Goal: Task Accomplishment & Management: Use online tool/utility

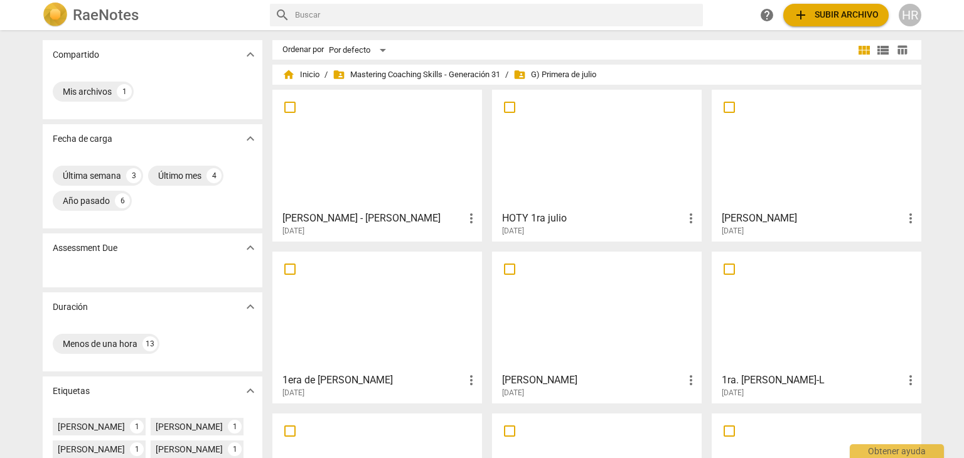
click at [596, 210] on div "HOTY 1ra julio more_vert 2025-08-30" at bounding box center [598, 220] width 202 height 31
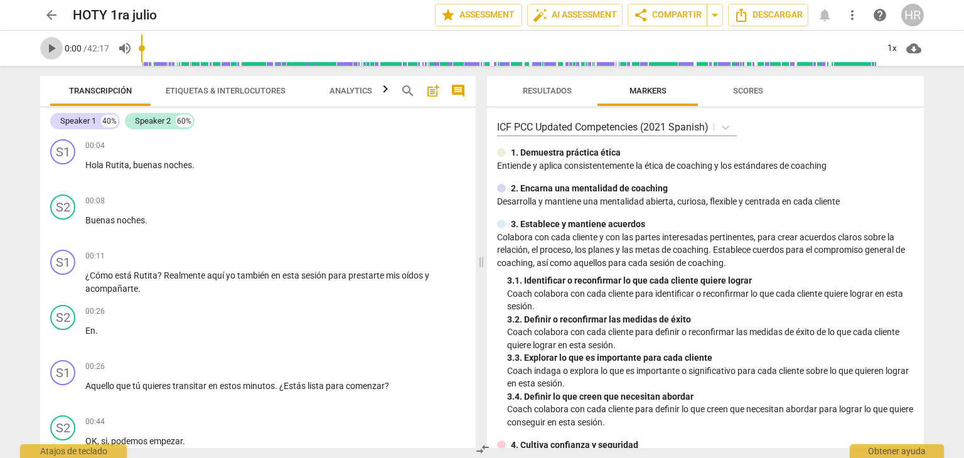
click at [52, 48] on span "play_arrow" at bounding box center [51, 48] width 15 height 15
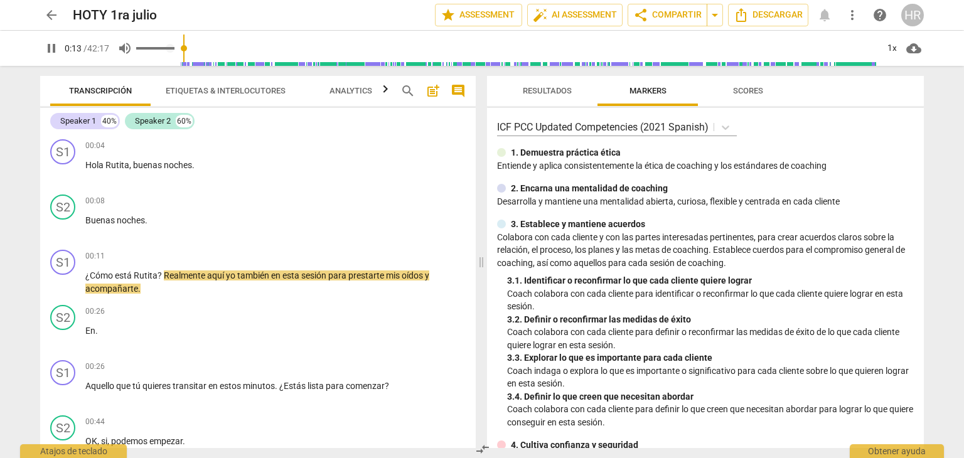
type input "14"
type input "0.82"
type input "14"
type input "0.82"
click at [167, 48] on input "range" at bounding box center [155, 48] width 38 height 3
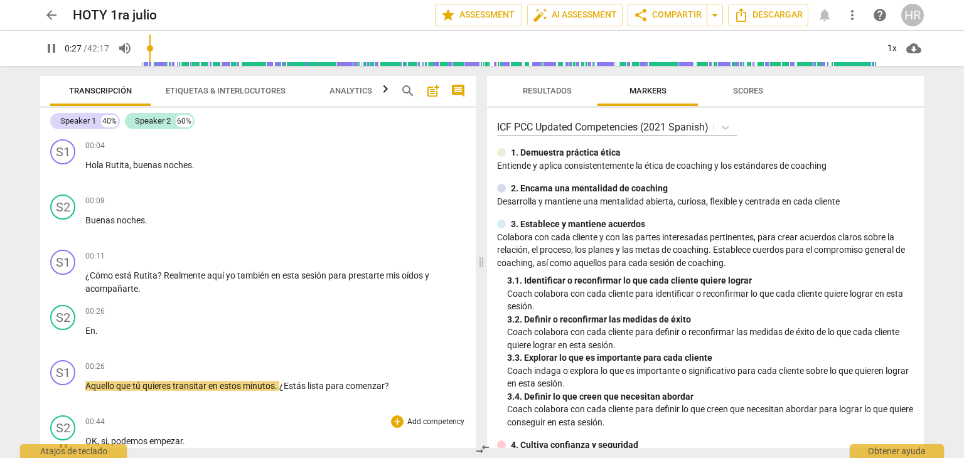
click at [428, 438] on p "OK , si , podemos empezar ." at bounding box center [275, 441] width 380 height 13
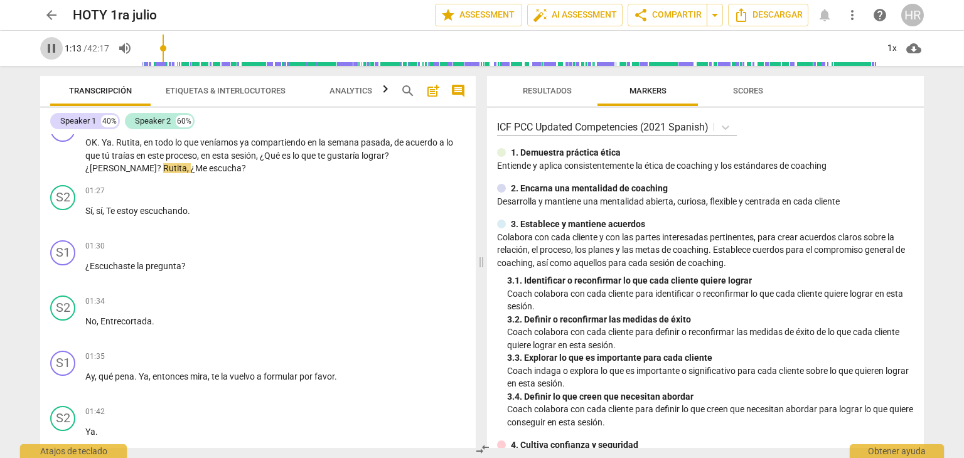
click at [50, 48] on span "pause" at bounding box center [51, 48] width 15 height 15
type input "74"
click at [362, 244] on div "01:30 + Add competency keyboard_arrow_right" at bounding box center [275, 246] width 380 height 13
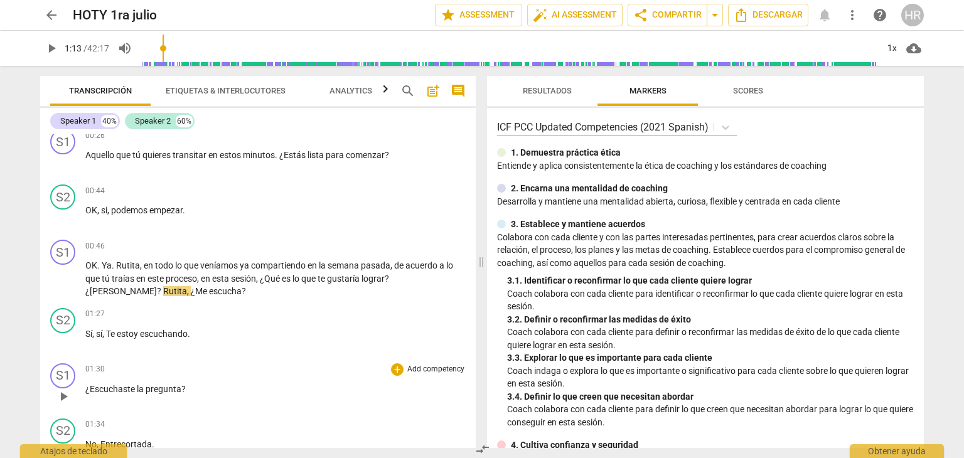
scroll to position [229, 0]
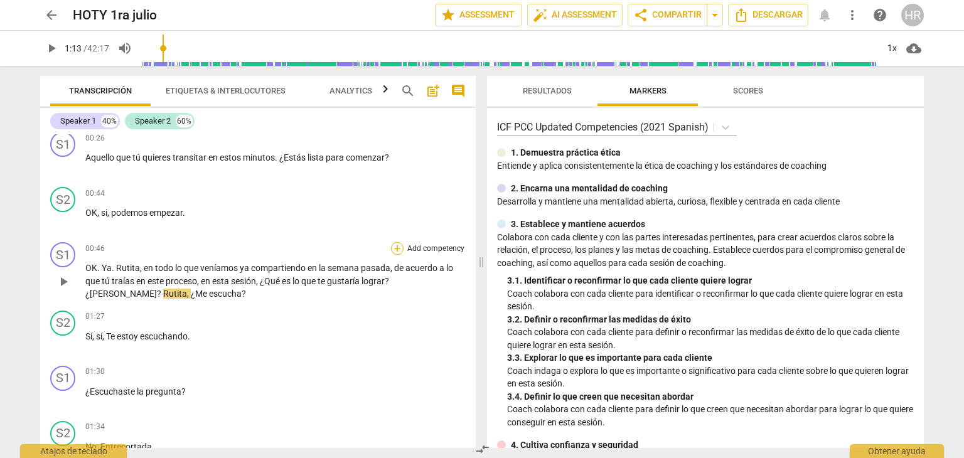
click at [399, 245] on div "+" at bounding box center [397, 248] width 13 height 13
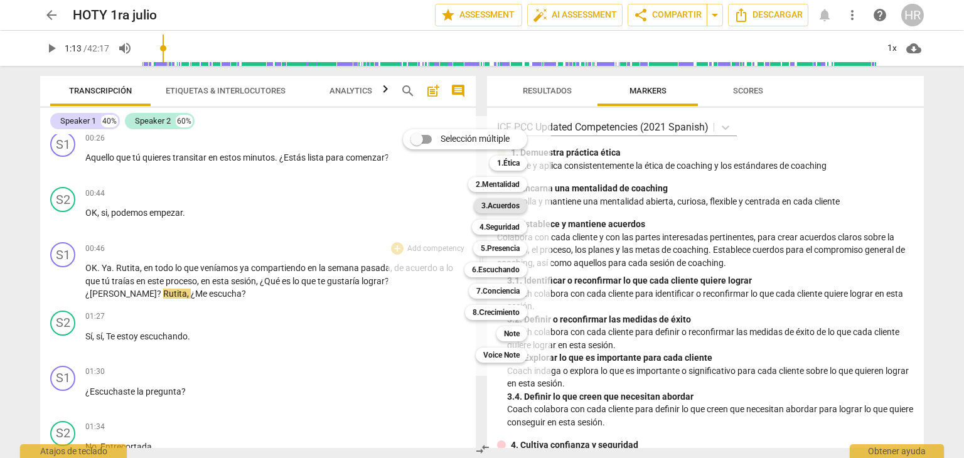
click at [507, 208] on b "3.Acuerdos" at bounding box center [501, 205] width 38 height 15
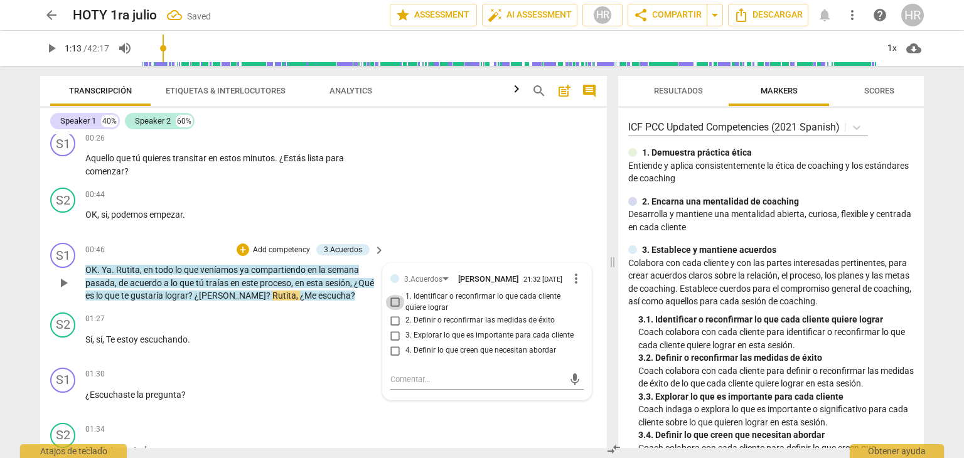
click at [393, 306] on input "1. Identificar o reconfirmar lo que cada cliente quiere lograr" at bounding box center [395, 302] width 20 height 15
checkbox input "true"
click at [51, 50] on span "play_arrow" at bounding box center [51, 48] width 15 height 15
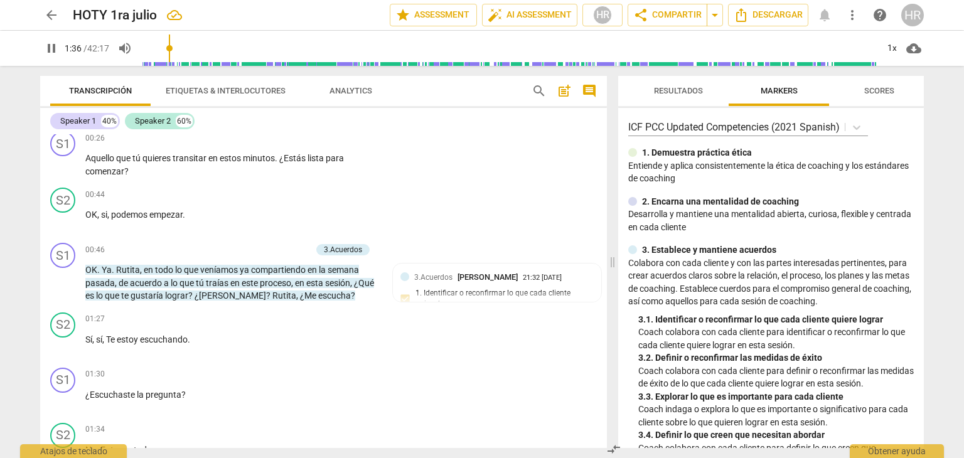
scroll to position [592, 0]
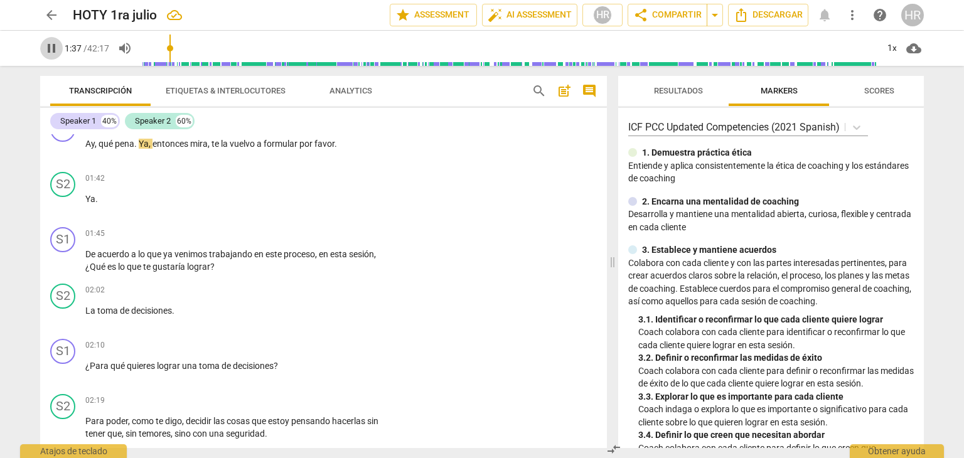
click at [50, 49] on span "pause" at bounding box center [51, 48] width 15 height 15
type input "98"
click at [403, 189] on div "S2 play_arrow pause 01:42 + Add competency keyboard_arrow_right Ya ." at bounding box center [323, 194] width 567 height 55
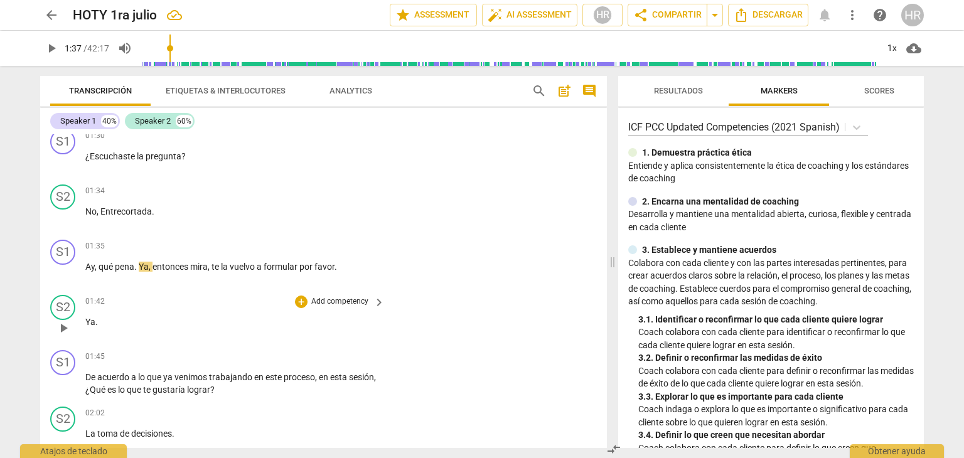
scroll to position [441, 0]
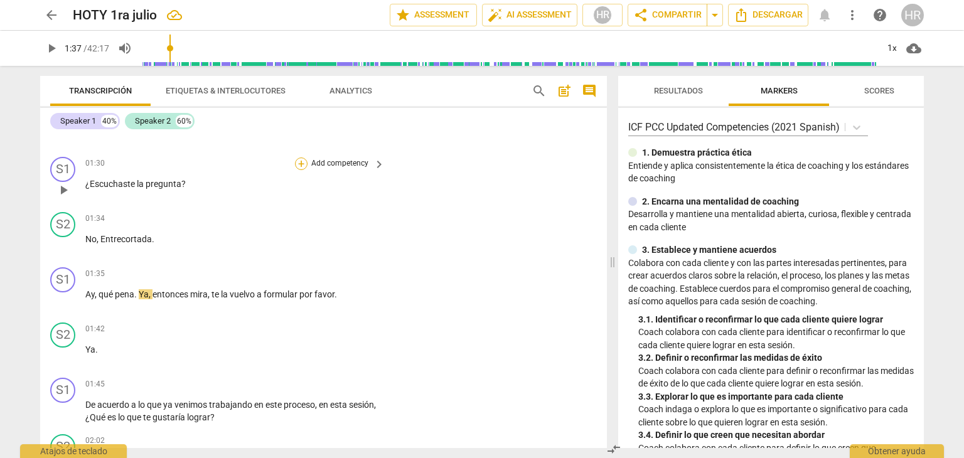
click at [302, 162] on div "+" at bounding box center [301, 164] width 13 height 13
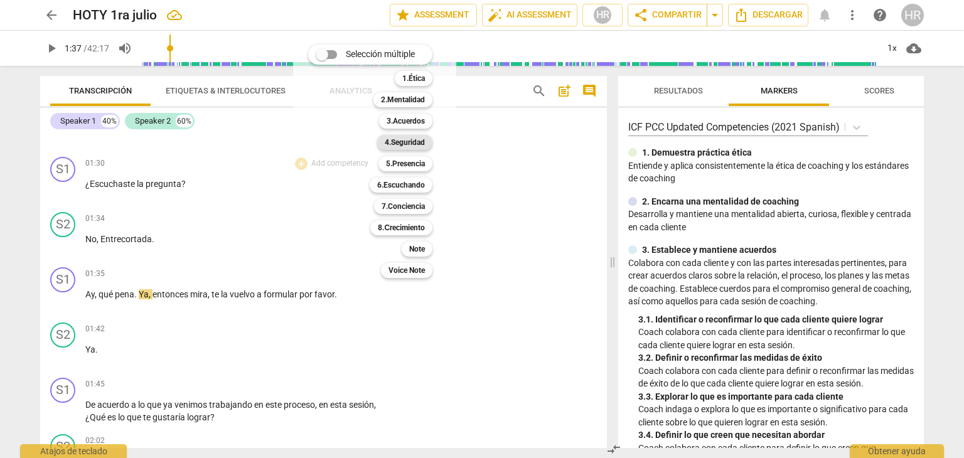
click at [409, 138] on b "4.Seguridad" at bounding box center [405, 142] width 40 height 15
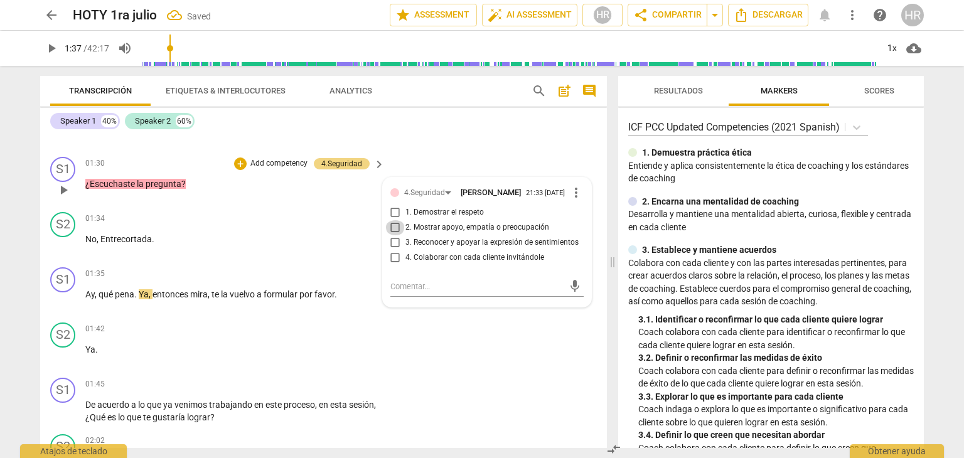
click at [394, 230] on input "2. Mostrar apoyo, empatía o preocupación" at bounding box center [395, 227] width 20 height 15
checkbox input "true"
click at [173, 218] on div "01:34 + Add competency keyboard_arrow_right" at bounding box center [235, 219] width 301 height 14
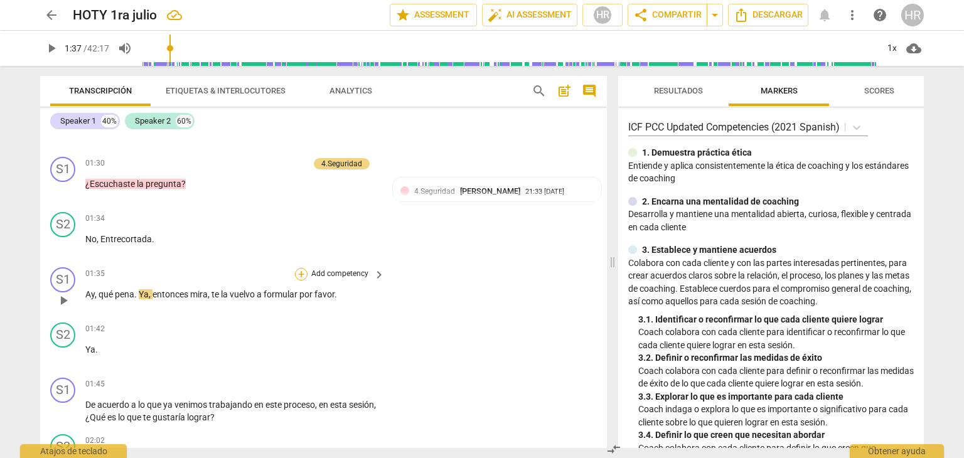
click at [300, 269] on div "+" at bounding box center [301, 274] width 13 height 13
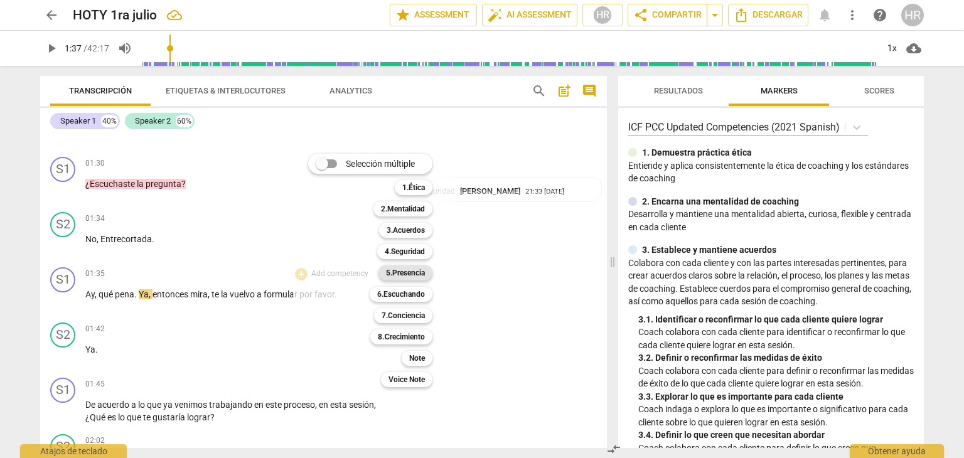
click at [411, 276] on b "5.Presencia" at bounding box center [405, 273] width 39 height 15
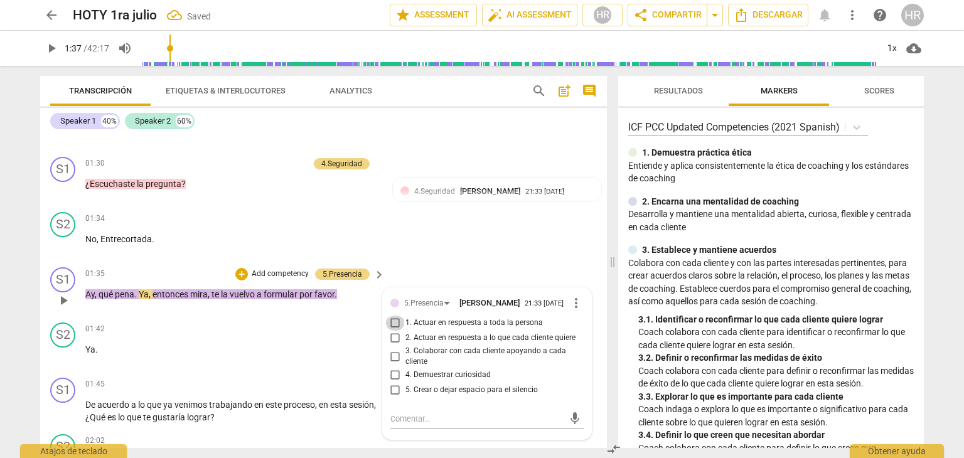
click at [394, 325] on input "1. Actuar en respuesta a toda la persona" at bounding box center [395, 323] width 20 height 15
checkbox input "true"
click at [201, 373] on div "S1 play_arrow pause 01:45 + Add competency keyboard_arrow_right De acuerdo a lo…" at bounding box center [323, 401] width 567 height 57
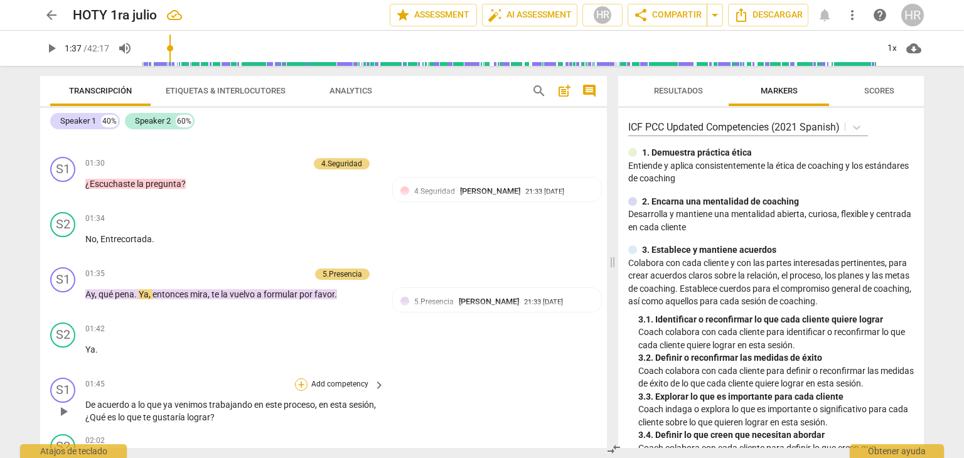
click at [301, 383] on div "+" at bounding box center [301, 385] width 13 height 13
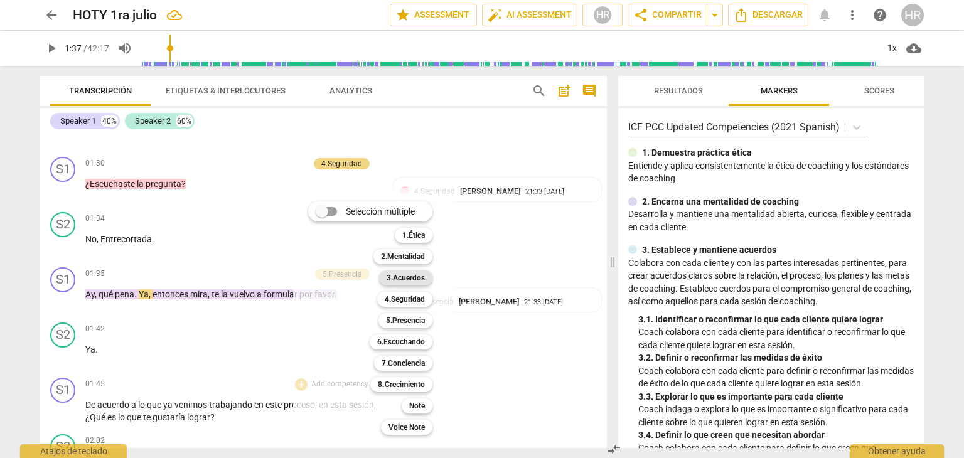
click at [423, 281] on b "3.Acuerdos" at bounding box center [406, 278] width 38 height 15
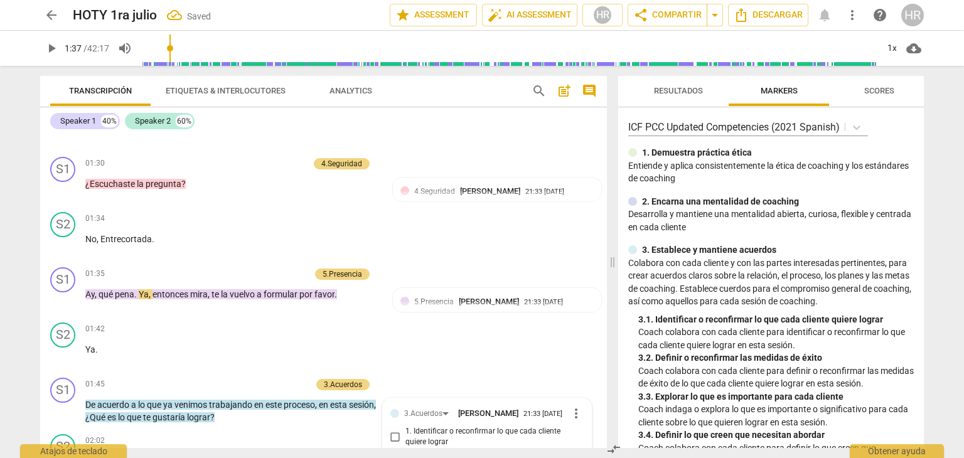
scroll to position [664, 0]
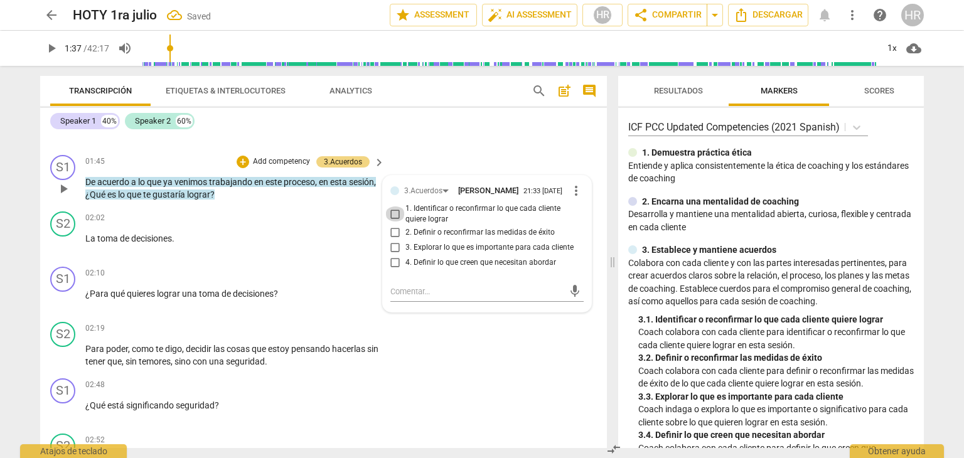
click at [393, 215] on input "1. Identificar o reconfirmar lo que cada cliente quiere lograr" at bounding box center [395, 214] width 20 height 15
checkbox input "true"
click at [51, 46] on span "play_arrow" at bounding box center [51, 48] width 15 height 15
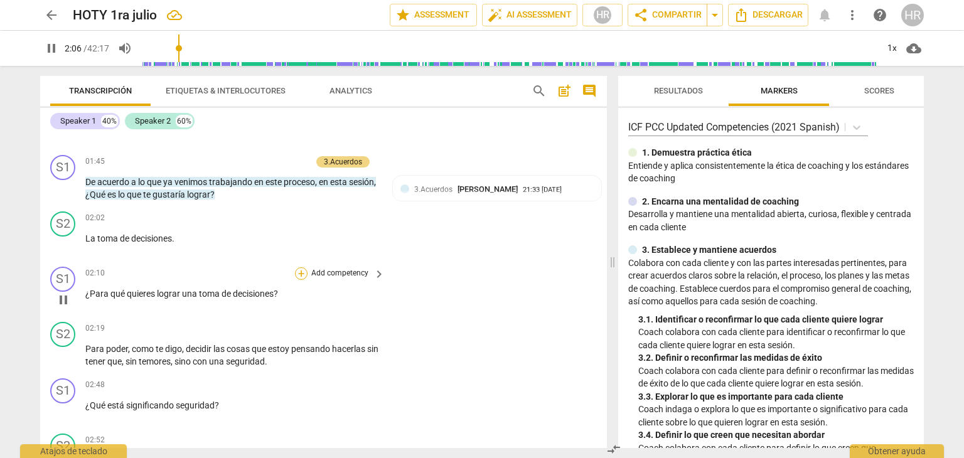
click at [301, 269] on div "+" at bounding box center [301, 273] width 13 height 13
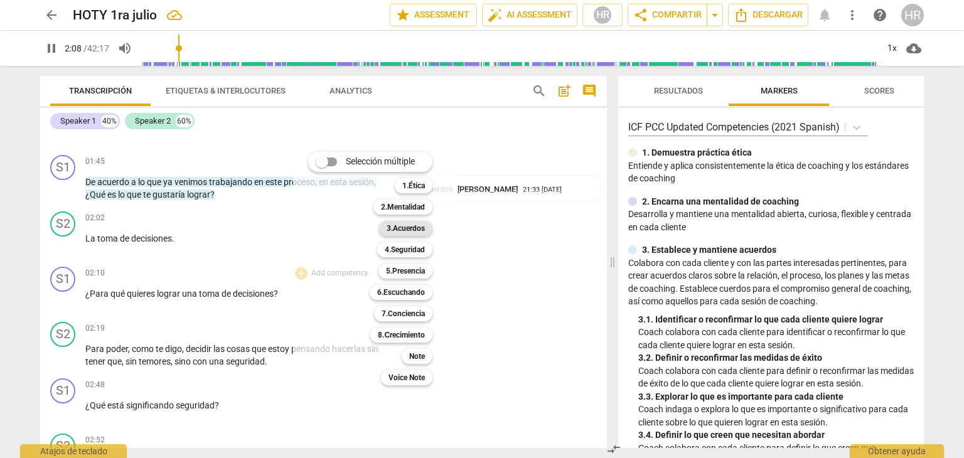
click at [407, 229] on b "3.Acuerdos" at bounding box center [406, 228] width 38 height 15
type input "129"
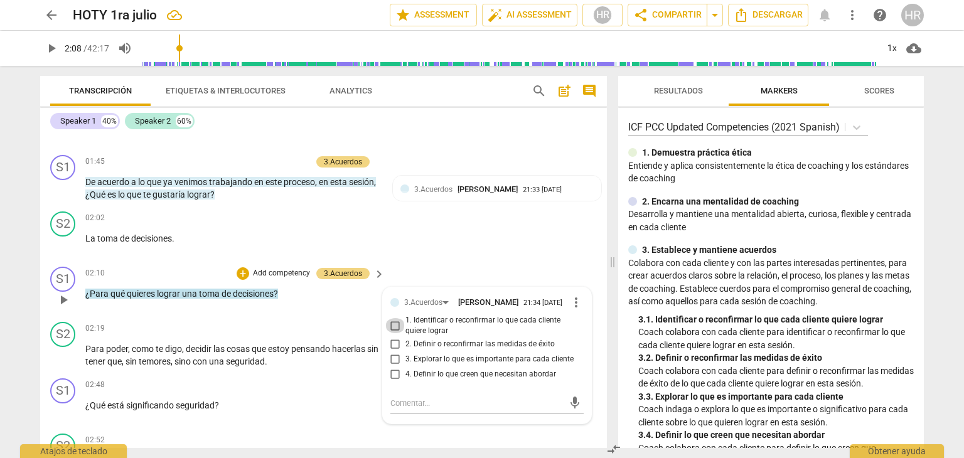
click at [394, 324] on input "1. Identificar o reconfirmar lo que cada cliente quiere lograr" at bounding box center [395, 325] width 20 height 15
checkbox input "true"
click at [50, 45] on span "play_arrow" at bounding box center [51, 48] width 15 height 15
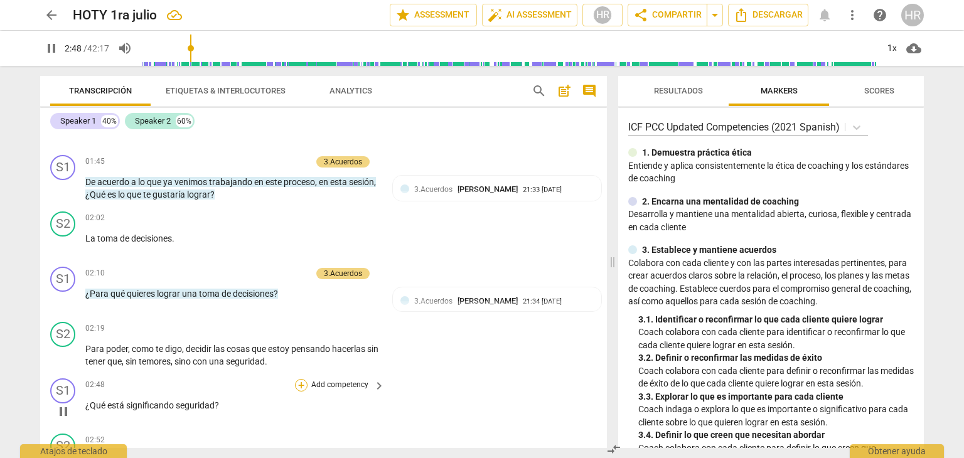
click at [301, 380] on div "+" at bounding box center [301, 385] width 13 height 13
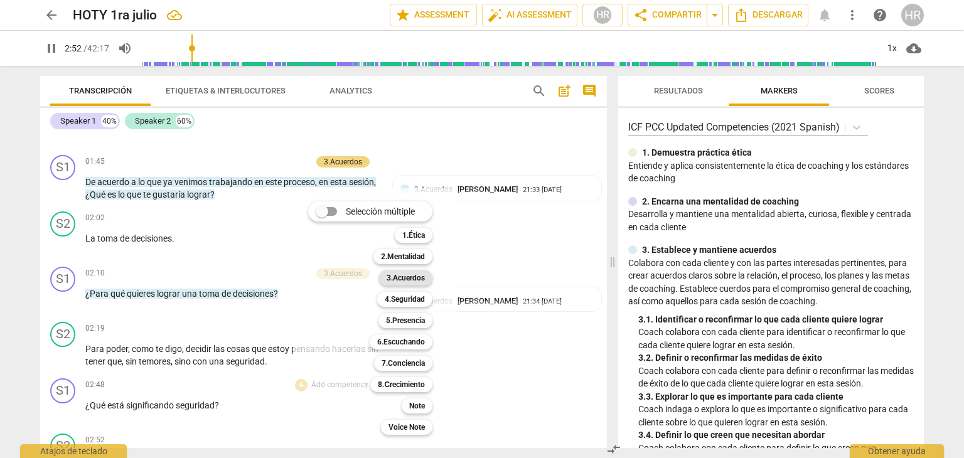
scroll to position [979, 0]
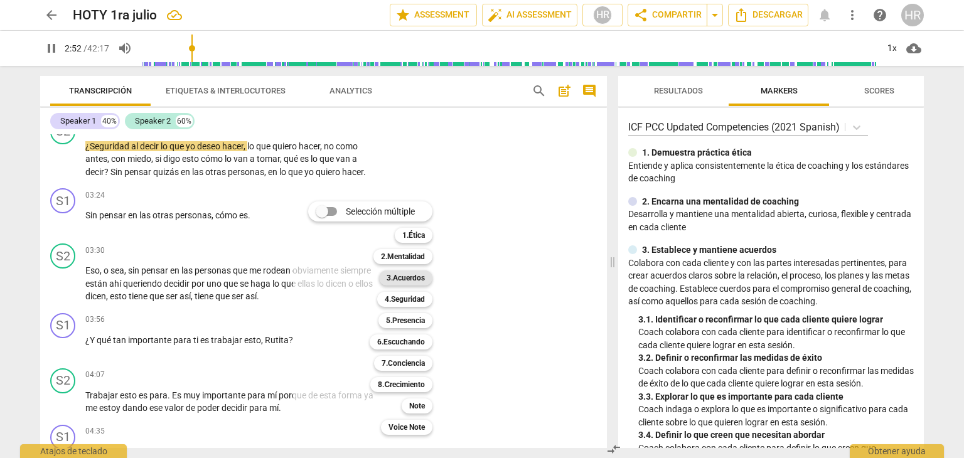
click at [407, 277] on b "3.Acuerdos" at bounding box center [406, 278] width 38 height 15
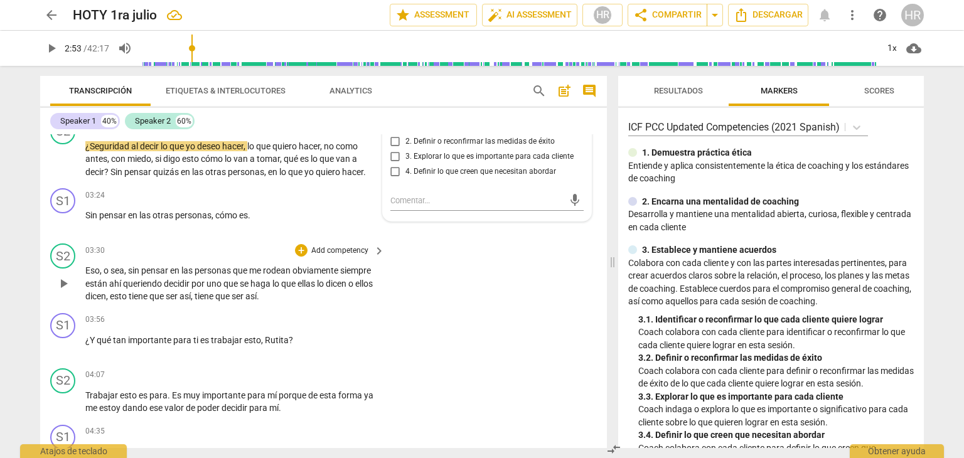
click at [216, 239] on div "S2 play_arrow pause 03:30 + Add competency keyboard_arrow_right Eso , o sea , s…" at bounding box center [323, 274] width 567 height 70
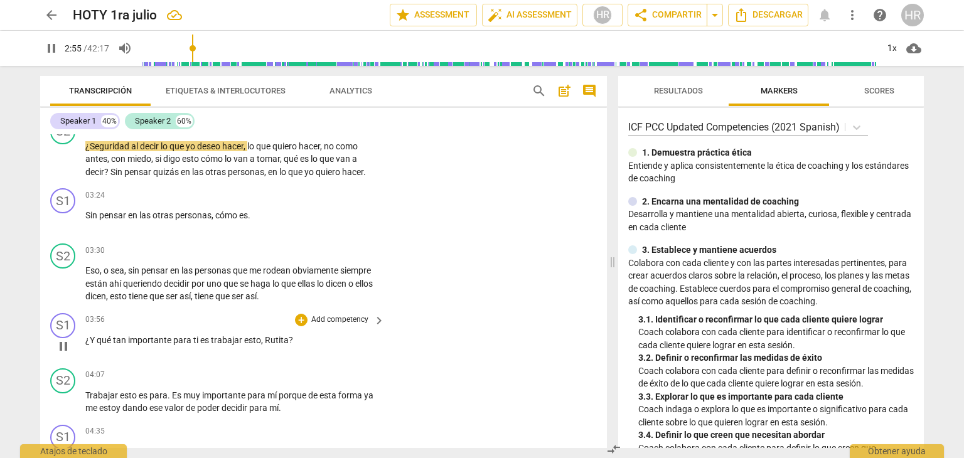
click at [379, 337] on div "¿Y qué tan importante para ti es trabajar esto , Rutita ?" at bounding box center [235, 340] width 301 height 13
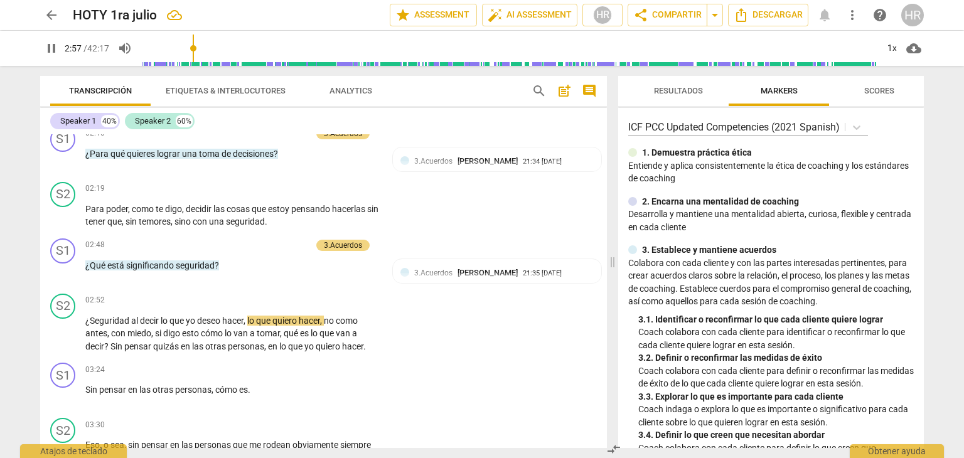
scroll to position [803, 0]
click at [52, 47] on span "pause" at bounding box center [51, 48] width 15 height 15
type input "184"
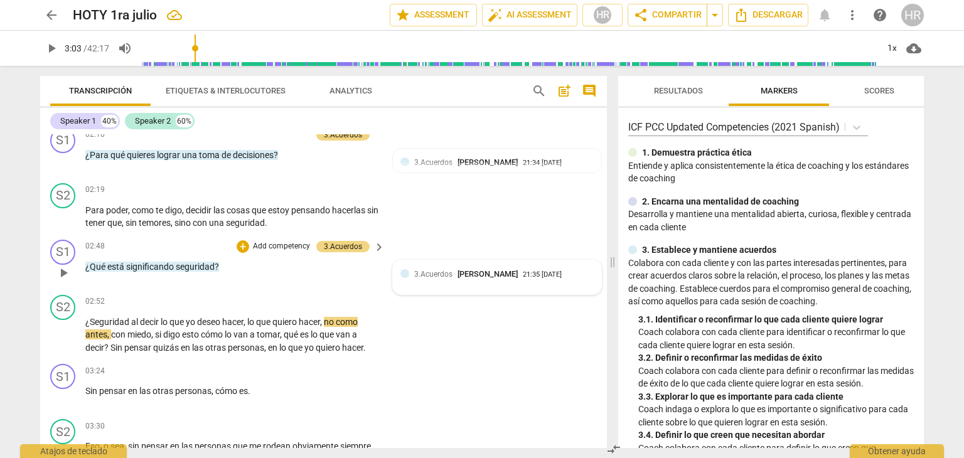
click at [557, 279] on div "3.Acuerdos Hortensia Rojas Jaimes 21:35 09-03-2025" at bounding box center [504, 274] width 180 height 12
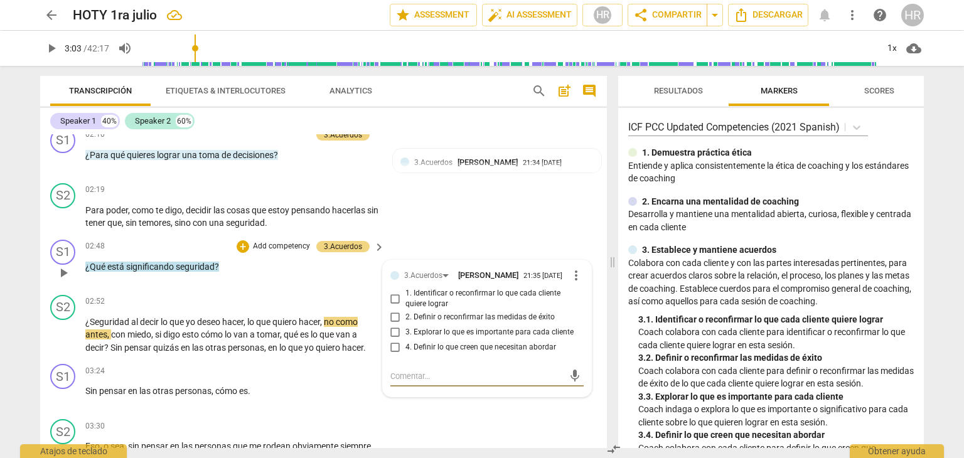
click at [393, 300] on input "1. Identificar o reconfirmar lo que cada cliente quiere lograr" at bounding box center [395, 298] width 20 height 15
checkbox input "true"
click at [242, 240] on div "+" at bounding box center [243, 246] width 13 height 13
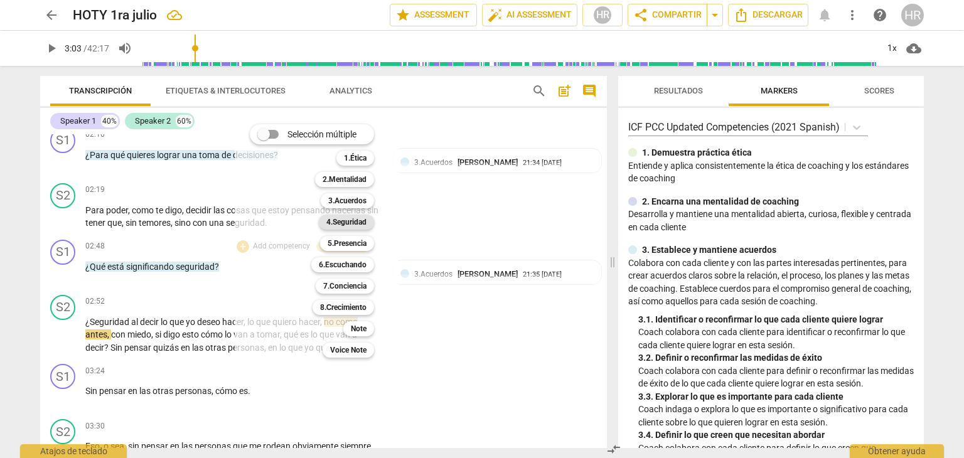
click at [353, 224] on b "4.Seguridad" at bounding box center [346, 222] width 40 height 15
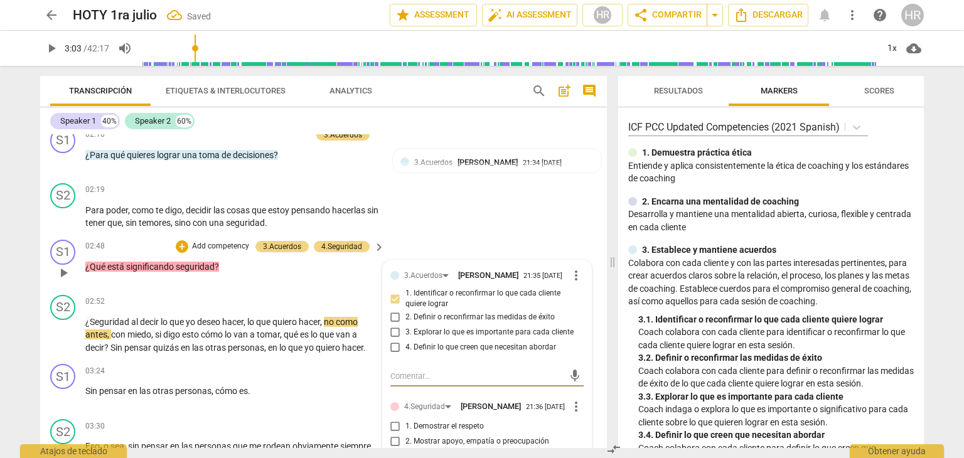
click at [576, 431] on div "1. Demostrar el respeto" at bounding box center [487, 426] width 193 height 15
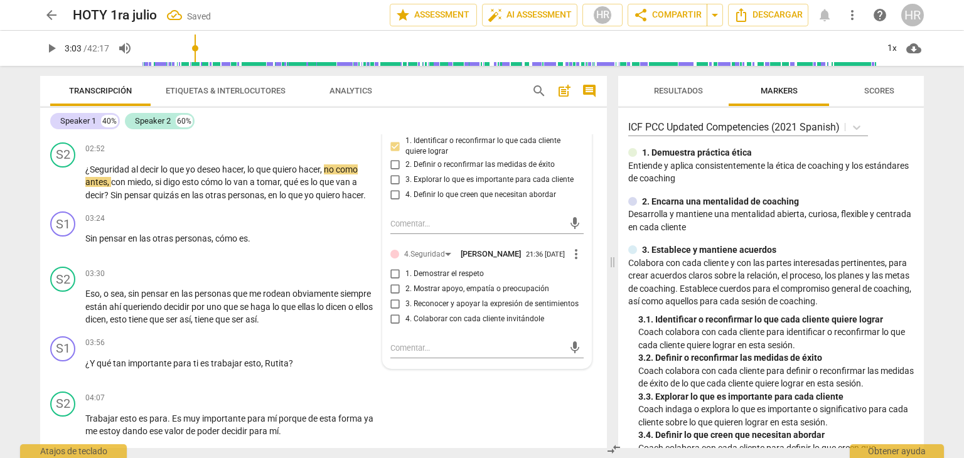
scroll to position [979, 0]
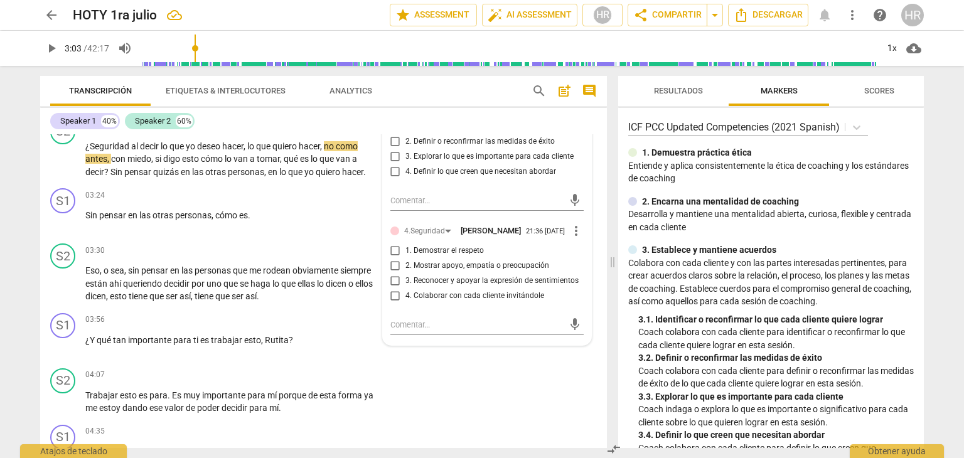
click at [392, 283] on input "3. Reconocer y apoyar la expresión de sentimientos" at bounding box center [395, 281] width 20 height 15
checkbox input "true"
click at [53, 50] on span "play_arrow" at bounding box center [51, 48] width 15 height 15
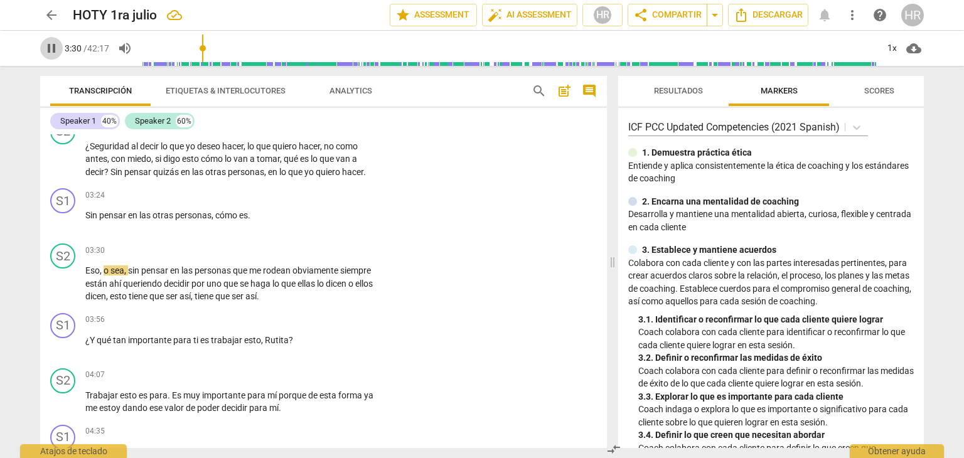
click at [50, 46] on span "pause" at bounding box center [51, 48] width 15 height 15
type input "211"
click at [300, 191] on div "+" at bounding box center [301, 195] width 13 height 13
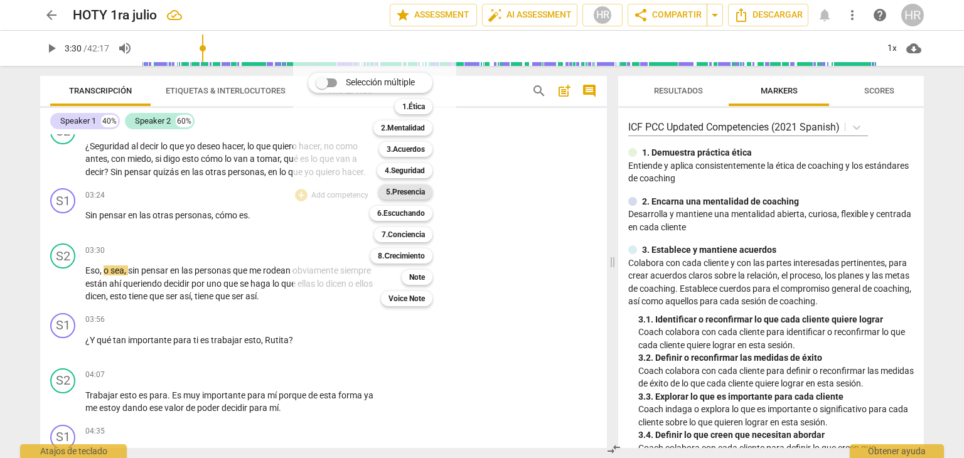
click at [401, 191] on b "5.Presencia" at bounding box center [405, 192] width 39 height 15
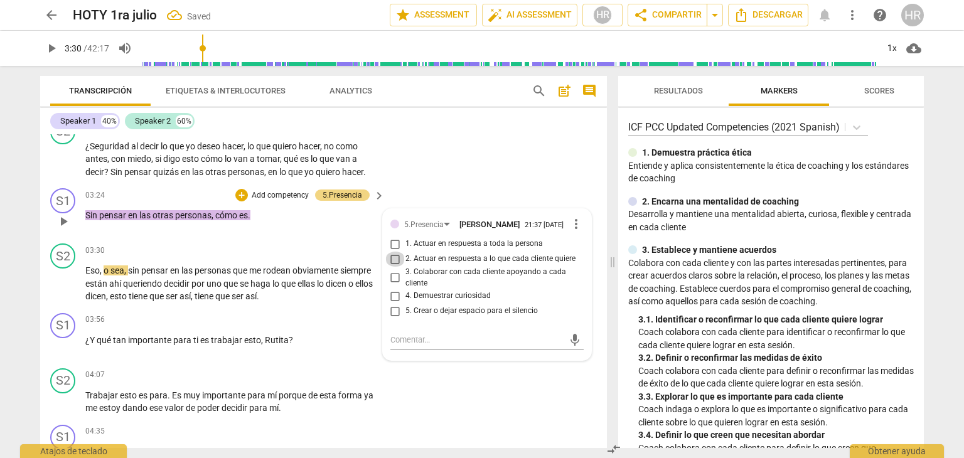
click at [392, 257] on input "2. Actuar en respuesta a lo que cada cliente quiere" at bounding box center [395, 259] width 20 height 15
checkbox input "true"
click at [241, 190] on div "+" at bounding box center [241, 195] width 13 height 13
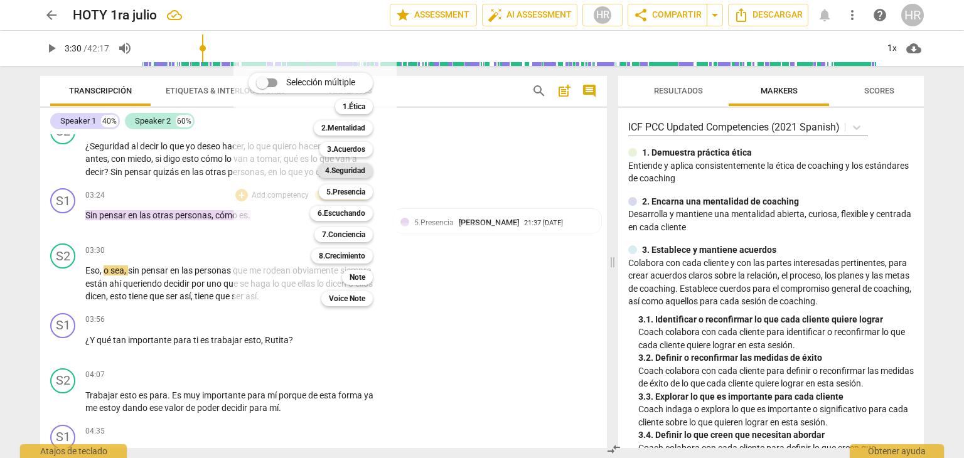
click at [359, 170] on b "4.Seguridad" at bounding box center [345, 170] width 40 height 15
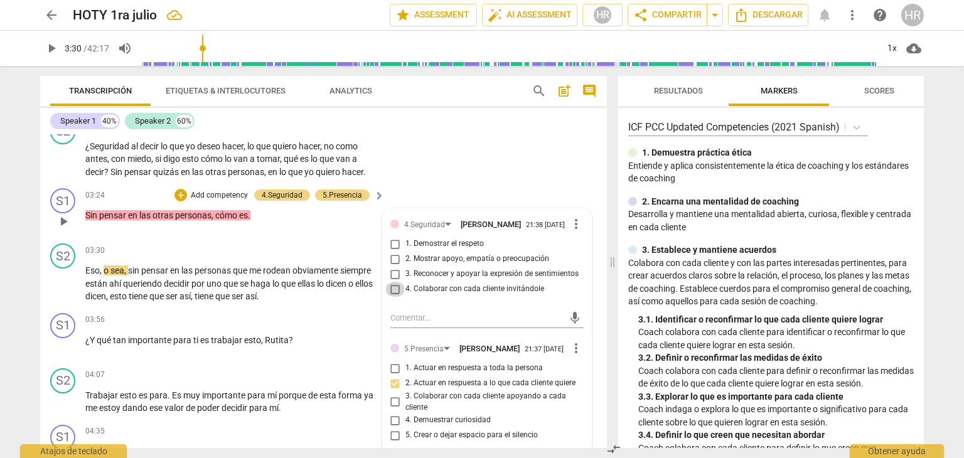
click at [394, 286] on input "4. Colaborar con cada cliente invitándole" at bounding box center [395, 289] width 20 height 15
checkbox input "true"
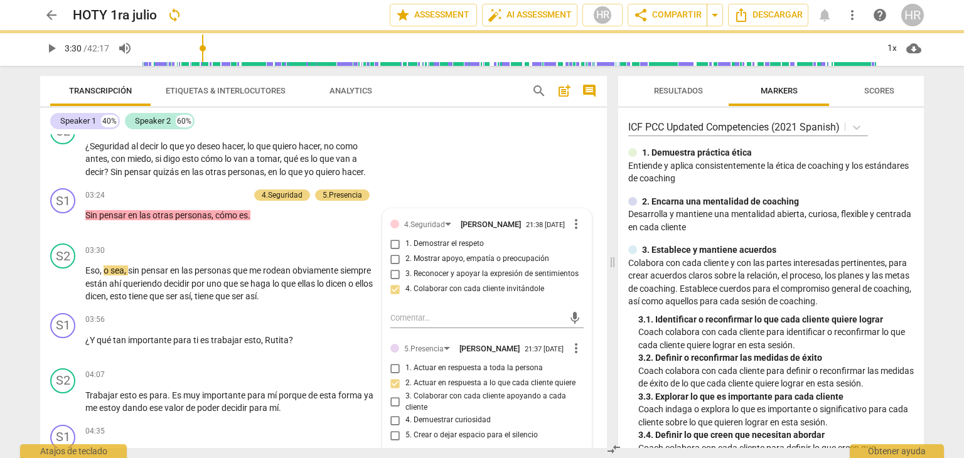
click at [50, 50] on span "play_arrow" at bounding box center [51, 48] width 15 height 15
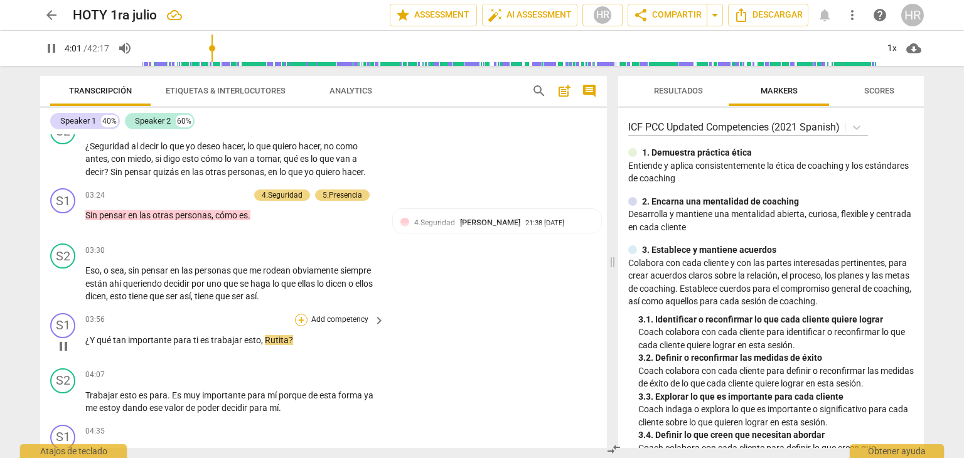
click at [301, 314] on div "+" at bounding box center [301, 320] width 13 height 13
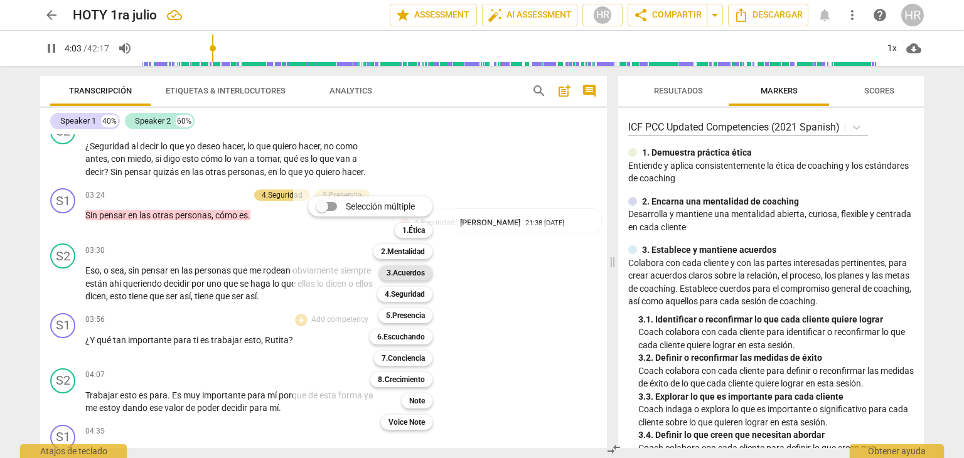
click at [419, 276] on b "3.Acuerdos" at bounding box center [406, 273] width 38 height 15
type input "244"
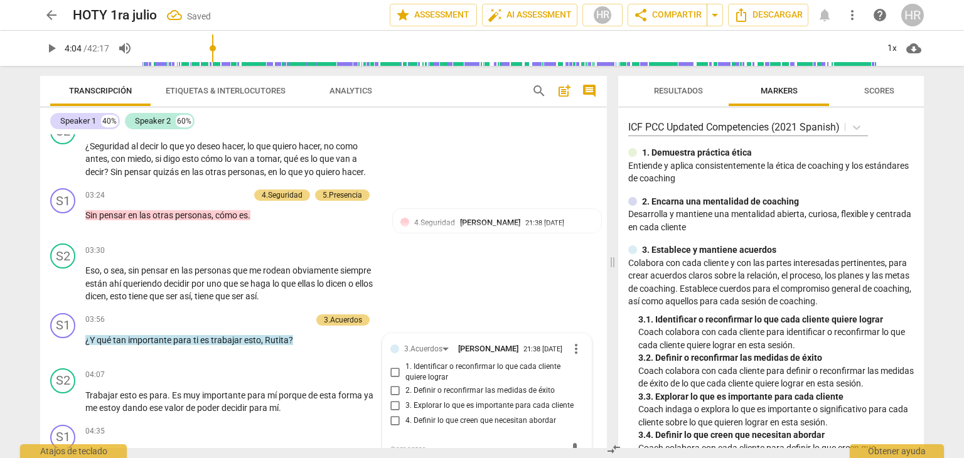
scroll to position [984, 0]
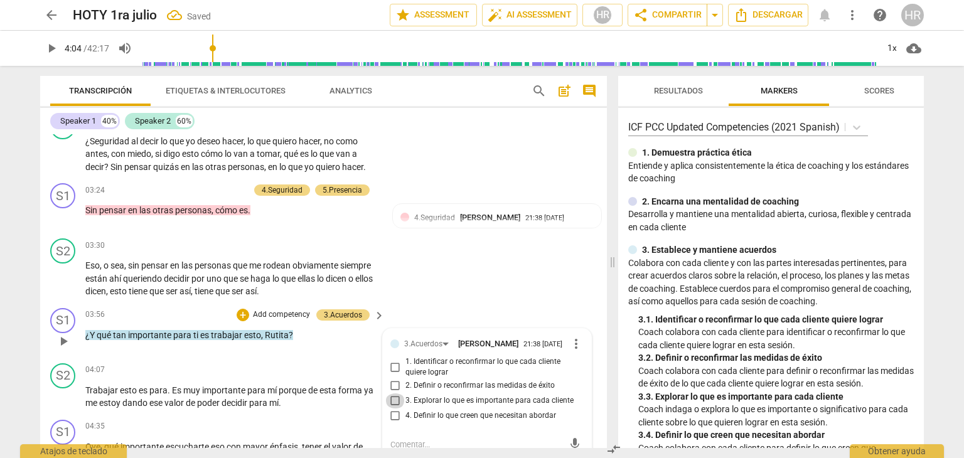
click at [394, 401] on input "3. Explorar lo que es importante para cada cliente" at bounding box center [395, 401] width 20 height 15
checkbox input "true"
click at [48, 47] on span "play_arrow" at bounding box center [51, 48] width 15 height 15
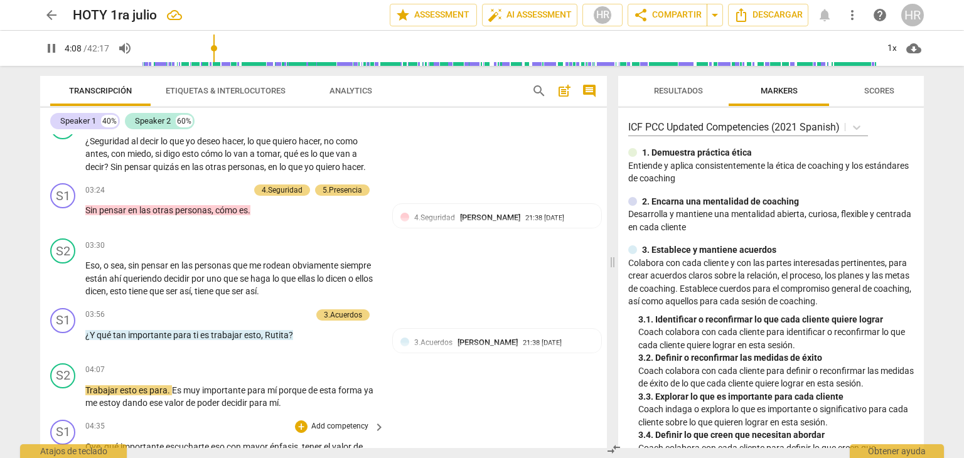
click at [387, 424] on div "S1 play_arrow pause 04:35 + Add competency keyboard_arrow_right Oye , qué impor…" at bounding box center [323, 450] width 567 height 70
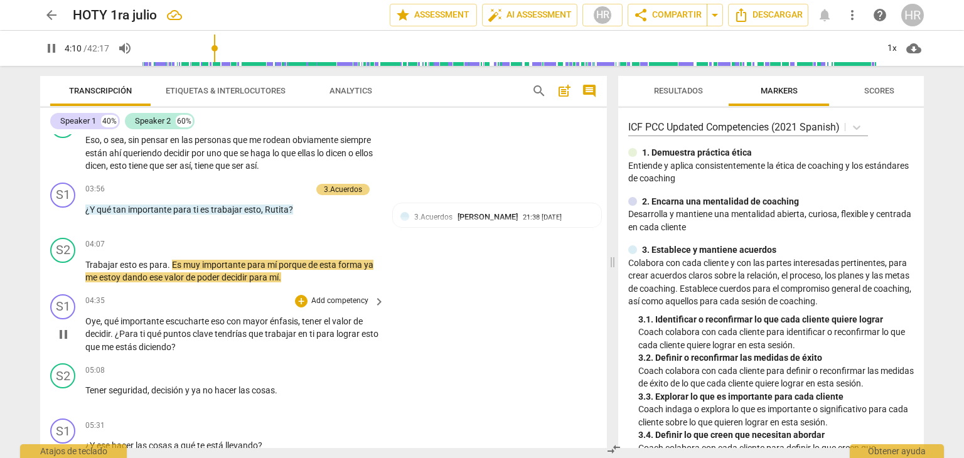
scroll to position [1134, 0]
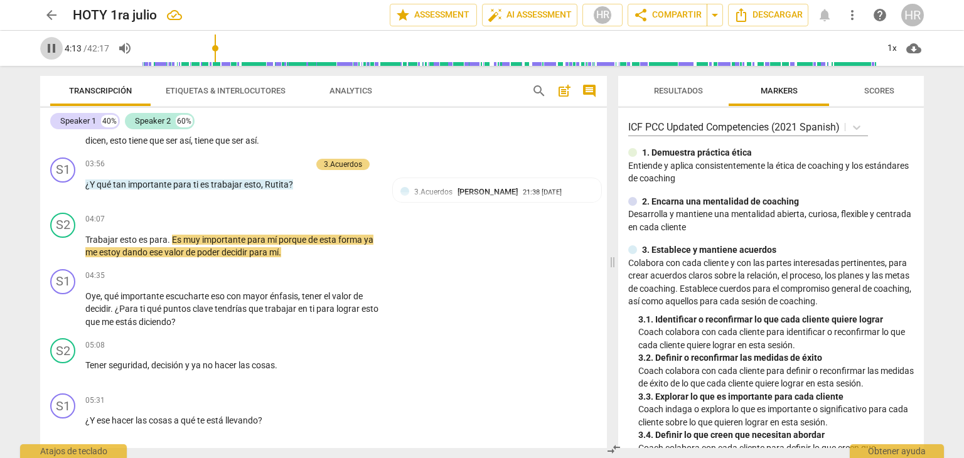
click at [51, 47] on span "pause" at bounding box center [51, 48] width 15 height 15
click at [50, 46] on span "play_arrow" at bounding box center [51, 48] width 15 height 15
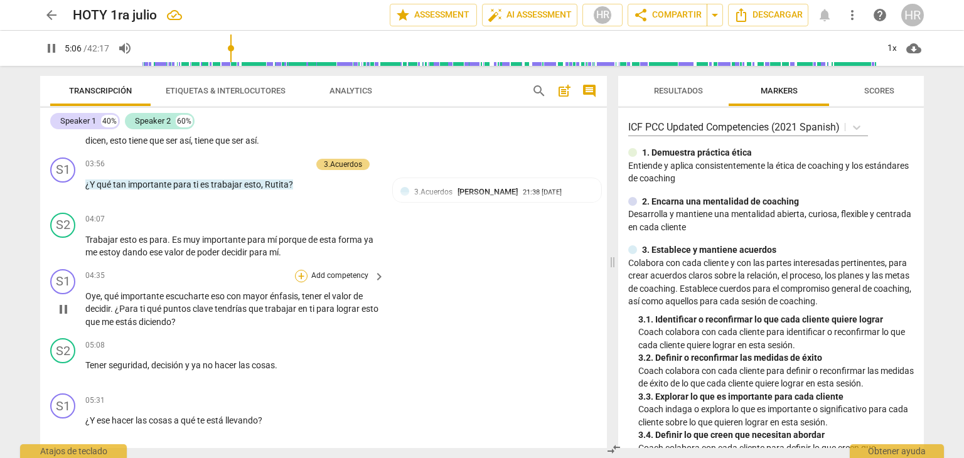
click at [299, 270] on div "+" at bounding box center [301, 276] width 13 height 13
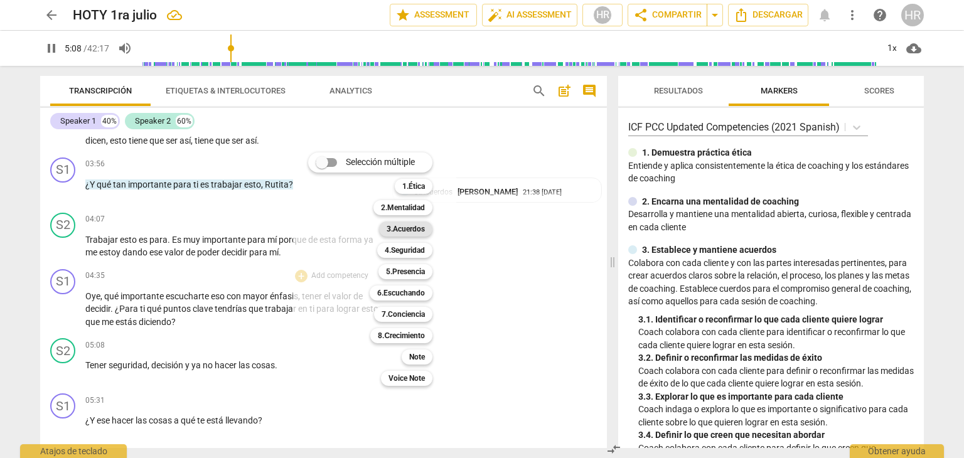
click at [417, 232] on b "3.Acuerdos" at bounding box center [406, 229] width 38 height 15
type input "309"
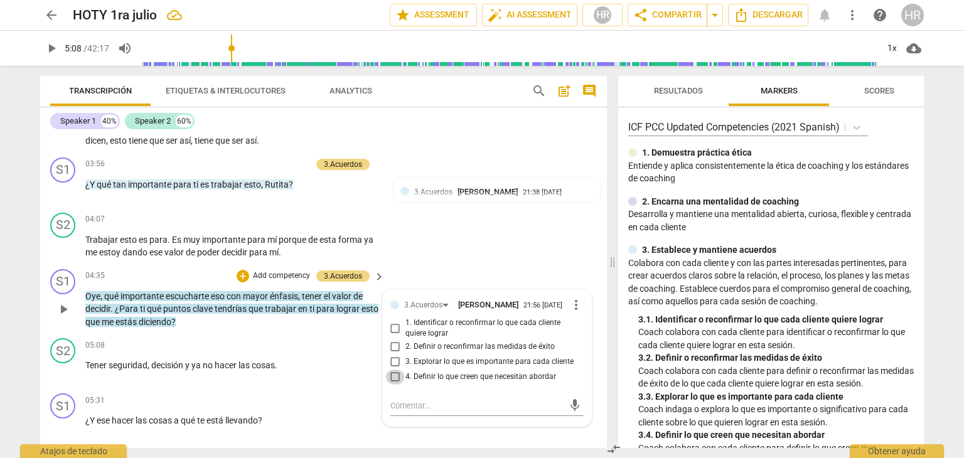
click at [395, 375] on input "4. Definir lo que creen que necesitan abordar" at bounding box center [395, 377] width 20 height 15
checkbox input "true"
click at [50, 48] on span "play_arrow" at bounding box center [51, 48] width 15 height 15
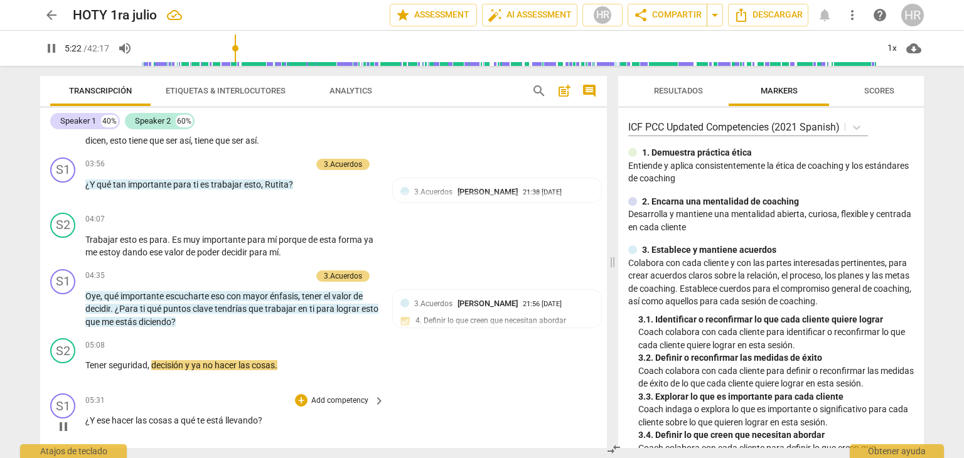
click at [375, 419] on p "¿Y ese hacer las cosas a qué te está llevando ?" at bounding box center [231, 420] width 293 height 13
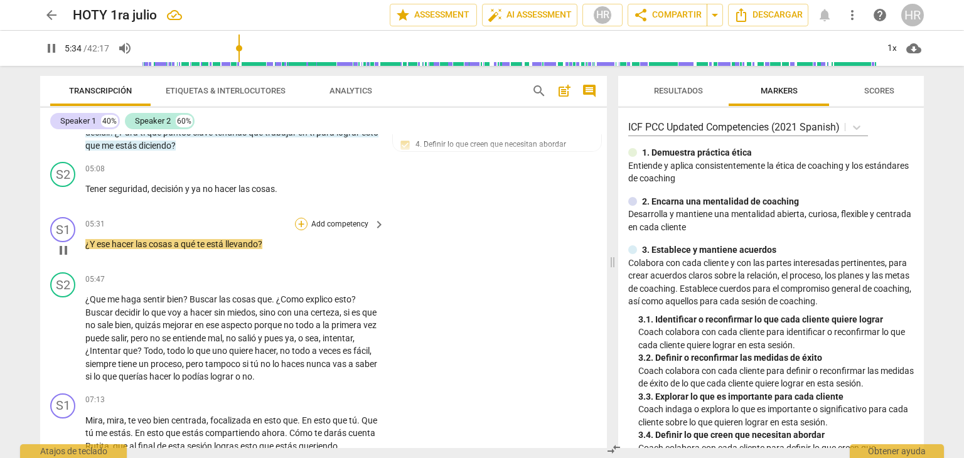
click at [302, 218] on div "+" at bounding box center [301, 224] width 13 height 13
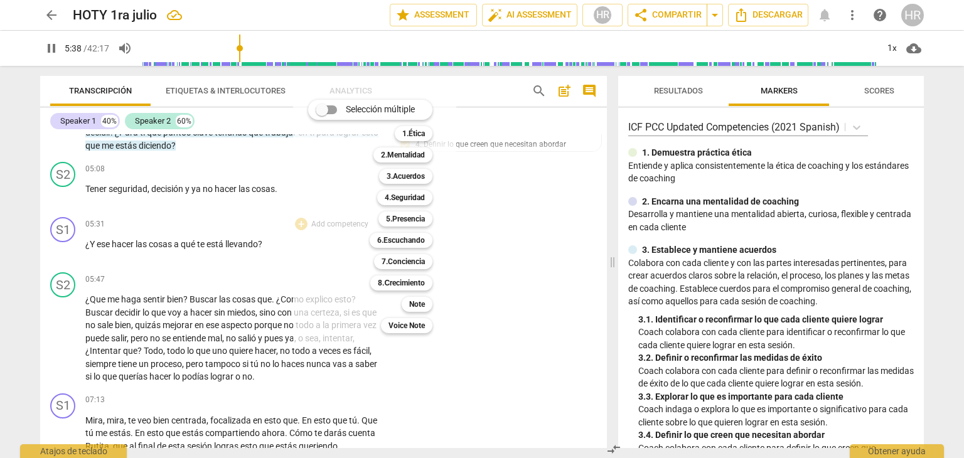
click at [53, 47] on div at bounding box center [482, 229] width 964 height 458
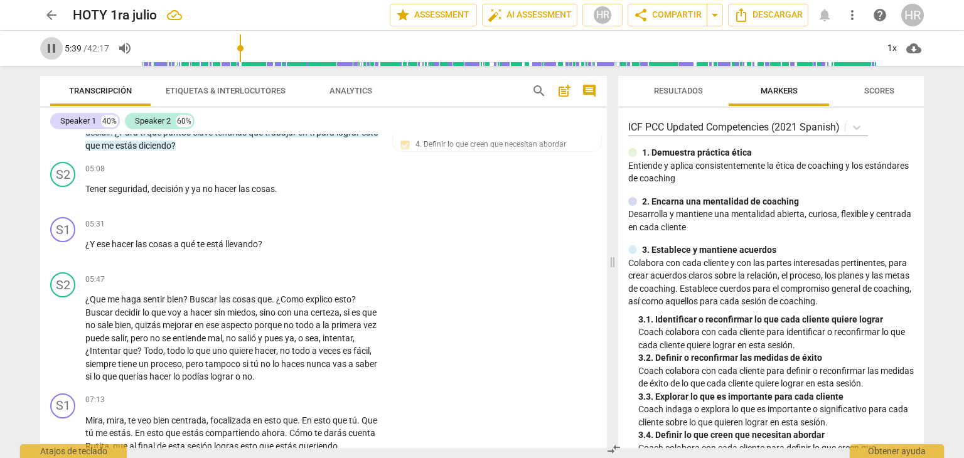
click at [53, 47] on span "pause" at bounding box center [51, 48] width 15 height 15
type input "340"
click at [302, 218] on div "+" at bounding box center [301, 224] width 13 height 13
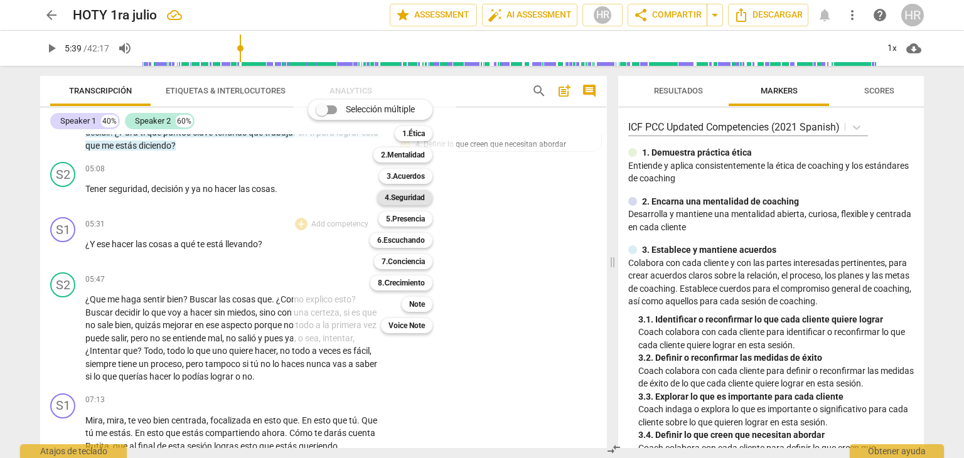
click at [406, 198] on b "4.Seguridad" at bounding box center [405, 197] width 40 height 15
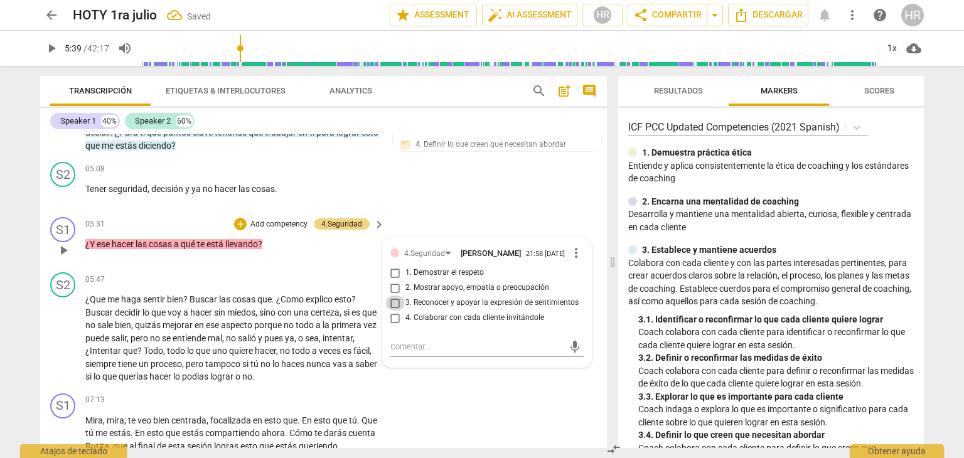
click at [394, 299] on input "3. Reconocer y apoyar la expresión de sentimientos" at bounding box center [395, 303] width 20 height 15
checkbox input "true"
click at [396, 283] on input "2. Mostrar apoyo, empatía o preocupación" at bounding box center [395, 288] width 20 height 15
checkbox input "true"
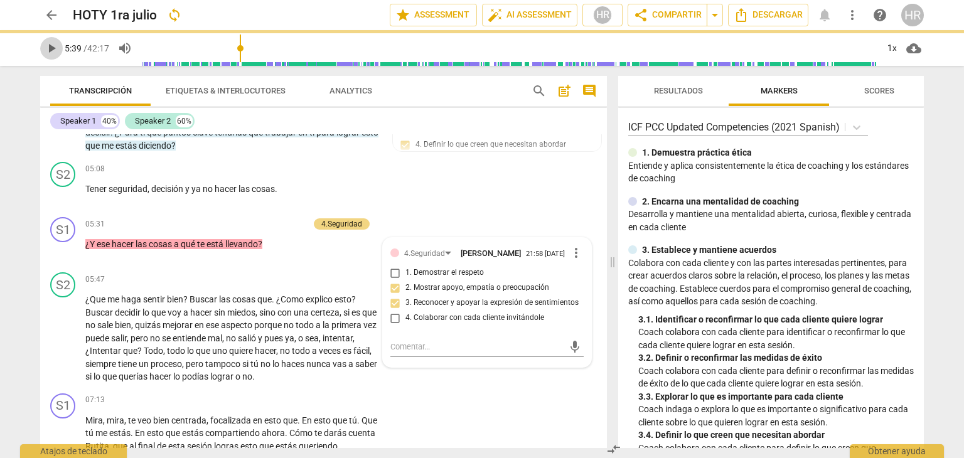
click at [53, 51] on span "play_arrow" at bounding box center [51, 48] width 15 height 15
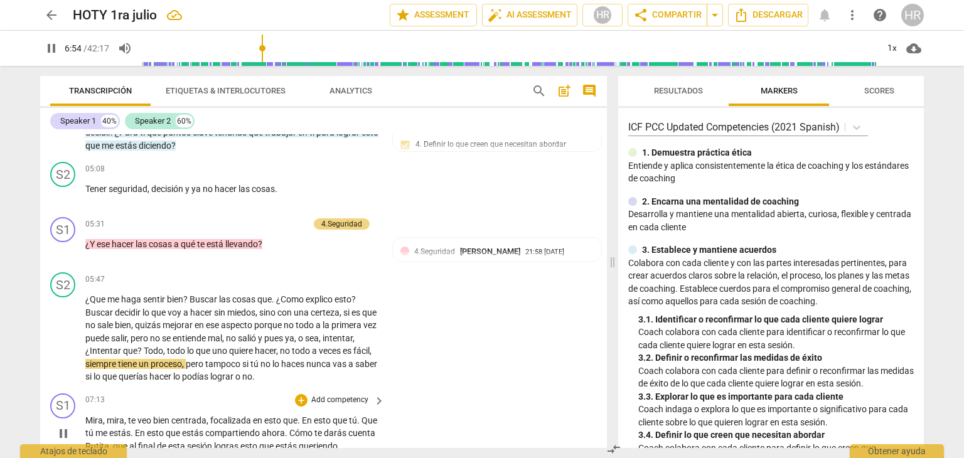
click at [391, 418] on div "S1 play_arrow pause 07:13 + Add competency keyboard_arrow_right Mira , mira , t…" at bounding box center [323, 424] width 567 height 70
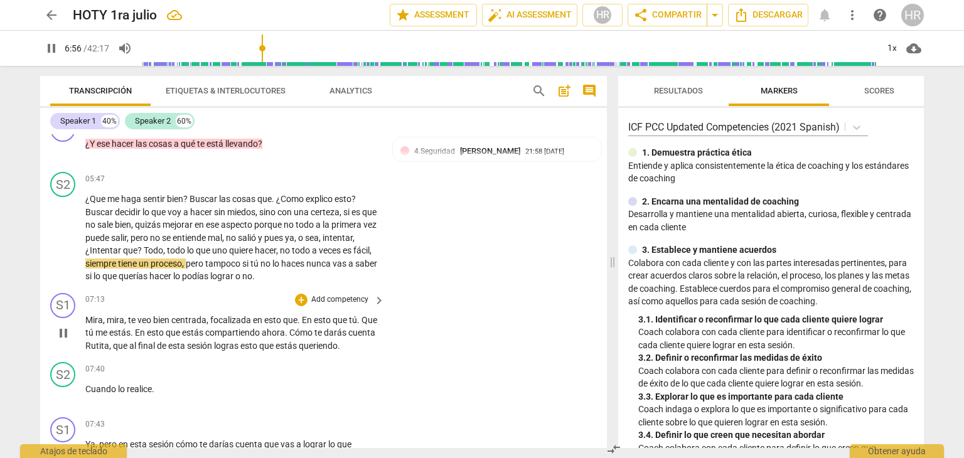
scroll to position [1436, 0]
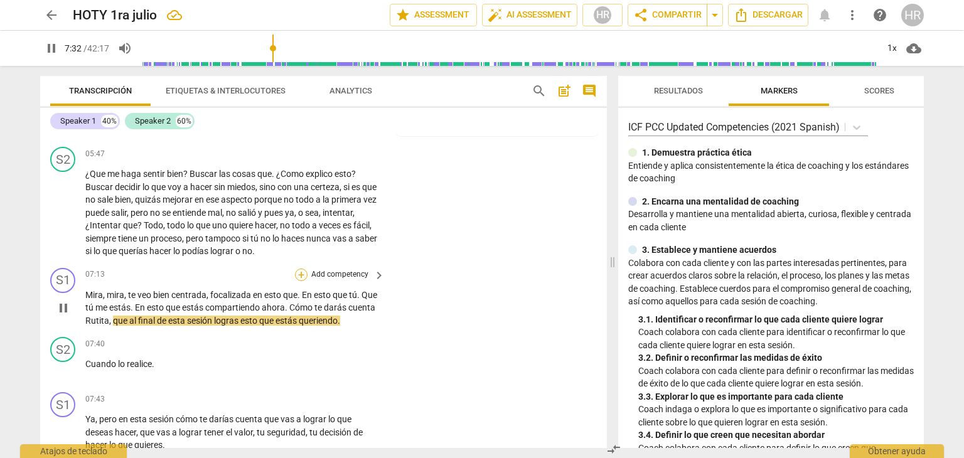
click at [301, 269] on div "+" at bounding box center [301, 275] width 13 height 13
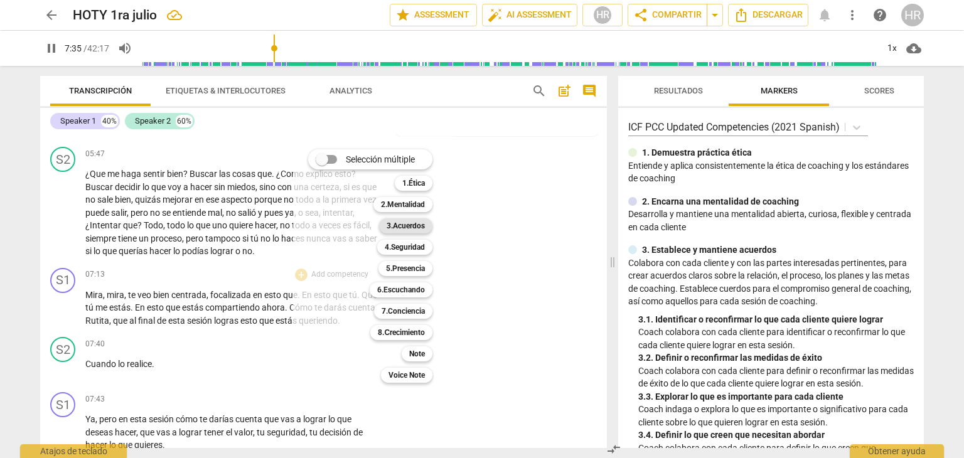
click at [420, 228] on b "3.Acuerdos" at bounding box center [406, 225] width 38 height 15
type input "456"
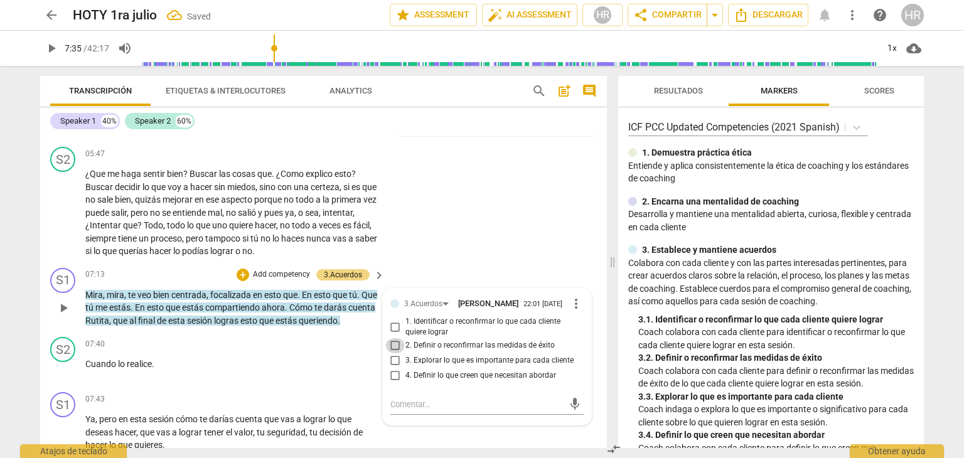
click at [393, 340] on input "2. Definir o reconfirmar las medidas de éxito" at bounding box center [395, 345] width 20 height 15
checkbox input "true"
click at [241, 269] on div "+" at bounding box center [243, 275] width 13 height 13
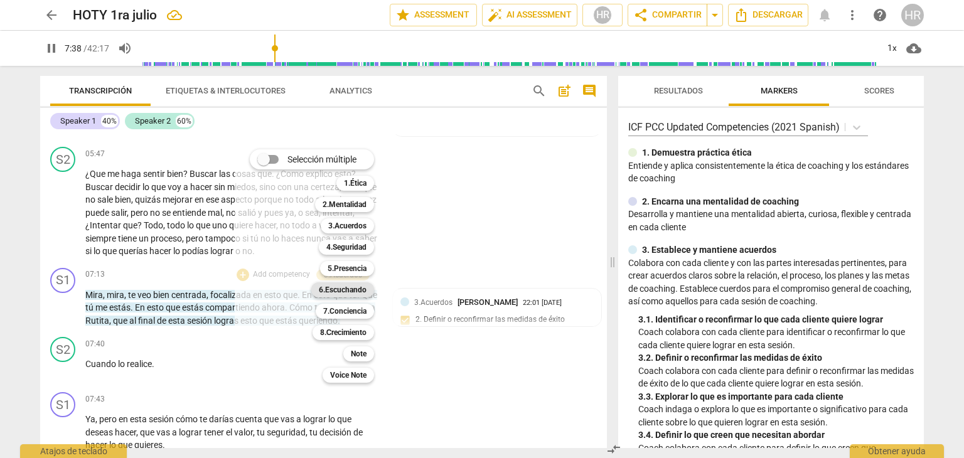
click at [359, 292] on b "6.Escuchando" at bounding box center [343, 290] width 48 height 15
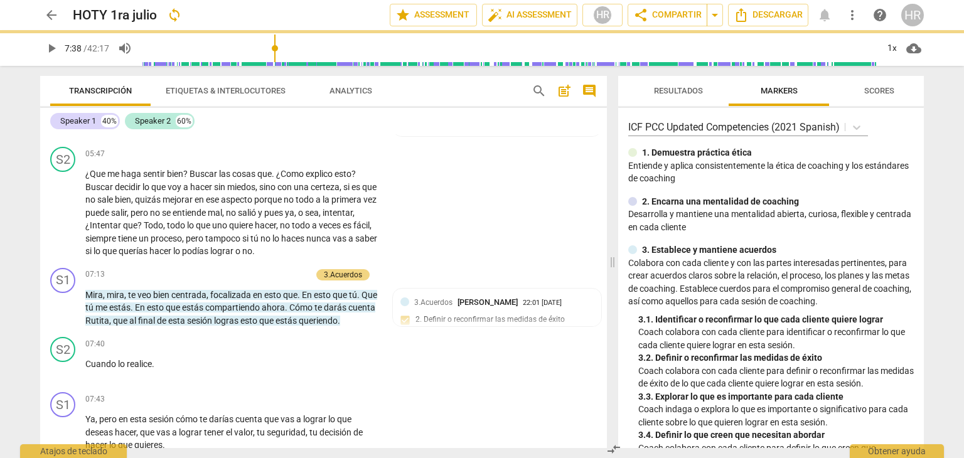
type input "458"
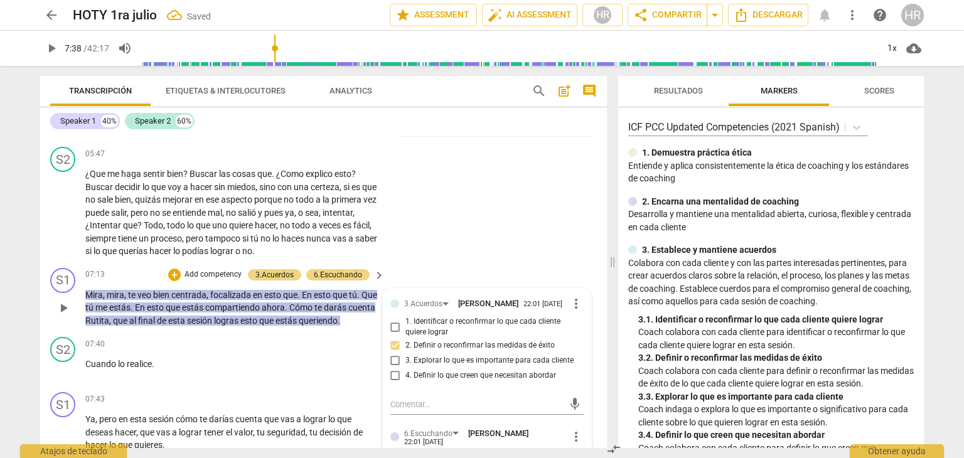
click at [580, 438] on div "3.Acuerdos Hortensia Rojas Jaimes 22:01 09-03-2025 more_vert 1. Identificar o r…" at bounding box center [487, 448] width 208 height 318
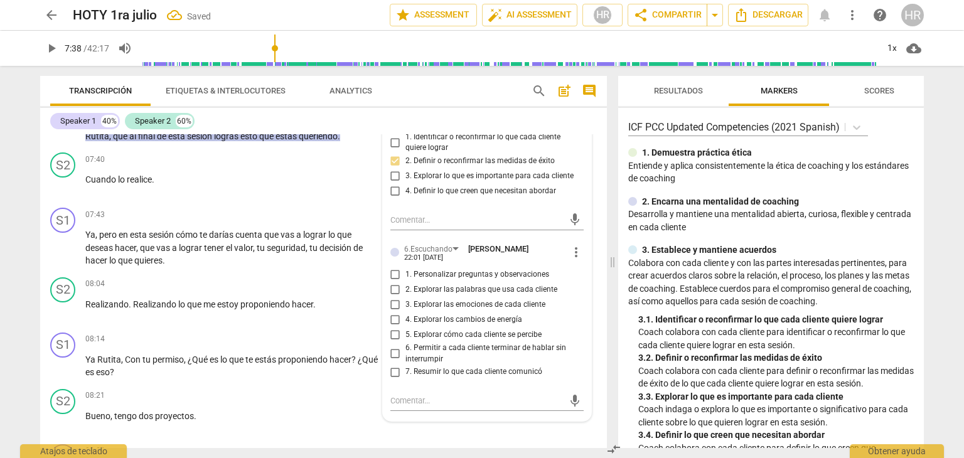
scroll to position [1637, 0]
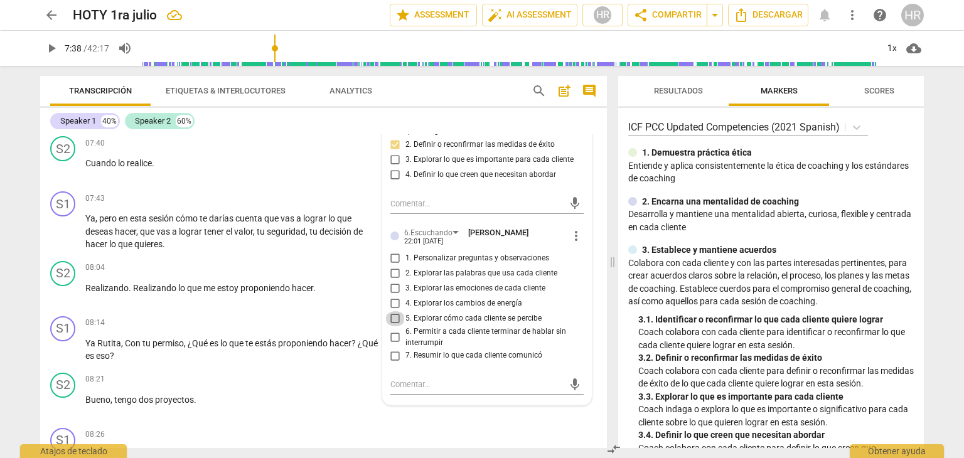
click at [394, 315] on input "5. Explorar cómo cada cliente se percibe" at bounding box center [395, 318] width 20 height 15
checkbox input "true"
click at [55, 48] on span "play_arrow" at bounding box center [51, 48] width 15 height 15
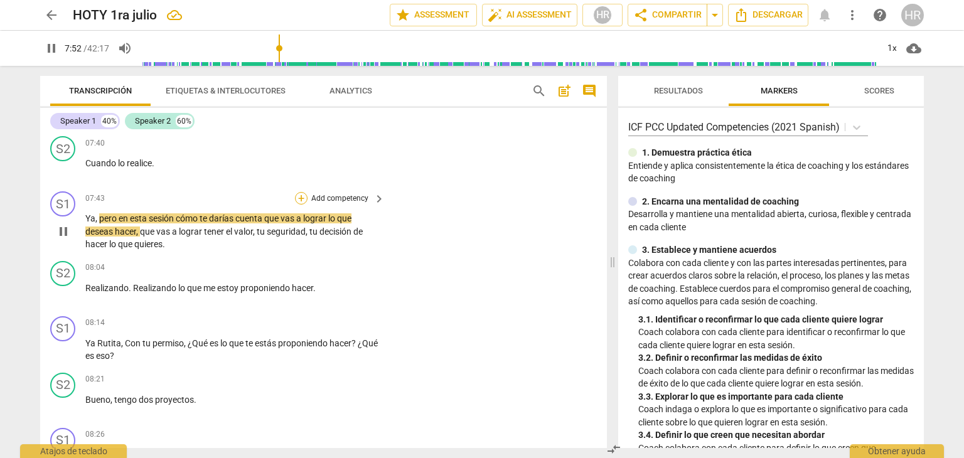
click at [299, 192] on div "+" at bounding box center [301, 198] width 13 height 13
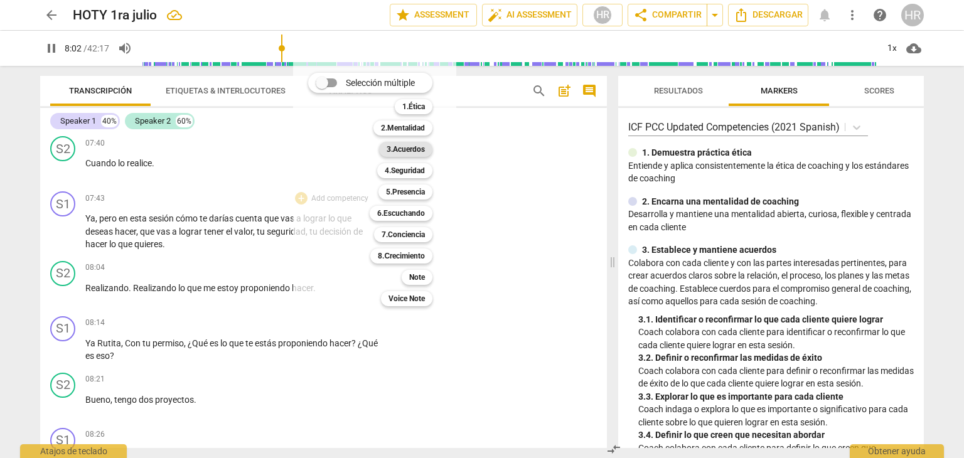
click at [412, 151] on b "3.Acuerdos" at bounding box center [406, 149] width 38 height 15
type input "483"
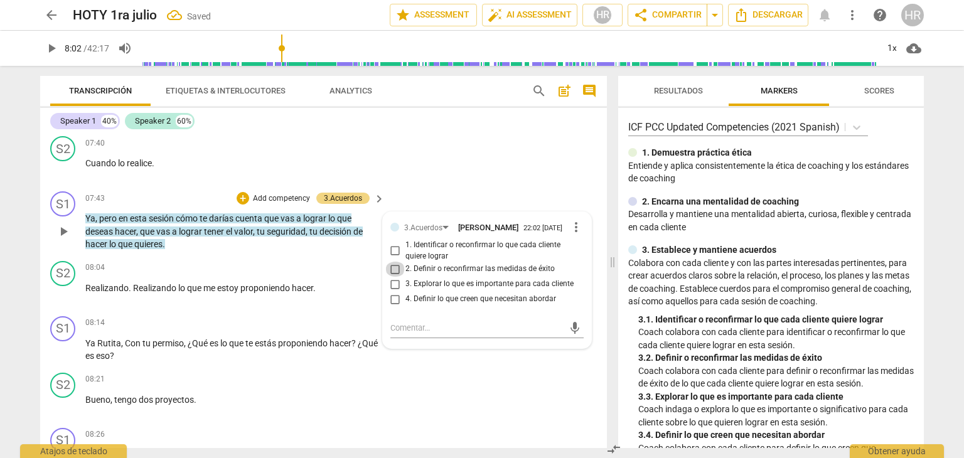
click at [392, 267] on input "2. Definir o reconfirmar las medidas de éxito" at bounding box center [395, 269] width 20 height 15
checkbox input "true"
click at [242, 192] on div "+" at bounding box center [243, 198] width 13 height 13
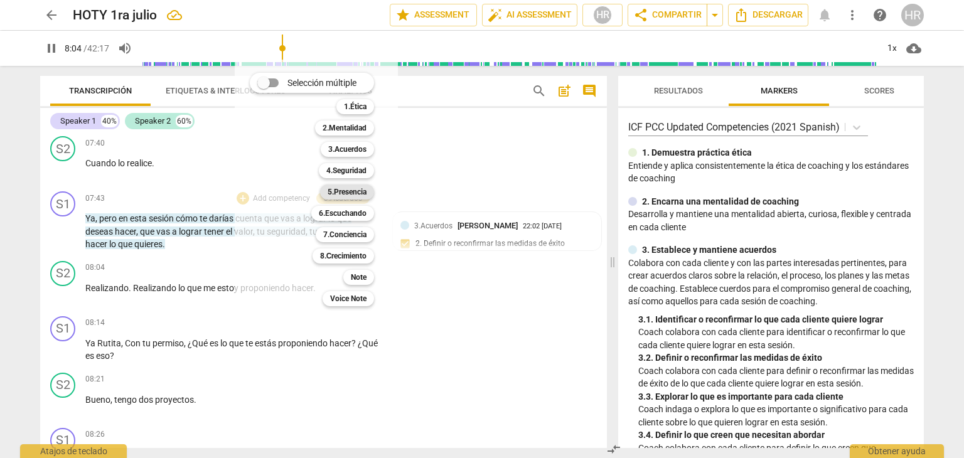
click at [357, 191] on b "5.Presencia" at bounding box center [347, 192] width 39 height 15
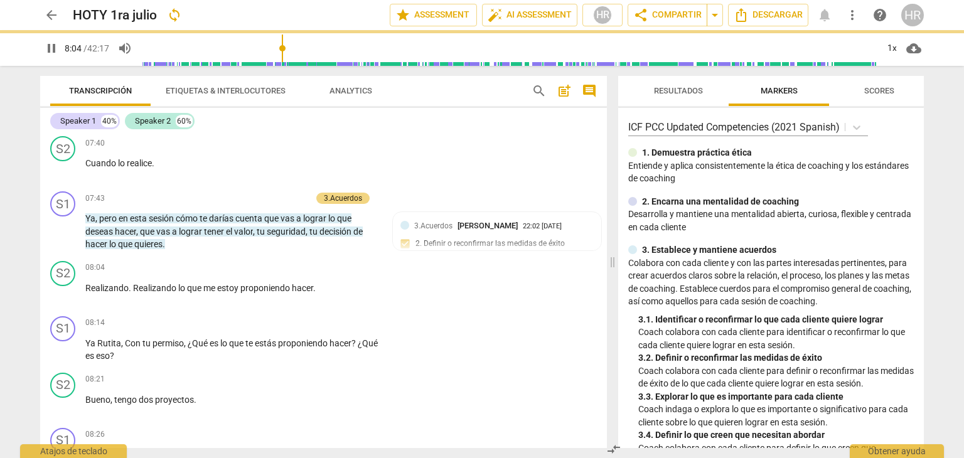
type input "485"
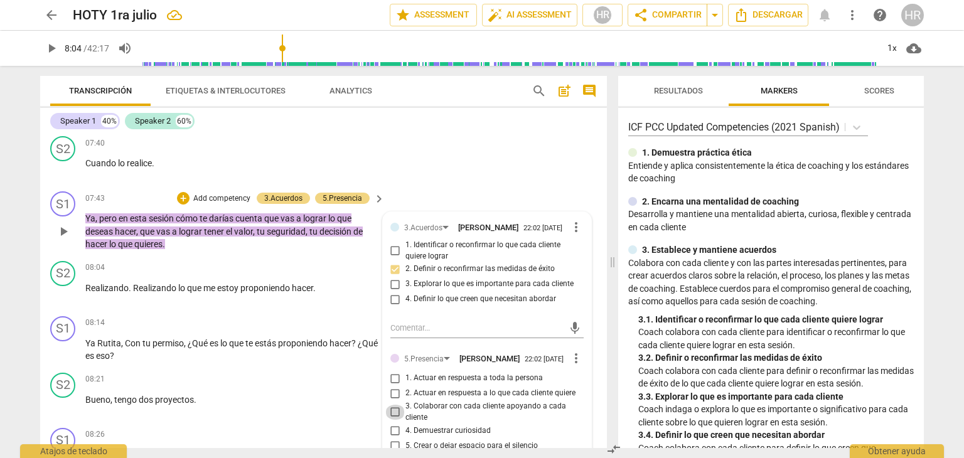
click at [394, 412] on input "3. Colaborar con cada cliente apoyando a cada cliente" at bounding box center [395, 412] width 20 height 15
checkbox input "true"
click at [51, 47] on span "play_arrow" at bounding box center [51, 48] width 15 height 15
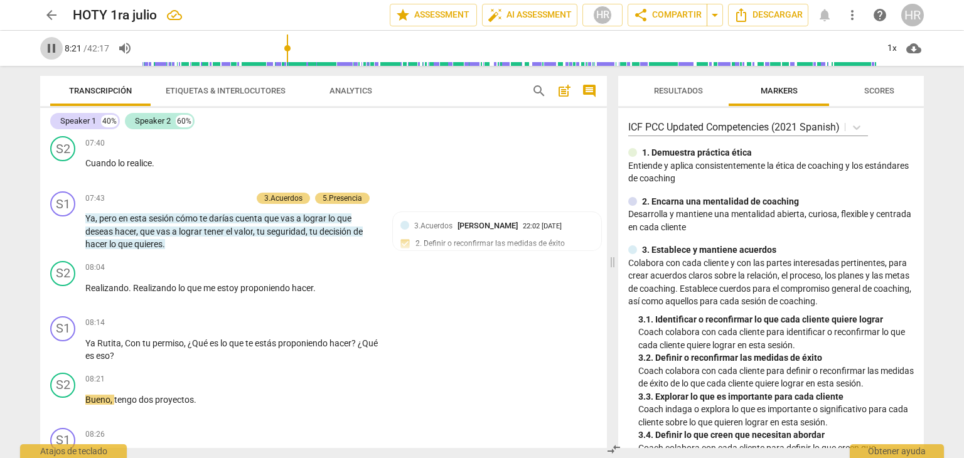
click at [55, 50] on span "pause" at bounding box center [51, 48] width 15 height 15
type input "502"
click at [299, 317] on div "+" at bounding box center [301, 323] width 13 height 13
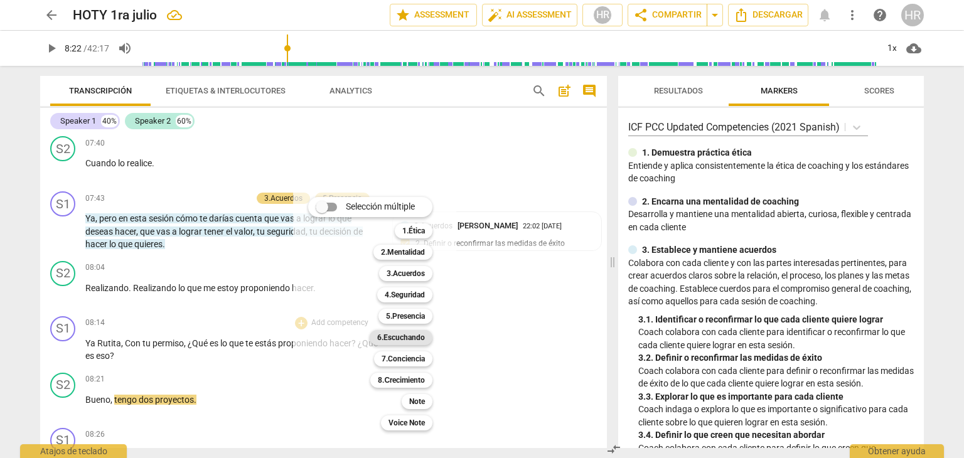
click at [409, 337] on b "6.Escuchando" at bounding box center [401, 337] width 48 height 15
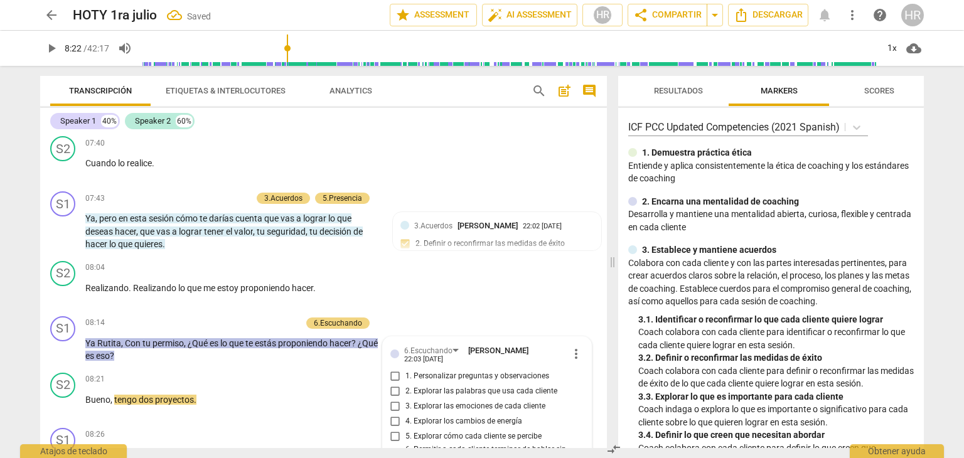
scroll to position [1840, 0]
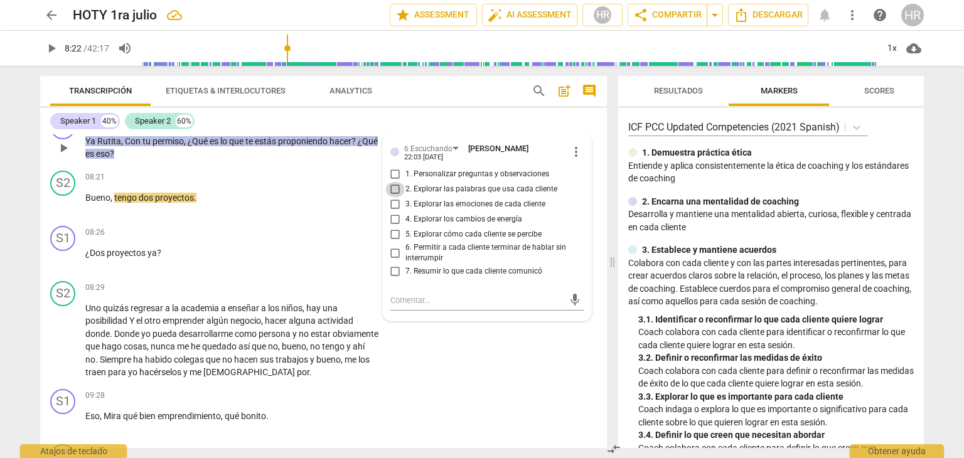
click at [392, 182] on input "2. Explorar las palabras que usa cada cliente" at bounding box center [395, 189] width 20 height 15
checkbox input "true"
click at [51, 49] on span "play_arrow" at bounding box center [51, 48] width 15 height 15
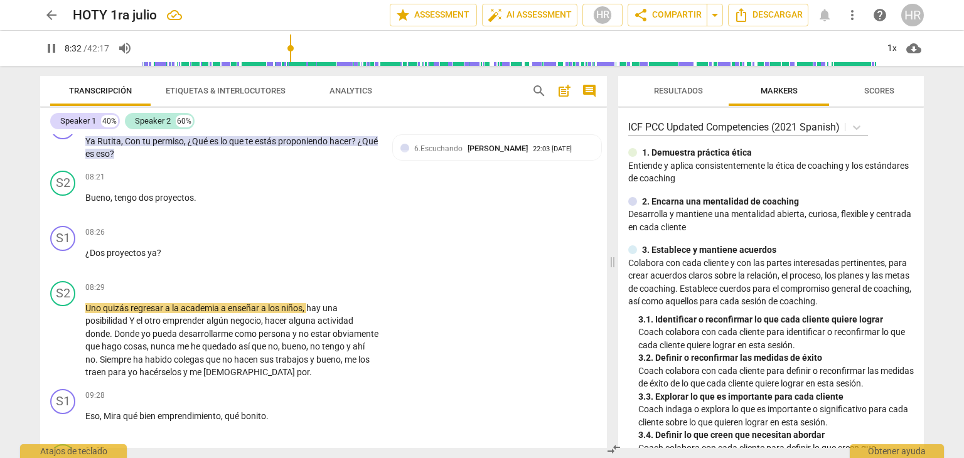
click at [55, 48] on span "pause" at bounding box center [51, 48] width 15 height 15
type input "513"
click at [299, 227] on div "+" at bounding box center [301, 233] width 13 height 13
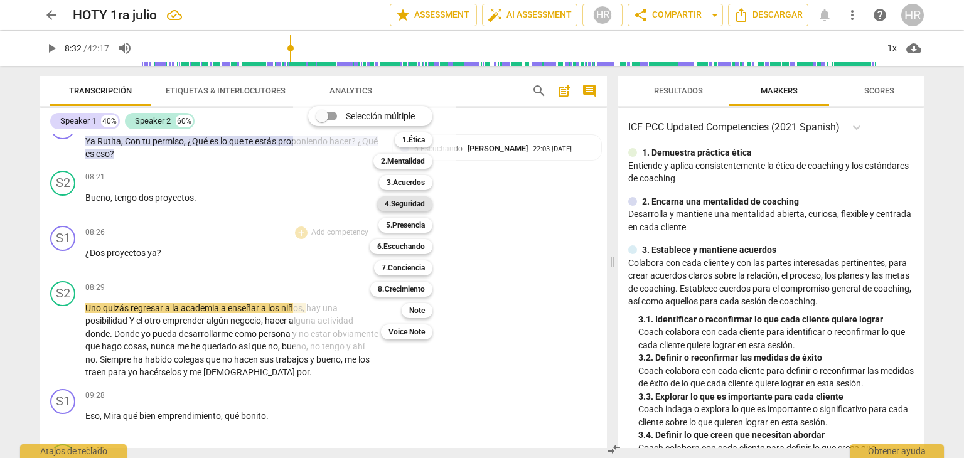
click at [416, 202] on b "4.Seguridad" at bounding box center [405, 204] width 40 height 15
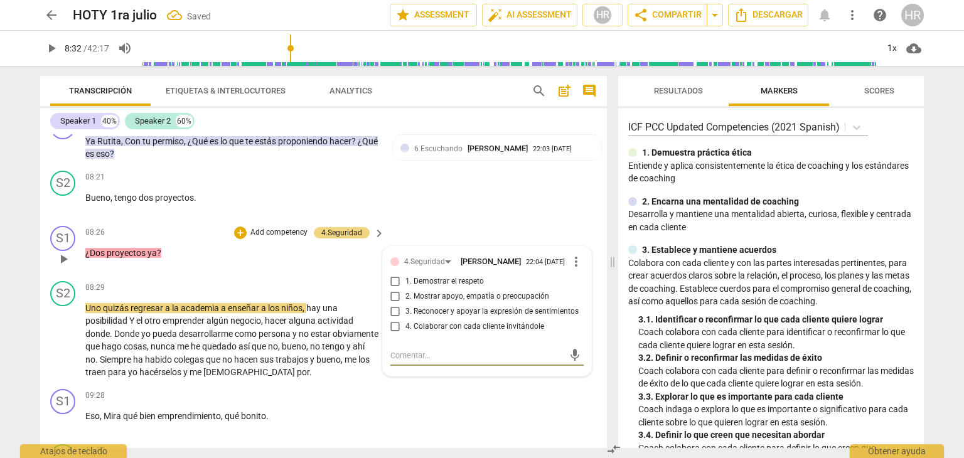
click at [393, 289] on input "2. Mostrar apoyo, empatía o preocupación" at bounding box center [395, 296] width 20 height 15
checkbox input "true"
click at [52, 48] on span "play_arrow" at bounding box center [51, 48] width 15 height 15
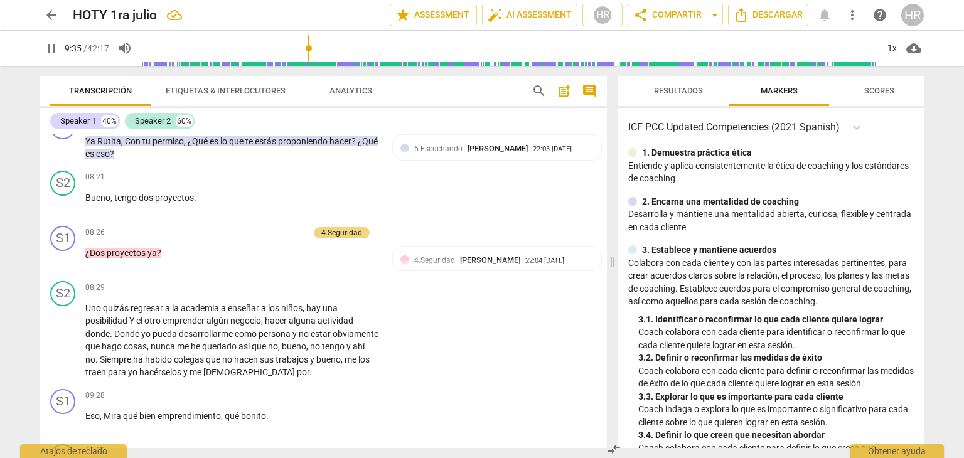
scroll to position [2160, 0]
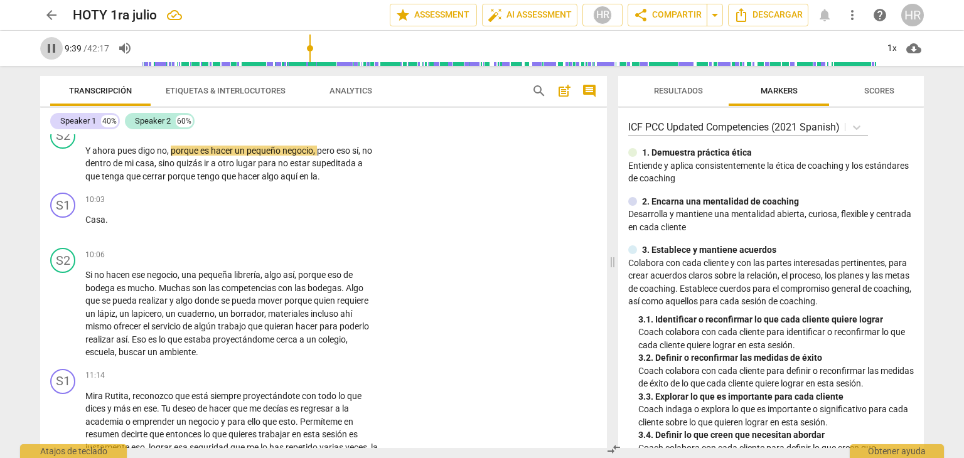
click at [49, 43] on span "pause" at bounding box center [51, 48] width 15 height 15
type input "579"
click at [402, 252] on div "S2 play_arrow pause 10:06 + Add competency keyboard_arrow_right Si no hacen ese…" at bounding box center [323, 303] width 567 height 121
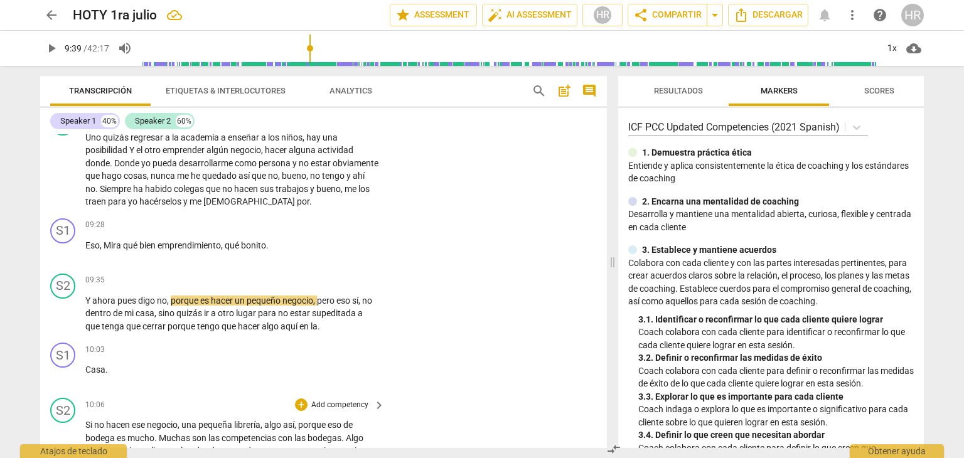
scroll to position [2010, 0]
click at [299, 220] on div "+" at bounding box center [301, 226] width 13 height 13
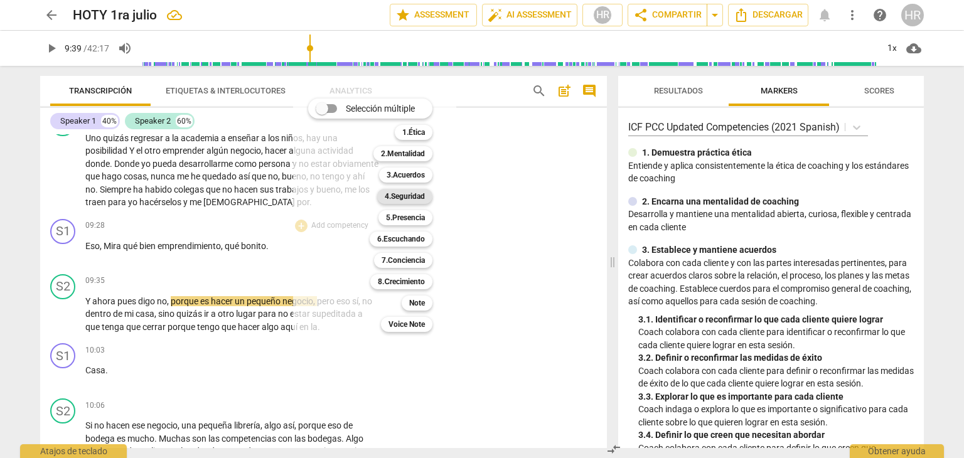
click at [416, 197] on b "4.Seguridad" at bounding box center [405, 196] width 40 height 15
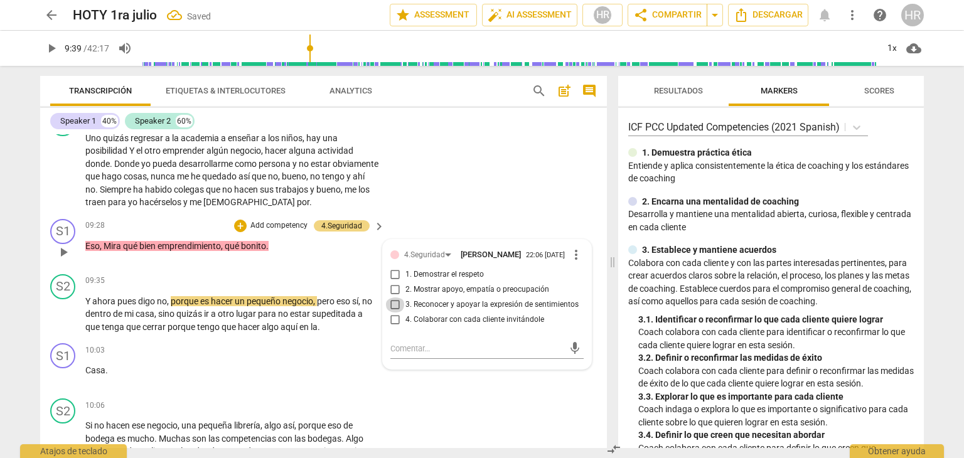
click at [392, 302] on input "3. Reconocer y apoyar la expresión de sentimientos" at bounding box center [395, 305] width 20 height 15
checkbox input "true"
click at [51, 51] on span "play_arrow" at bounding box center [51, 48] width 15 height 15
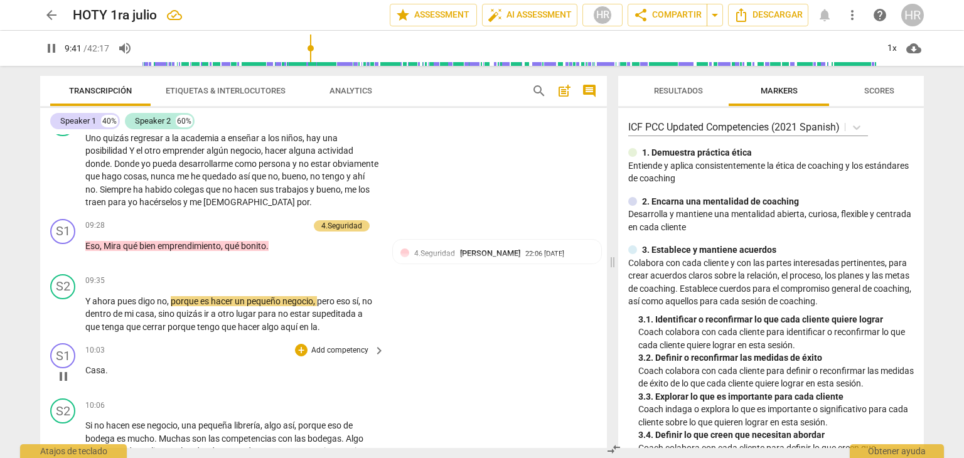
click at [393, 362] on div "S1 play_arrow pause 10:03 + Add competency keyboard_arrow_right Casa ." at bounding box center [323, 365] width 567 height 55
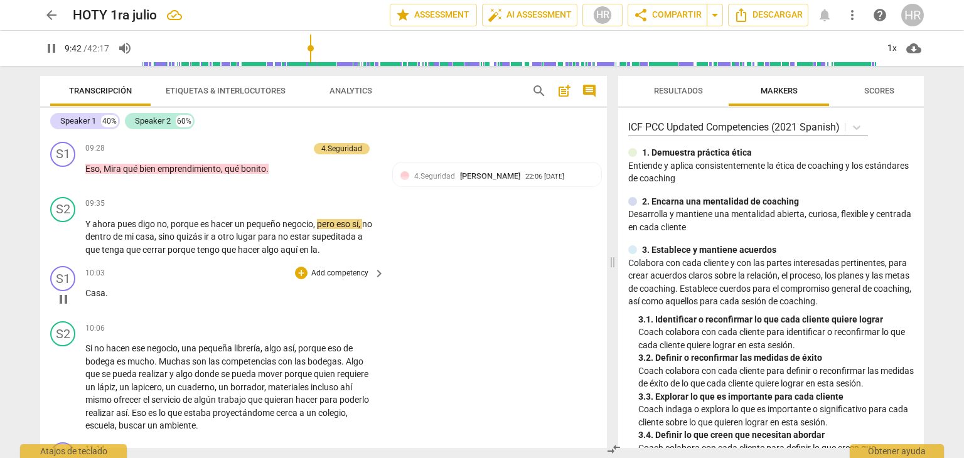
scroll to position [2110, 0]
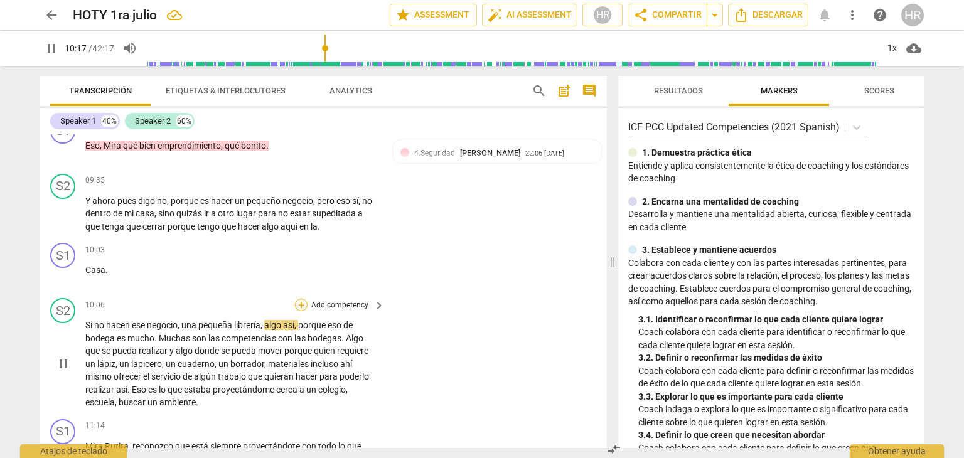
click at [299, 299] on div "+" at bounding box center [301, 305] width 13 height 13
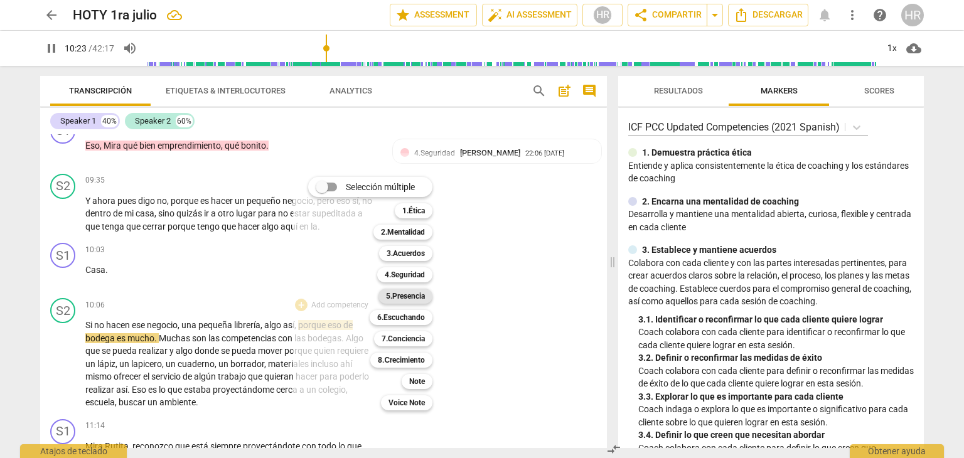
click at [410, 296] on b "5.Presencia" at bounding box center [405, 296] width 39 height 15
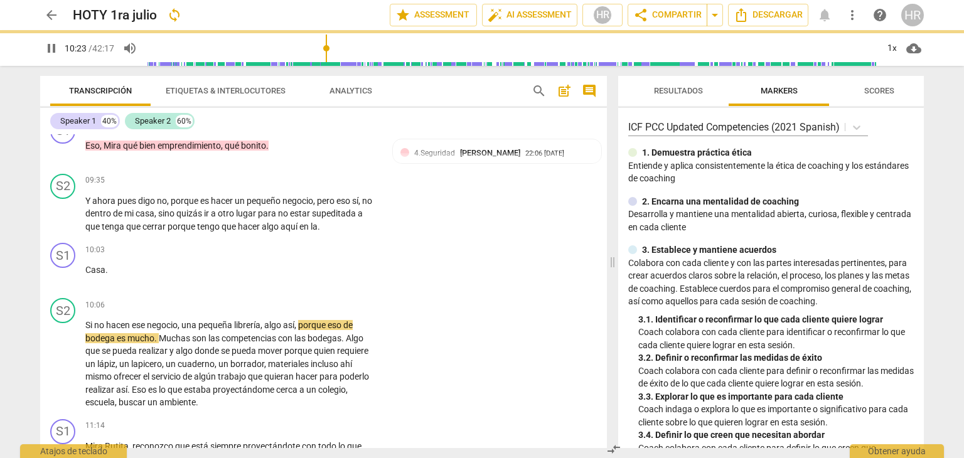
type input "623"
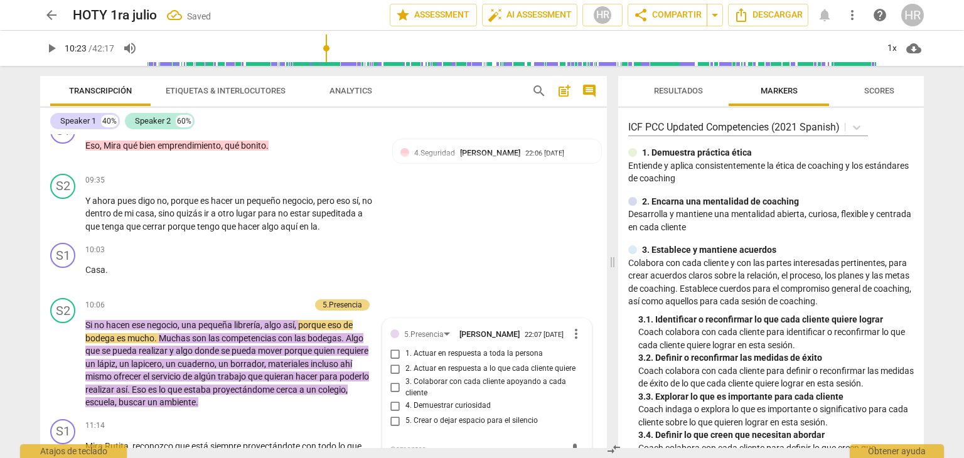
scroll to position [2111, 0]
click at [393, 413] on input "5. Crear o dejar espacio para el silencio" at bounding box center [395, 420] width 20 height 15
checkbox input "true"
click at [377, 272] on div "10:03 + Add competency keyboard_arrow_right Casa ." at bounding box center [235, 264] width 301 height 45
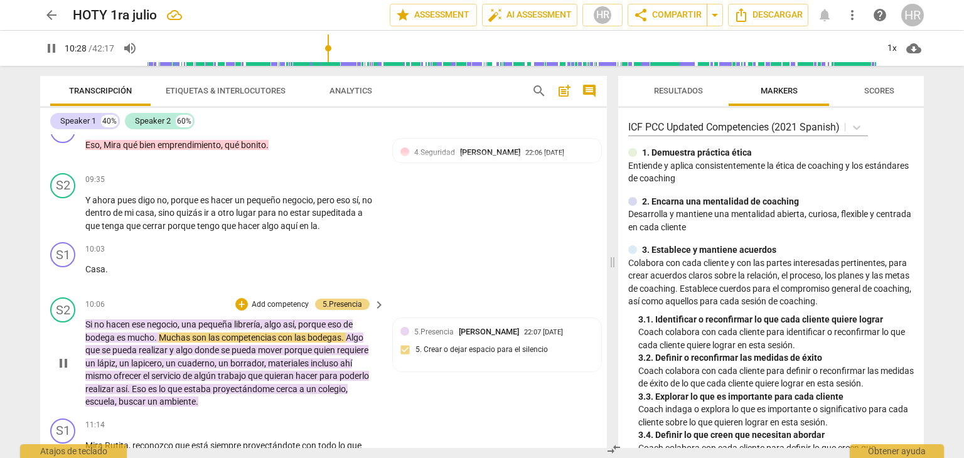
click at [384, 394] on div "S2 play_arrow pause 10:06 + Add competency 5.Presencia keyboard_arrow_right Si …" at bounding box center [323, 353] width 567 height 121
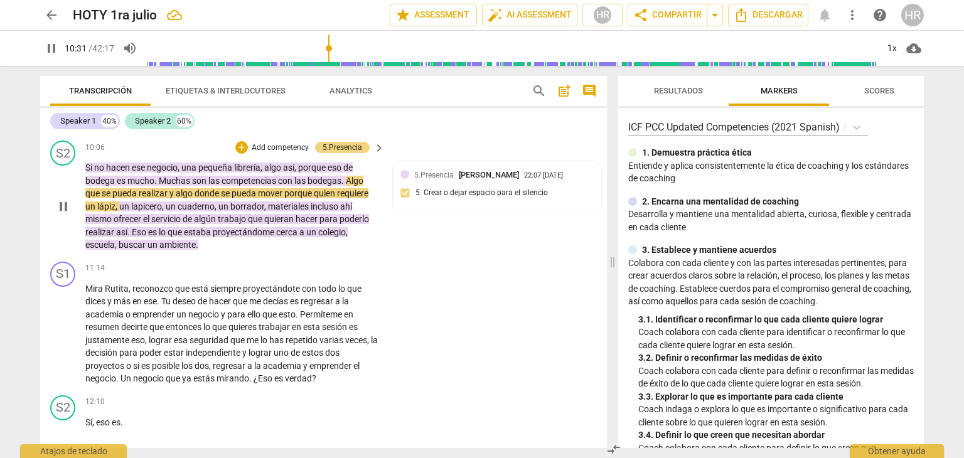
scroll to position [2287, 0]
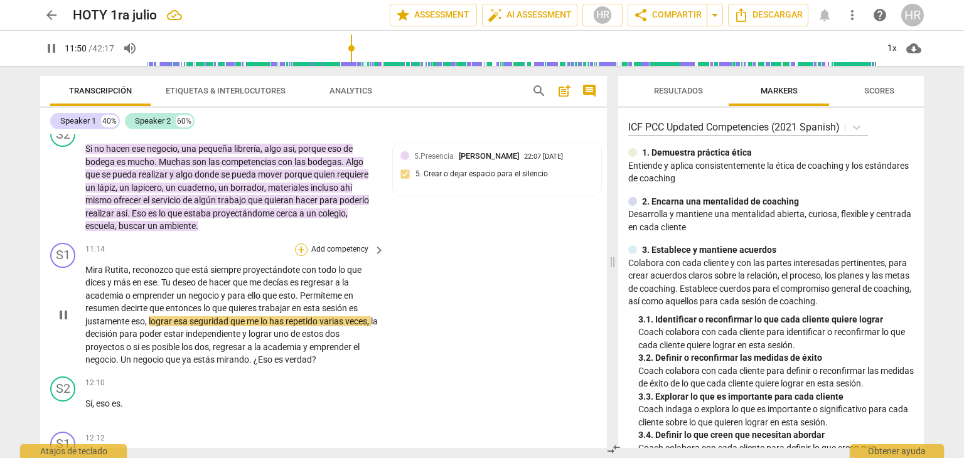
click at [298, 244] on div "+" at bounding box center [301, 250] width 13 height 13
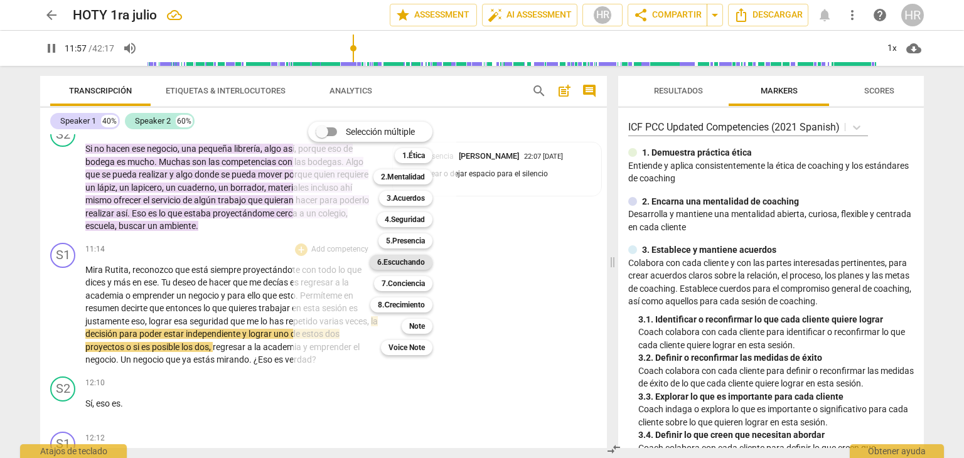
click at [403, 259] on b "6.Escuchando" at bounding box center [401, 262] width 48 height 15
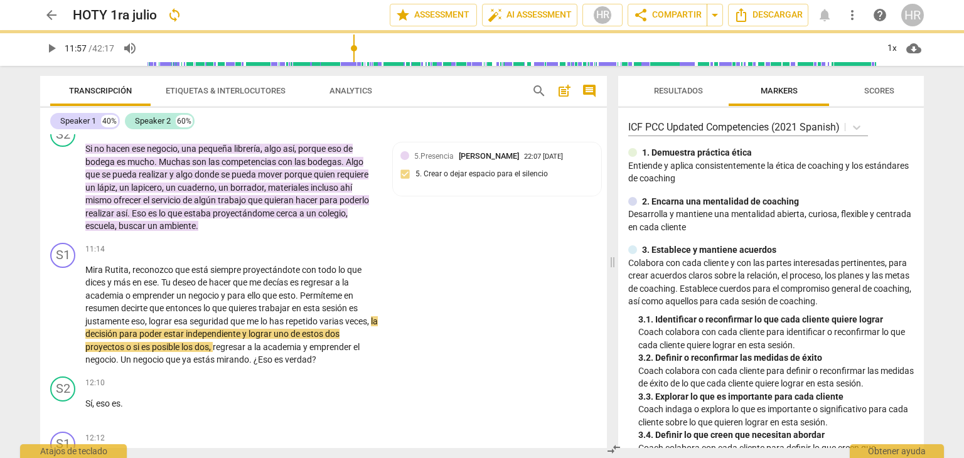
type input "718"
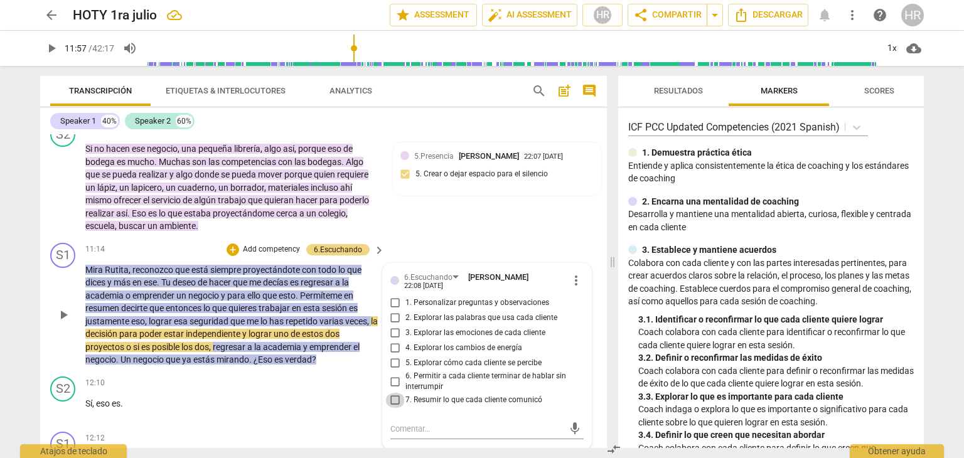
click at [394, 393] on input "7. Resumir lo que cada cliente comunicó" at bounding box center [395, 400] width 20 height 15
checkbox input "true"
click at [51, 46] on span "play_arrow" at bounding box center [51, 48] width 15 height 15
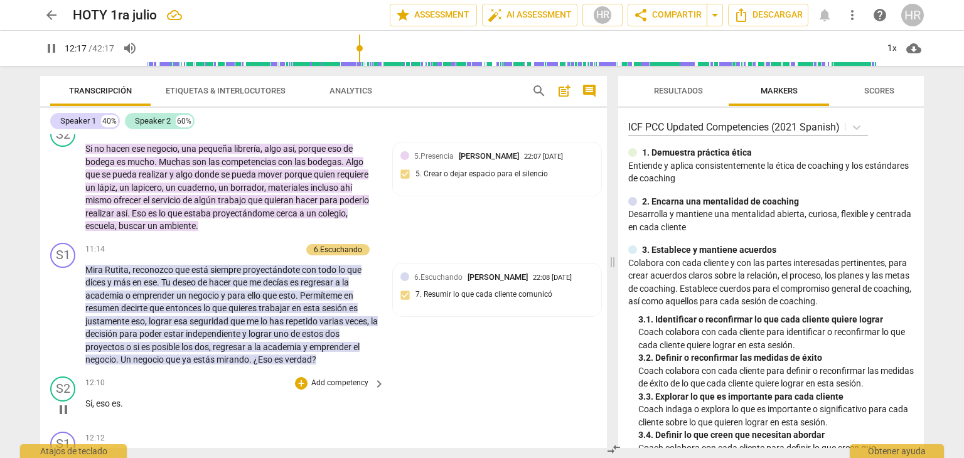
click at [379, 409] on div "12:10 + Add competency keyboard_arrow_right Sí , eso es ." at bounding box center [235, 399] width 301 height 45
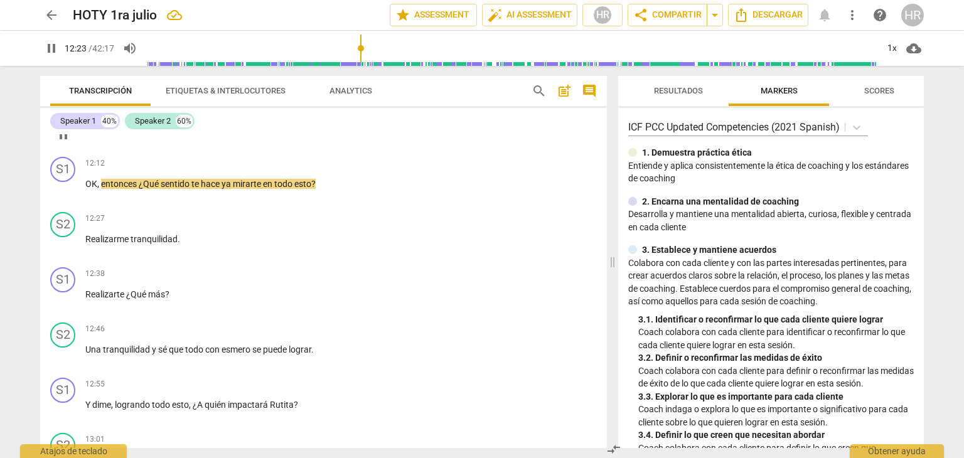
scroll to position [2538, 0]
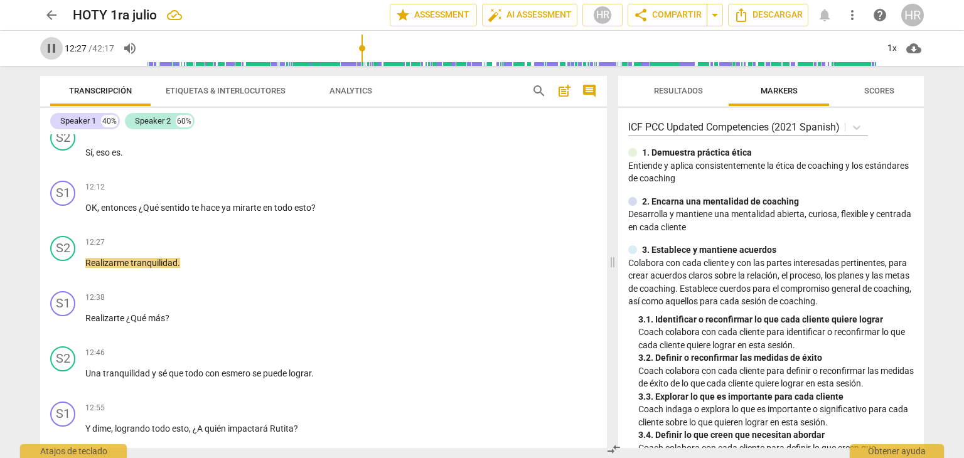
click at [53, 51] on span "pause" at bounding box center [51, 48] width 15 height 15
type input "748"
click at [300, 181] on div "+" at bounding box center [301, 187] width 13 height 13
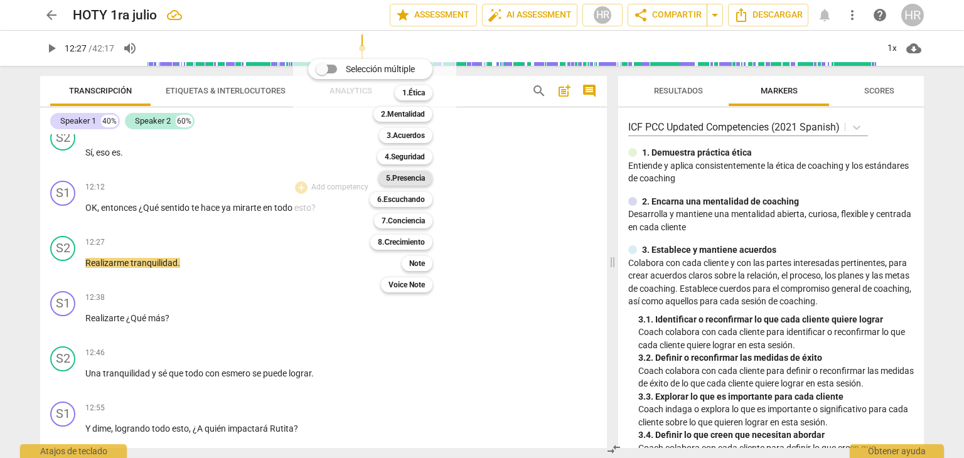
click at [399, 180] on b "5.Presencia" at bounding box center [405, 178] width 39 height 15
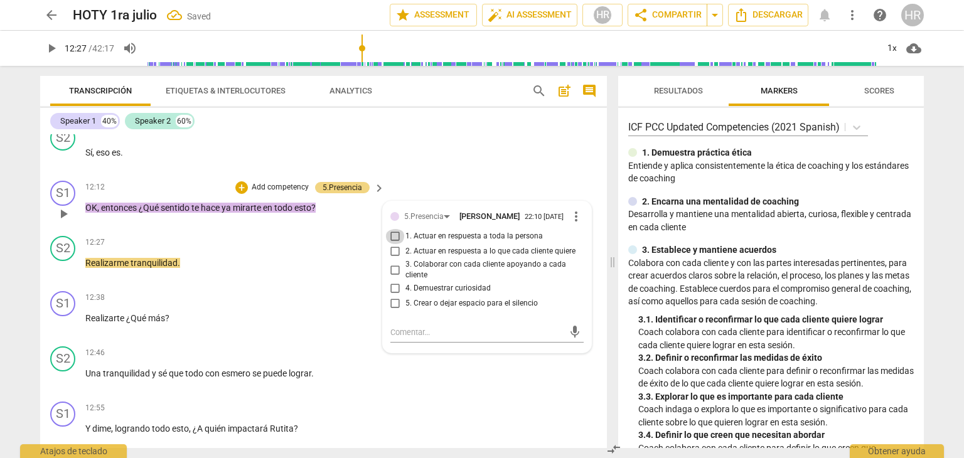
click at [394, 229] on input "1. Actuar en respuesta a toda la persona" at bounding box center [395, 236] width 20 height 15
checkbox input "true"
click at [51, 48] on span "play_arrow" at bounding box center [51, 48] width 15 height 15
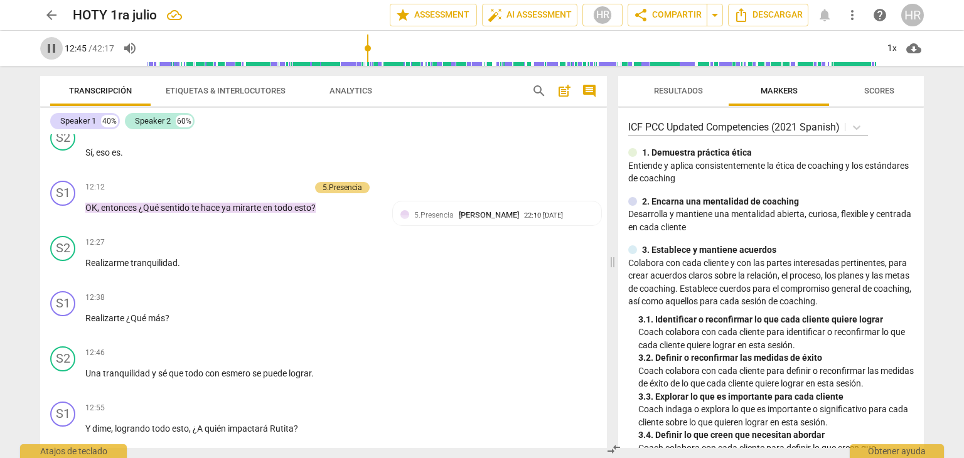
click at [50, 47] on span "pause" at bounding box center [51, 48] width 15 height 15
type input "766"
click at [304, 292] on div "+" at bounding box center [301, 298] width 13 height 13
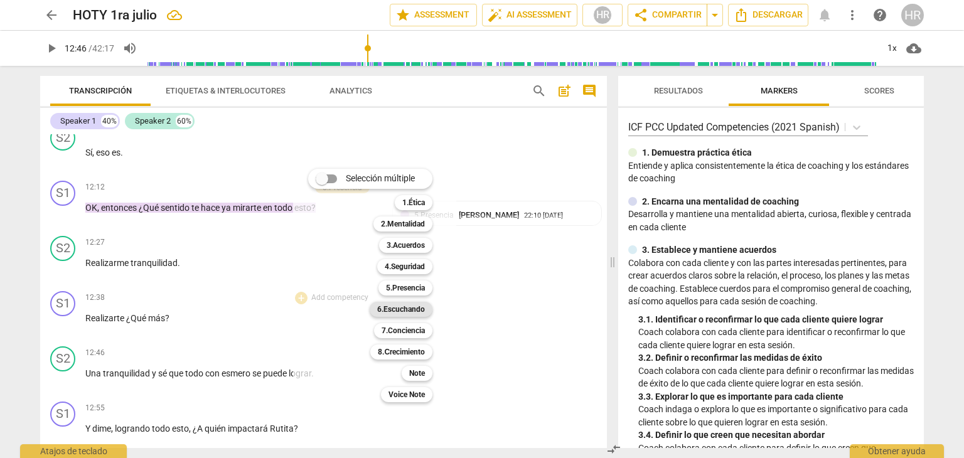
click at [414, 310] on b "6.Escuchando" at bounding box center [401, 309] width 48 height 15
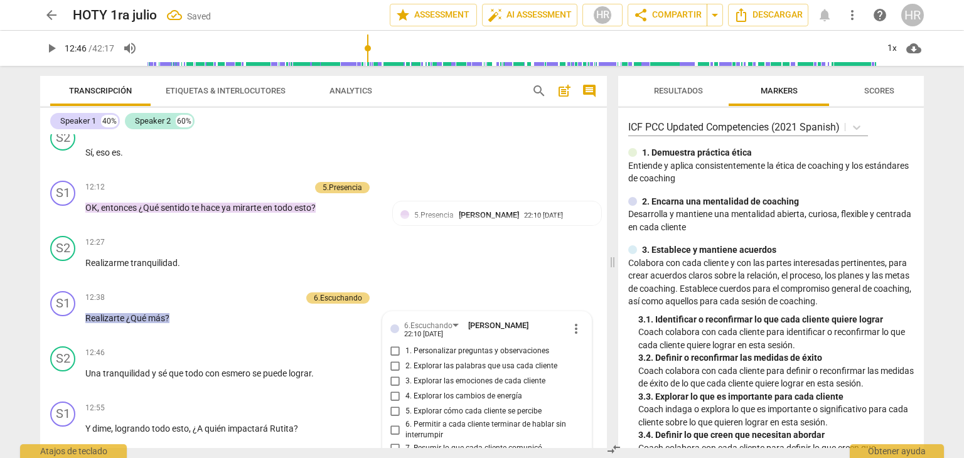
scroll to position [2712, 0]
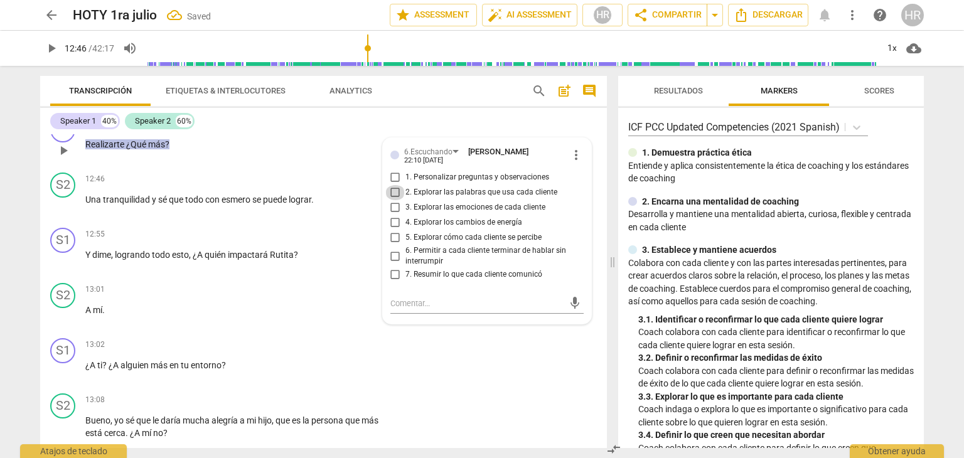
click at [393, 185] on input "2. Explorar las palabras que usa cada cliente" at bounding box center [395, 192] width 20 height 15
checkbox input "true"
click at [55, 48] on span "play_arrow" at bounding box center [51, 48] width 15 height 15
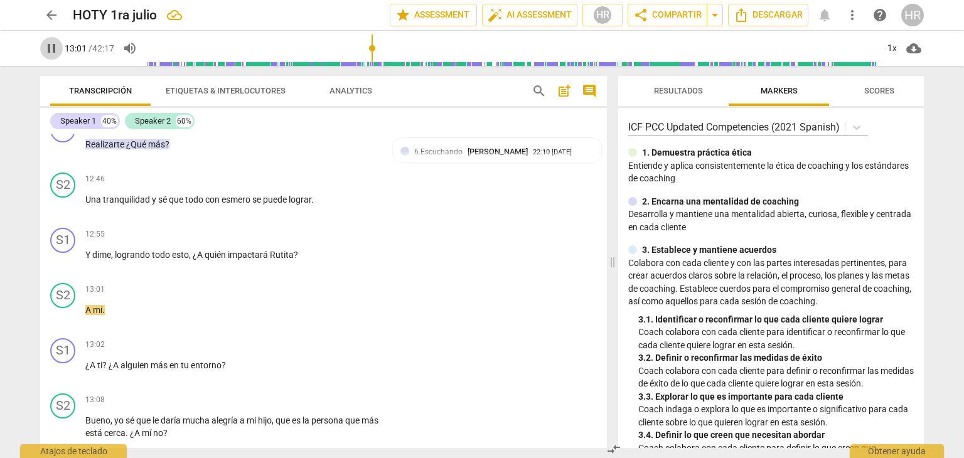
click at [51, 47] on span "pause" at bounding box center [51, 48] width 15 height 15
type input "782"
click at [299, 229] on div "+" at bounding box center [301, 235] width 13 height 13
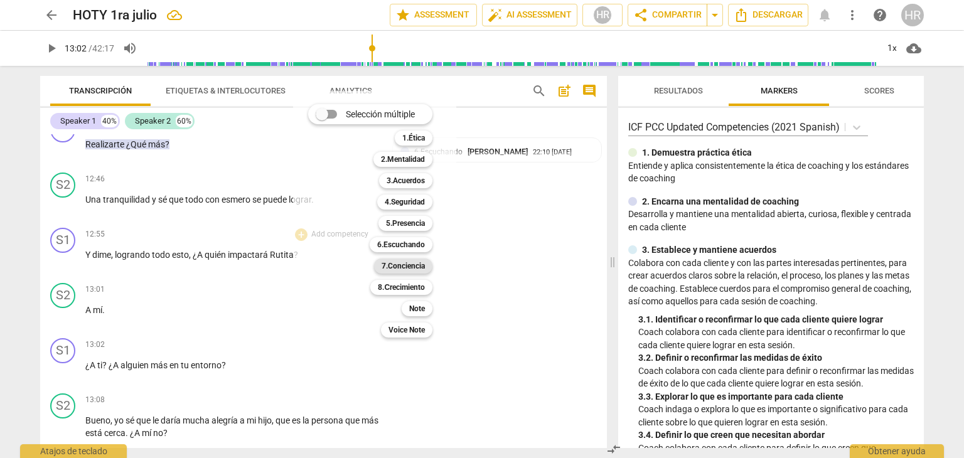
click at [411, 262] on b "7.Conciencia" at bounding box center [403, 266] width 43 height 15
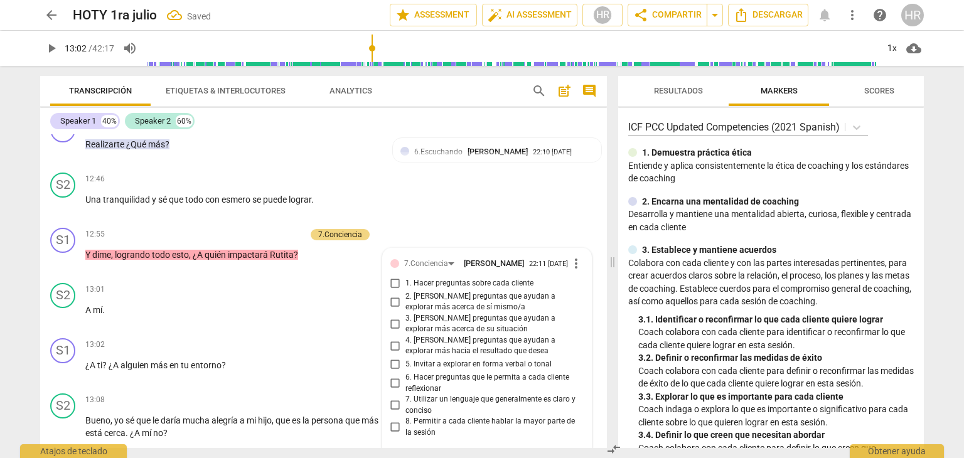
scroll to position [2719, 0]
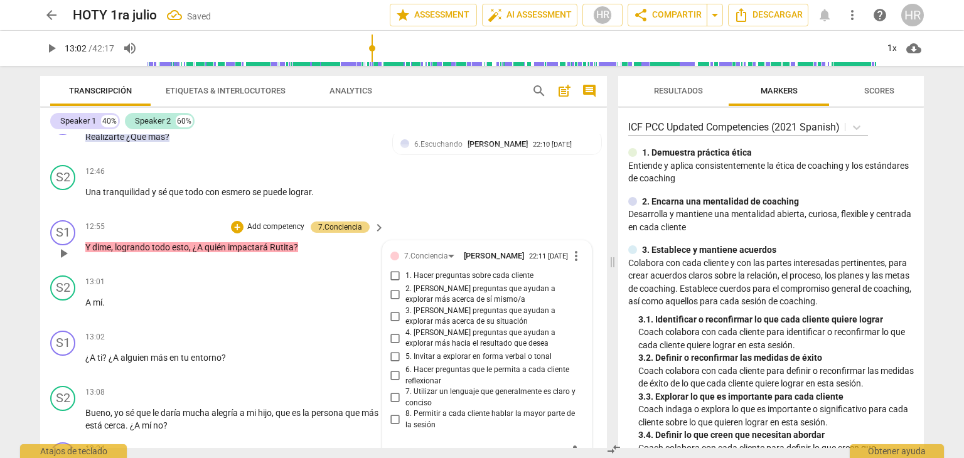
click at [394, 269] on input "1. Hacer preguntas sobre cada cliente" at bounding box center [395, 276] width 20 height 15
checkbox input "true"
click at [299, 331] on div "+" at bounding box center [301, 337] width 13 height 13
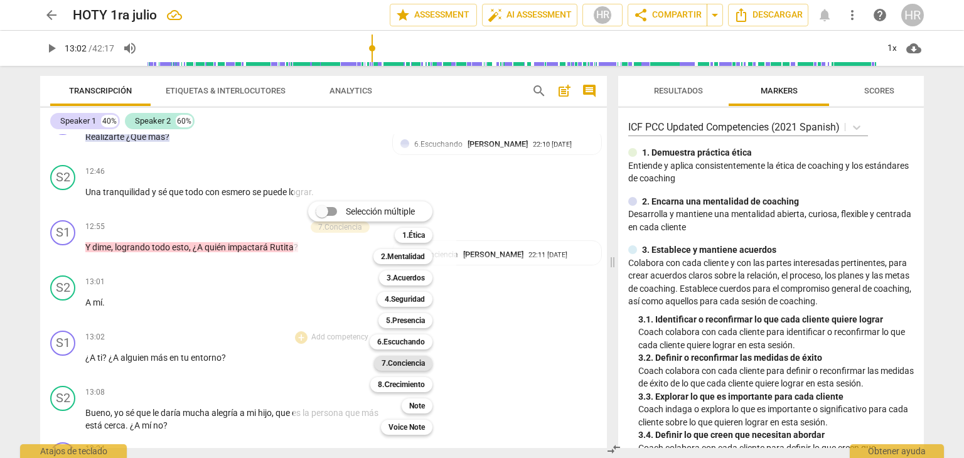
click at [418, 361] on b "7.Conciencia" at bounding box center [403, 363] width 43 height 15
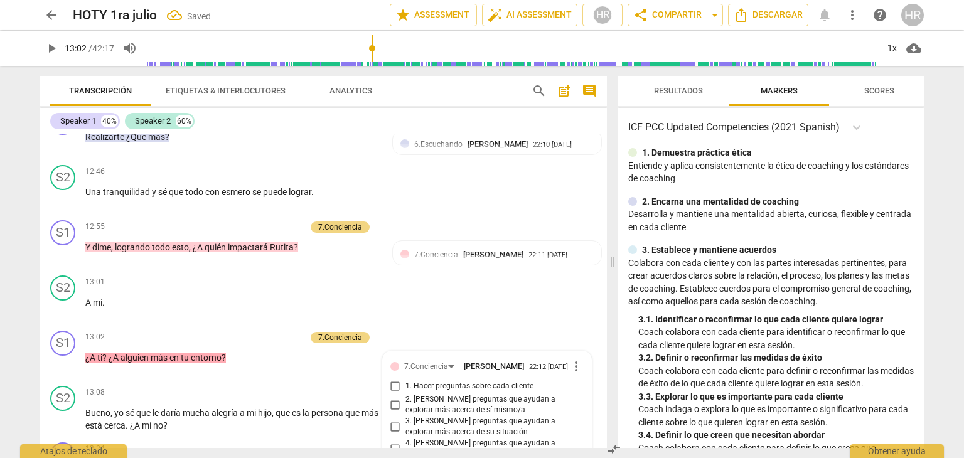
scroll to position [2980, 0]
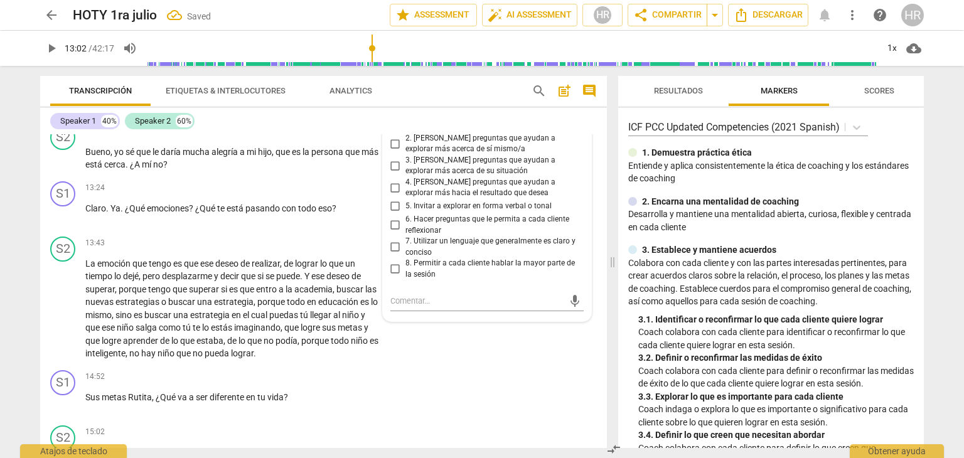
click at [579, 236] on div "7. Utilizar un lenguaje que generalmente es claro y conciso" at bounding box center [487, 247] width 193 height 22
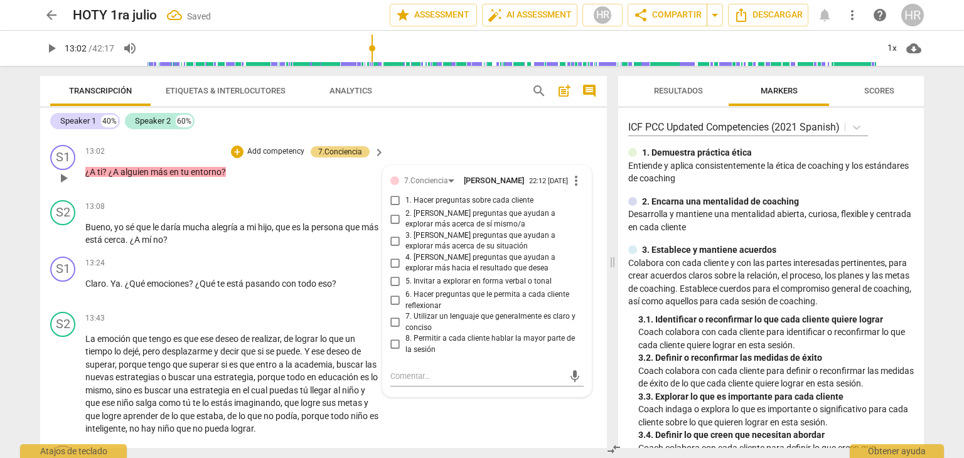
scroll to position [2880, 0]
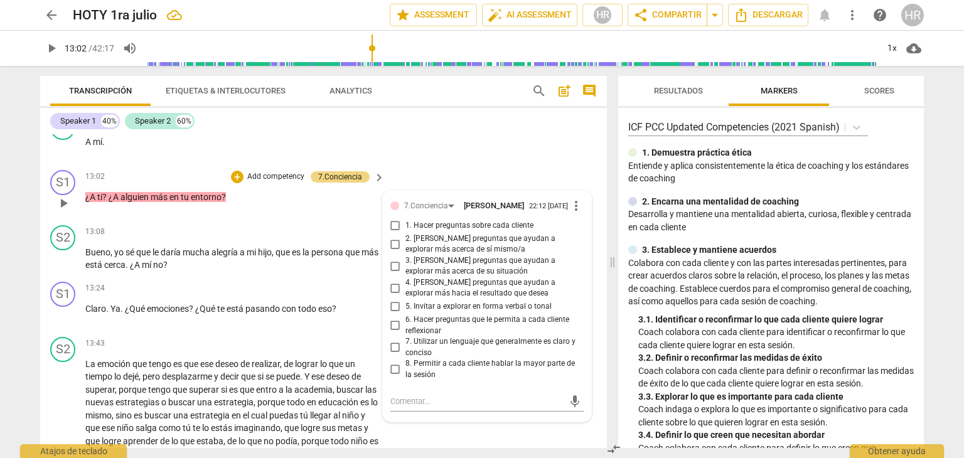
click at [393, 237] on input "2. [PERSON_NAME] preguntas que ayudan a explorar más acerca de sí mismo/a" at bounding box center [395, 244] width 20 height 15
checkbox input "true"
click at [57, 49] on span "play_arrow" at bounding box center [51, 48] width 15 height 15
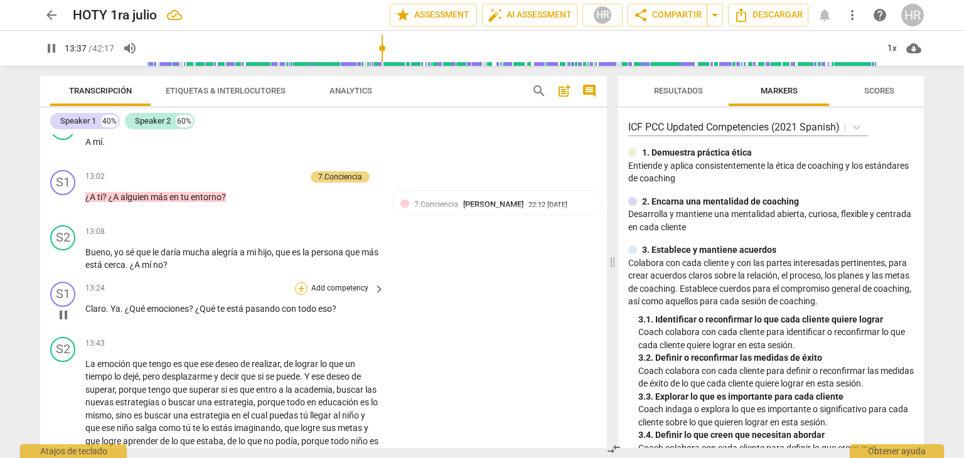
click at [299, 283] on div "+" at bounding box center [301, 289] width 13 height 13
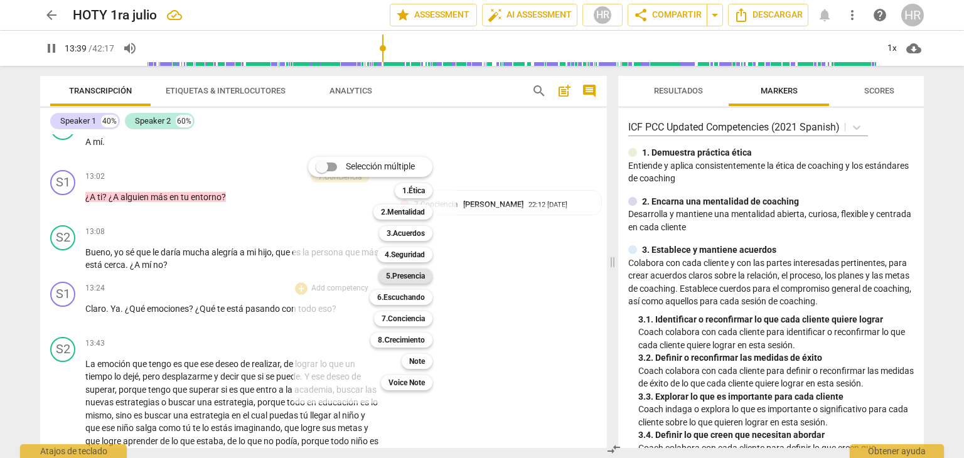
click at [418, 278] on b "5.Presencia" at bounding box center [405, 276] width 39 height 15
type input "820"
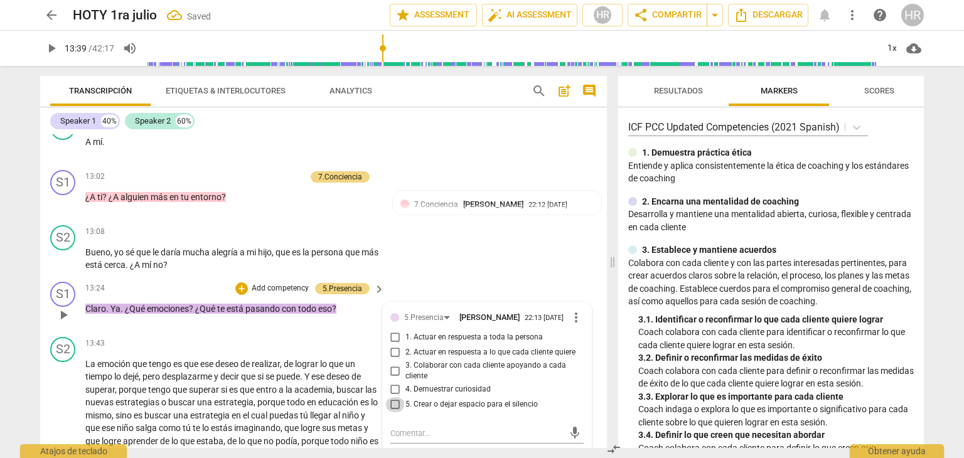
click at [392, 397] on input "5. Crear o dejar espacio para el silencio" at bounding box center [395, 404] width 20 height 15
checkbox input "true"
click at [239, 283] on div "+" at bounding box center [241, 289] width 13 height 13
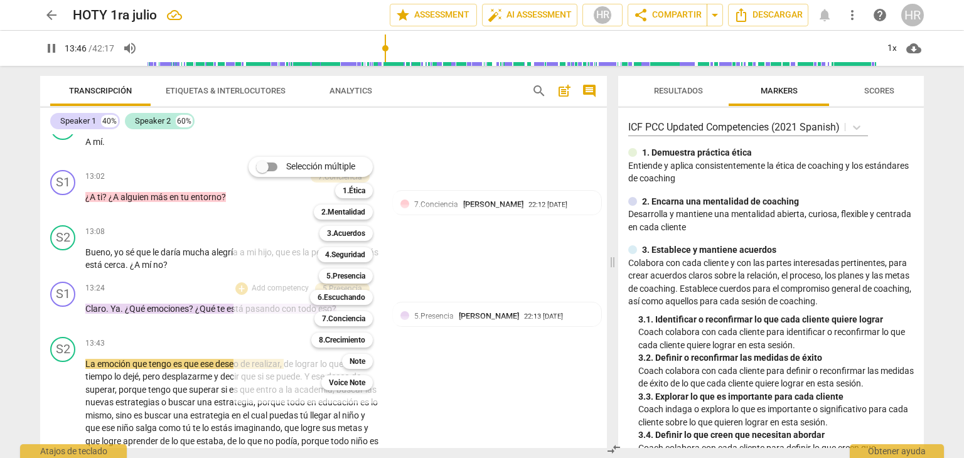
click at [53, 46] on div at bounding box center [482, 229] width 964 height 458
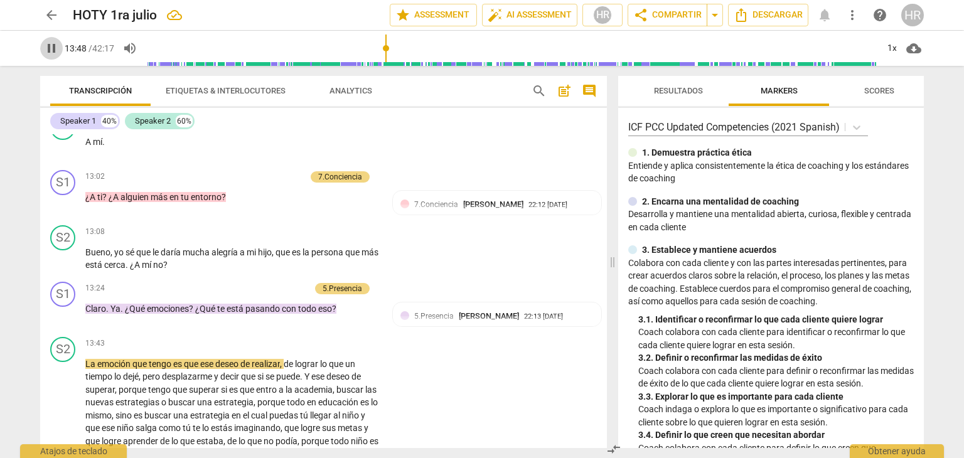
click at [53, 46] on span "pause" at bounding box center [51, 48] width 15 height 15
type input "829"
click at [564, 318] on div "5.Presencia Hortensia Rojas Jaimes 22:13 09-03-2025 5. Crear o dejar espacio pa…" at bounding box center [497, 329] width 193 height 38
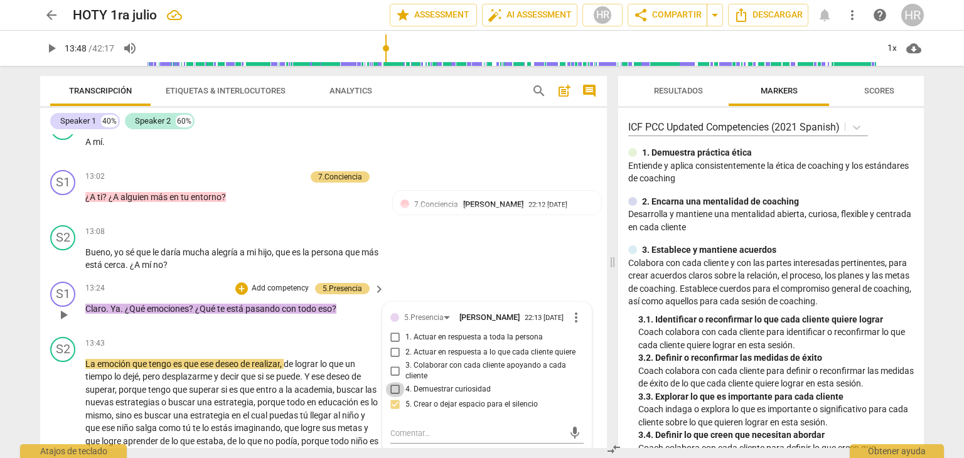
click at [392, 382] on input "4. Demuestrar curiosidad" at bounding box center [395, 389] width 20 height 15
checkbox input "true"
click at [54, 46] on span "play_arrow" at bounding box center [51, 48] width 15 height 15
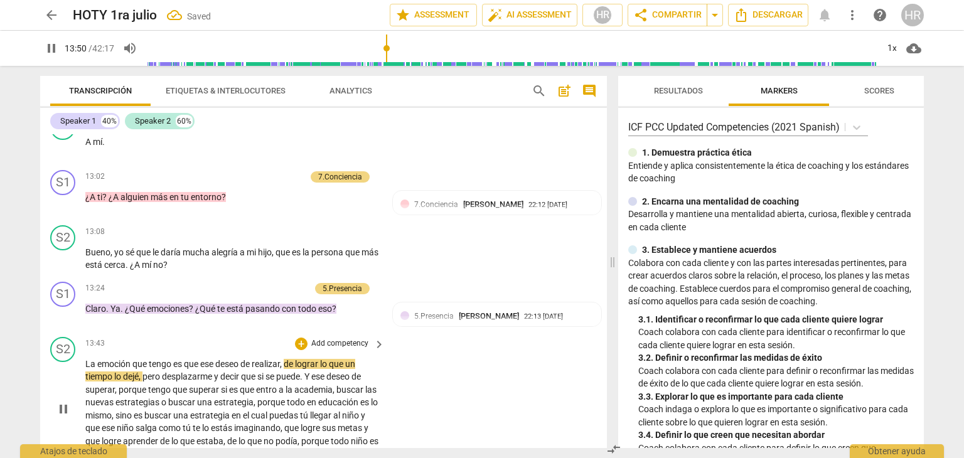
click at [391, 384] on div "S2 play_arrow pause 13:43 + Add competency keyboard_arrow_right La emoción que …" at bounding box center [323, 399] width 567 height 134
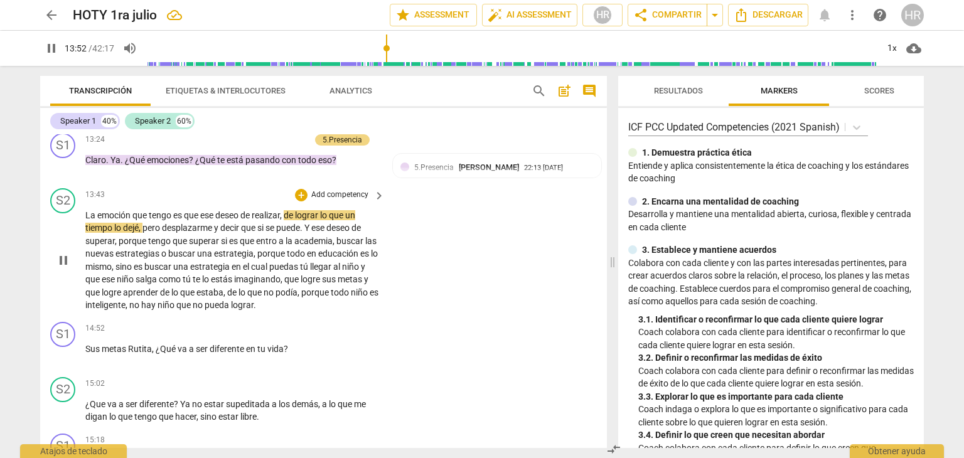
scroll to position [3031, 0]
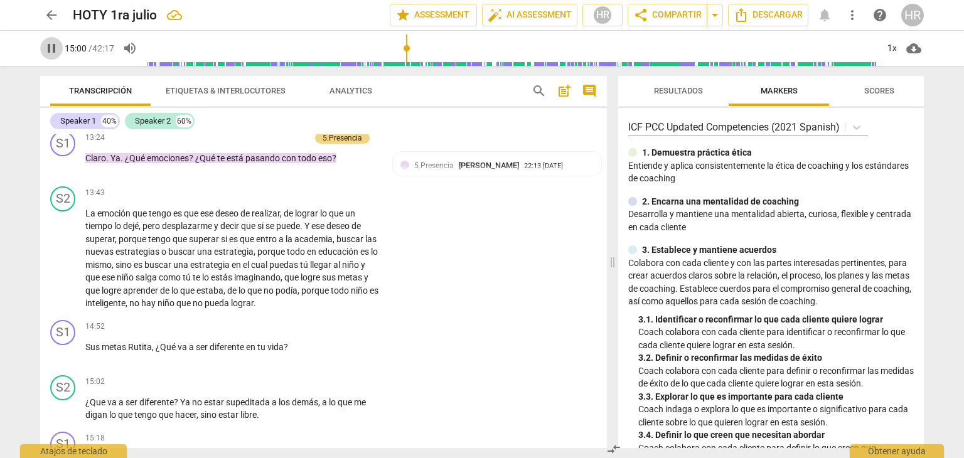
click at [50, 45] on span "pause" at bounding box center [51, 48] width 15 height 15
type input "901"
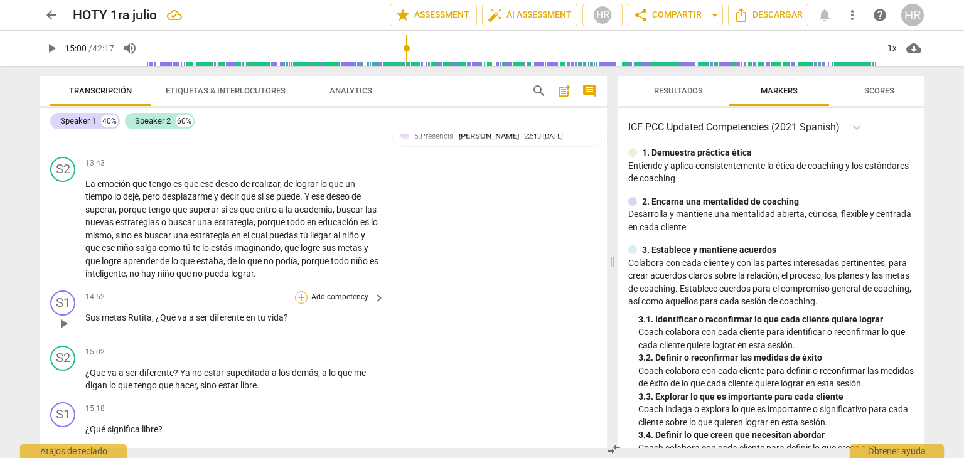
click at [298, 291] on div "+" at bounding box center [301, 297] width 13 height 13
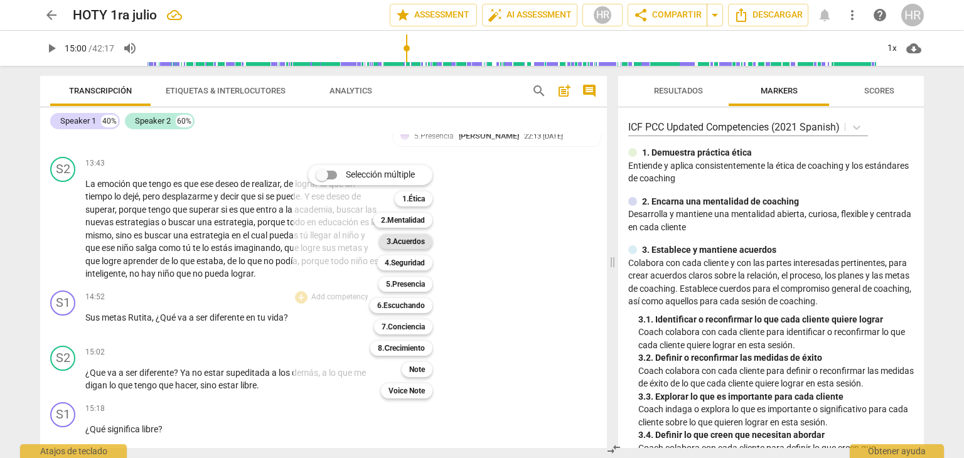
click at [416, 242] on b "3.Acuerdos" at bounding box center [406, 241] width 38 height 15
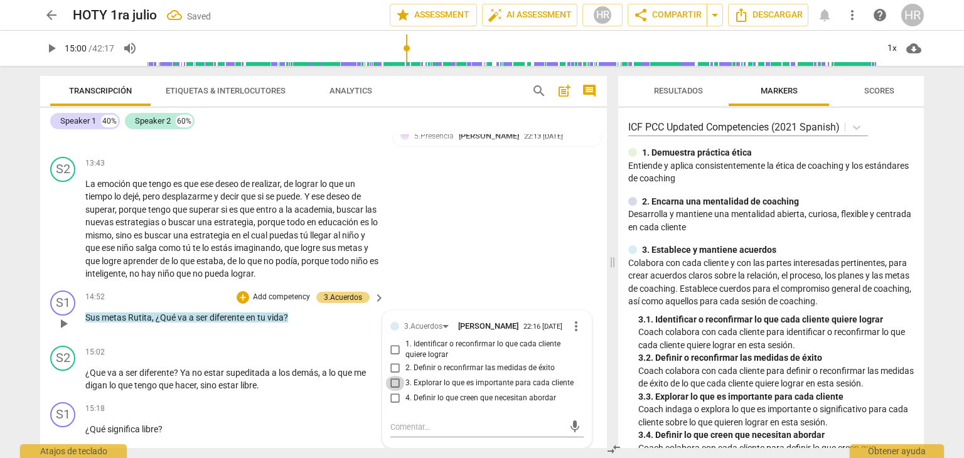
click at [392, 376] on input "3. Explorar lo que es importante para cada cliente" at bounding box center [395, 383] width 20 height 15
checkbox input "true"
click at [53, 48] on span "play_arrow" at bounding box center [51, 48] width 15 height 15
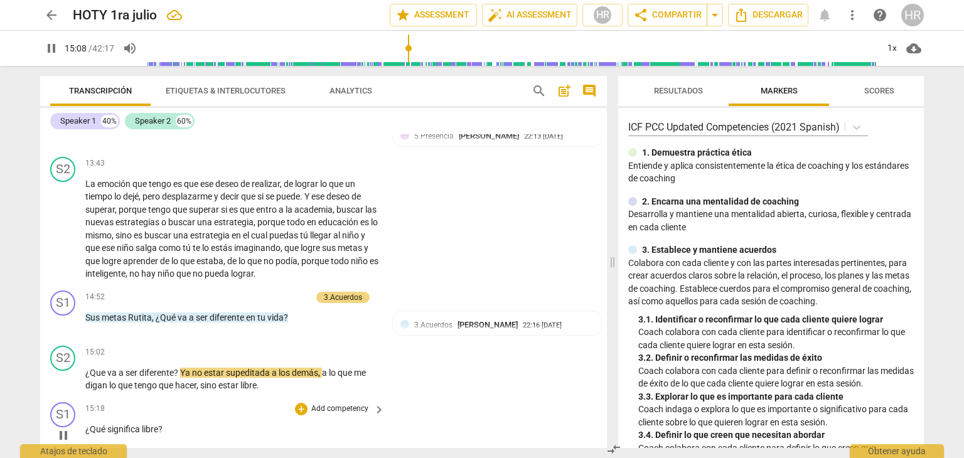
click at [377, 430] on div "15:18 + Add competency keyboard_arrow_right ¿Qué significa libre ?" at bounding box center [235, 424] width 301 height 45
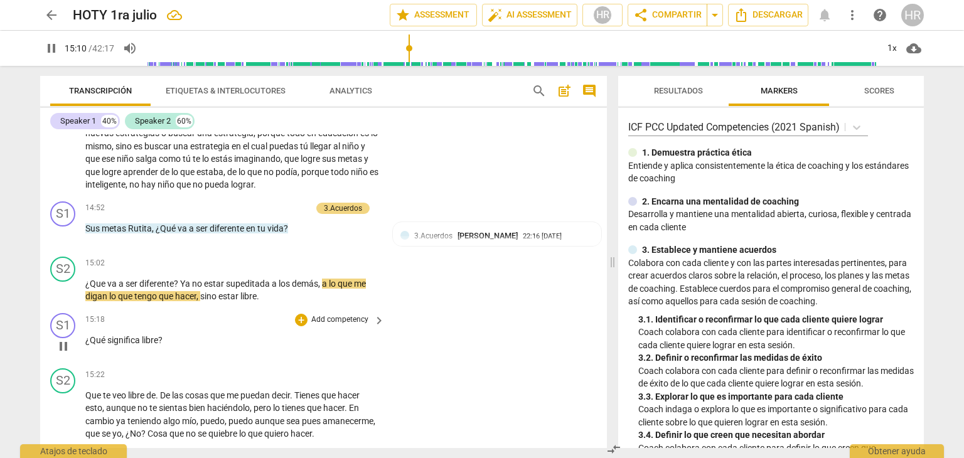
scroll to position [3161, 0]
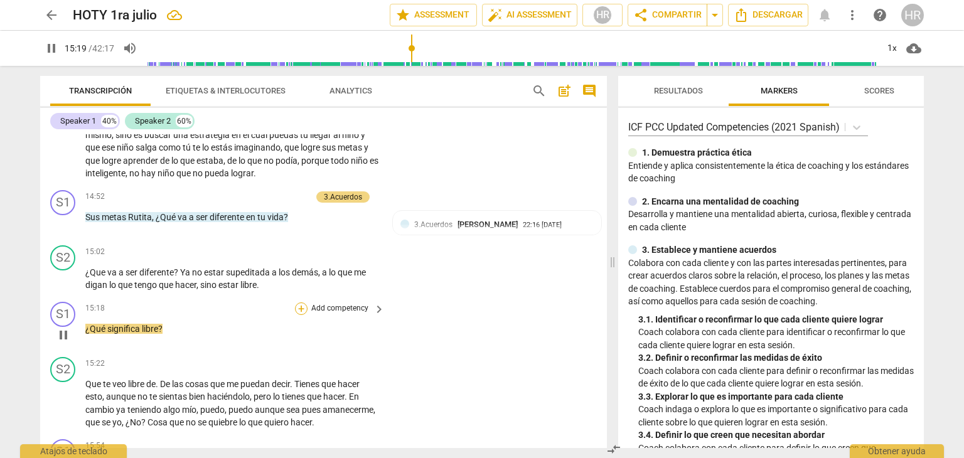
click at [298, 303] on div "+" at bounding box center [301, 309] width 13 height 13
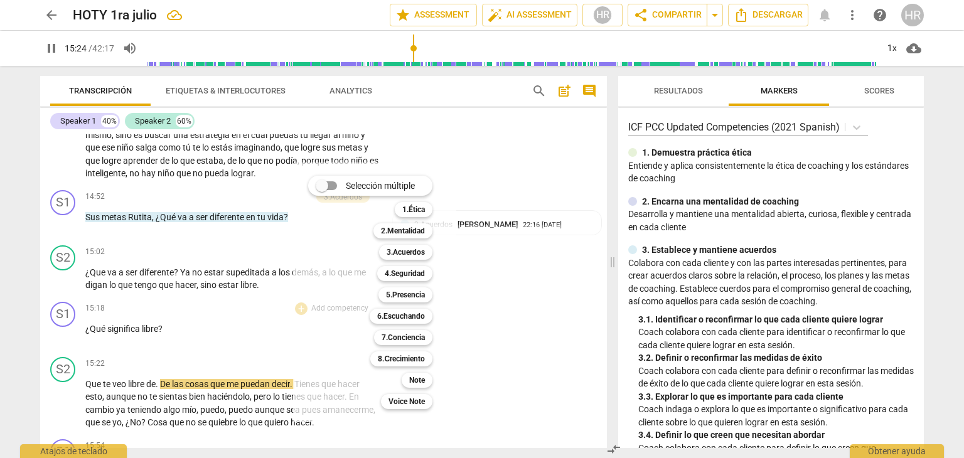
click at [53, 47] on div at bounding box center [482, 229] width 964 height 458
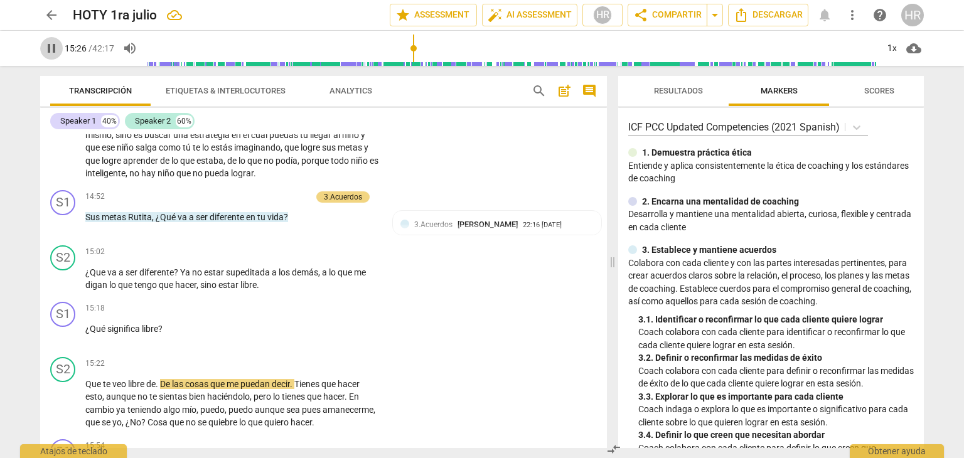
click at [53, 47] on span "pause" at bounding box center [51, 48] width 15 height 15
type input "927"
click at [299, 303] on div "+" at bounding box center [301, 309] width 13 height 13
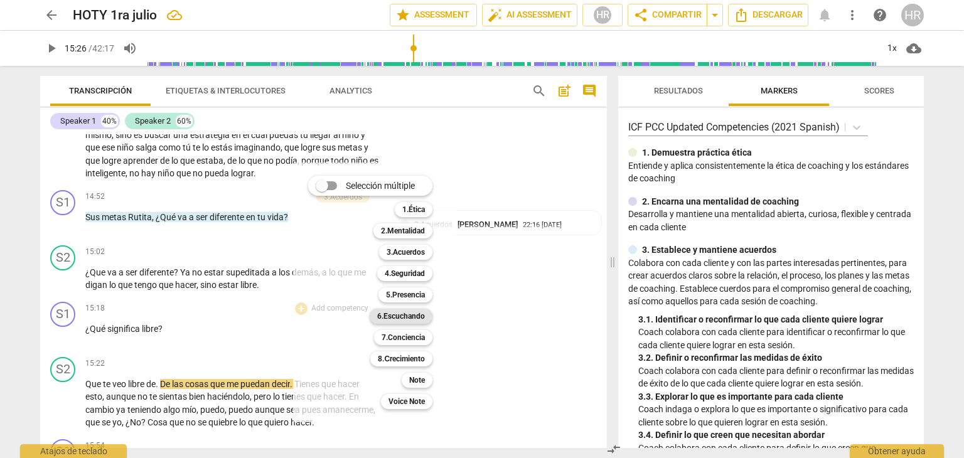
click at [415, 316] on b "6.Escuchando" at bounding box center [401, 316] width 48 height 15
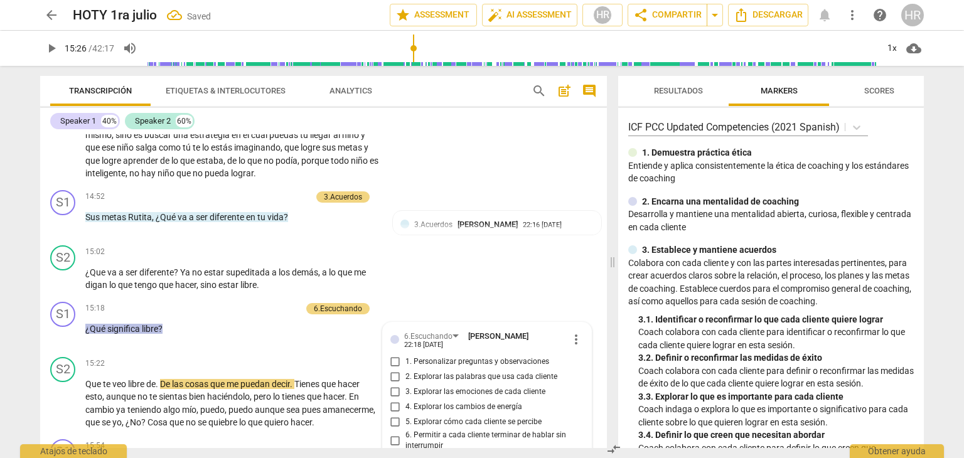
scroll to position [3341, 0]
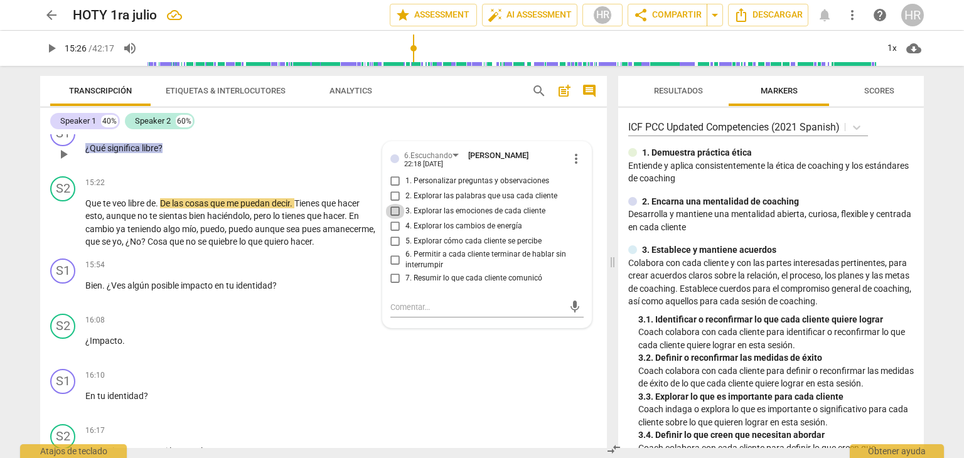
click at [394, 204] on input "3. Explorar las emociones de cada cliente" at bounding box center [395, 211] width 20 height 15
checkbox input "true"
click at [51, 51] on span "play_arrow" at bounding box center [51, 48] width 15 height 15
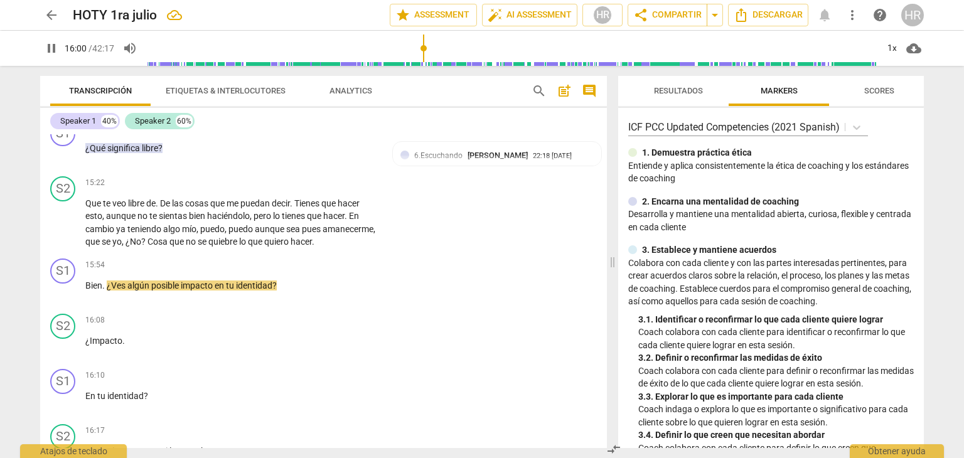
click at [53, 46] on span "pause" at bounding box center [51, 48] width 15 height 15
type input "961"
click at [303, 259] on div "+" at bounding box center [301, 265] width 13 height 13
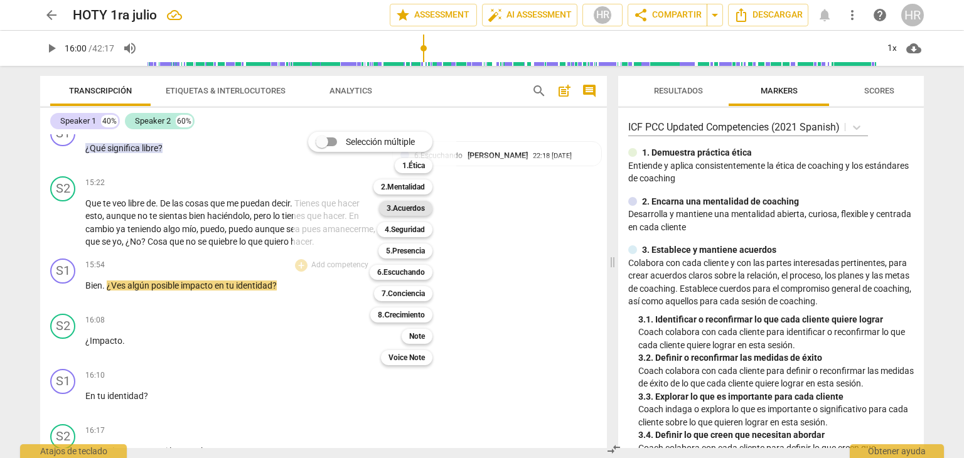
click at [422, 208] on b "3.Acuerdos" at bounding box center [406, 208] width 38 height 15
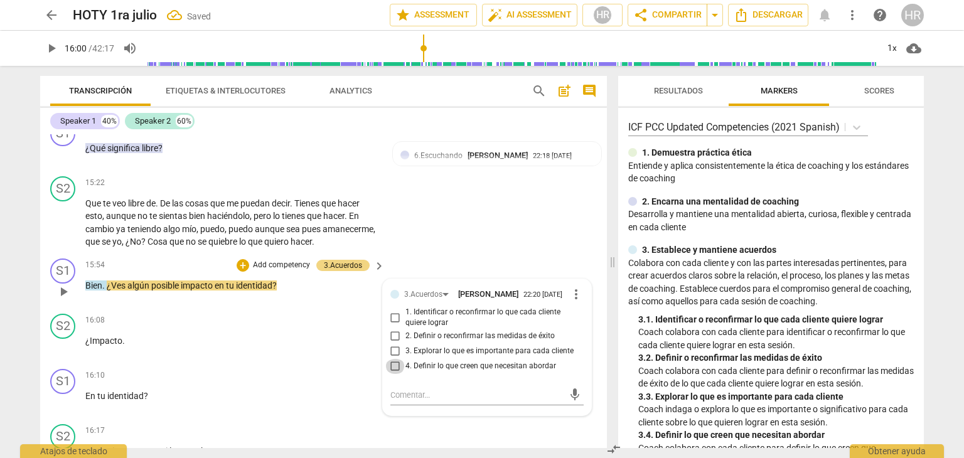
click at [390, 359] on input "4. Definir lo que creen que necesitan abordar" at bounding box center [395, 366] width 20 height 15
checkbox input "true"
click at [50, 49] on span "play_arrow" at bounding box center [51, 48] width 15 height 15
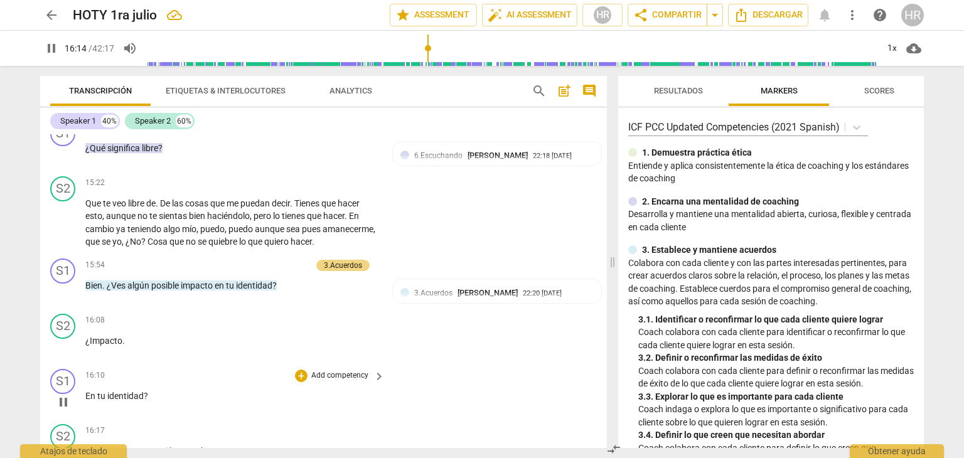
click at [380, 389] on div "16:10 + Add competency keyboard_arrow_right En tu identidad ?" at bounding box center [235, 391] width 301 height 45
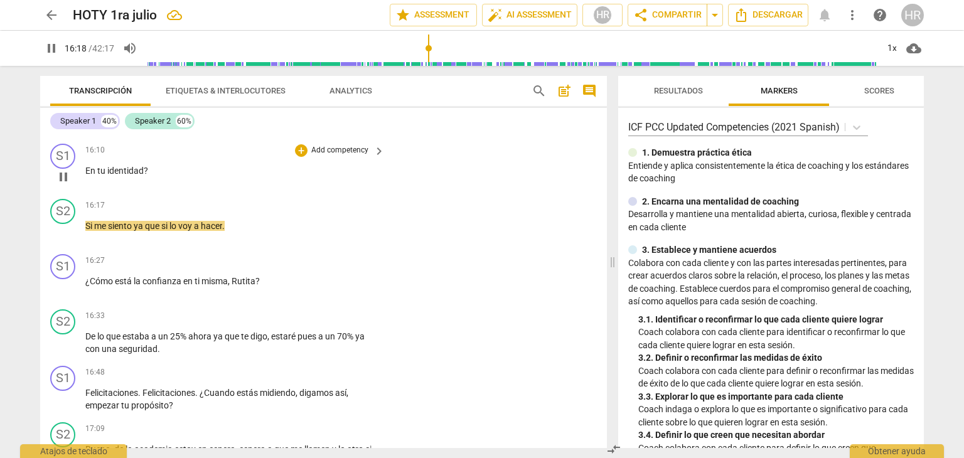
scroll to position [3567, 0]
click at [55, 51] on span "pause" at bounding box center [51, 48] width 15 height 15
type input "986"
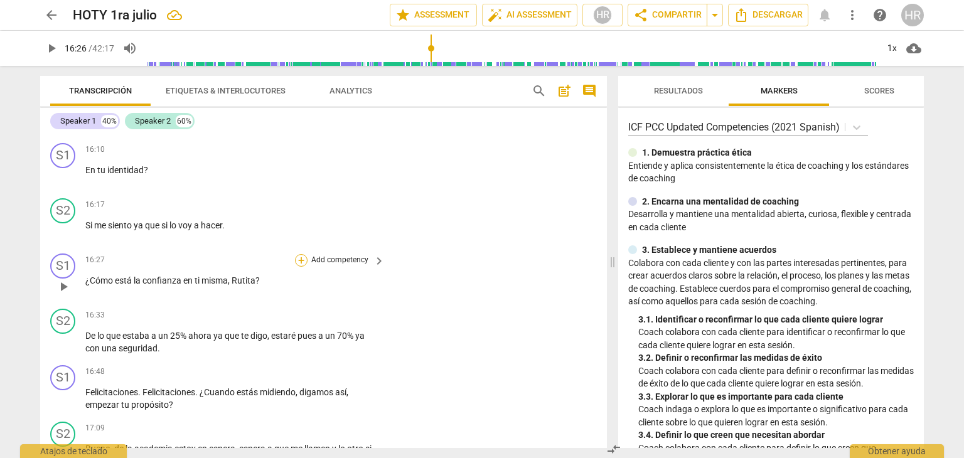
click at [299, 254] on div "+" at bounding box center [301, 260] width 13 height 13
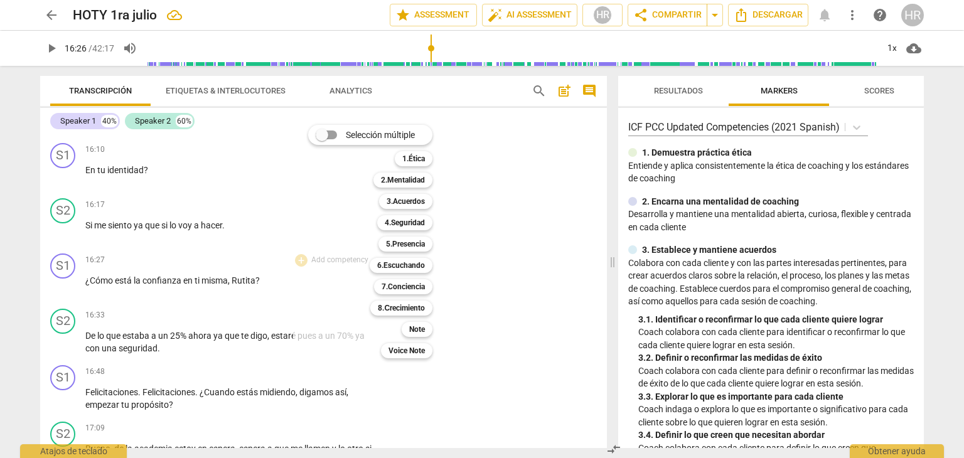
click at [299, 247] on div "Selección múltiple m 1.Ética 1 2.Mentalidad 2 3.Acuerdos 3 4.Seguridad 4 5.Pres…" at bounding box center [374, 242] width 163 height 260
click at [428, 265] on div "6.Escuchando" at bounding box center [401, 265] width 63 height 15
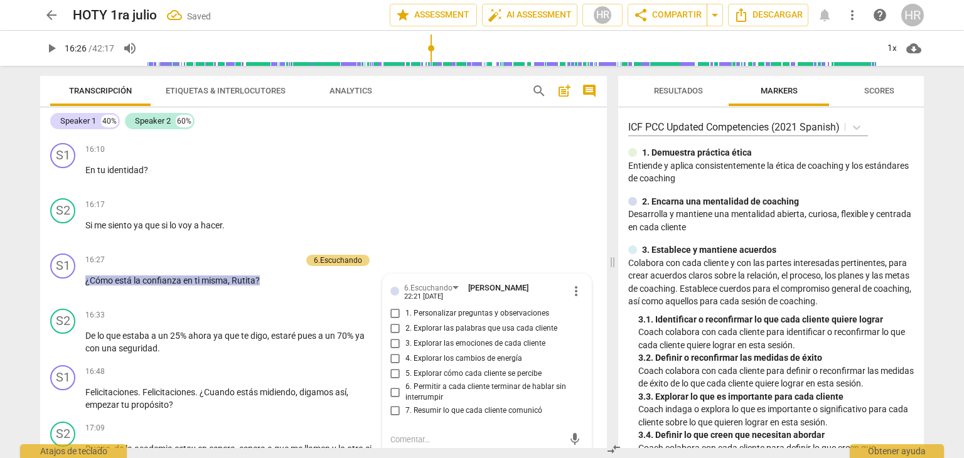
click at [428, 283] on div "6.Escuchando" at bounding box center [428, 289] width 48 height 12
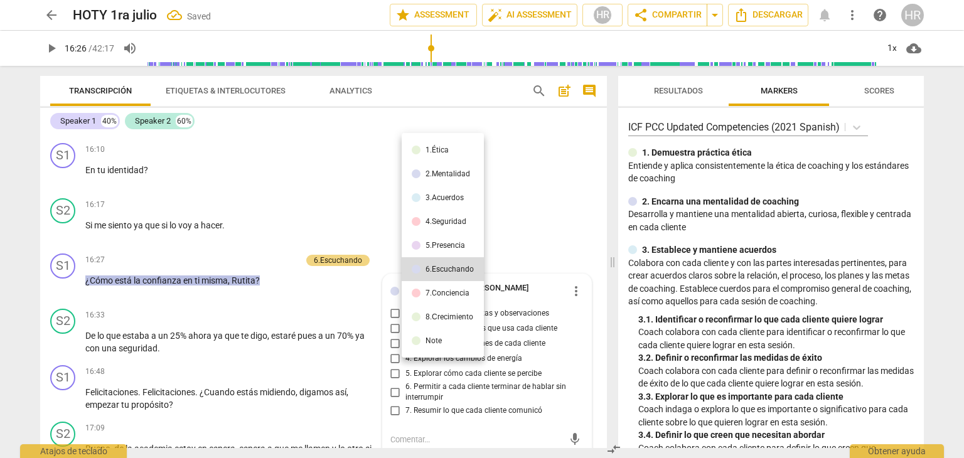
click at [542, 225] on div at bounding box center [482, 229] width 964 height 458
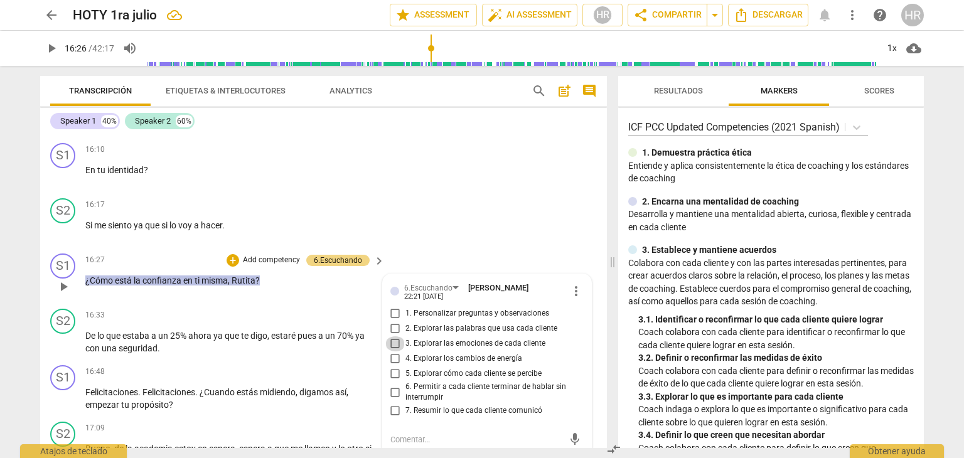
click at [394, 337] on input "3. Explorar las emociones de cada cliente" at bounding box center [395, 344] width 20 height 15
checkbox input "true"
click at [230, 254] on div "+" at bounding box center [233, 260] width 13 height 13
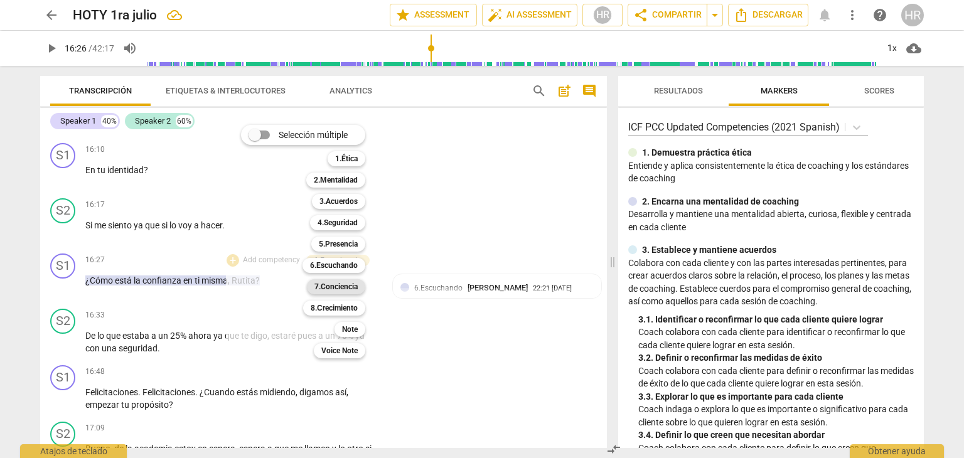
click at [358, 291] on b "7.Conciencia" at bounding box center [336, 286] width 43 height 15
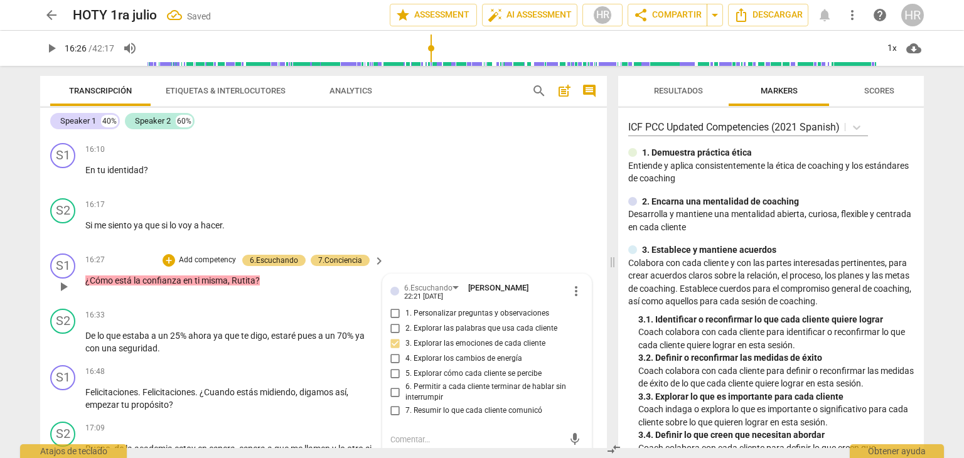
click at [579, 404] on div "7. Resumir lo que cada cliente comunicó" at bounding box center [487, 411] width 193 height 15
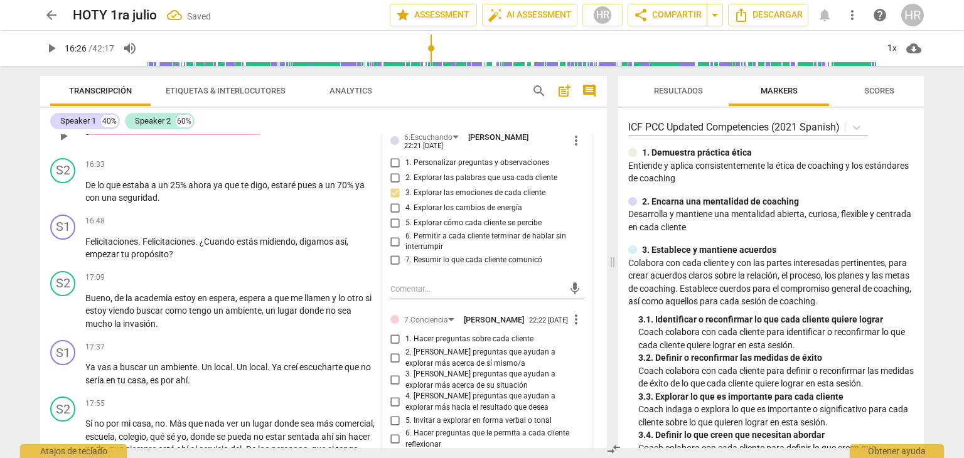
scroll to position [3743, 0]
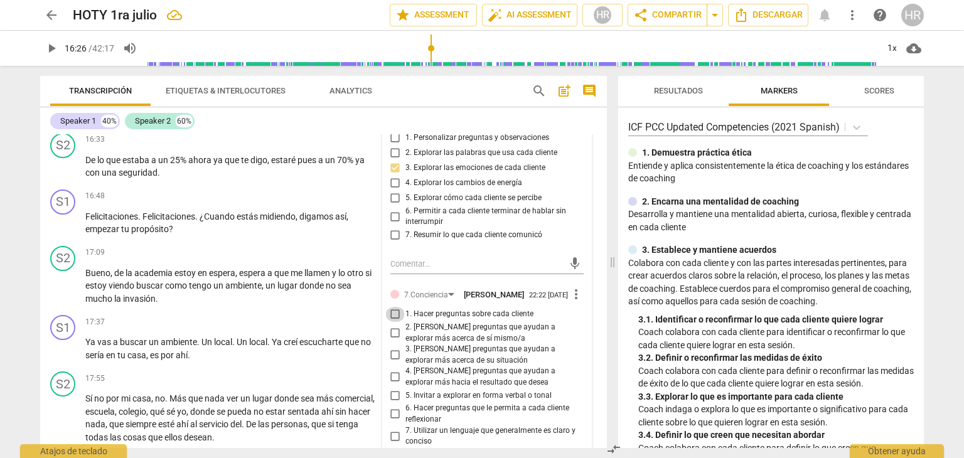
click at [396, 307] on input "1. Hacer preguntas sobre cada cliente" at bounding box center [395, 314] width 20 height 15
checkbox input "true"
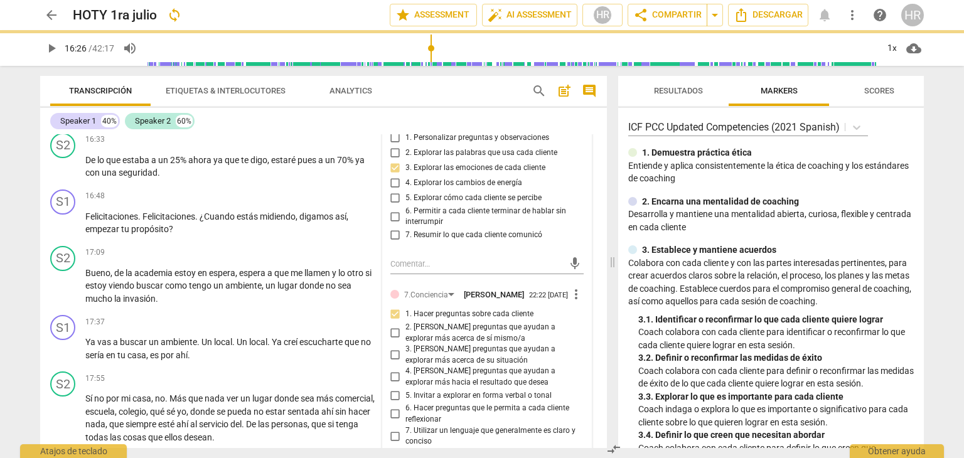
click at [57, 53] on span "play_arrow" at bounding box center [51, 48] width 15 height 15
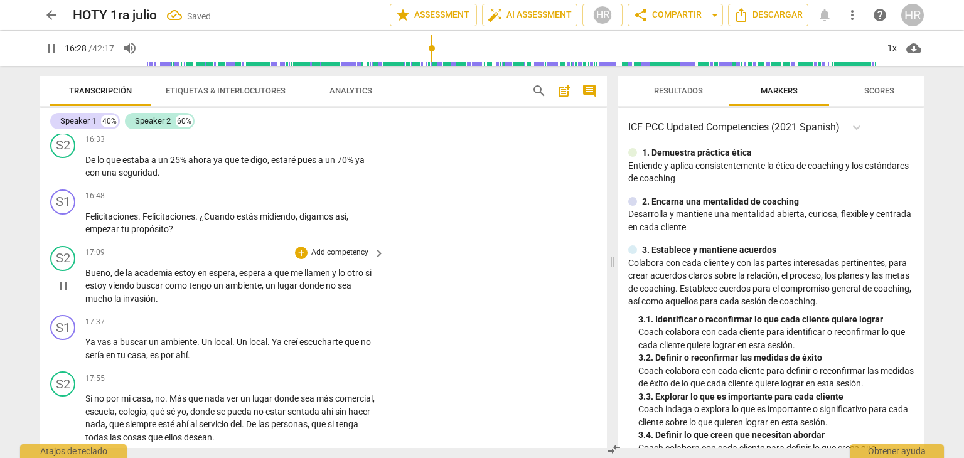
click at [389, 284] on div "S2 play_arrow pause 17:09 + Add competency keyboard_arrow_right Bueno , de la a…" at bounding box center [323, 276] width 567 height 70
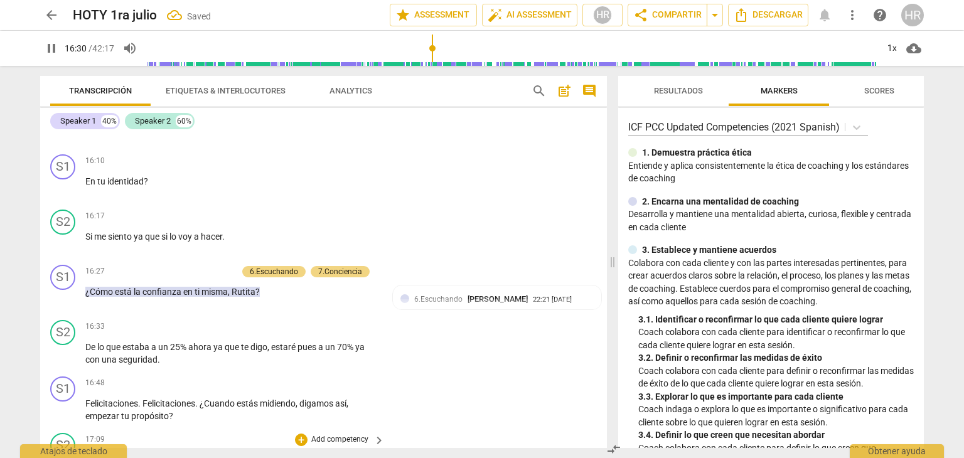
scroll to position [3492, 0]
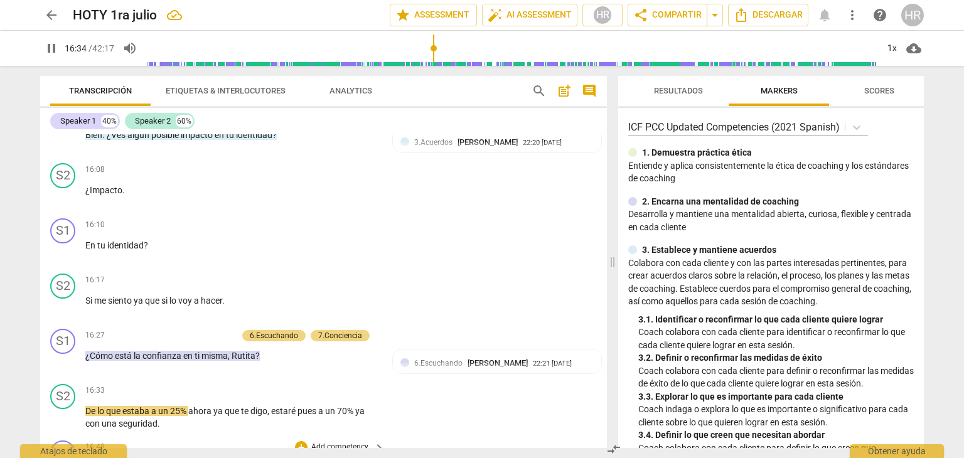
click at [409, 436] on div "S1 play_arrow pause 16:48 + Add competency keyboard_arrow_right Felicitaciones …" at bounding box center [323, 464] width 567 height 57
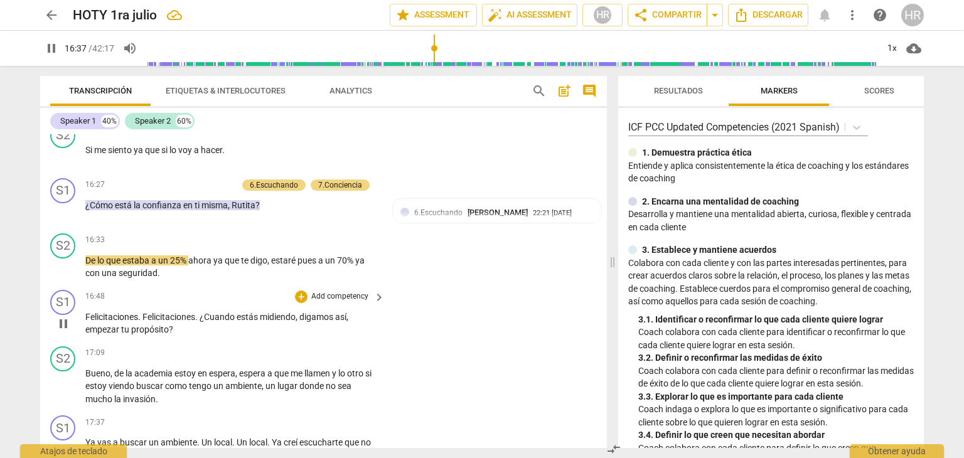
scroll to position [3668, 0]
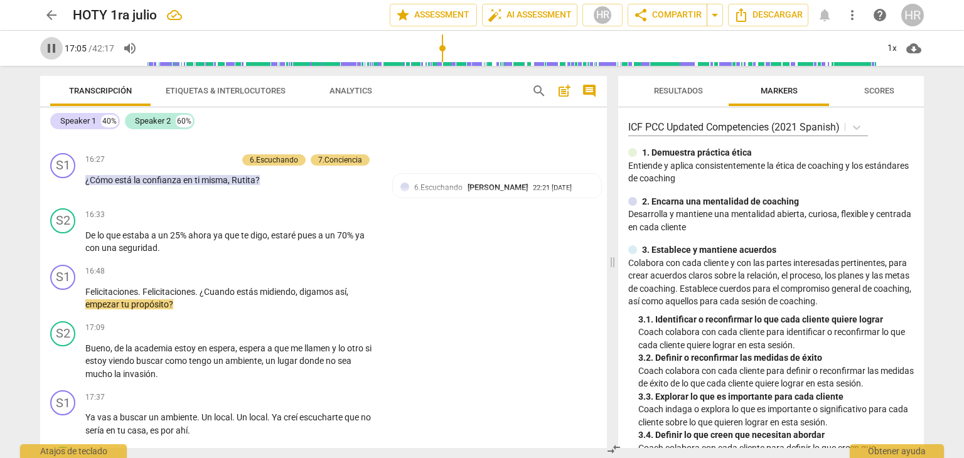
click at [53, 53] on span "pause" at bounding box center [51, 48] width 15 height 15
type input "1026"
click at [298, 266] on div "+" at bounding box center [301, 272] width 13 height 13
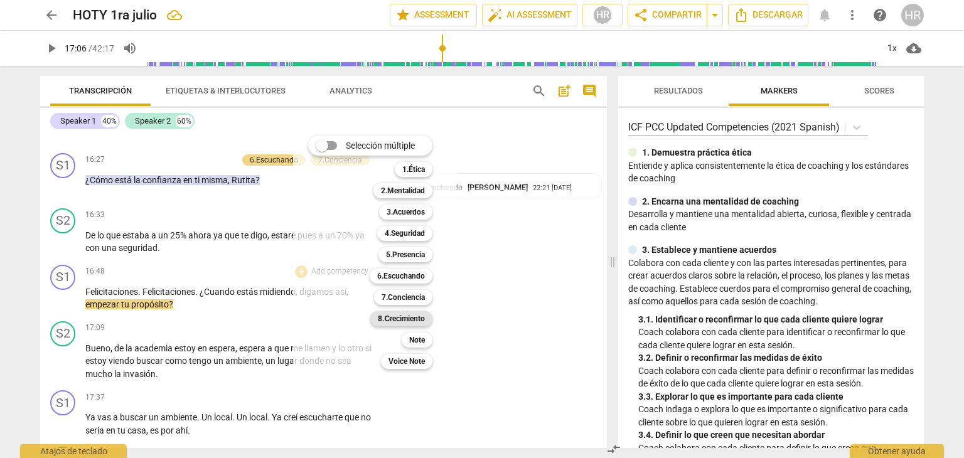
click at [406, 321] on b "8.Сrecimiento" at bounding box center [401, 318] width 47 height 15
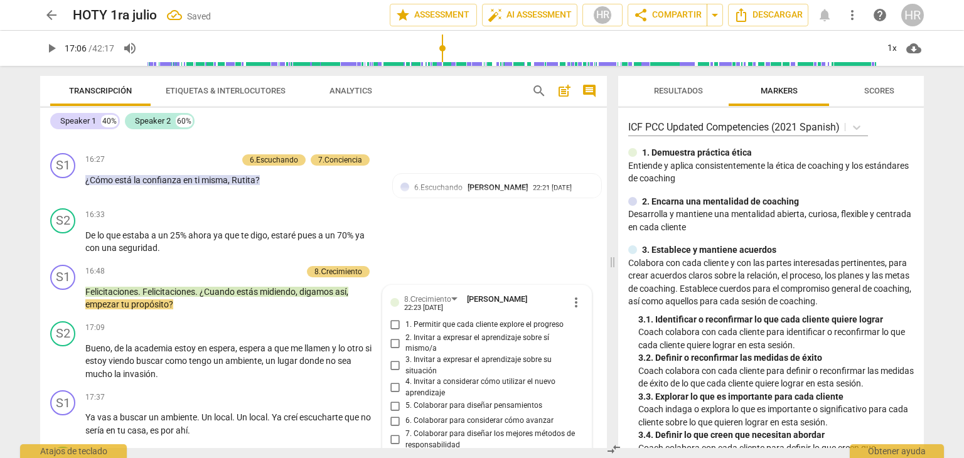
scroll to position [3867, 0]
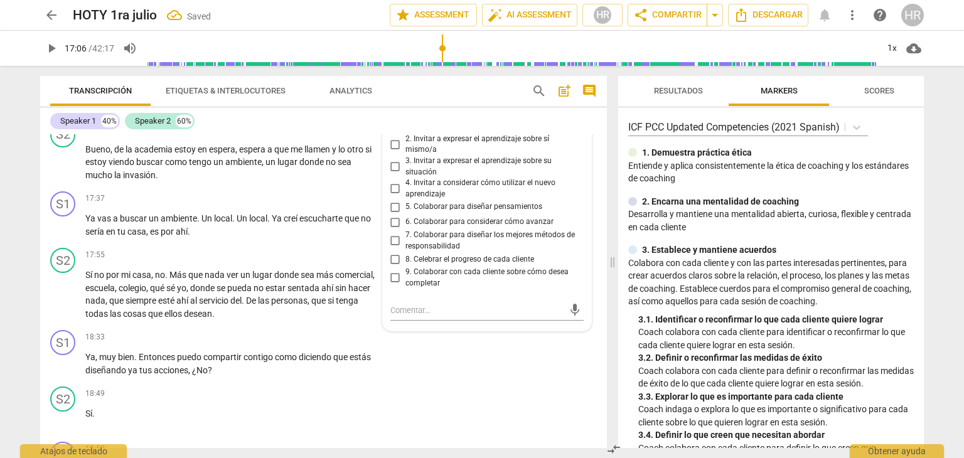
click at [580, 244] on div "8.Сrecimiento Hortensia Rojas Jaimes 22:23 09-03-2025 more_vert 1. Permitir que…" at bounding box center [487, 209] width 208 height 244
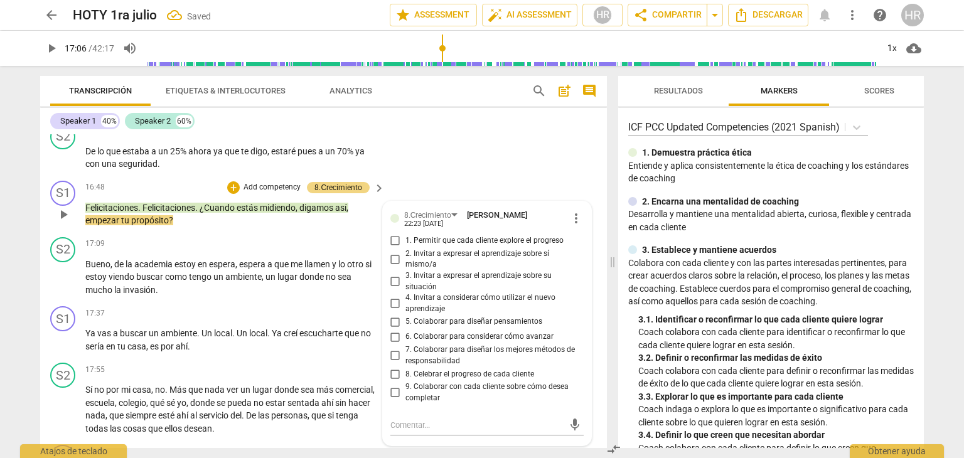
scroll to position [3741, 0]
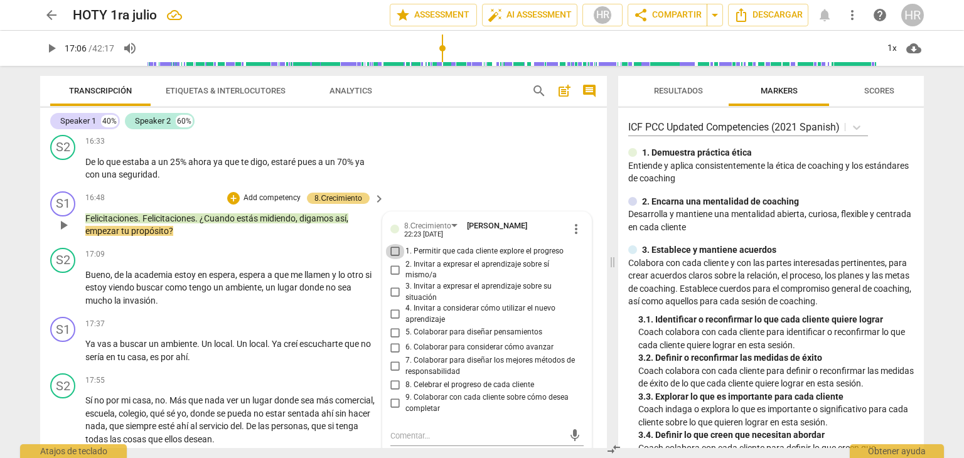
click at [392, 244] on input "1. Permitir que cada cliente explore el progreso" at bounding box center [395, 251] width 20 height 15
checkbox input "true"
click at [55, 44] on span "play_arrow" at bounding box center [51, 48] width 15 height 15
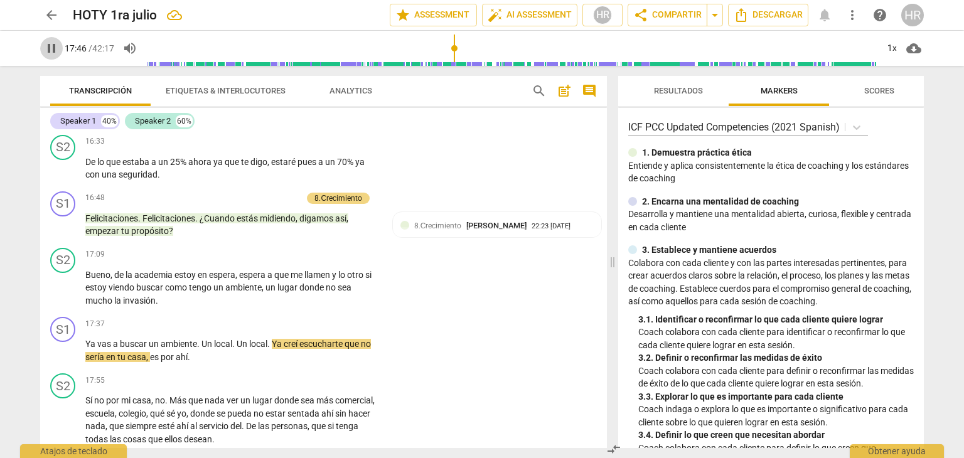
click at [50, 46] on span "pause" at bounding box center [51, 48] width 15 height 15
type input "1067"
click at [296, 318] on div "+" at bounding box center [301, 324] width 13 height 13
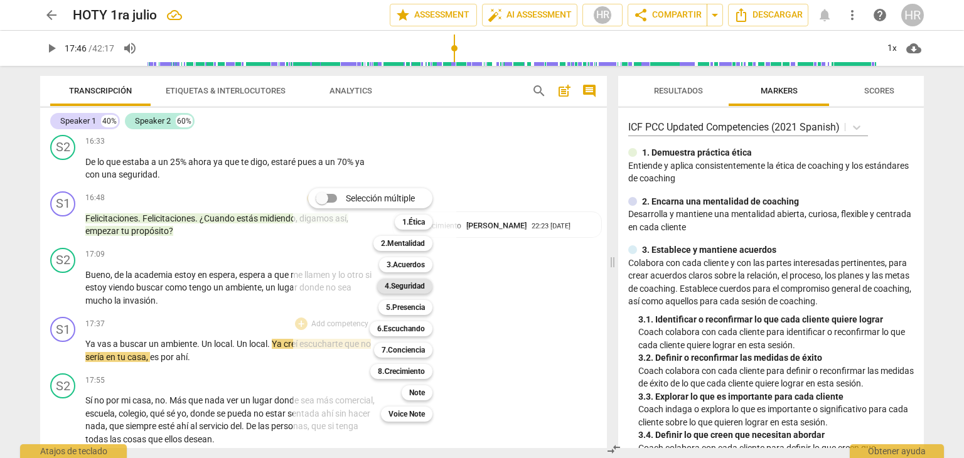
click at [424, 288] on b "4.Seguridad" at bounding box center [405, 286] width 40 height 15
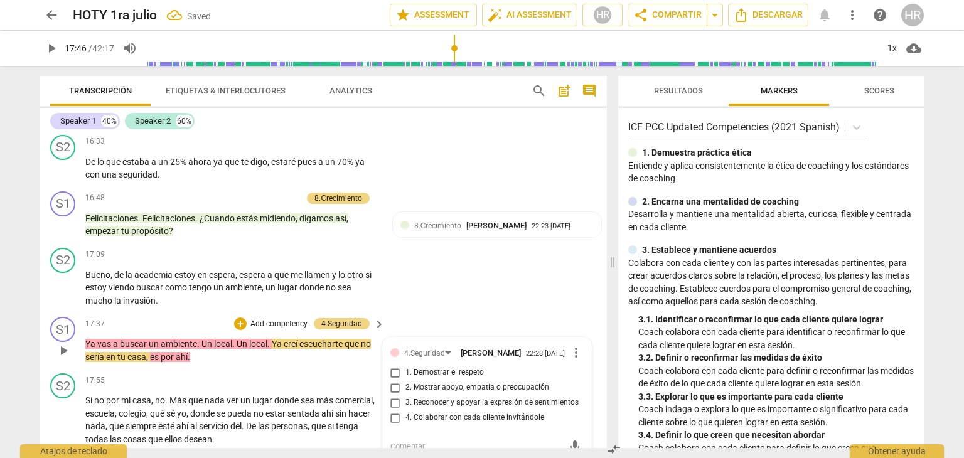
click at [394, 396] on input "3. Reconocer y apoyar la expresión de sentimientos" at bounding box center [395, 403] width 20 height 15
checkbox input "true"
click at [376, 419] on div "Sí no por mi casa , no . Más que nada ver un lugar donde sea más comercial , es…" at bounding box center [235, 419] width 301 height 51
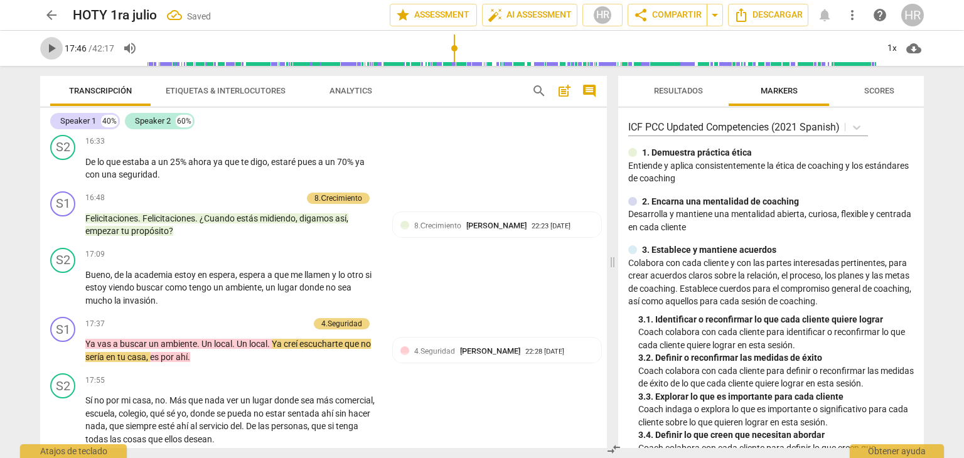
click at [50, 43] on span "play_arrow" at bounding box center [51, 48] width 15 height 15
click at [379, 399] on div "Sí no por mi casa , no . Más que nada ver un lugar donde sea más comercial , es…" at bounding box center [235, 419] width 301 height 51
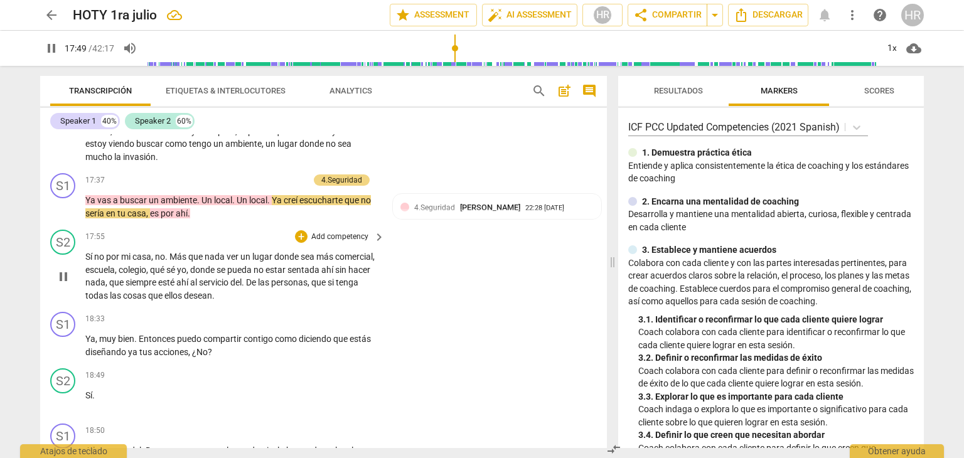
scroll to position [3892, 0]
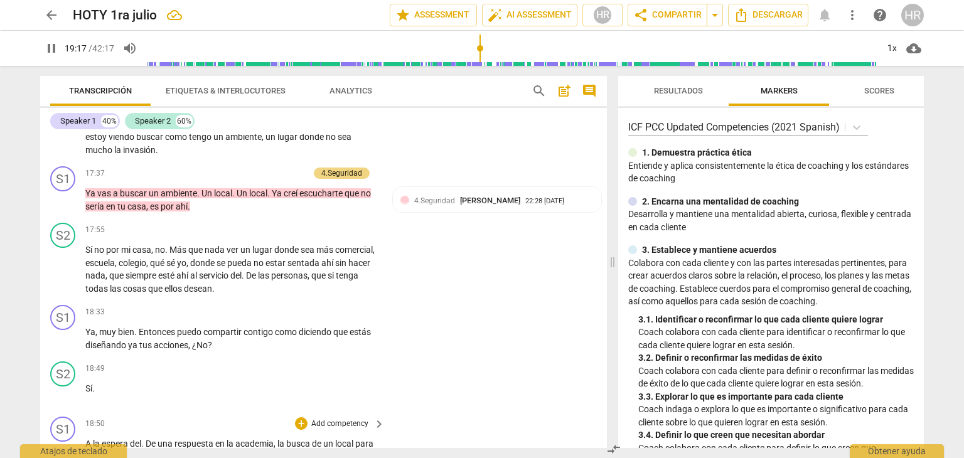
click at [394, 412] on div "S1 play_arrow pause 18:50 + Add competency keyboard_arrow_right A la espera del…" at bounding box center [323, 453] width 567 height 82
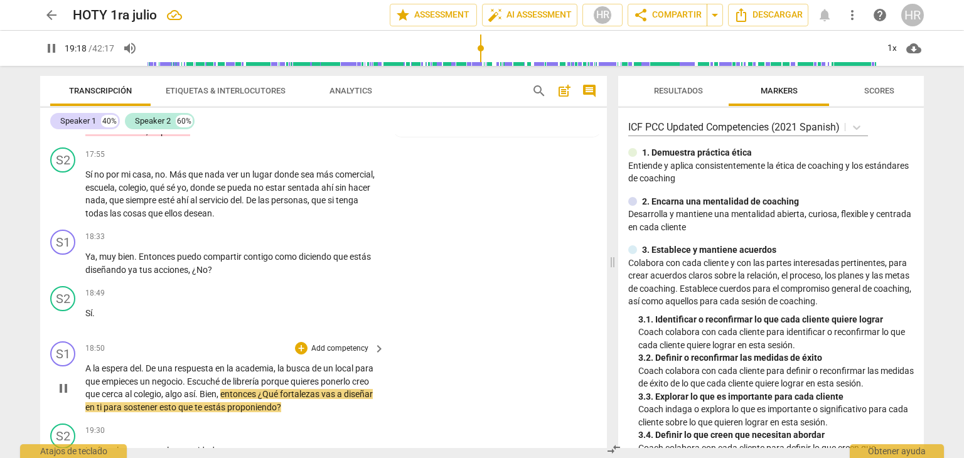
scroll to position [3992, 0]
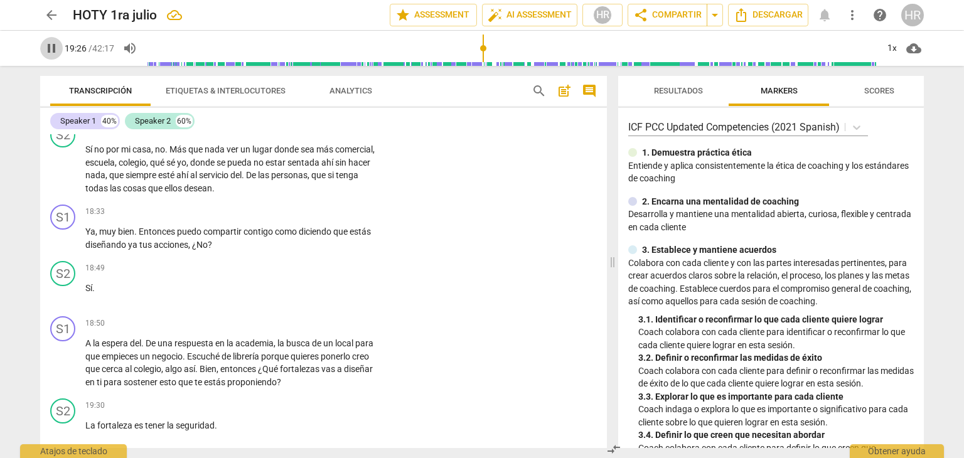
click at [53, 49] on span "pause" at bounding box center [51, 48] width 15 height 15
type input "1167"
click at [301, 205] on div "+" at bounding box center [301, 211] width 13 height 13
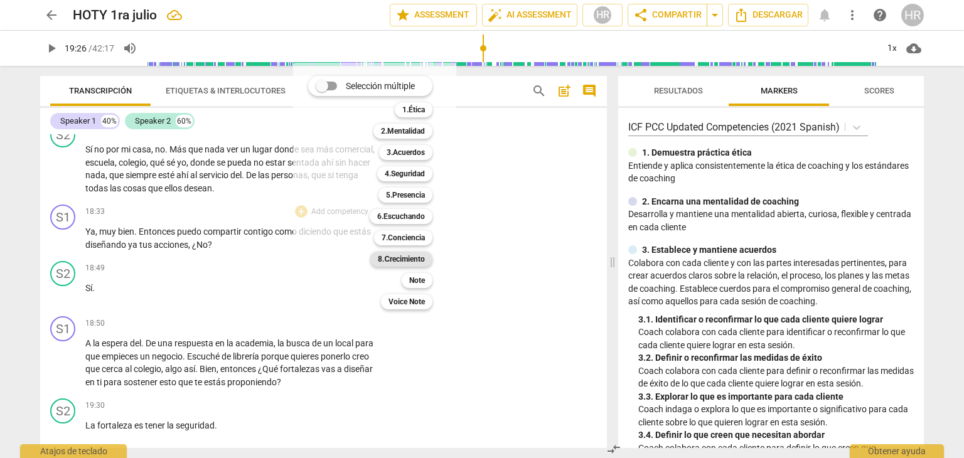
click at [397, 258] on b "8.Сrecimiento" at bounding box center [401, 259] width 47 height 15
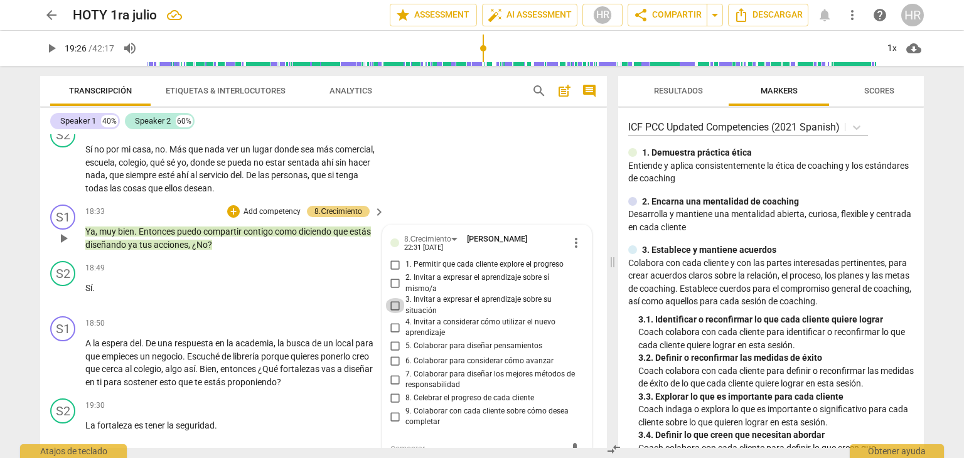
click at [394, 298] on input "3. Invitar a expresar el aprendizaje sobre su situación" at bounding box center [395, 305] width 20 height 15
checkbox input "true"
click at [300, 317] on div "+" at bounding box center [301, 323] width 13 height 13
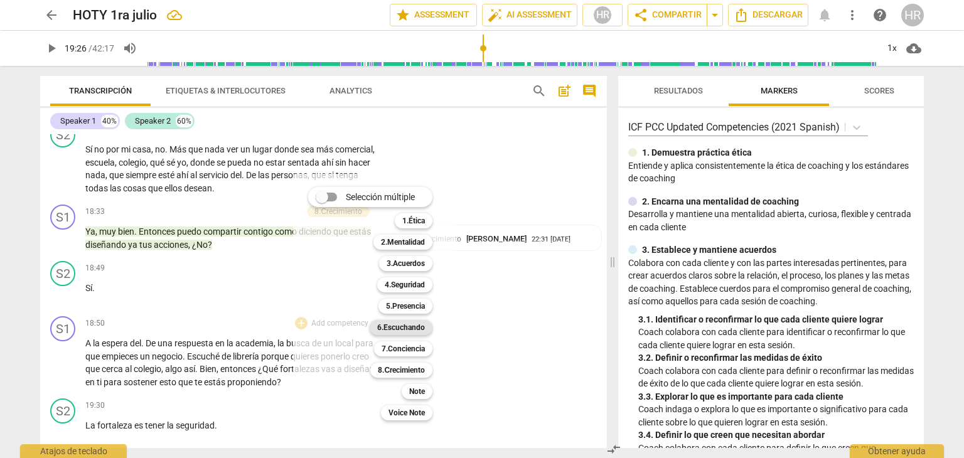
click at [401, 325] on b "6.Escuchando" at bounding box center [401, 327] width 48 height 15
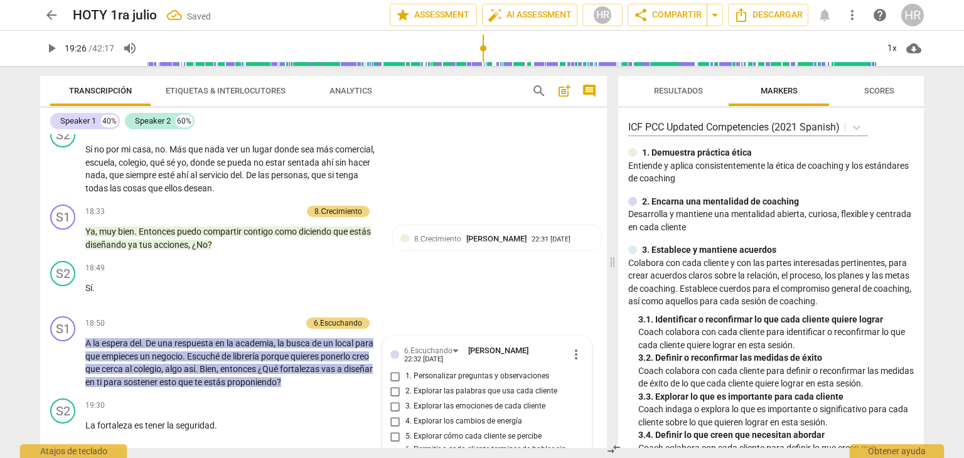
scroll to position [4184, 0]
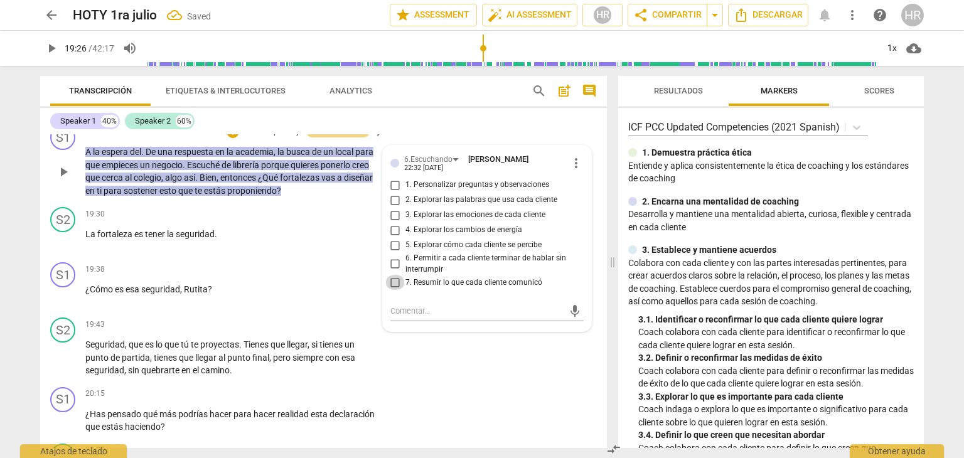
click at [393, 275] on input "7. Resumir lo que cada cliente comunicó" at bounding box center [395, 282] width 20 height 15
checkbox input "true"
click at [257, 313] on div "S2 play_arrow pause 19:43 + Add competency keyboard_arrow_right Seguridad , que…" at bounding box center [323, 348] width 567 height 70
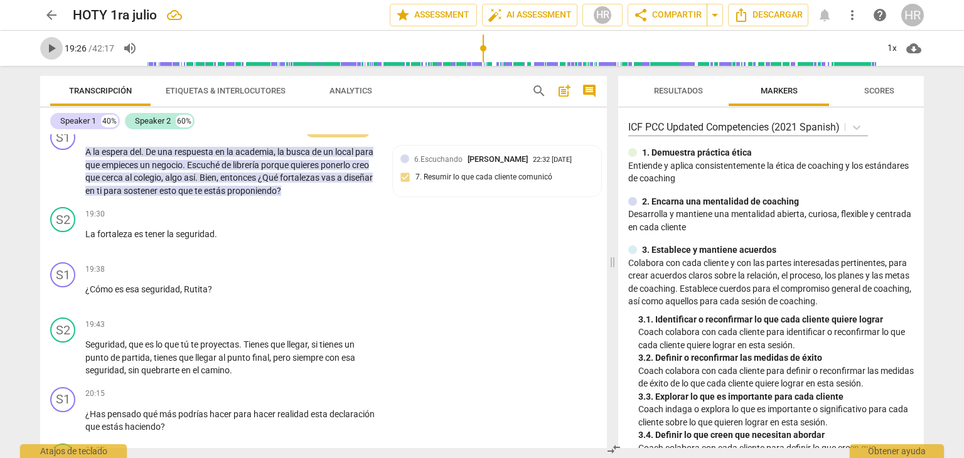
click at [48, 51] on span "play_arrow" at bounding box center [51, 48] width 15 height 15
type input "1176"
click at [377, 338] on div "Seguridad , que es lo que tú te proyectas . Tienes que llegar , si tienes un pu…" at bounding box center [235, 357] width 301 height 39
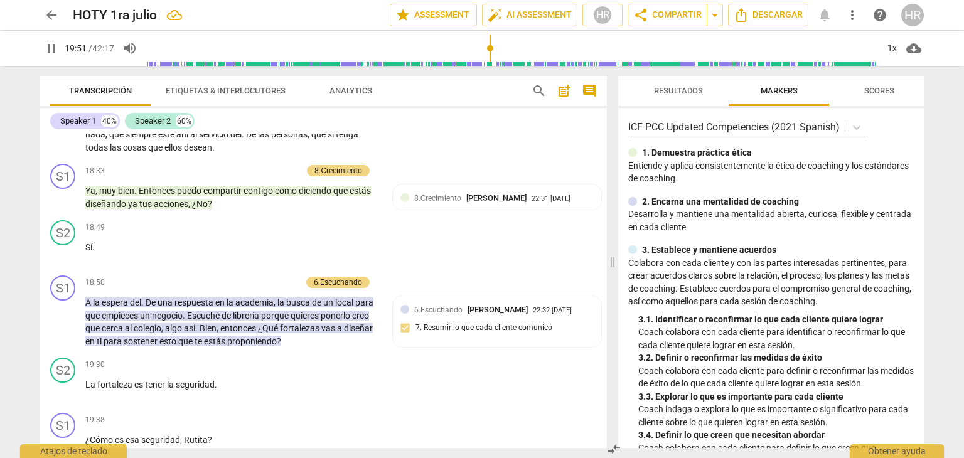
scroll to position [4381, 0]
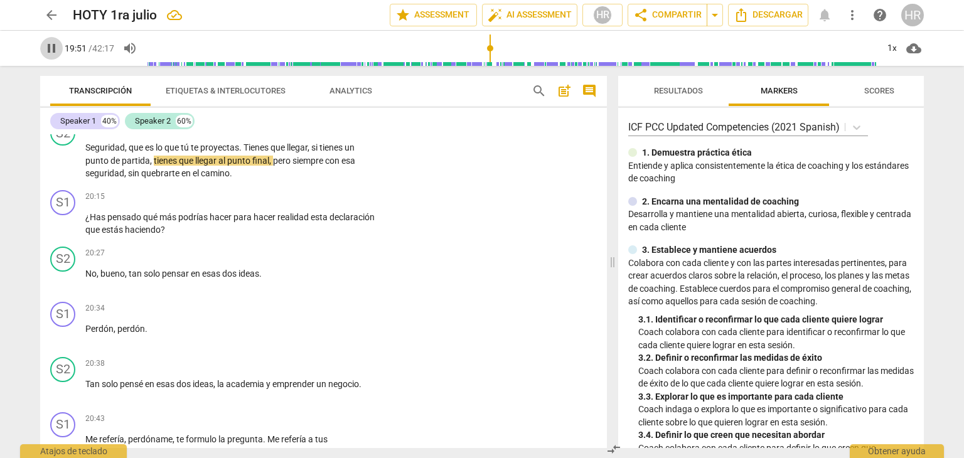
click at [48, 46] on span "pause" at bounding box center [51, 48] width 15 height 15
type input "1192"
click at [403, 352] on div "S2 play_arrow pause 20:38 + Add competency keyboard_arrow_right Tan solo pensé …" at bounding box center [323, 379] width 567 height 55
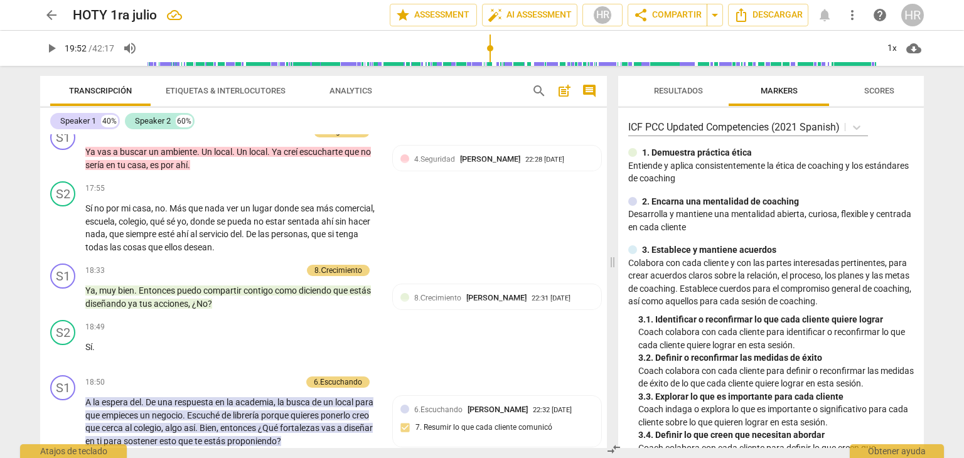
scroll to position [3929, 0]
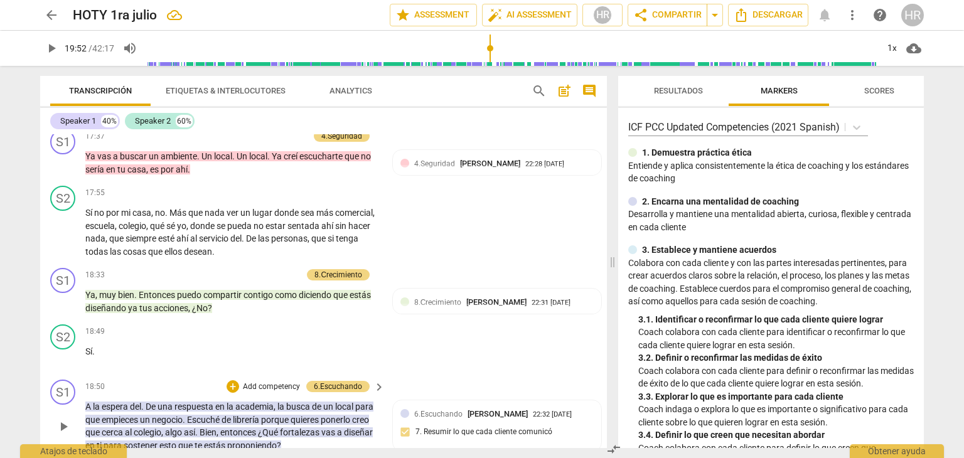
click at [380, 406] on div "A la espera del . De una respuesta en la academia , la busca de un local para q…" at bounding box center [235, 426] width 301 height 51
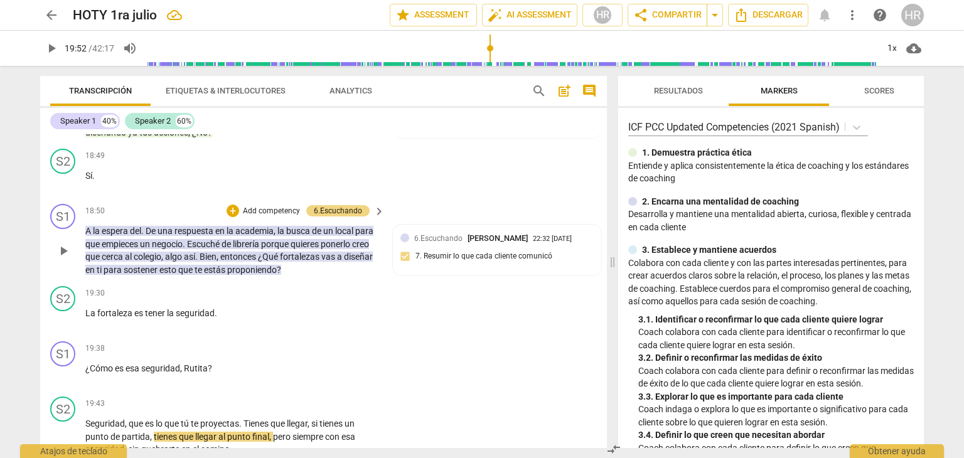
scroll to position [4130, 0]
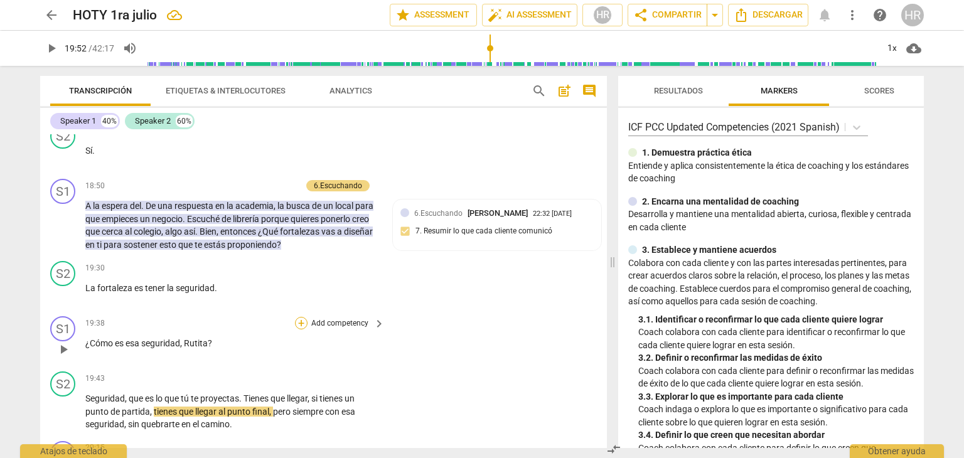
click at [301, 317] on div "+" at bounding box center [301, 323] width 13 height 13
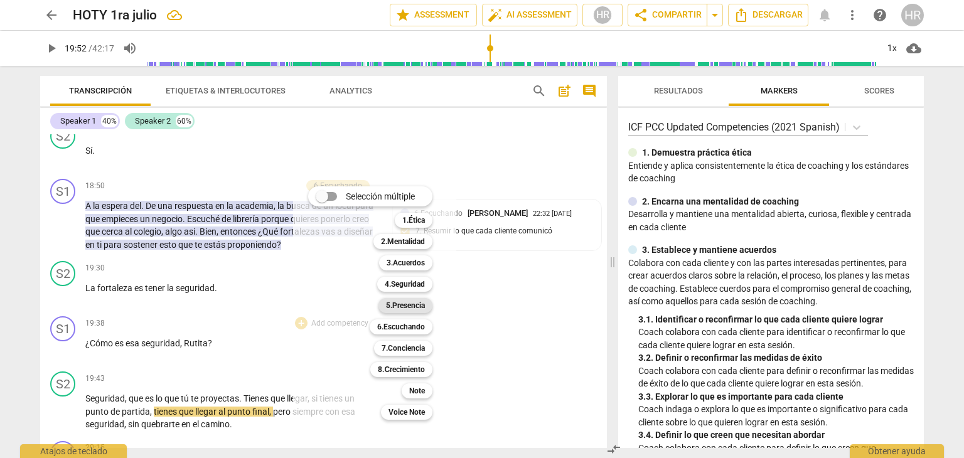
click at [422, 307] on b "5.Presencia" at bounding box center [405, 305] width 39 height 15
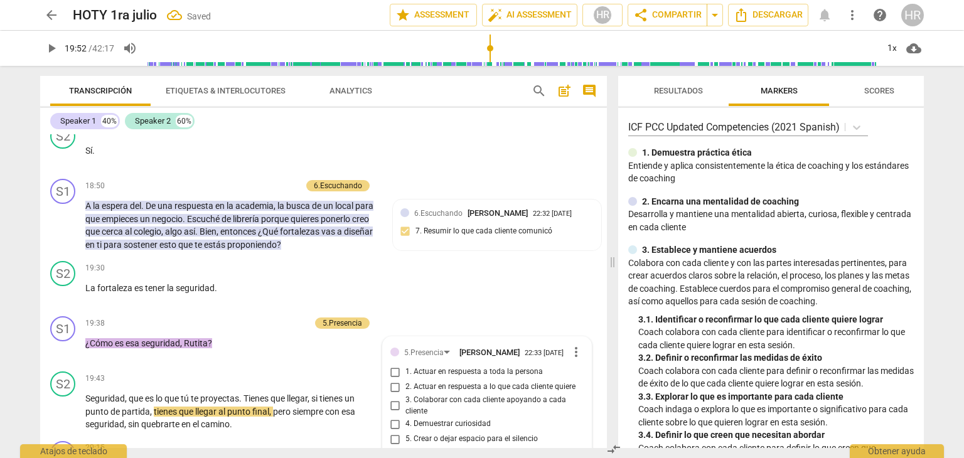
scroll to position [4139, 0]
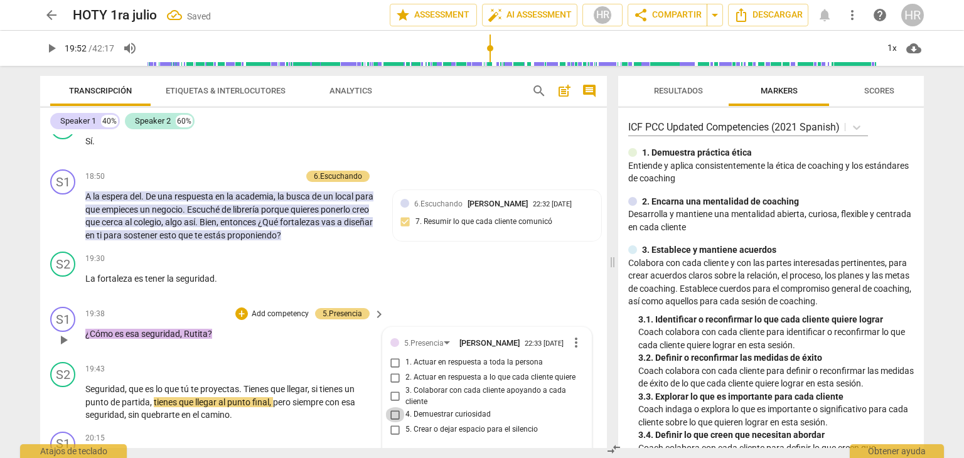
click at [395, 407] on input "4. Demuestrar curiosidad" at bounding box center [395, 414] width 20 height 15
checkbox input "true"
click at [52, 50] on span "play_arrow" at bounding box center [51, 48] width 15 height 15
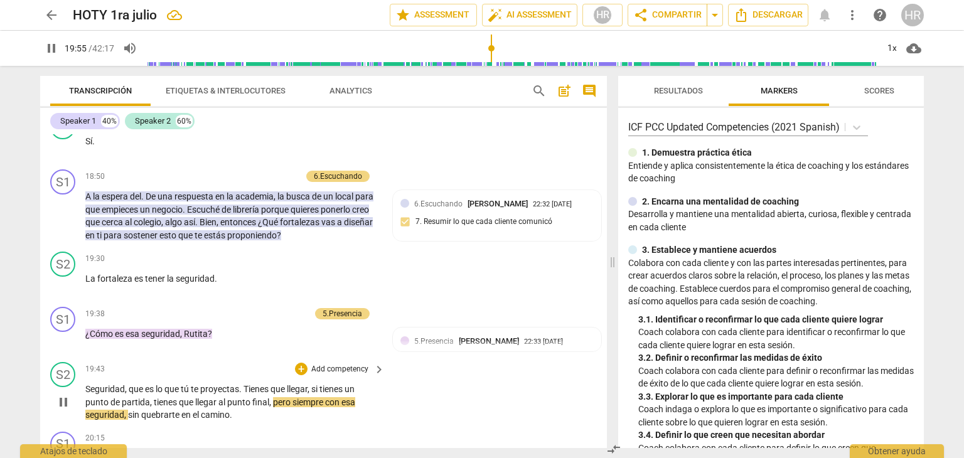
click at [392, 402] on div "S2 play_arrow pause 19:43 + Add competency keyboard_arrow_right Seguridad , que…" at bounding box center [323, 392] width 567 height 70
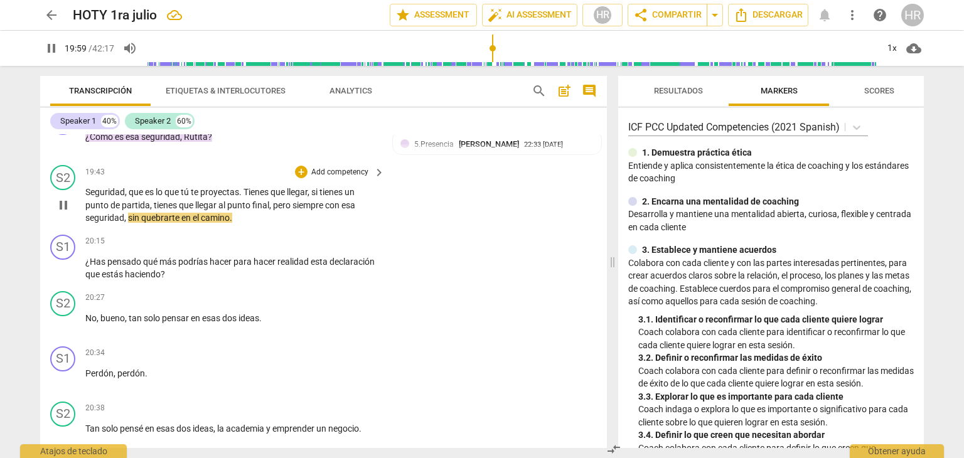
scroll to position [4340, 0]
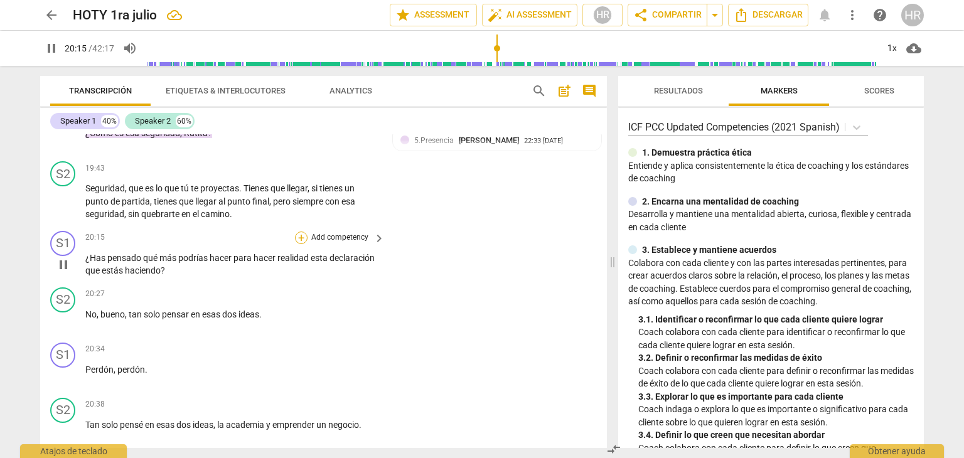
click at [301, 232] on div "+" at bounding box center [301, 238] width 13 height 13
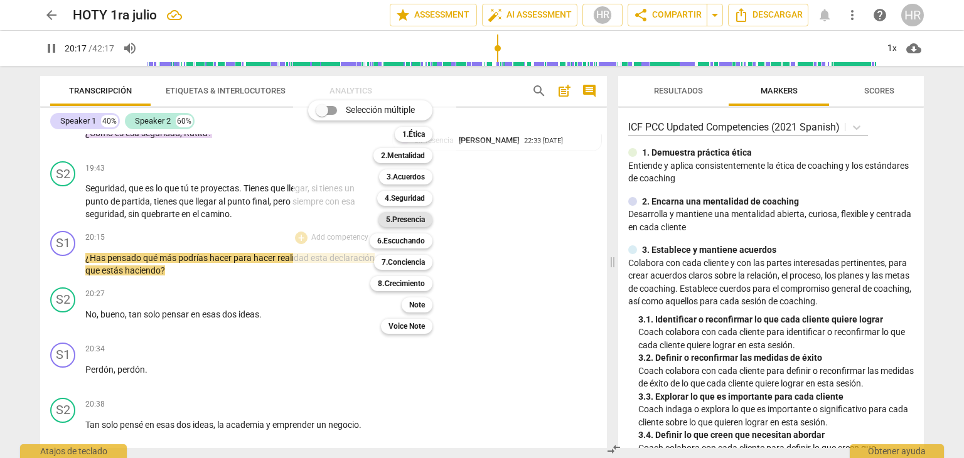
click at [421, 220] on b "5.Presencia" at bounding box center [405, 219] width 39 height 15
type input "1217"
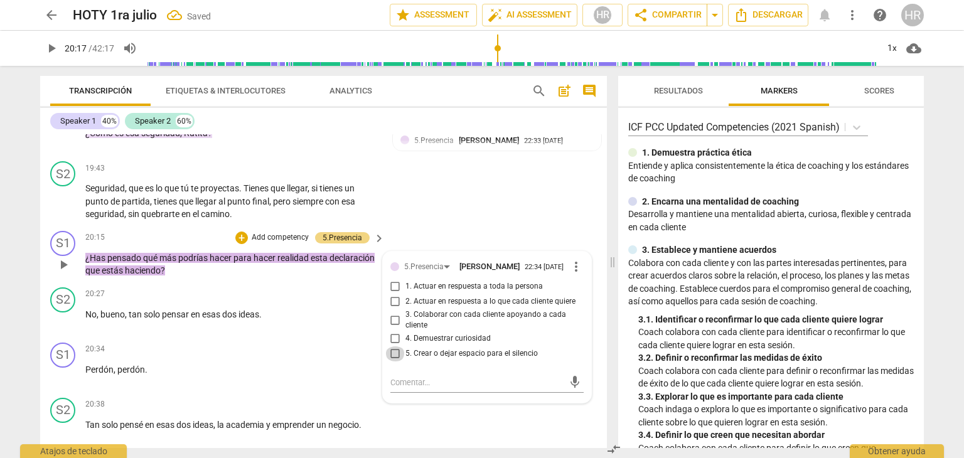
click at [394, 347] on input "5. Crear o dejar espacio para el silencio" at bounding box center [395, 354] width 20 height 15
checkbox input "true"
click at [55, 48] on span "play_arrow" at bounding box center [51, 48] width 15 height 15
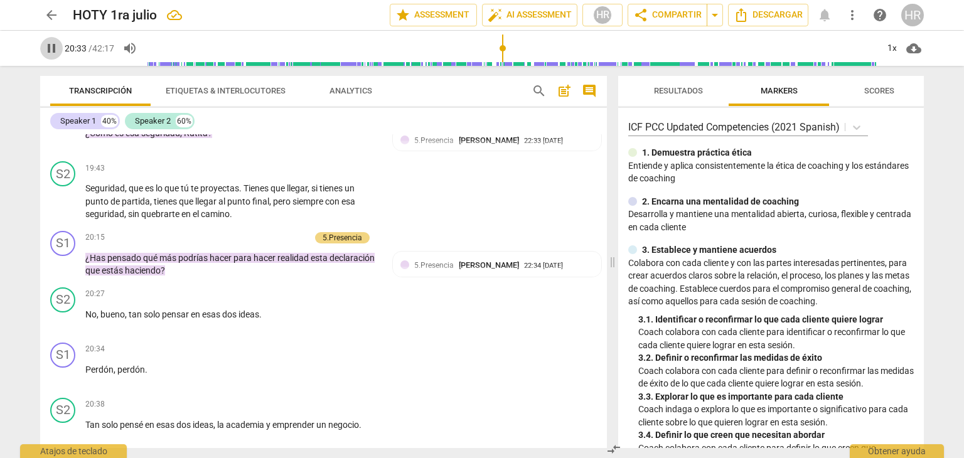
click at [53, 53] on span "pause" at bounding box center [51, 48] width 15 height 15
click at [49, 47] on span "play_arrow" at bounding box center [51, 48] width 15 height 15
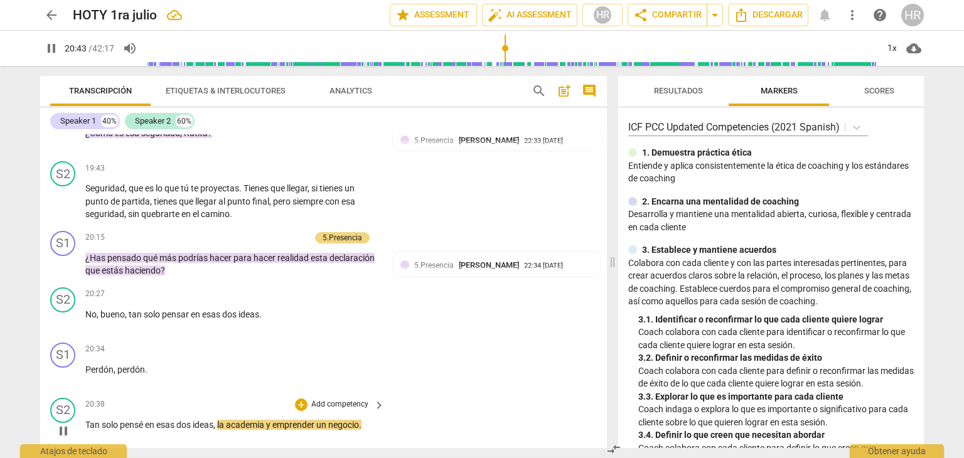
click at [389, 406] on div "S2 play_arrow pause 20:38 + Add competency keyboard_arrow_right Tan solo pensé …" at bounding box center [323, 420] width 567 height 55
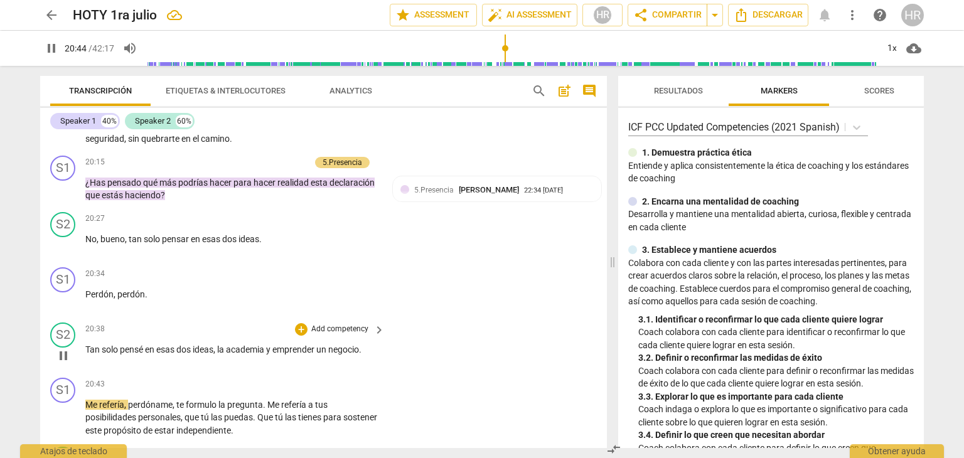
scroll to position [4441, 0]
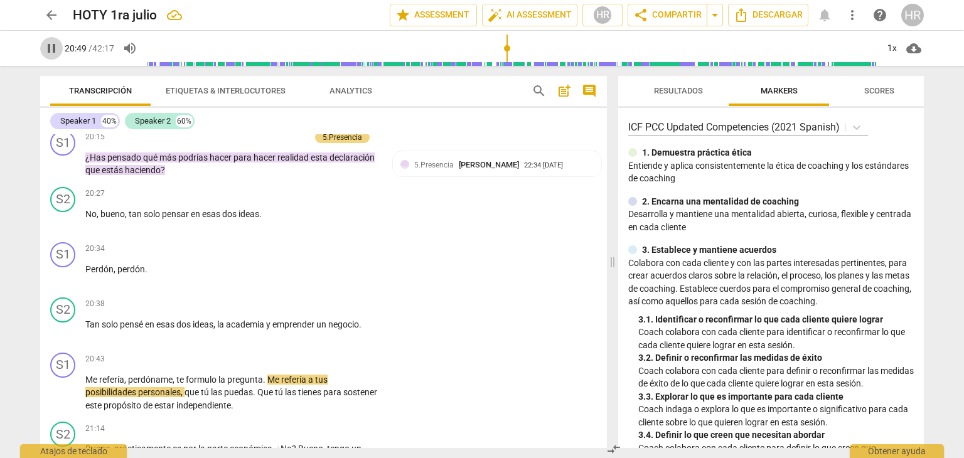
click at [56, 49] on span "pause" at bounding box center [51, 48] width 15 height 15
type input "1250"
click at [301, 353] on div "+" at bounding box center [301, 359] width 13 height 13
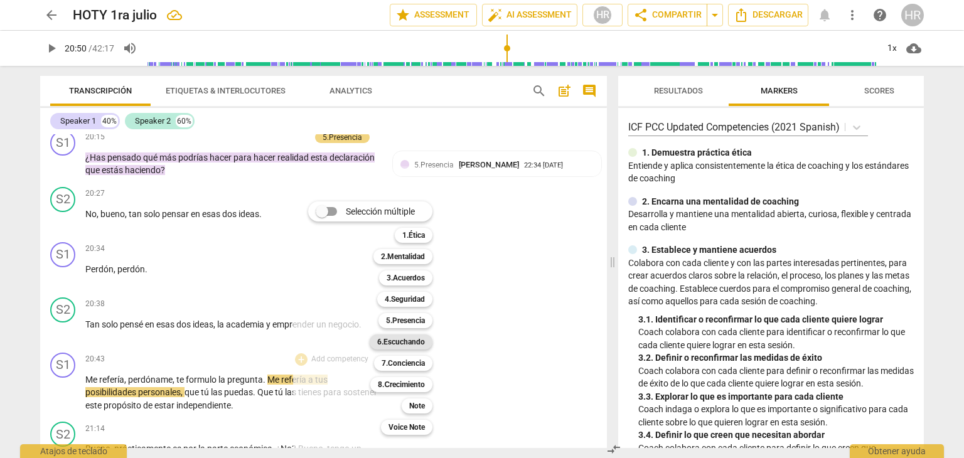
click at [416, 343] on b "6.Escuchando" at bounding box center [401, 342] width 48 height 15
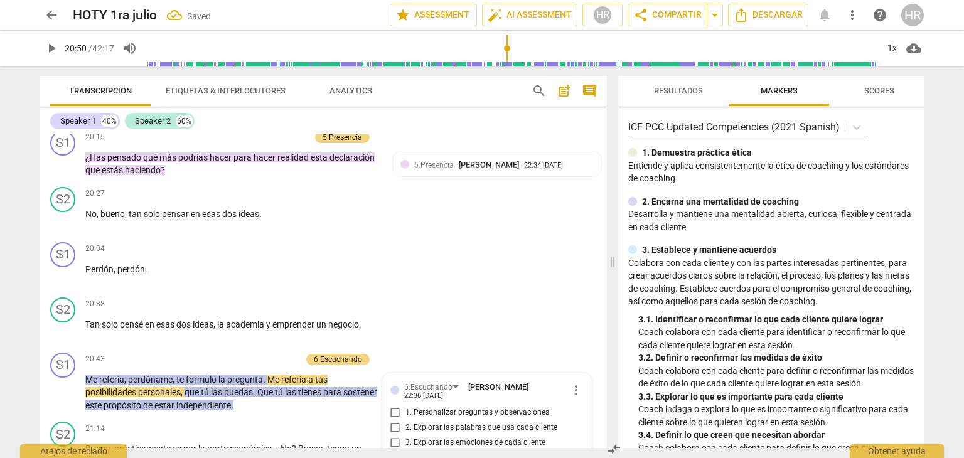
scroll to position [4666, 0]
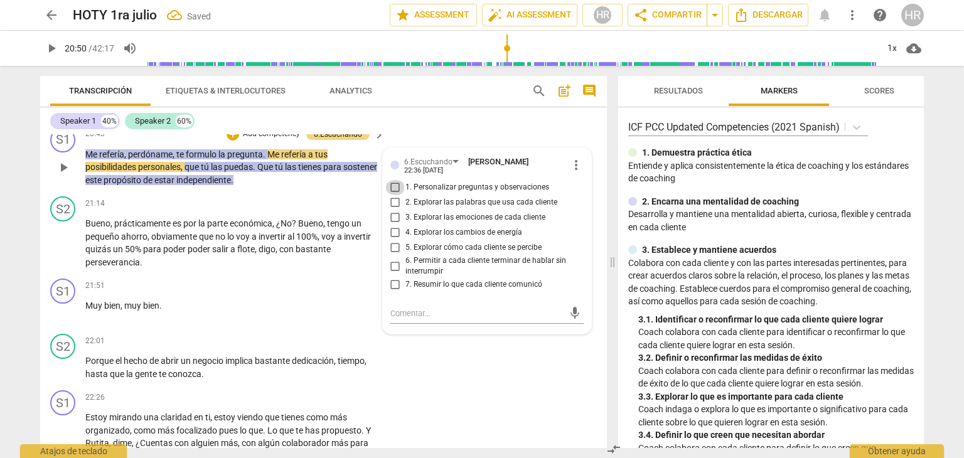
click at [394, 180] on input "1. Personalizar preguntas y observaciones" at bounding box center [395, 187] width 20 height 15
checkbox input "true"
click at [49, 51] on span "play_arrow" at bounding box center [51, 48] width 15 height 15
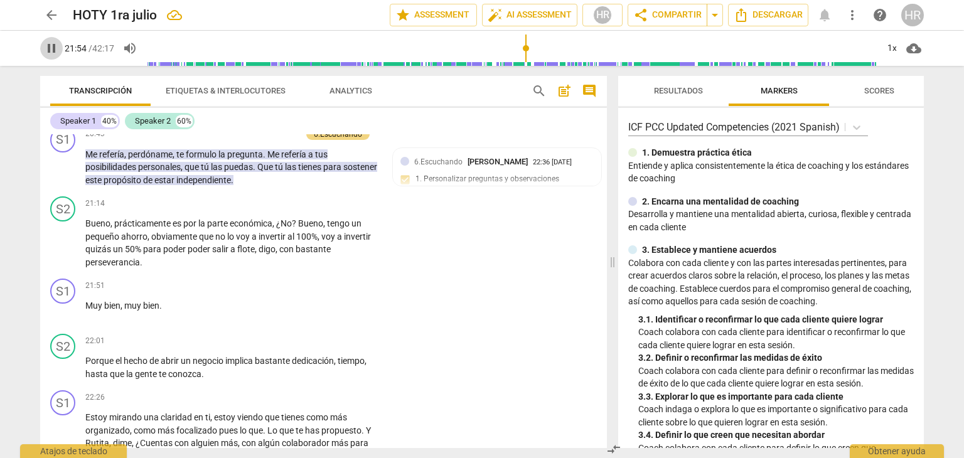
click at [51, 50] on span "pause" at bounding box center [51, 48] width 15 height 15
type input "1315"
click at [303, 279] on div "+" at bounding box center [301, 285] width 13 height 13
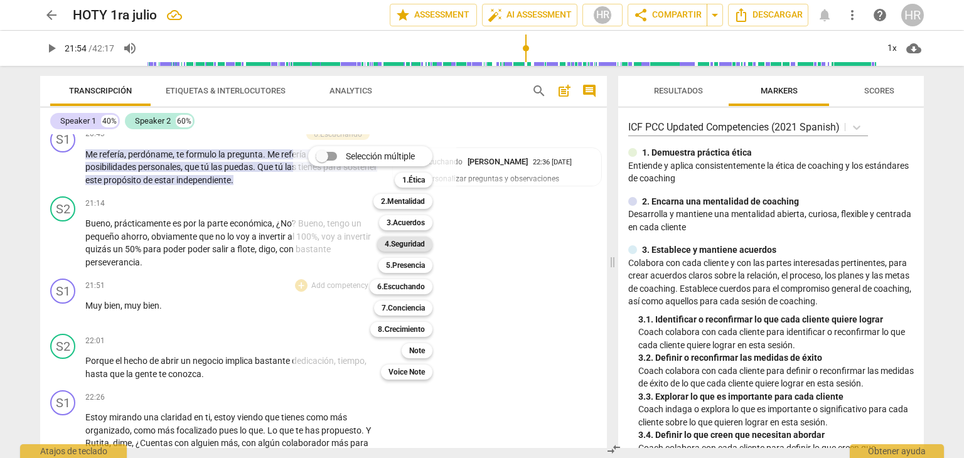
click at [419, 244] on b "4.Seguridad" at bounding box center [405, 244] width 40 height 15
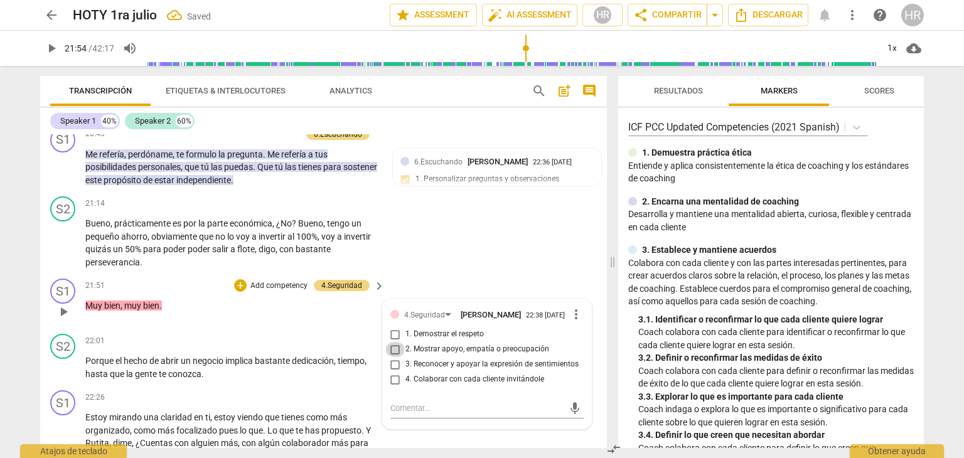
click at [396, 342] on input "2. Mostrar apoyo, empatía o preocupación" at bounding box center [395, 349] width 20 height 15
checkbox input "true"
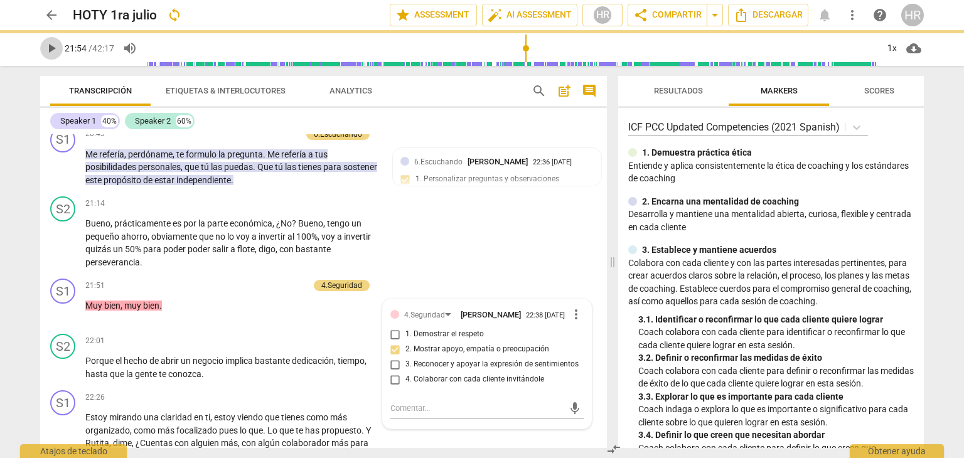
click at [55, 47] on span "play_arrow" at bounding box center [51, 48] width 15 height 15
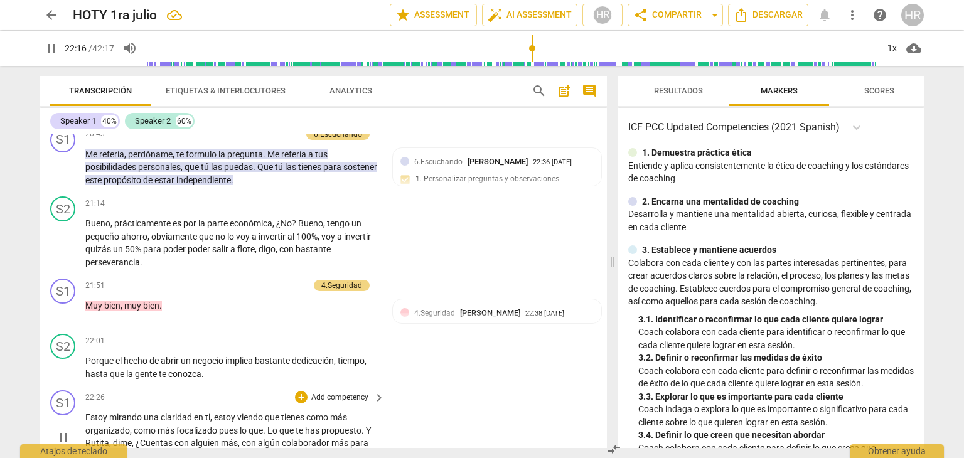
click at [380, 411] on div "Estoy mirando una claridad en ti , estoy viendo que tienes como más organizado …" at bounding box center [235, 436] width 301 height 51
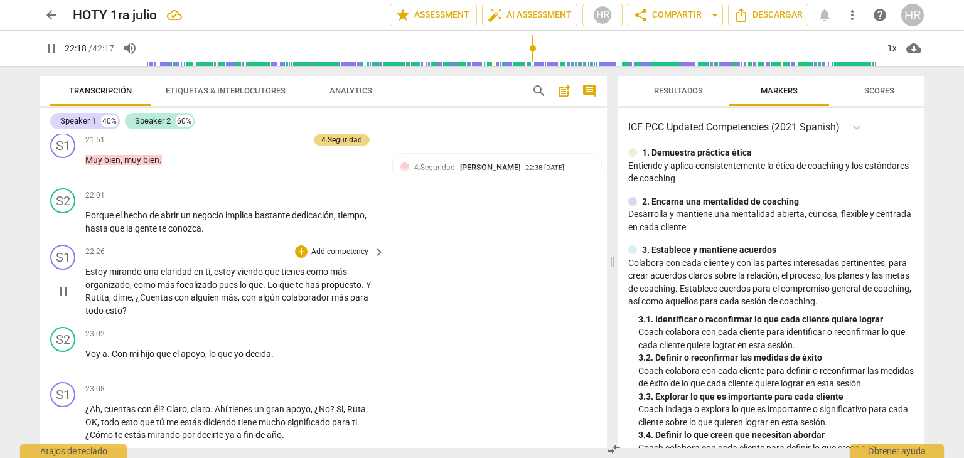
scroll to position [4817, 0]
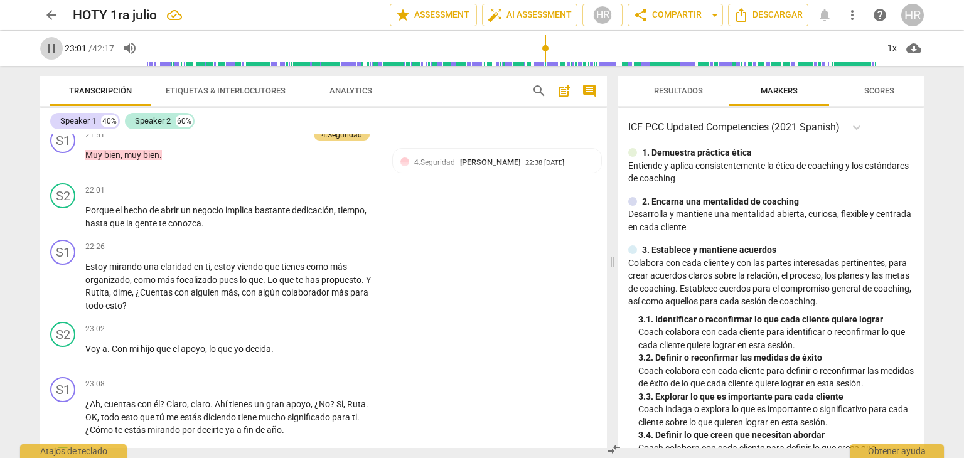
click at [53, 48] on span "pause" at bounding box center [51, 48] width 15 height 15
type input "1382"
click at [299, 240] on div "+" at bounding box center [301, 246] width 13 height 13
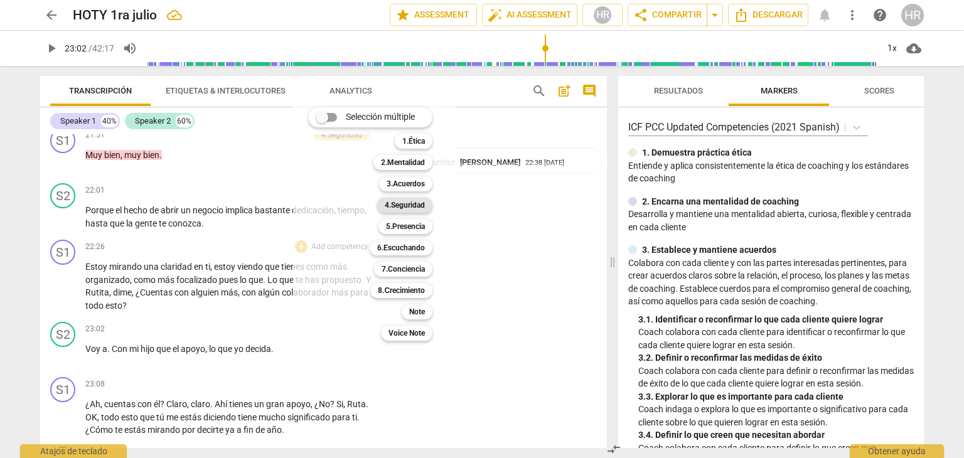
click at [423, 204] on b "4.Seguridad" at bounding box center [405, 205] width 40 height 15
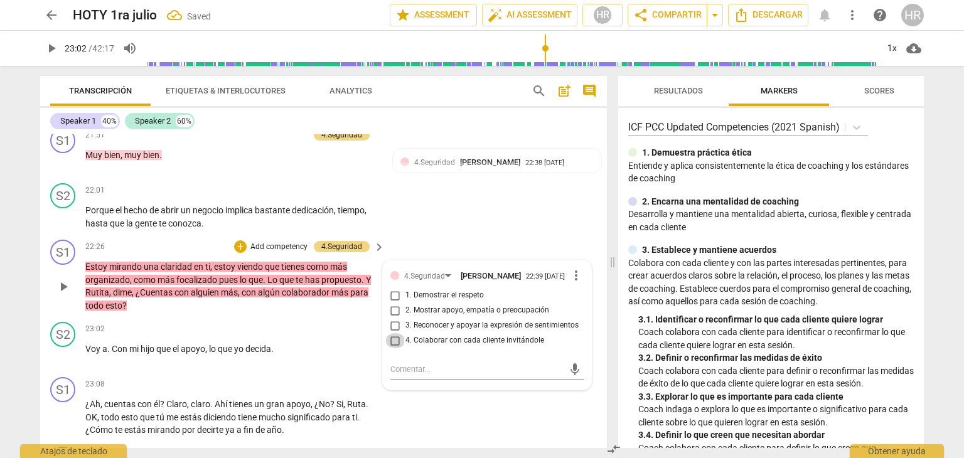
click at [392, 333] on input "4. Colaborar con cada cliente invitándole" at bounding box center [395, 340] width 20 height 15
checkbox input "true"
click at [237, 240] on div "+" at bounding box center [240, 246] width 13 height 13
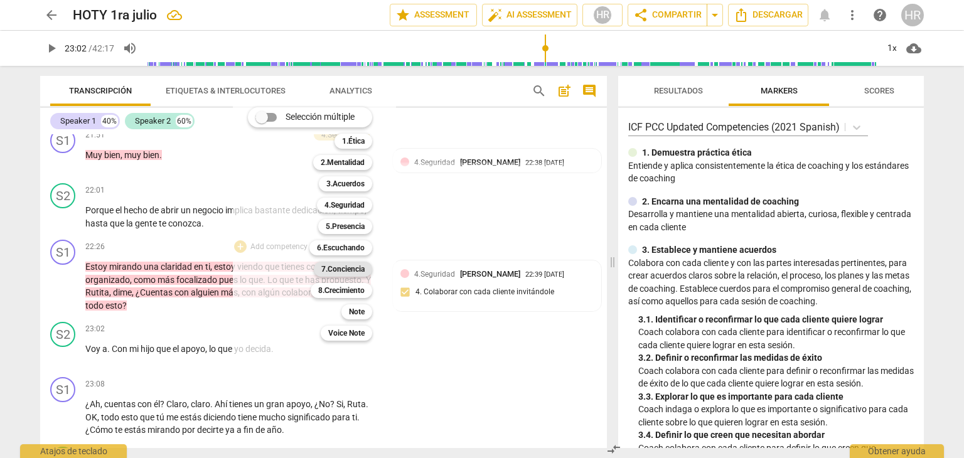
click at [342, 267] on b "7.Conciencia" at bounding box center [342, 269] width 43 height 15
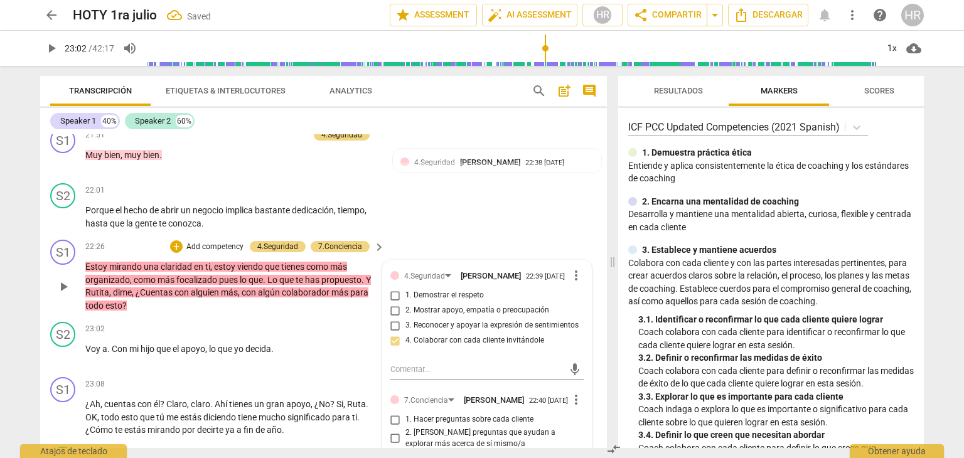
click at [578, 412] on div "1. Hacer preguntas sobre cada cliente" at bounding box center [487, 419] width 193 height 15
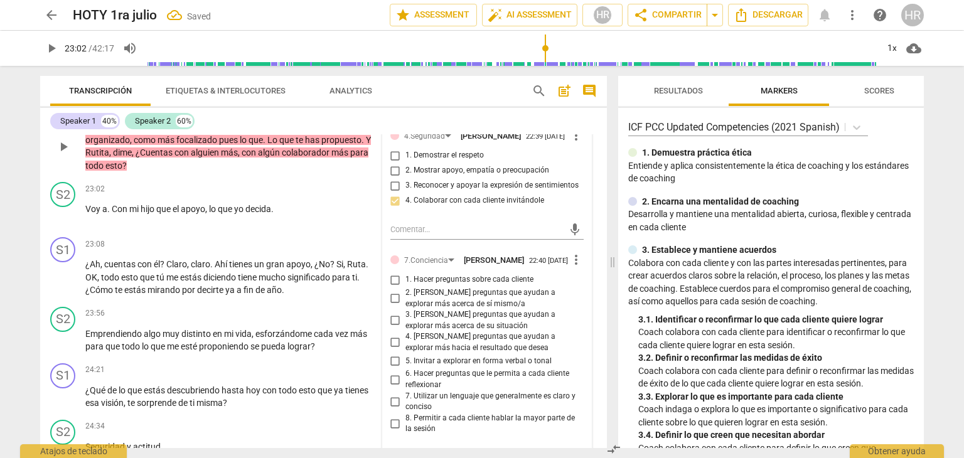
scroll to position [4967, 0]
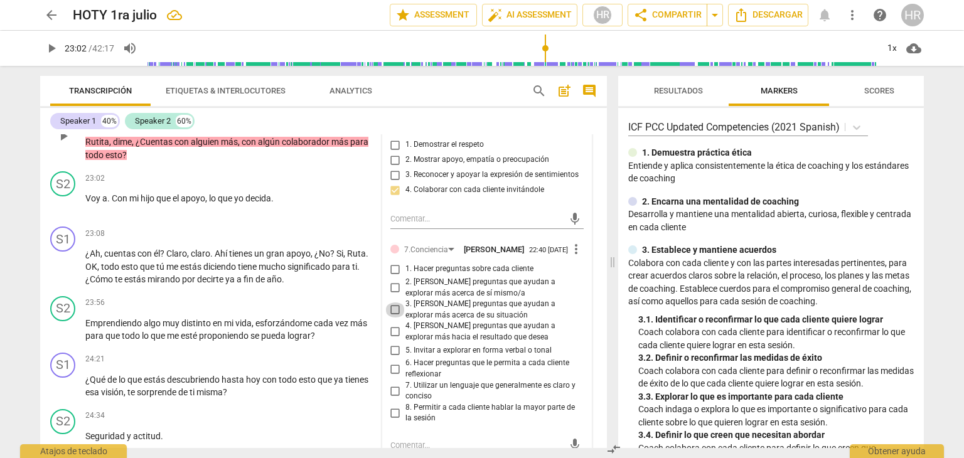
click at [394, 303] on input "3. [PERSON_NAME] preguntas que ayudan a explorar más acerca de su situación" at bounding box center [395, 310] width 20 height 15
checkbox input "true"
click at [370, 192] on p "Voy a . Con mi hijo que el apoyo , lo que yo decida ." at bounding box center [231, 198] width 293 height 13
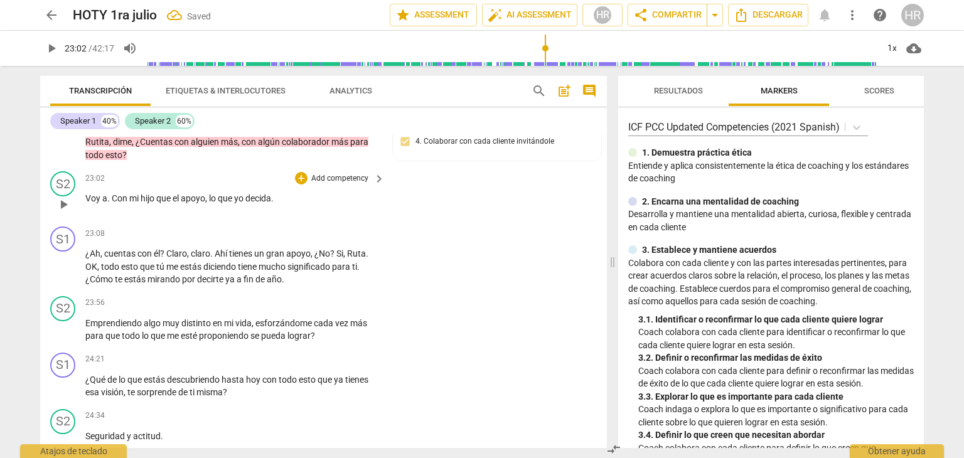
scroll to position [4770, 0]
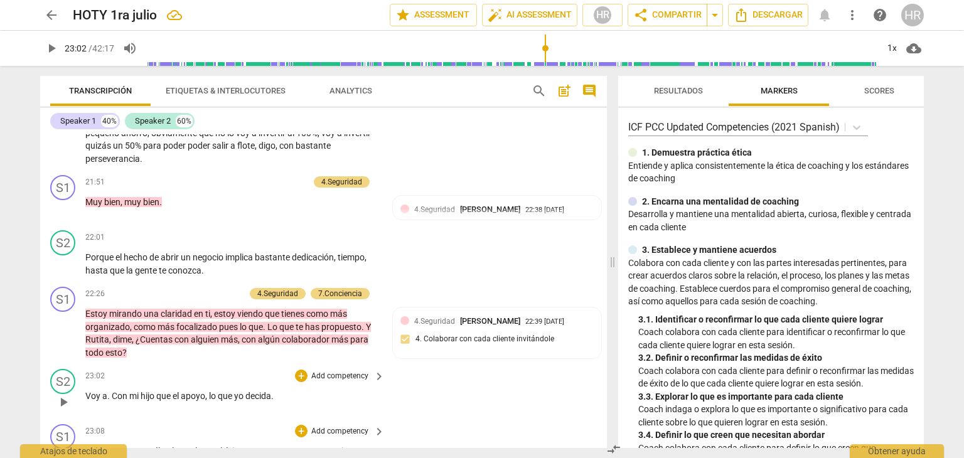
click at [385, 433] on div "S1 play_arrow pause 23:08 + Add competency keyboard_arrow_right ¿Ah , cuentas c…" at bounding box center [323, 454] width 567 height 70
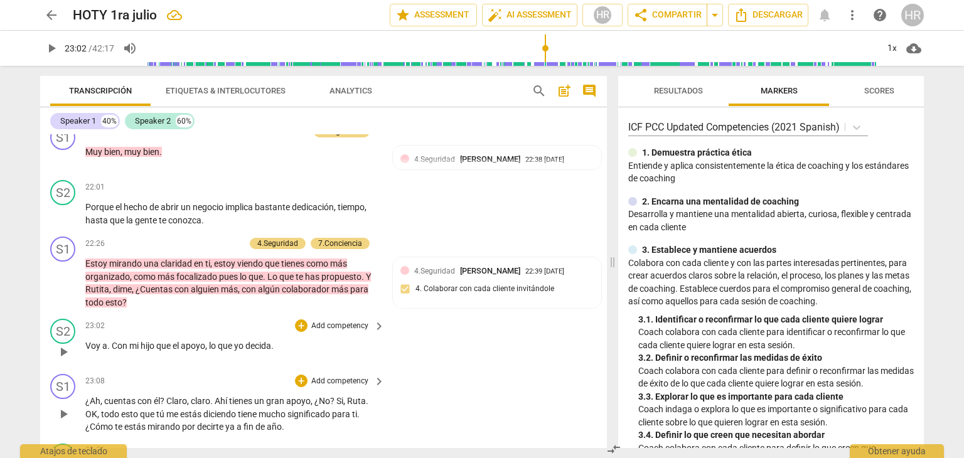
scroll to position [4845, 0]
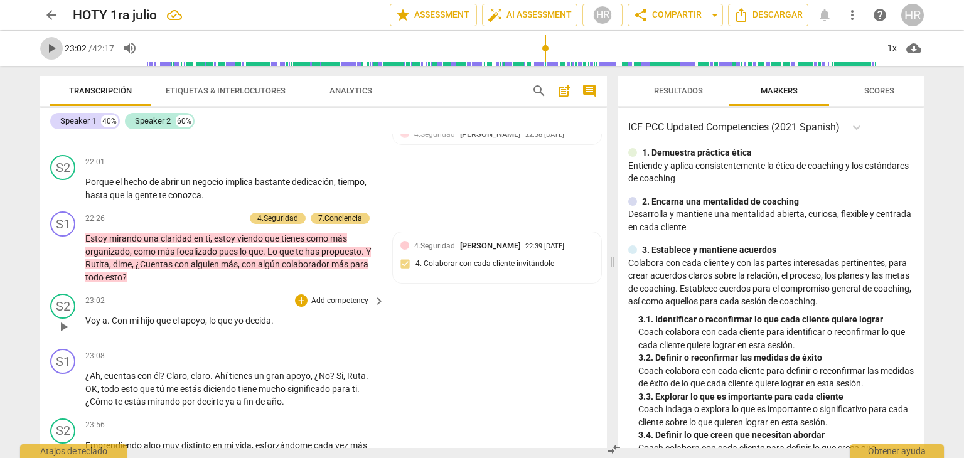
click at [50, 48] on span "play_arrow" at bounding box center [51, 48] width 15 height 15
click at [45, 45] on span "pause" at bounding box center [51, 48] width 15 height 15
type input "1430"
click at [301, 350] on div "+" at bounding box center [301, 356] width 13 height 13
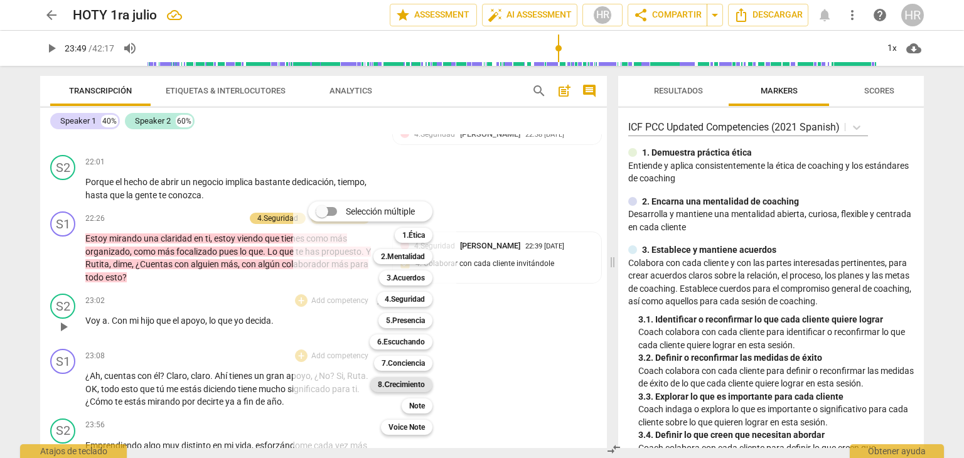
click at [420, 382] on b "8.Сrecimiento" at bounding box center [401, 384] width 47 height 15
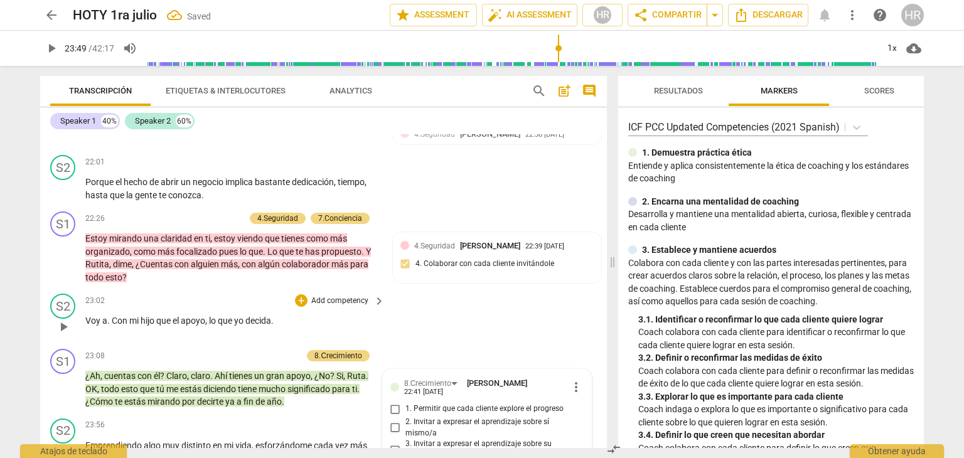
scroll to position [5124, 0]
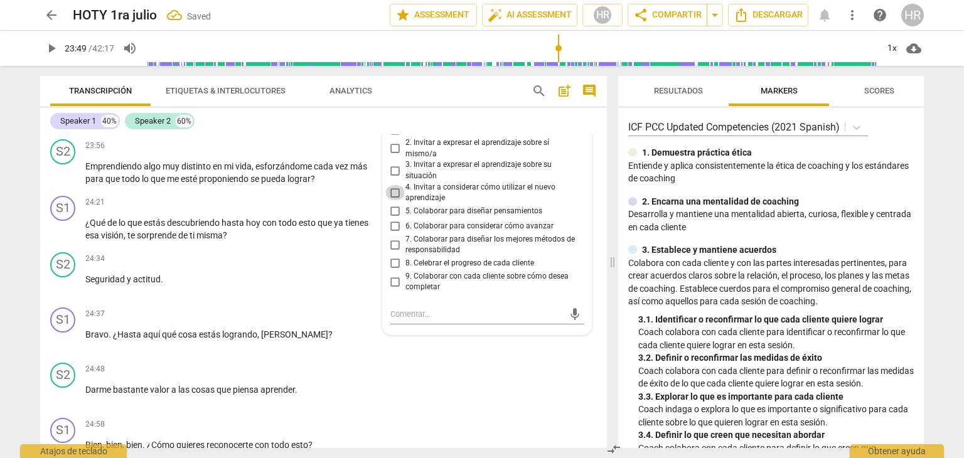
click at [394, 185] on input "4. Invitar a considerar cómo utilizar el nuevo aprendizaje" at bounding box center [395, 192] width 20 height 15
checkbox input "true"
click at [364, 328] on p "Bravo . ¿Hasta aquí qué cosa estás logrando , Ruth ?" at bounding box center [231, 334] width 293 height 13
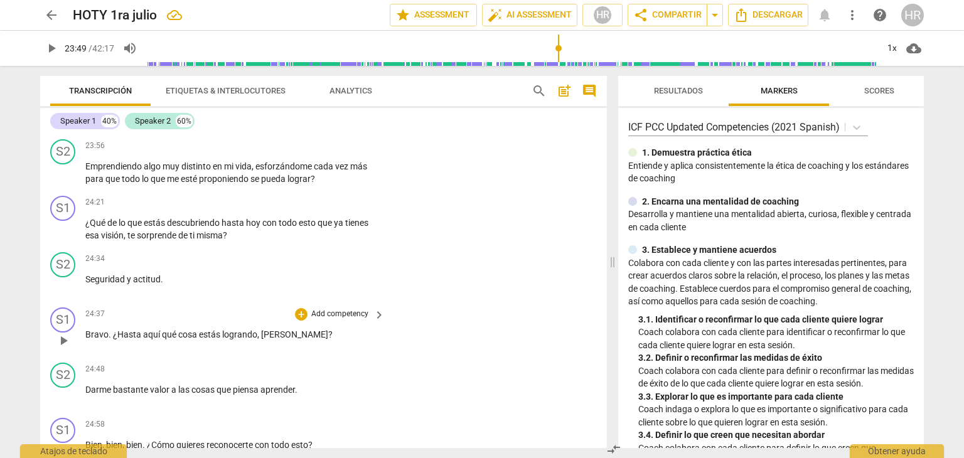
click at [367, 326] on div "24:37 + Add competency keyboard_arrow_right Bravo . ¿Hasta aquí qué cosa estás …" at bounding box center [235, 330] width 301 height 45
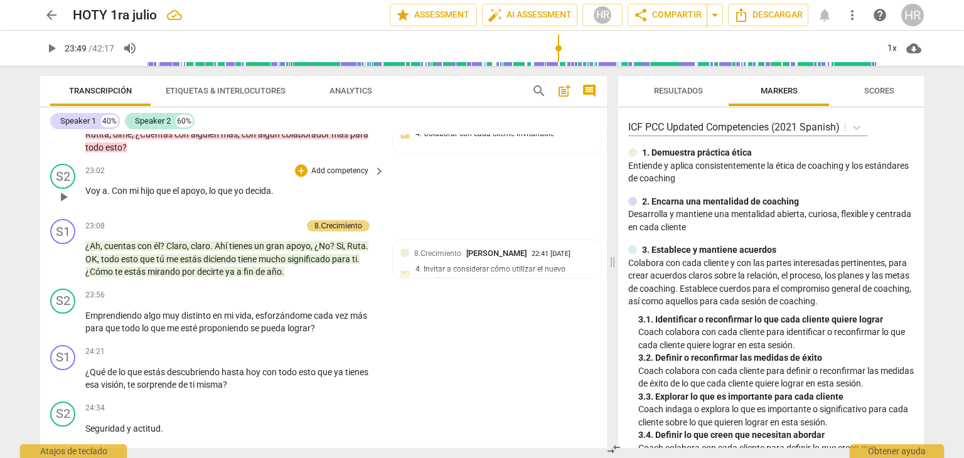
scroll to position [4974, 0]
click at [232, 221] on div "+" at bounding box center [233, 227] width 13 height 13
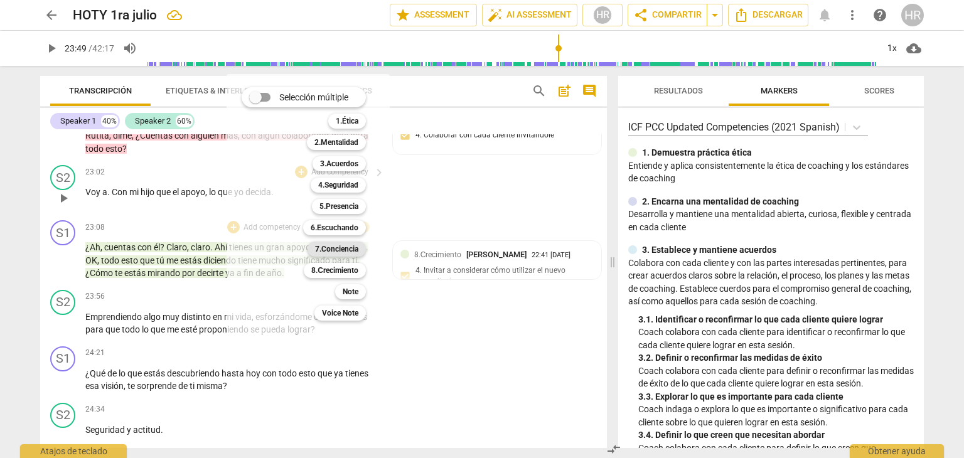
click at [345, 249] on b "7.Conciencia" at bounding box center [336, 249] width 43 height 15
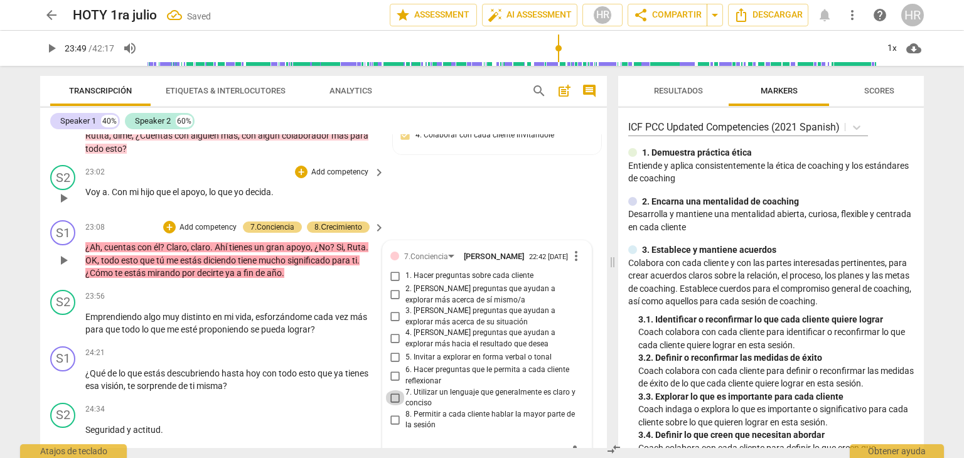
click at [392, 391] on input "7. Utilizar un lenguaje que generalmente es claro y conciso" at bounding box center [395, 398] width 20 height 15
checkbox input "true"
click at [53, 51] on span "play_arrow" at bounding box center [51, 48] width 15 height 15
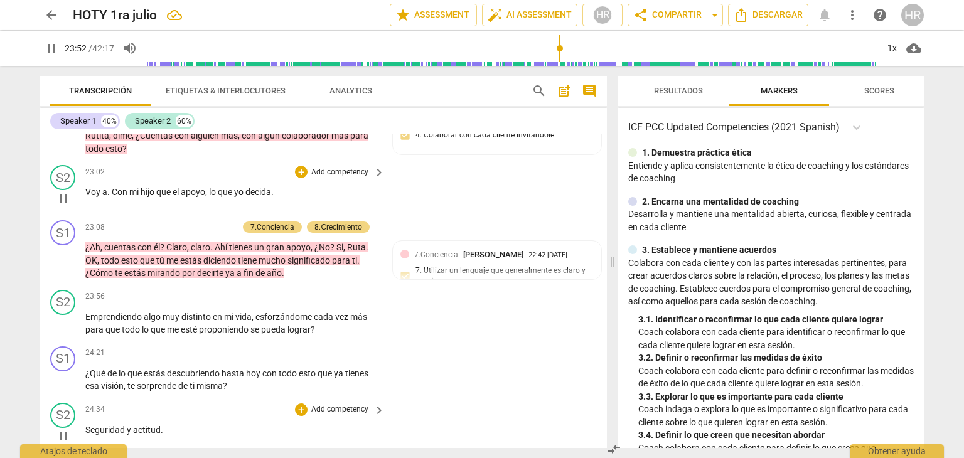
click at [383, 421] on div "24:34 + Add competency keyboard_arrow_right Seguridad y actitud ." at bounding box center [235, 425] width 301 height 45
click at [384, 422] on div "S2 play_arrow pause 24:34 + Add competency keyboard_arrow_right Seguridad y act…" at bounding box center [323, 425] width 567 height 55
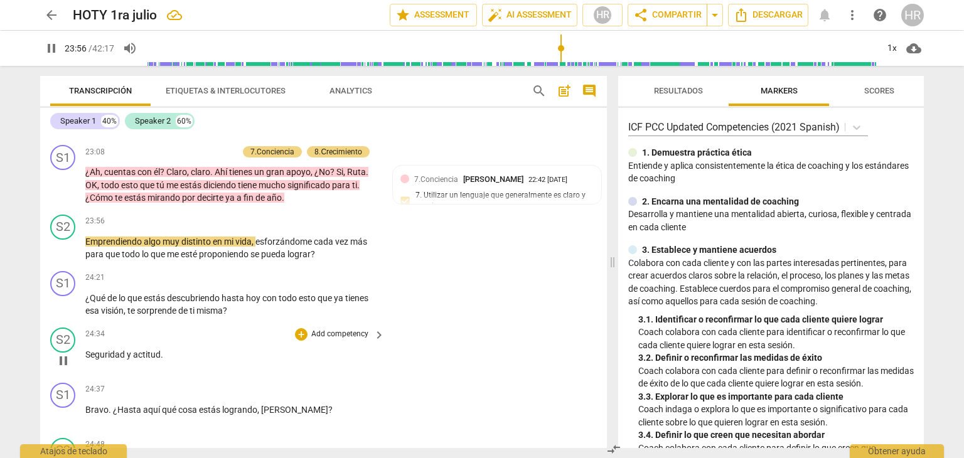
scroll to position [5074, 0]
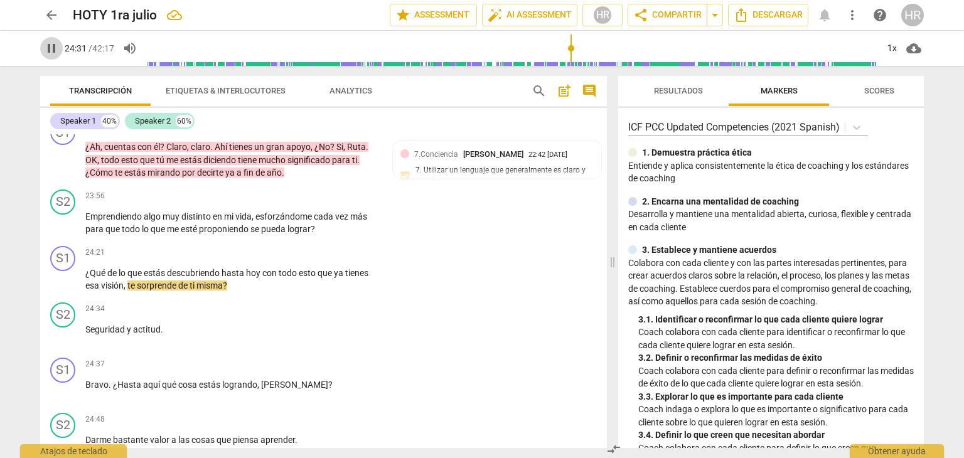
click at [54, 47] on span "pause" at bounding box center [51, 48] width 15 height 15
type input "1472"
click at [302, 247] on div "+" at bounding box center [301, 253] width 13 height 13
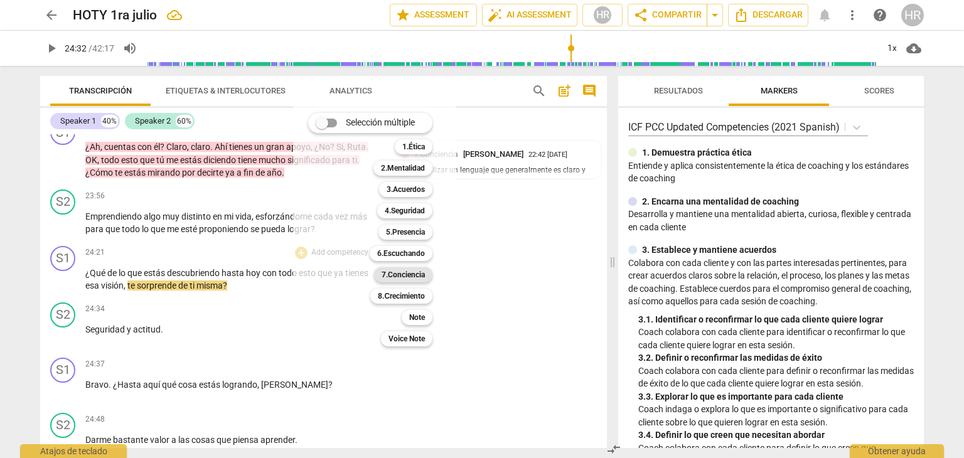
click at [420, 279] on b "7.Conciencia" at bounding box center [403, 274] width 43 height 15
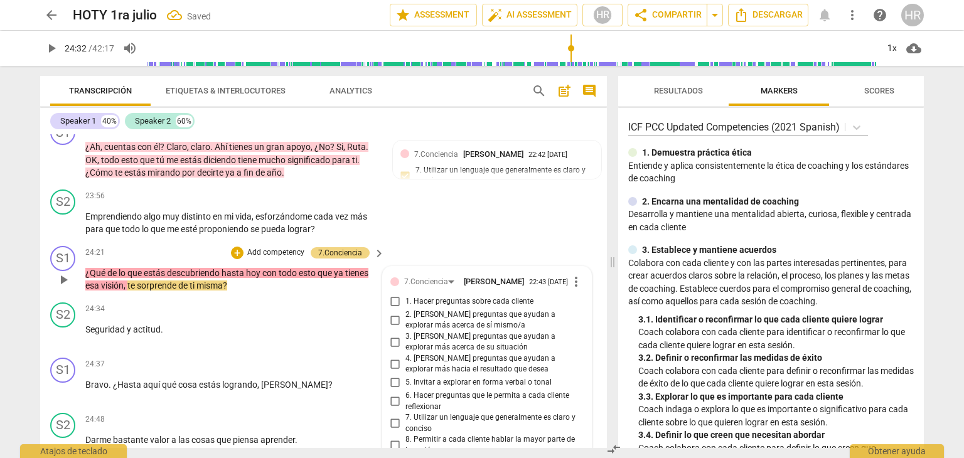
scroll to position [5242, 0]
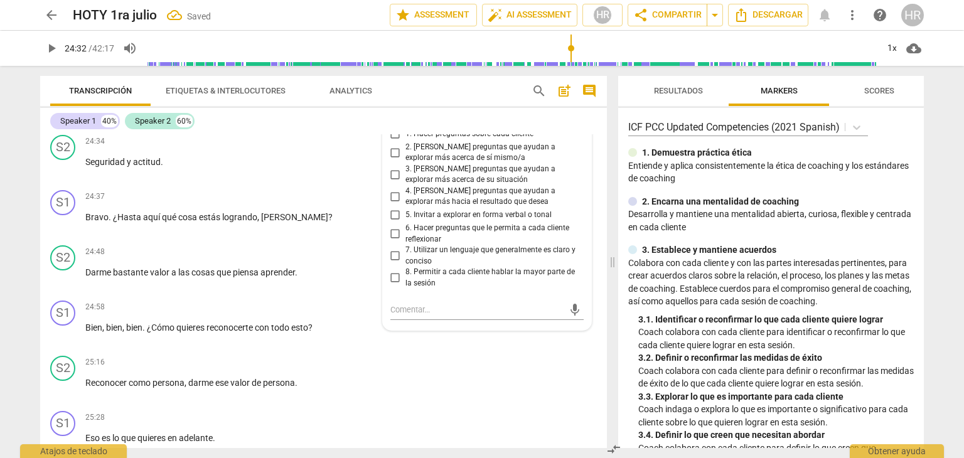
click at [578, 223] on div "6. Hacer preguntas que le permita a cada cliente reflexionar" at bounding box center [487, 234] width 193 height 22
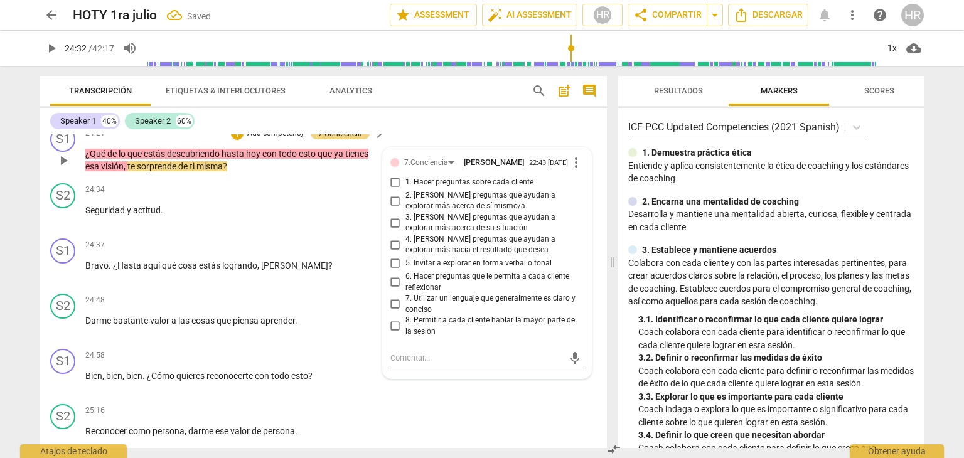
scroll to position [5192, 0]
click at [390, 195] on input "2. [PERSON_NAME] preguntas que ayudan a explorar más acerca de sí mismo/a" at bounding box center [395, 202] width 20 height 15
checkbox input "true"
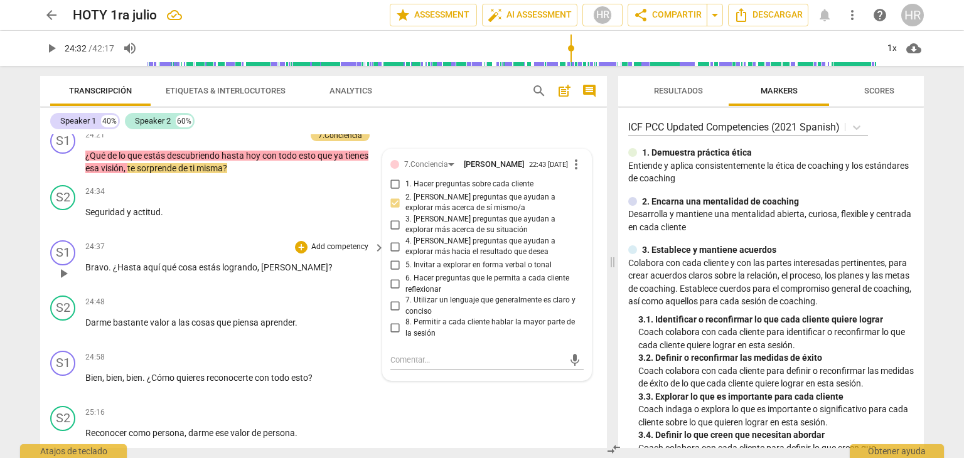
click at [374, 261] on div "24:37 + Add competency keyboard_arrow_right Bravo . ¿Hasta aquí qué cosa estás …" at bounding box center [235, 262] width 301 height 45
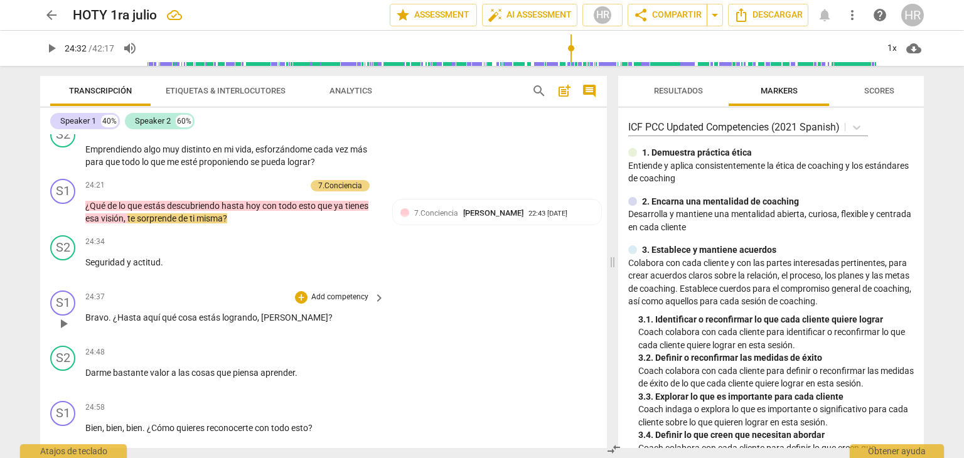
scroll to position [5116, 0]
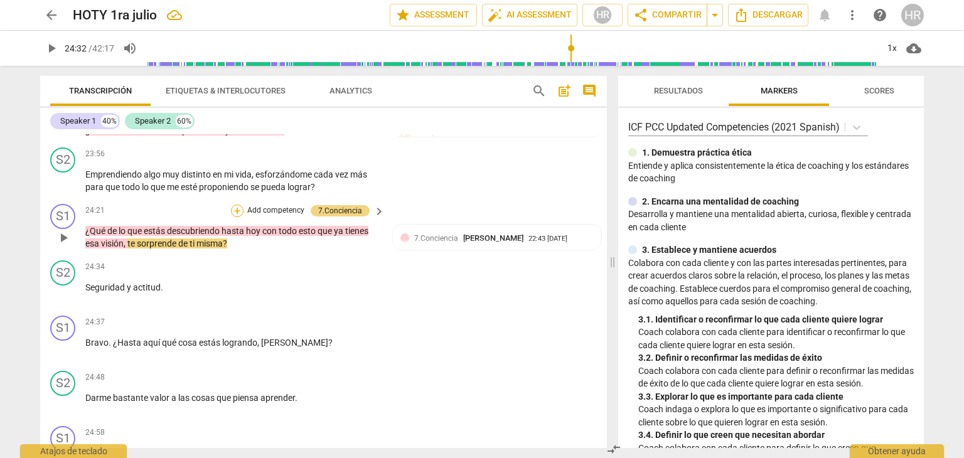
click at [236, 205] on div "+" at bounding box center [237, 211] width 13 height 13
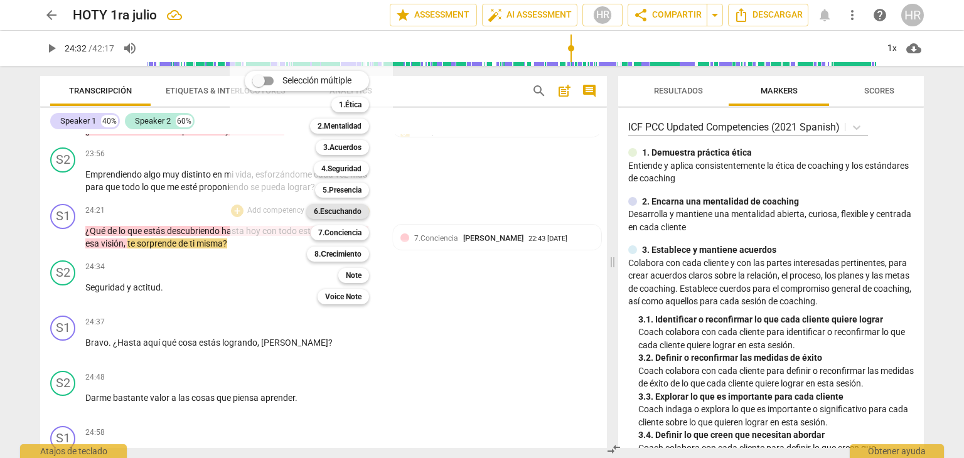
click at [358, 207] on b "6.Escuchando" at bounding box center [338, 211] width 48 height 15
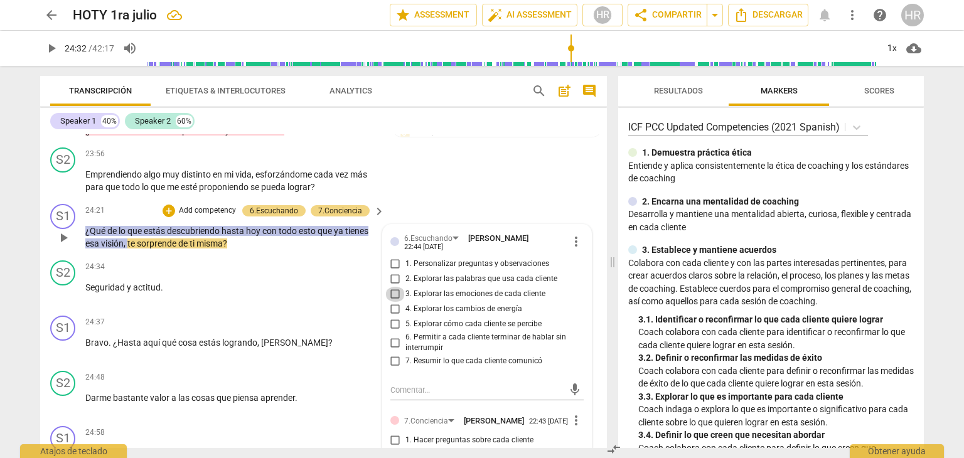
click at [391, 287] on input "3. Explorar las emociones de cada cliente" at bounding box center [395, 294] width 20 height 15
checkbox input "true"
click at [365, 316] on div "24:37 + Add competency keyboard_arrow_right Bravo . ¿Hasta aquí qué cosa estás …" at bounding box center [235, 338] width 301 height 45
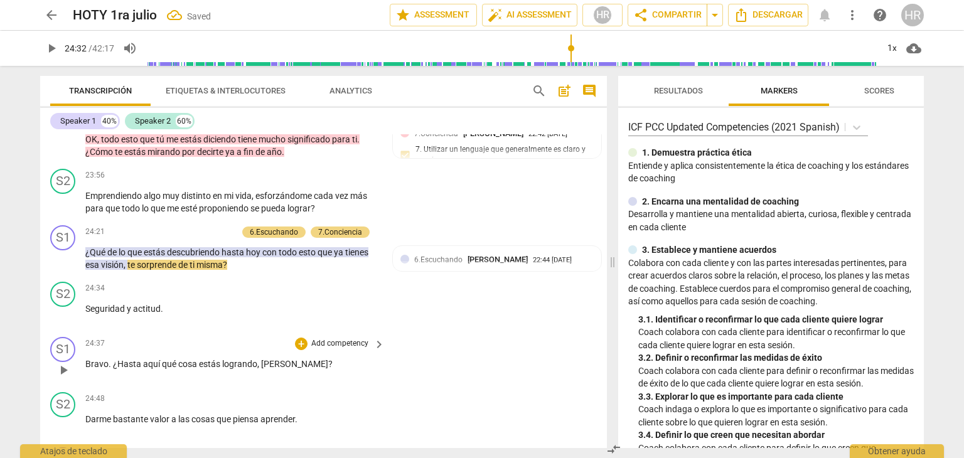
scroll to position [5091, 0]
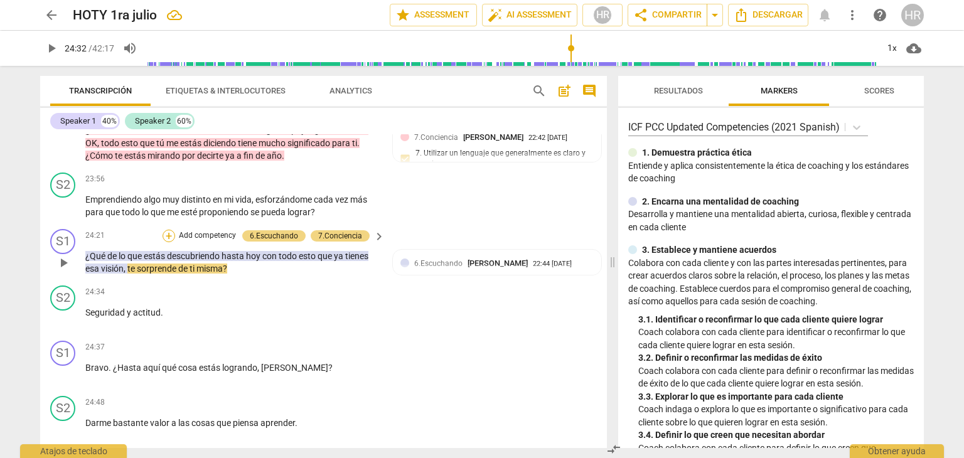
click at [171, 230] on div "+" at bounding box center [169, 236] width 13 height 13
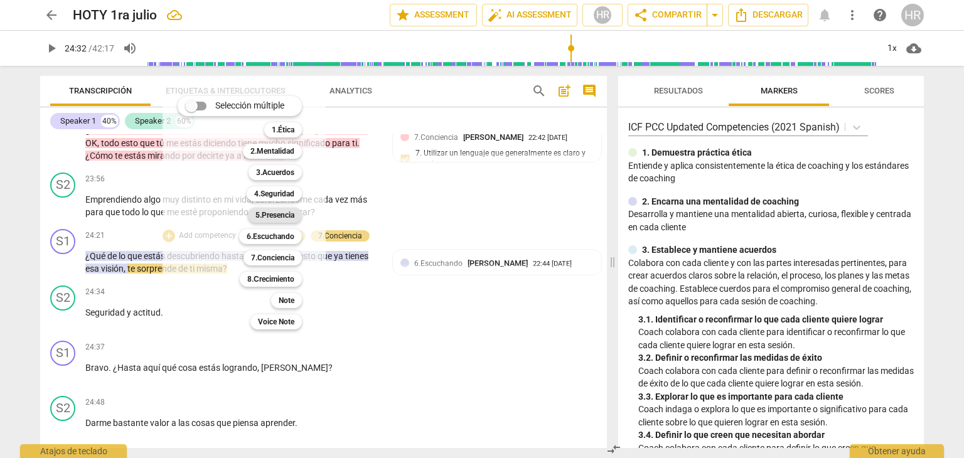
click at [274, 215] on b "5.Presencia" at bounding box center [275, 215] width 39 height 15
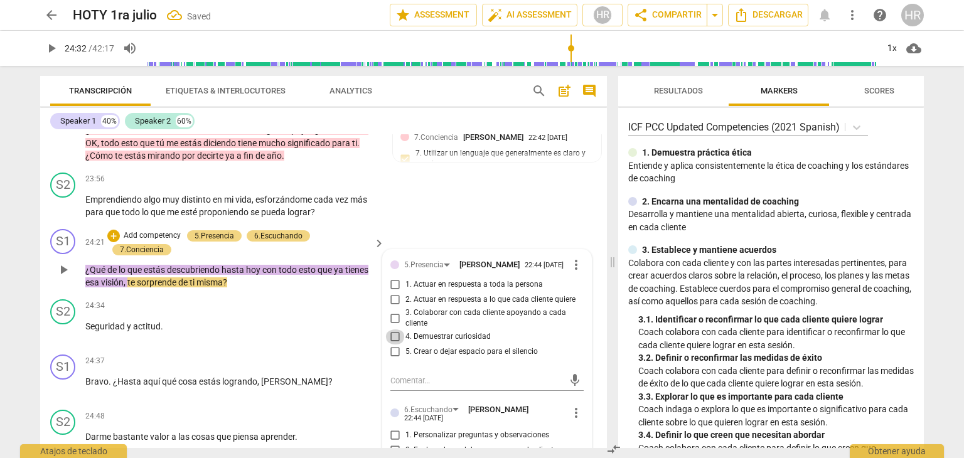
click at [391, 330] on input "4. Demuestrar curiosidad" at bounding box center [395, 337] width 20 height 15
checkbox input "true"
click at [53, 50] on span "play_arrow" at bounding box center [51, 48] width 15 height 15
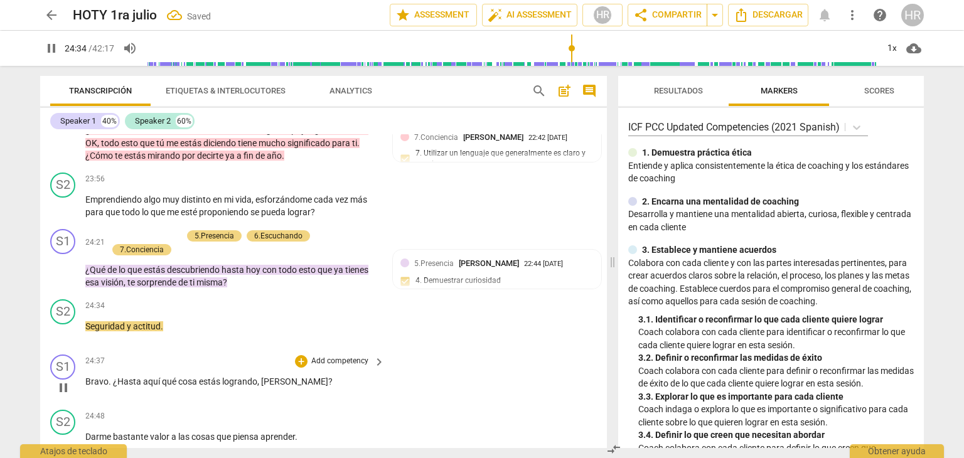
click at [380, 379] on div "S1 play_arrow pause 24:37 + Add competency keyboard_arrow_right Bravo . ¿Hasta …" at bounding box center [323, 377] width 567 height 55
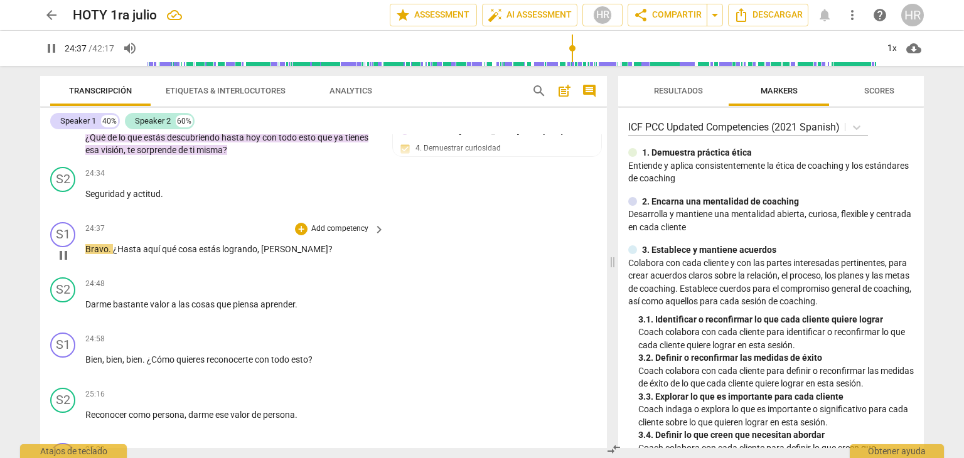
scroll to position [5242, 0]
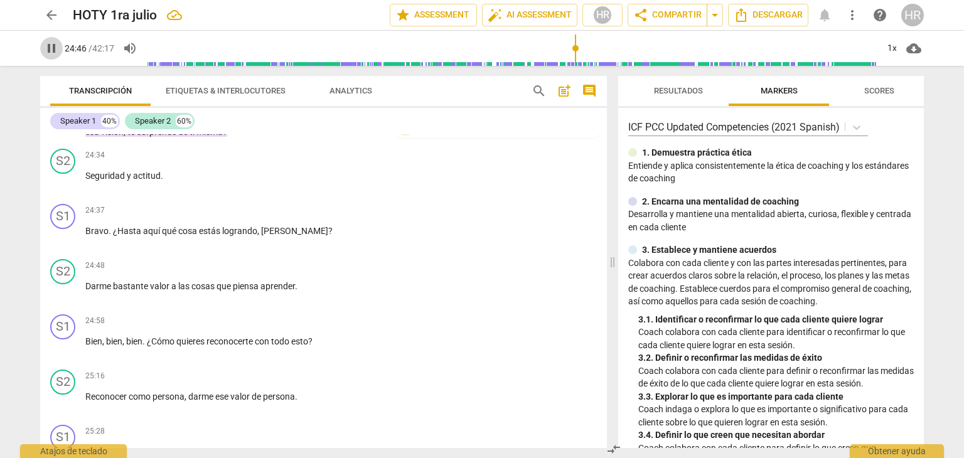
click at [50, 43] on span "pause" at bounding box center [51, 48] width 15 height 15
type input "1487"
click at [300, 205] on div "+" at bounding box center [301, 211] width 13 height 13
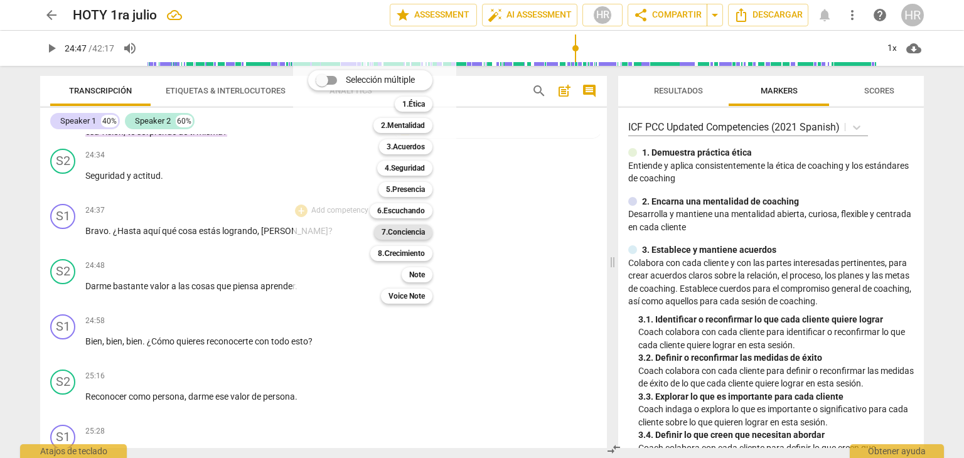
click at [401, 230] on b "7.Conciencia" at bounding box center [403, 232] width 43 height 15
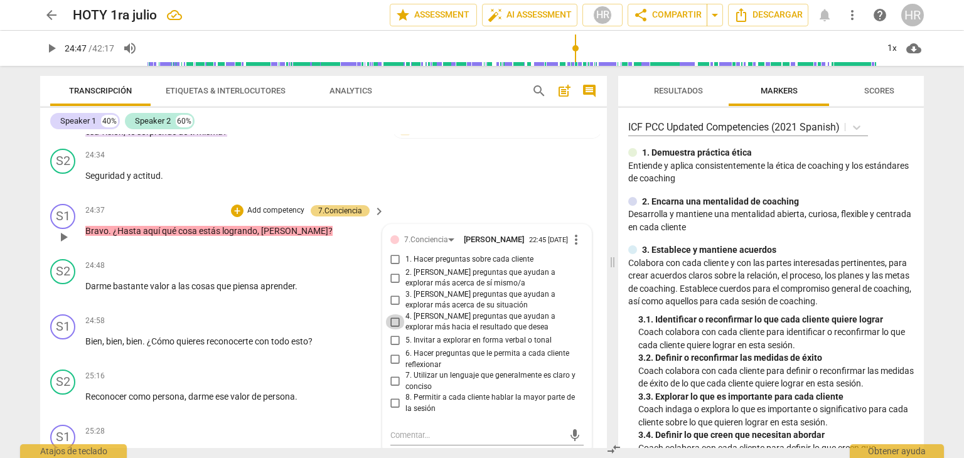
click at [394, 315] on input "4. [PERSON_NAME] preguntas que ayudan a explorar más hacia el resultado que des…" at bounding box center [395, 322] width 20 height 15
checkbox input "true"
click at [50, 50] on span "play_arrow" at bounding box center [51, 48] width 15 height 15
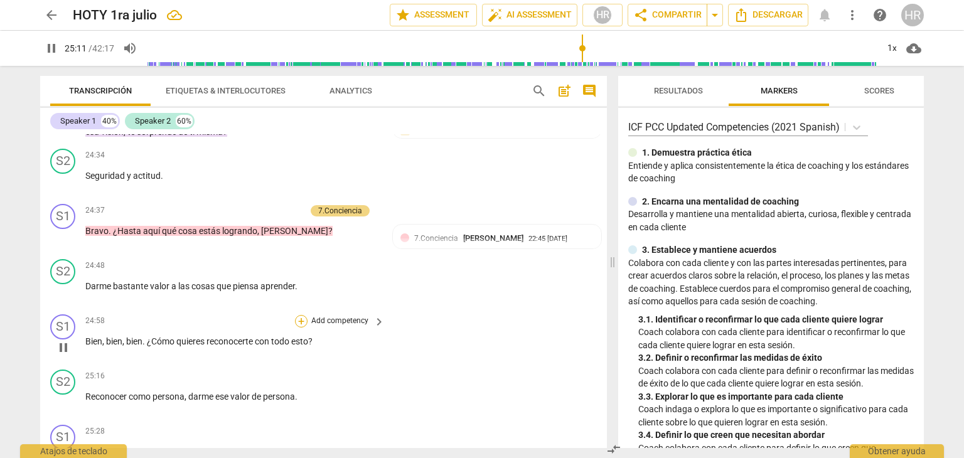
click at [303, 315] on div "+" at bounding box center [301, 321] width 13 height 13
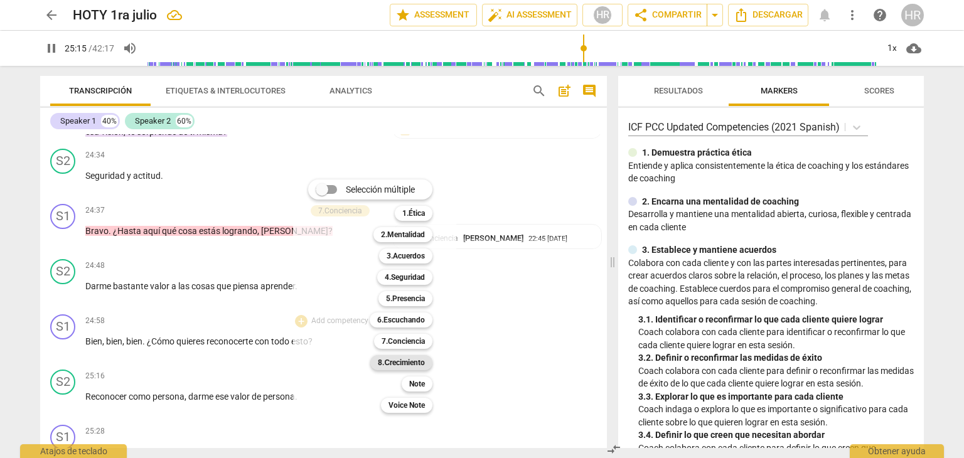
click at [410, 364] on b "8.Сrecimiento" at bounding box center [401, 362] width 47 height 15
type input "1515"
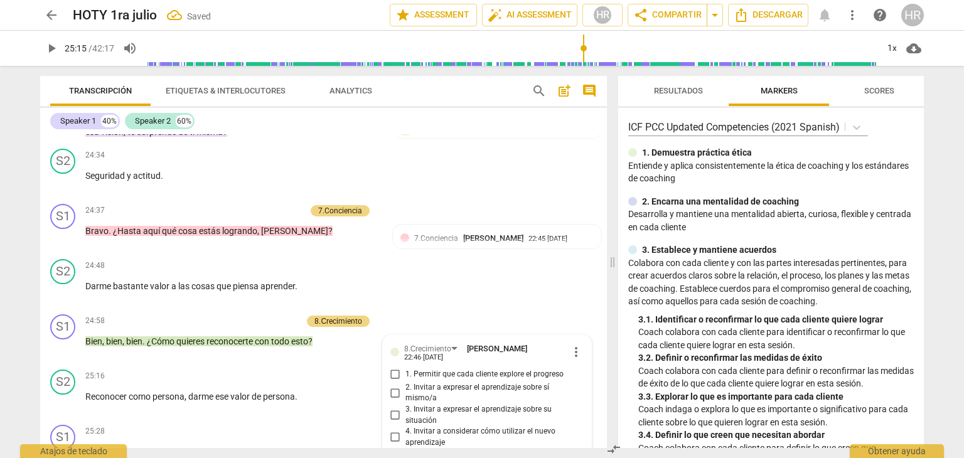
scroll to position [5485, 0]
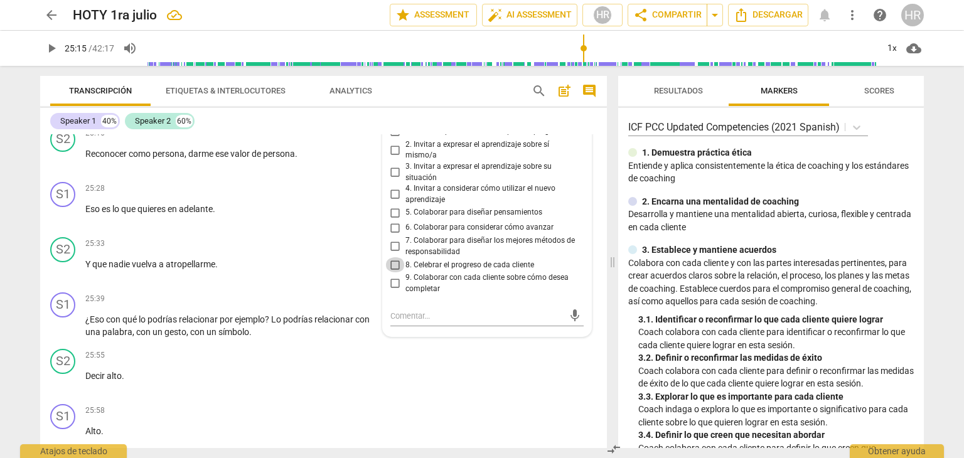
click at [392, 257] on input "8. Celebrar el progreso de cada cliente" at bounding box center [395, 264] width 20 height 15
checkbox input "true"
click at [374, 247] on div "25:33 + Add competency keyboard_arrow_right Y que nadie vuelva a atropellarme ." at bounding box center [235, 259] width 301 height 45
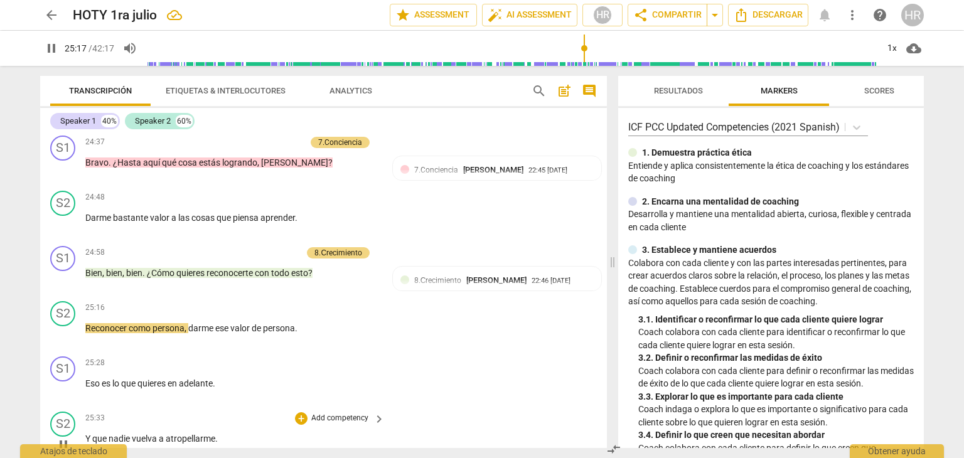
scroll to position [5309, 0]
click at [55, 48] on span "pause" at bounding box center [51, 48] width 15 height 15
type input "1534"
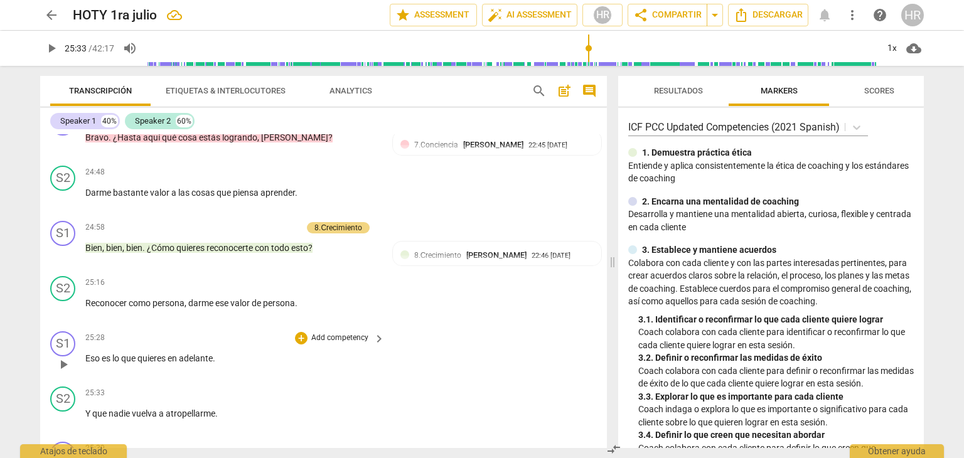
scroll to position [5336, 0]
click at [234, 221] on div "+" at bounding box center [233, 227] width 13 height 13
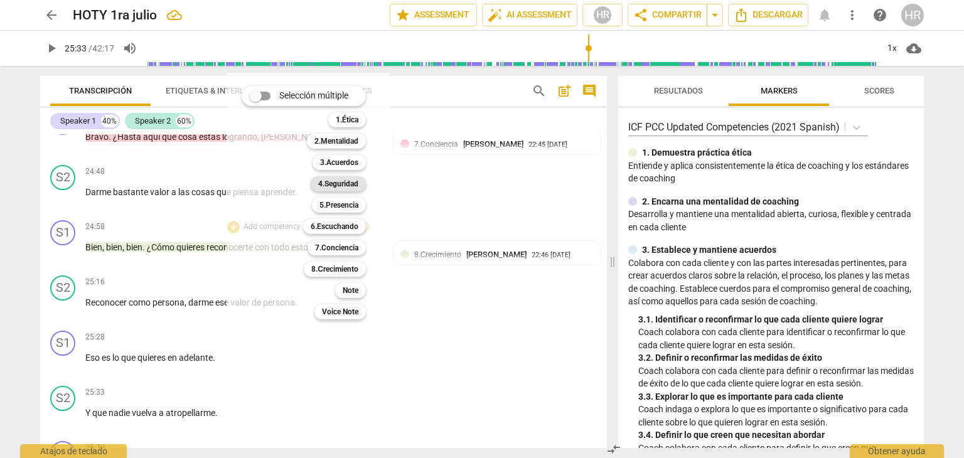
click at [348, 186] on b "4.Seguridad" at bounding box center [338, 183] width 40 height 15
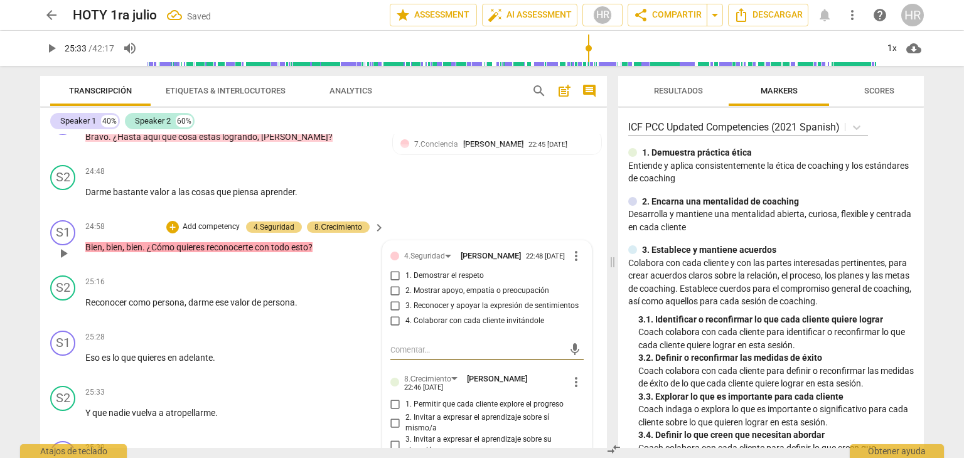
click at [392, 269] on input "1. Demostrar el respeto" at bounding box center [395, 276] width 20 height 15
checkbox input "true"
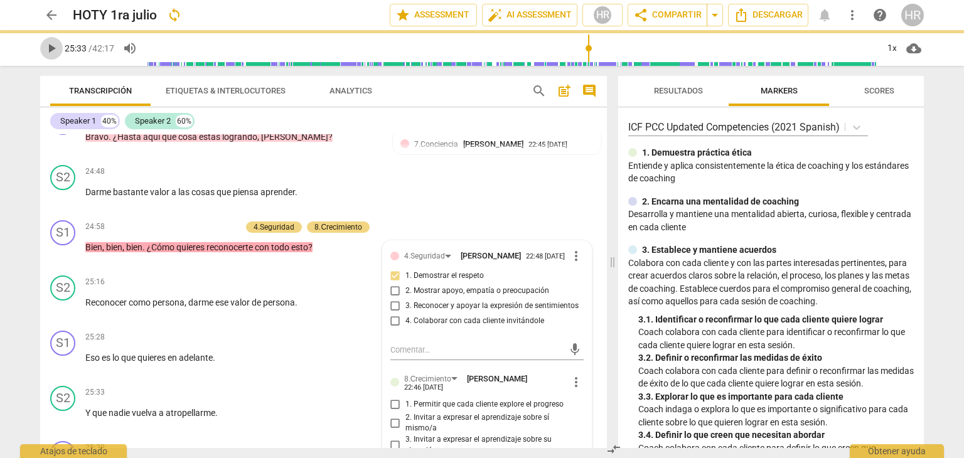
click at [50, 50] on span "play_arrow" at bounding box center [51, 48] width 15 height 15
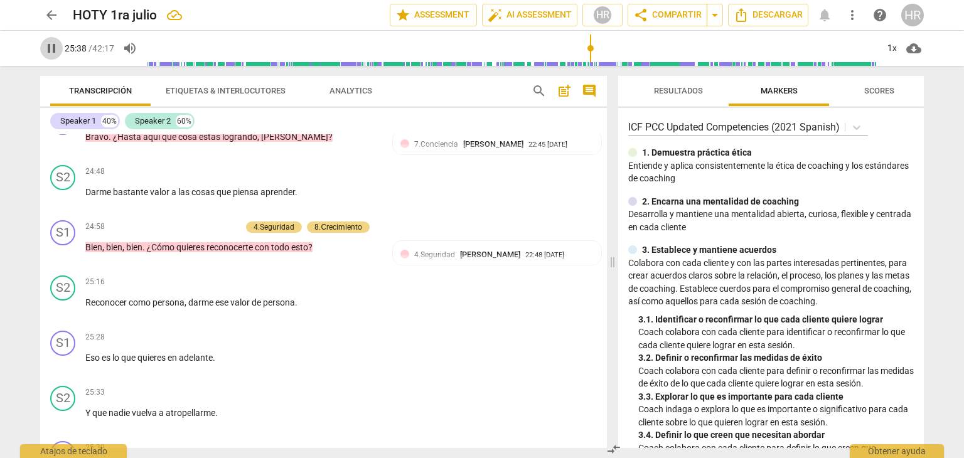
click at [55, 53] on span "pause" at bounding box center [51, 48] width 15 height 15
type input "1539"
click at [301, 331] on div "+" at bounding box center [301, 337] width 13 height 13
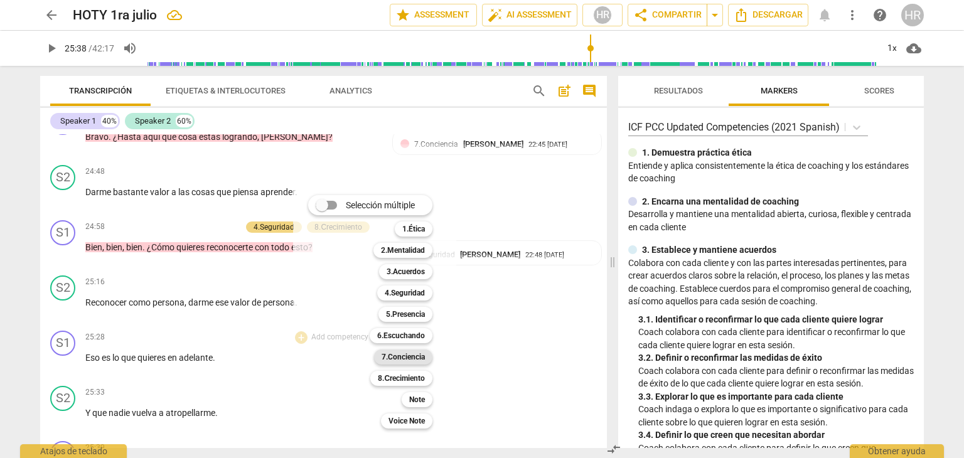
click at [394, 362] on b "7.Conciencia" at bounding box center [403, 357] width 43 height 15
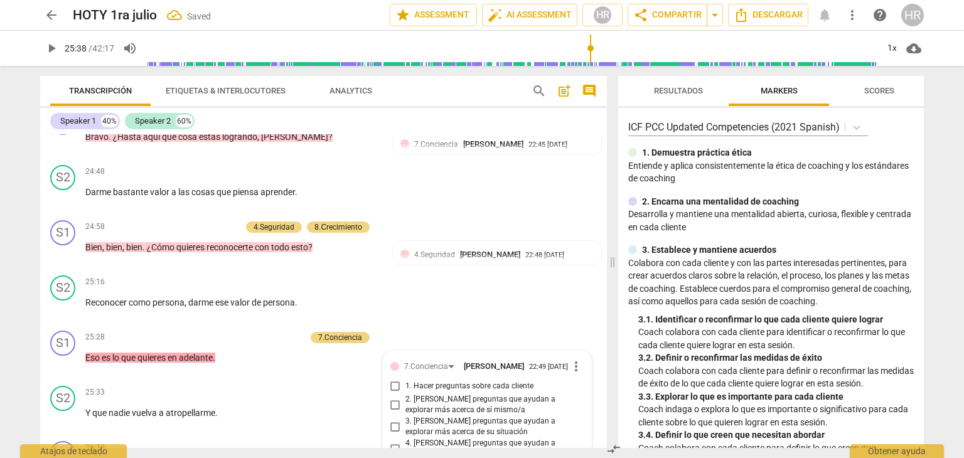
scroll to position [5586, 0]
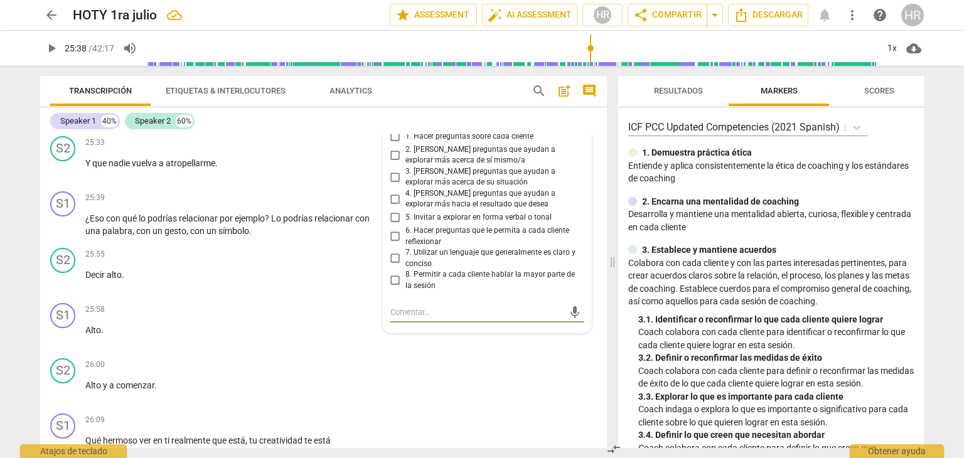
click at [394, 229] on input "6. Hacer preguntas que le permita a cada cliente reflexionar" at bounding box center [395, 236] width 20 height 15
checkbox input "true"
click at [353, 379] on p "Alto y a comenzar ." at bounding box center [231, 385] width 293 height 13
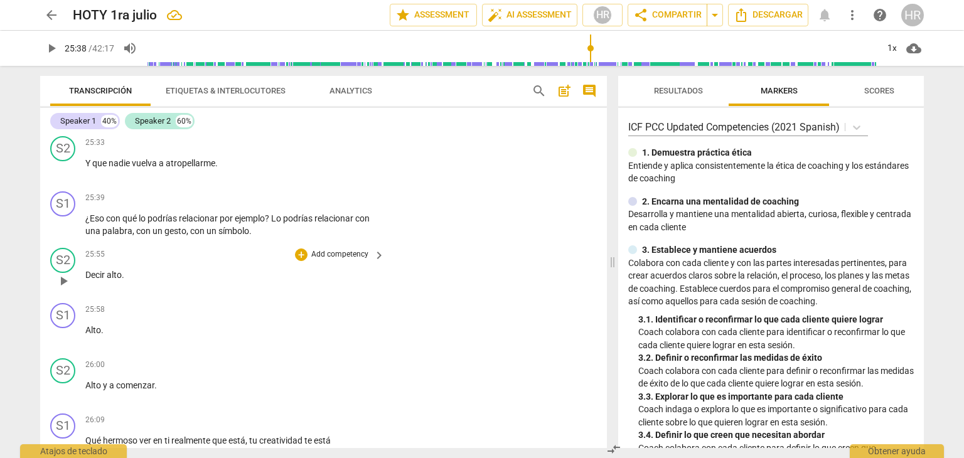
click at [426, 243] on div "S2 play_arrow pause 25:55 + Add competency keyboard_arrow_right Decir alto ." at bounding box center [323, 270] width 567 height 55
click at [389, 254] on div "S2 play_arrow pause 25:55 + Add competency keyboard_arrow_right Decir alto ." at bounding box center [323, 270] width 567 height 55
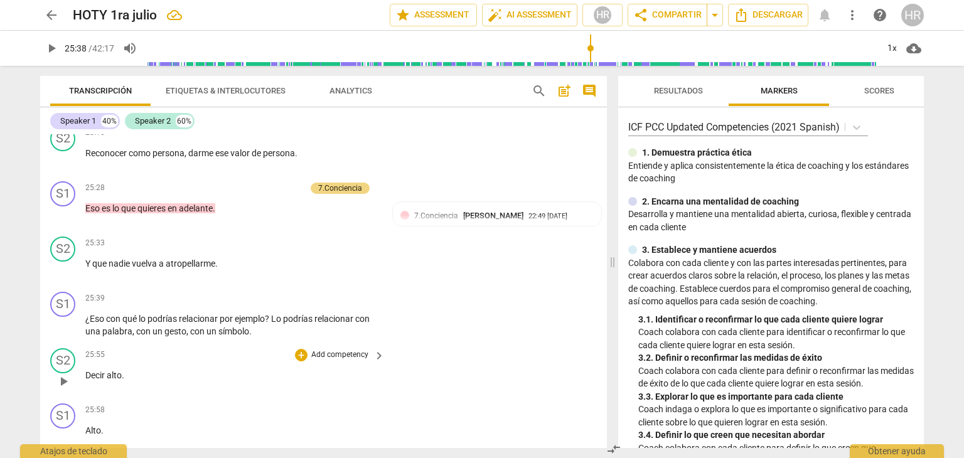
scroll to position [5460, 0]
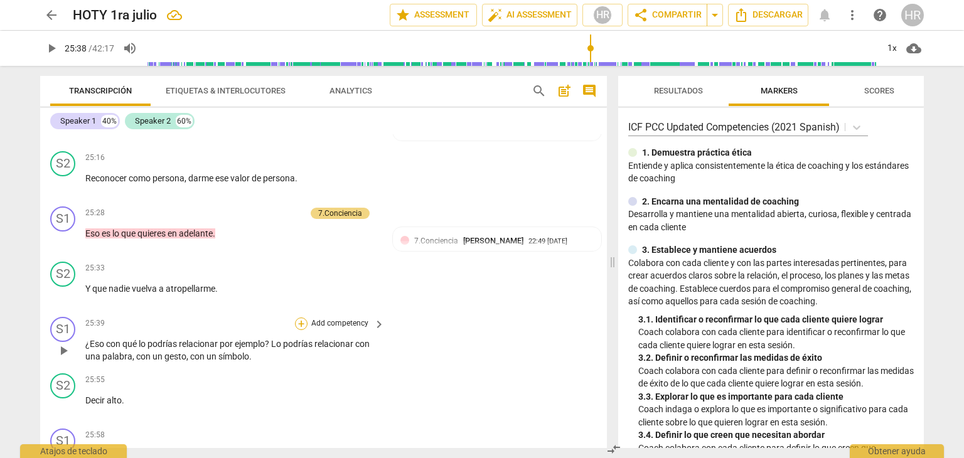
click at [299, 318] on div "+" at bounding box center [301, 324] width 13 height 13
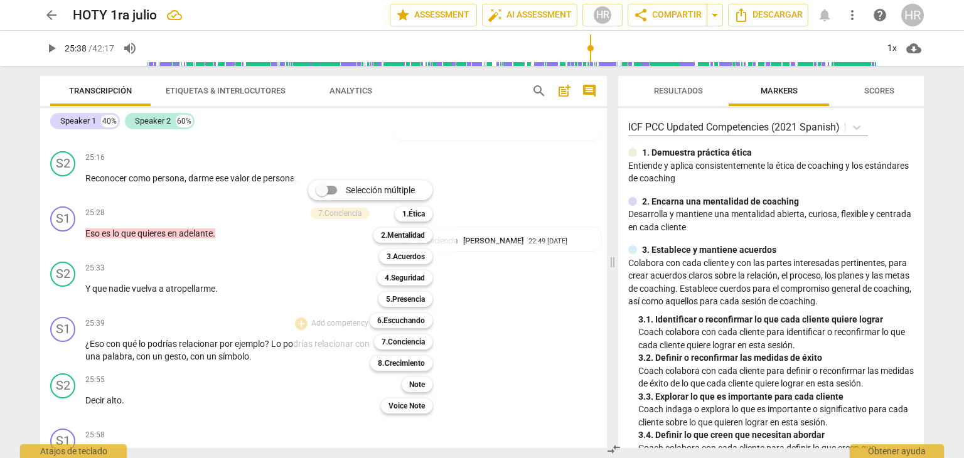
click at [299, 293] on div "Selección múltiple m 1.Ética 1 2.Mentalidad 2 3.Acuerdos 3 4.Seguridad 4 5.Pres…" at bounding box center [374, 297] width 163 height 260
click at [406, 367] on b "8.Сrecimiento" at bounding box center [401, 363] width 47 height 15
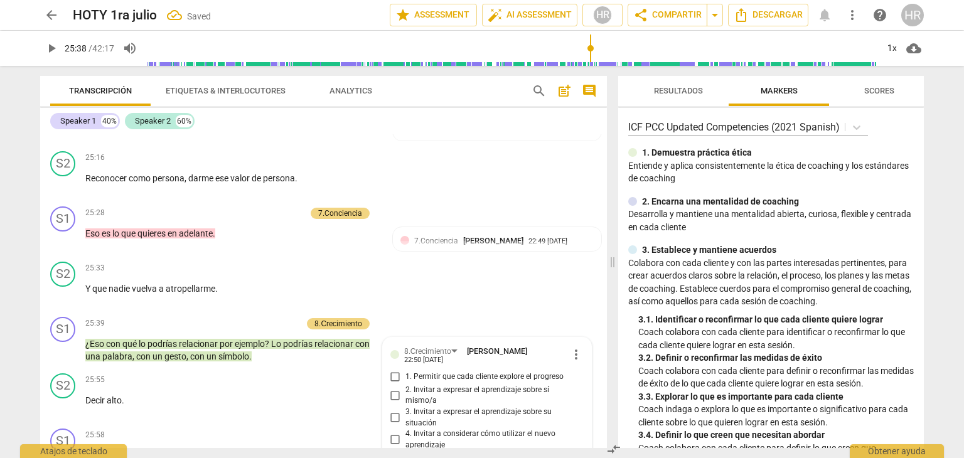
scroll to position [5703, 0]
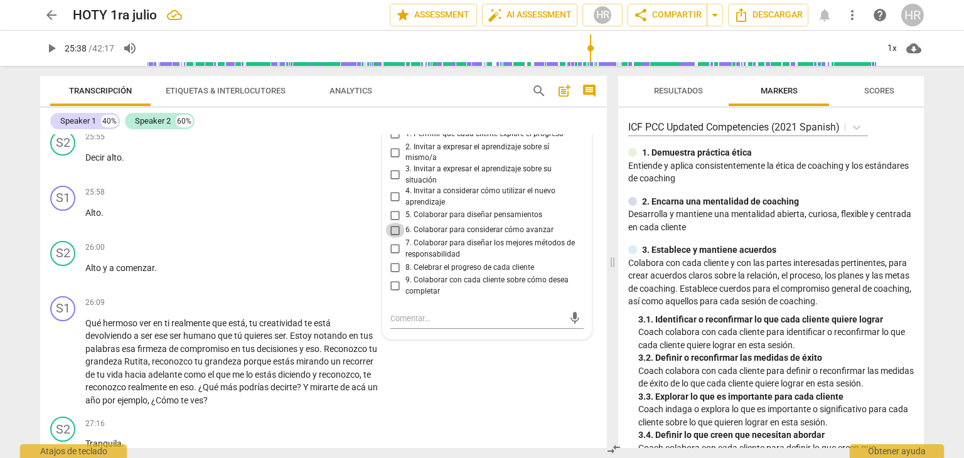
click at [392, 223] on input "6. Colaborar para considerar cómo avanzar" at bounding box center [395, 230] width 20 height 15
checkbox input "true"
click at [372, 317] on p "Qué hermoso ver en ti realmente que está , tu creatividad te está devolviendo a…" at bounding box center [231, 362] width 293 height 90
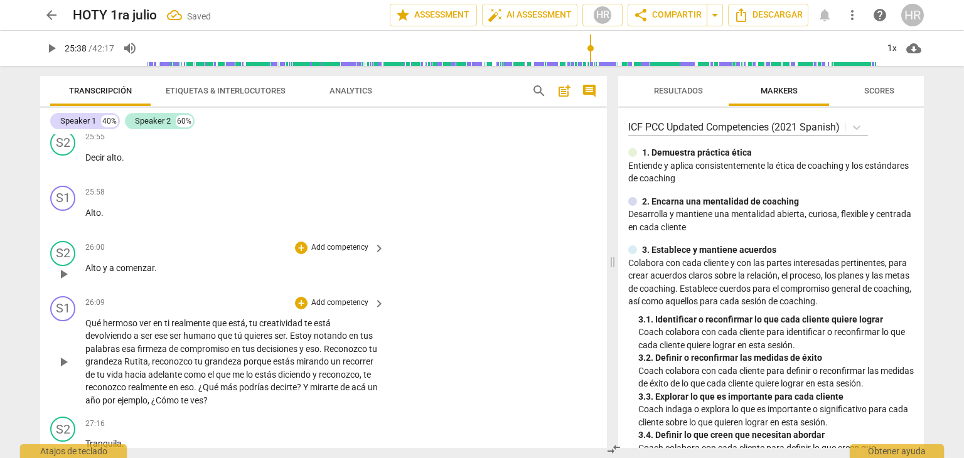
click at [374, 259] on div "S2 play_arrow pause 26:00 + Add competency keyboard_arrow_right Alto y a comenz…" at bounding box center [323, 263] width 567 height 55
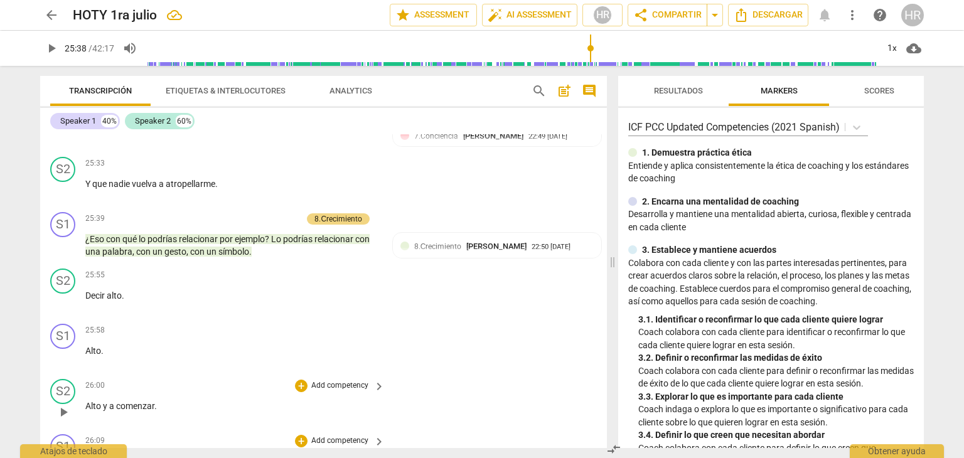
scroll to position [5553, 0]
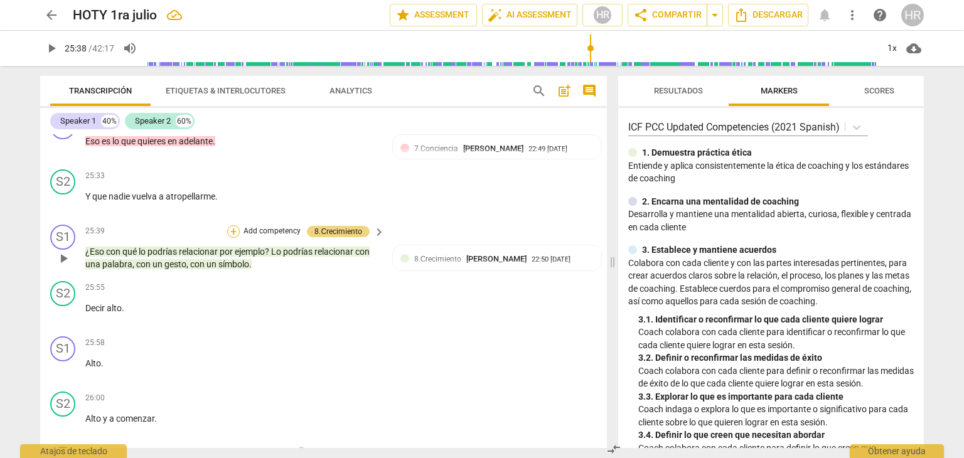
click at [236, 225] on div "+" at bounding box center [233, 231] width 13 height 13
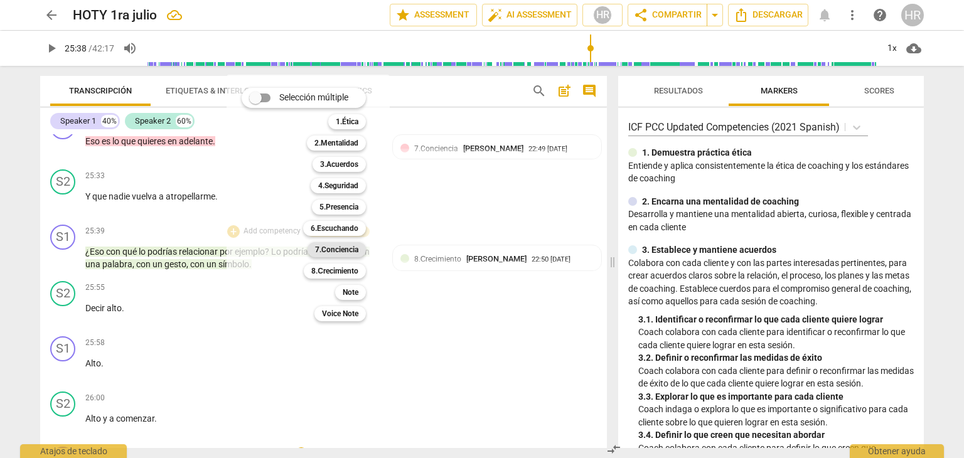
click at [348, 249] on b "7.Conciencia" at bounding box center [336, 249] width 43 height 15
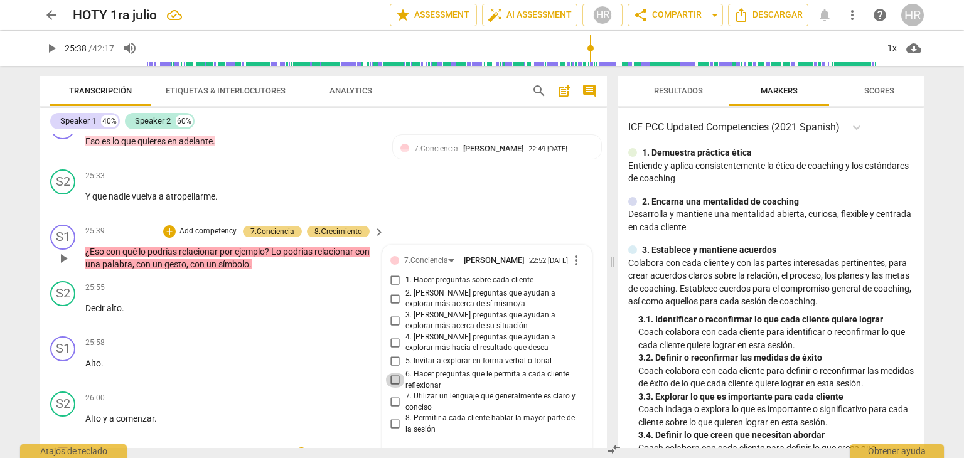
click at [392, 373] on input "6. Hacer preguntas que le permita a cada cliente reflexionar" at bounding box center [395, 380] width 20 height 15
checkbox input "true"
click at [361, 190] on p "Y que nadie vuelva a atropellarme ." at bounding box center [231, 196] width 293 height 13
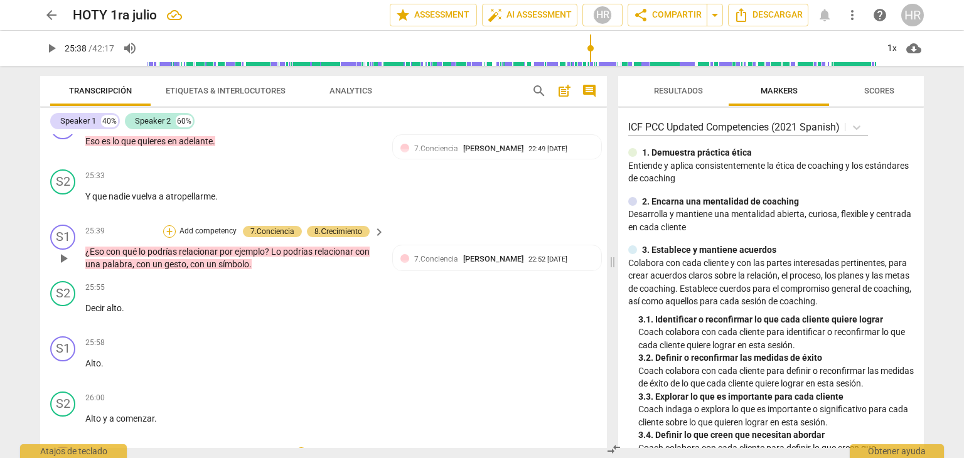
click at [171, 225] on div "+" at bounding box center [169, 231] width 13 height 13
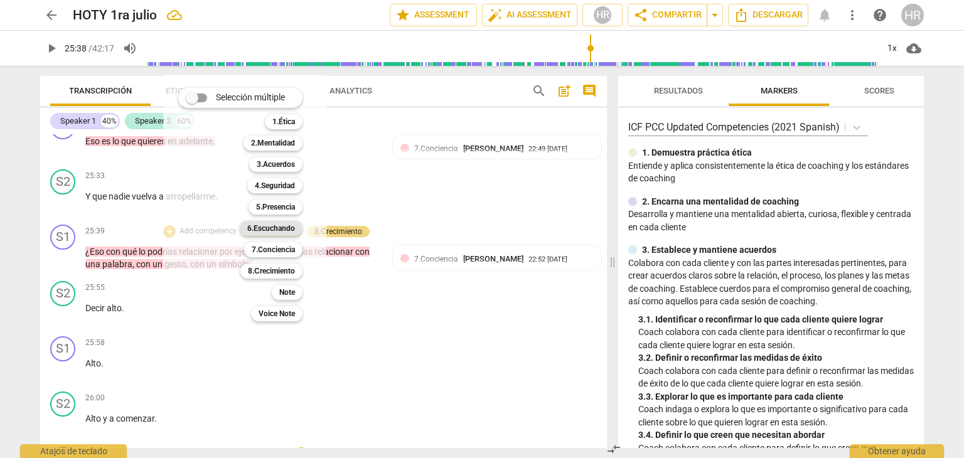
click at [284, 229] on b "6.Escuchando" at bounding box center [271, 228] width 48 height 15
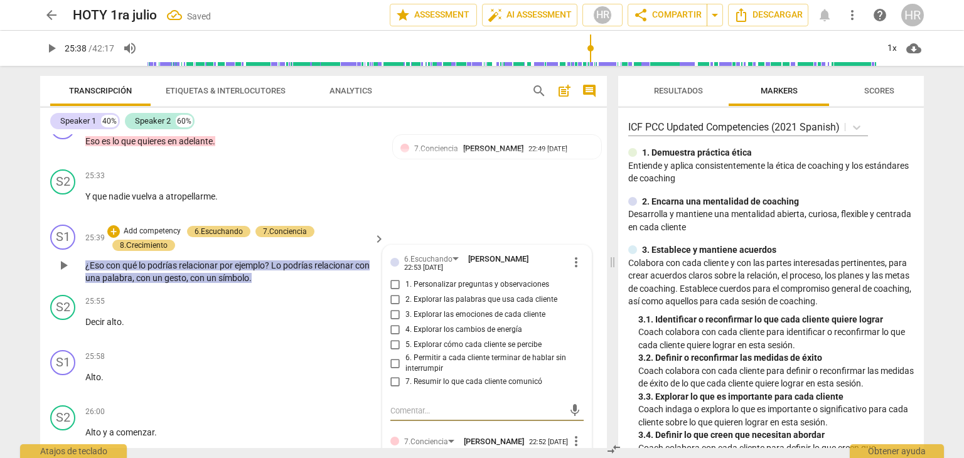
click at [392, 323] on input "4. Explorar los cambios de energía" at bounding box center [395, 330] width 20 height 15
checkbox input "true"
click at [58, 51] on span "play_arrow" at bounding box center [51, 48] width 15 height 15
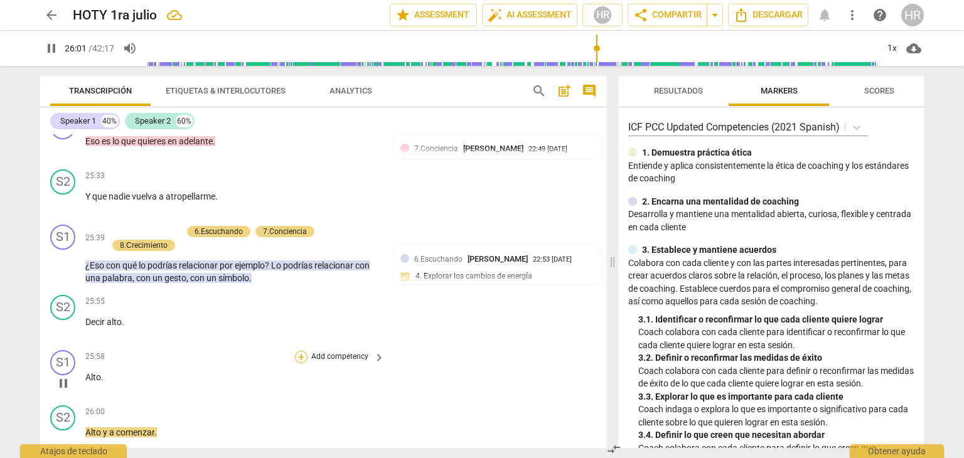
click at [297, 351] on div "+" at bounding box center [301, 357] width 13 height 13
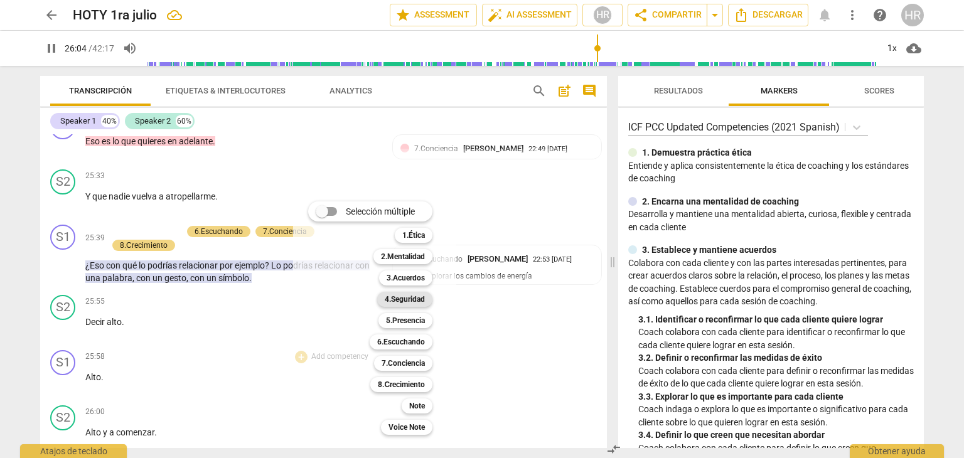
click at [421, 294] on b "4.Seguridad" at bounding box center [405, 299] width 40 height 15
type input "1565"
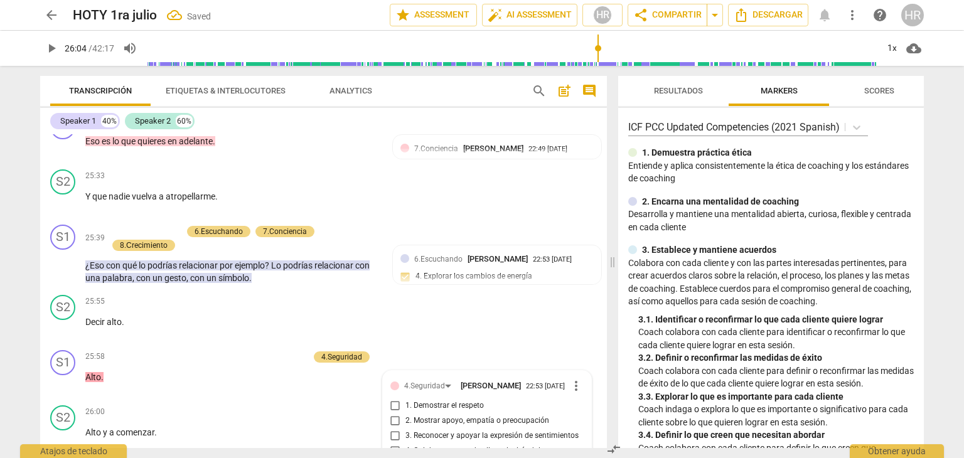
scroll to position [5718, 0]
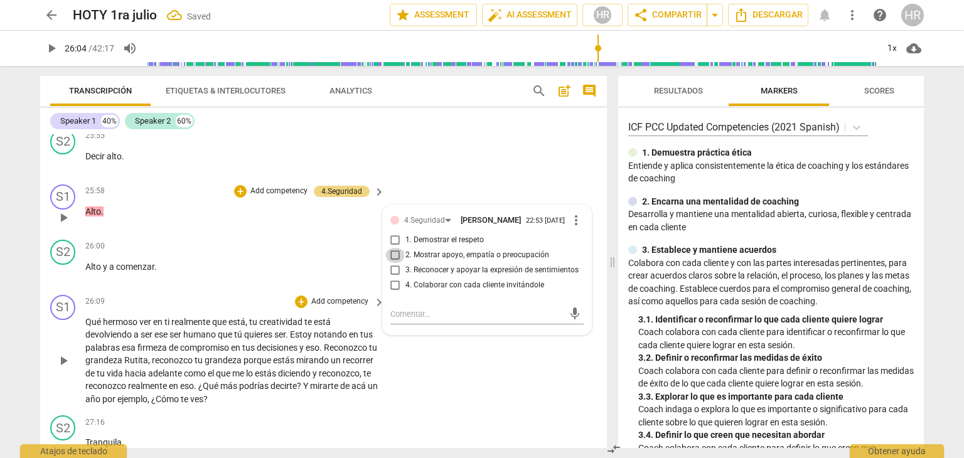
click at [393, 248] on input "2. Mostrar apoyo, empatía o preocupación" at bounding box center [395, 255] width 20 height 15
checkbox input "true"
click at [302, 240] on div "+" at bounding box center [301, 246] width 13 height 13
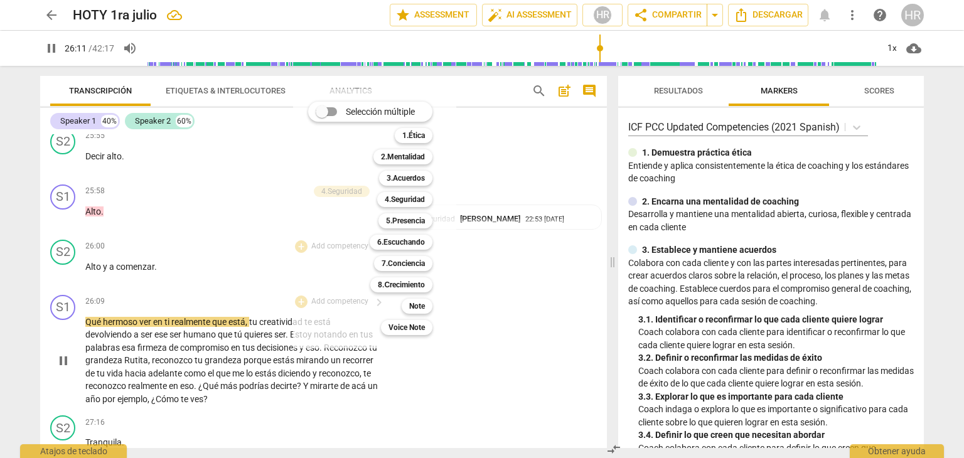
click at [188, 274] on div at bounding box center [482, 229] width 964 height 458
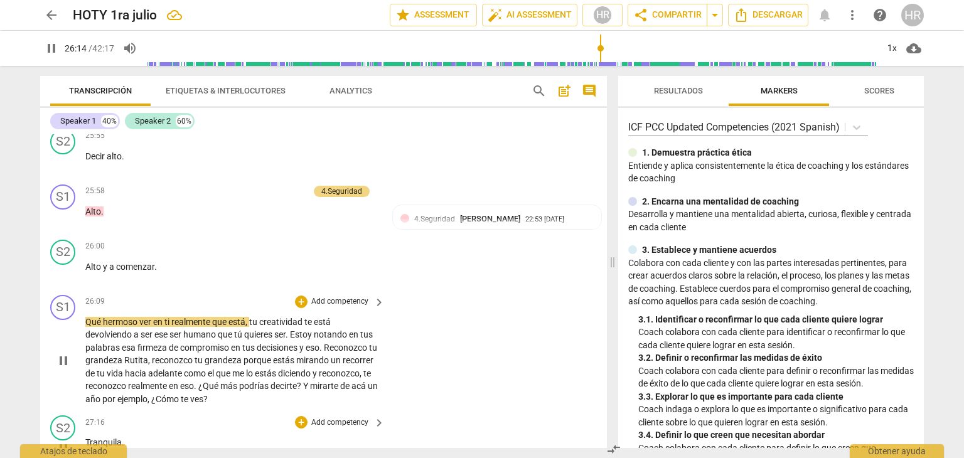
click at [374, 429] on div "27:16 + Add competency keyboard_arrow_right Tranquila ." at bounding box center [235, 438] width 301 height 45
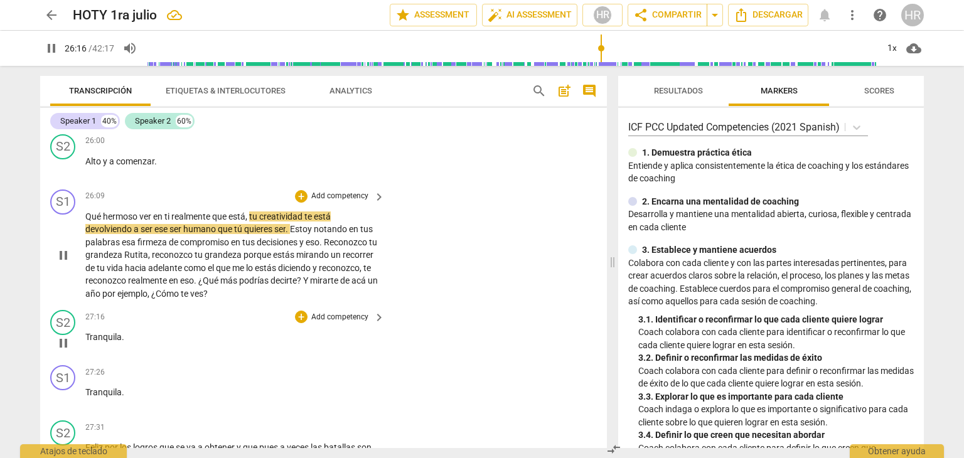
scroll to position [5844, 0]
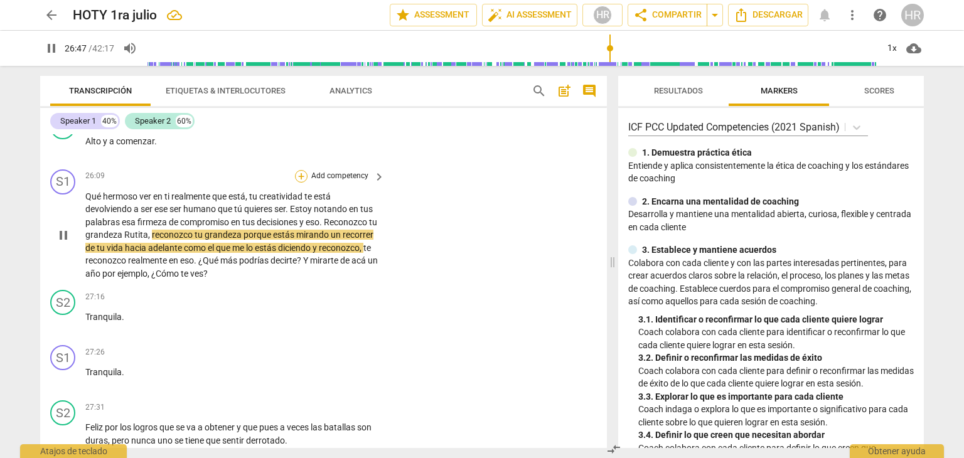
click at [299, 170] on div "+" at bounding box center [301, 176] width 13 height 13
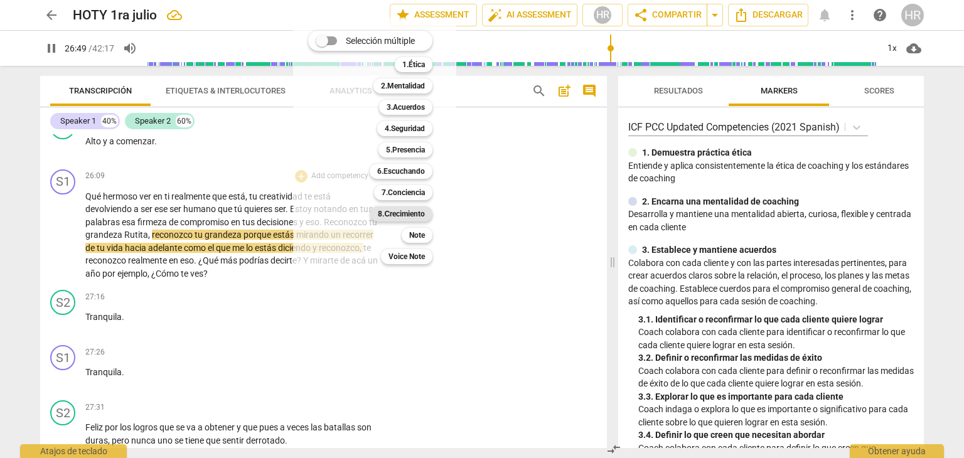
click at [408, 216] on b "8.Сrecimiento" at bounding box center [401, 214] width 47 height 15
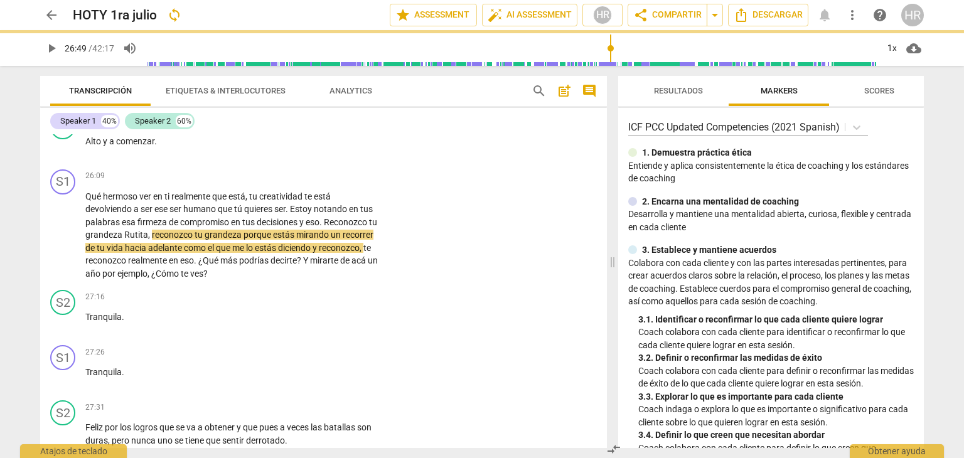
type input "1610"
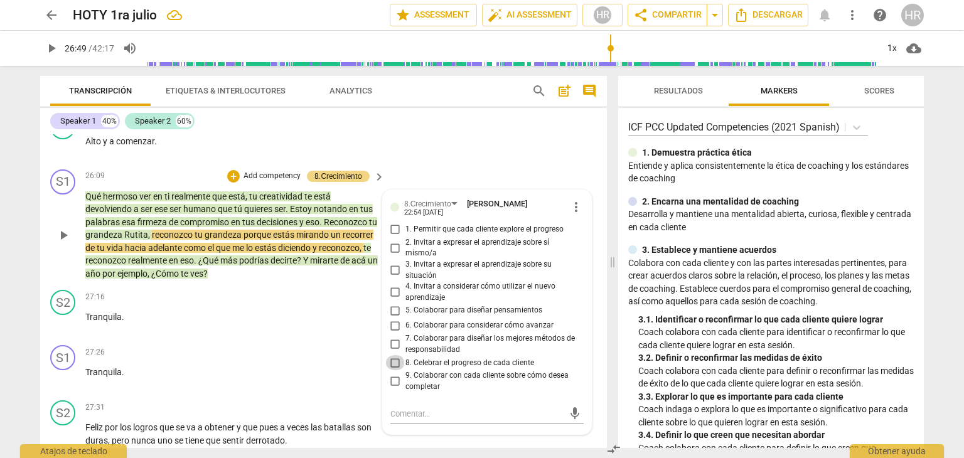
click at [391, 355] on input "8. Celebrar el progreso de cada cliente" at bounding box center [395, 362] width 20 height 15
checkbox input "true"
click at [392, 263] on input "3. Invitar a expresar el aprendizaje sobre su situación" at bounding box center [395, 270] width 20 height 15
checkbox input "true"
click at [52, 48] on span "play_arrow" at bounding box center [51, 48] width 15 height 15
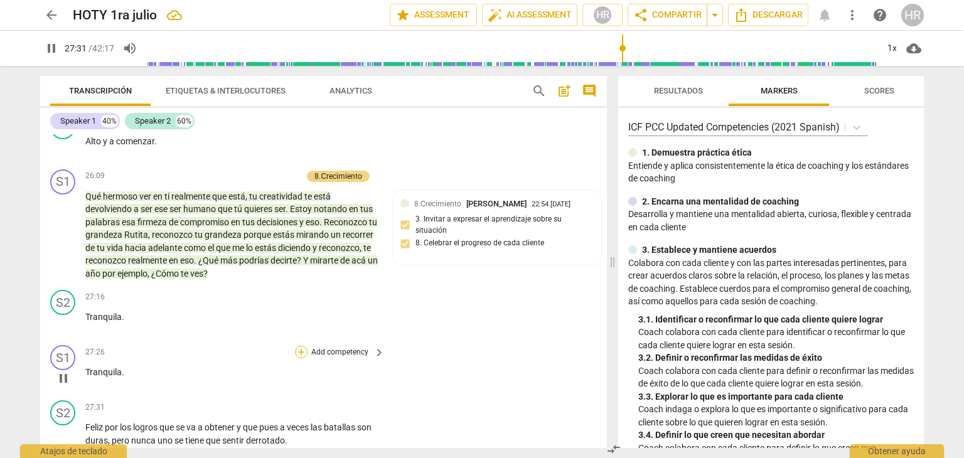
click at [298, 346] on div "+" at bounding box center [301, 352] width 13 height 13
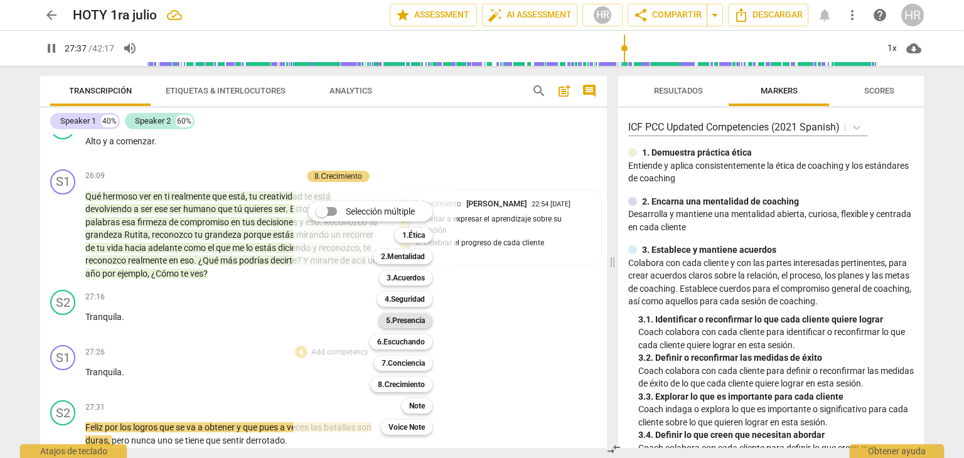
click at [410, 321] on b "5.Presencia" at bounding box center [405, 320] width 39 height 15
type input "1658"
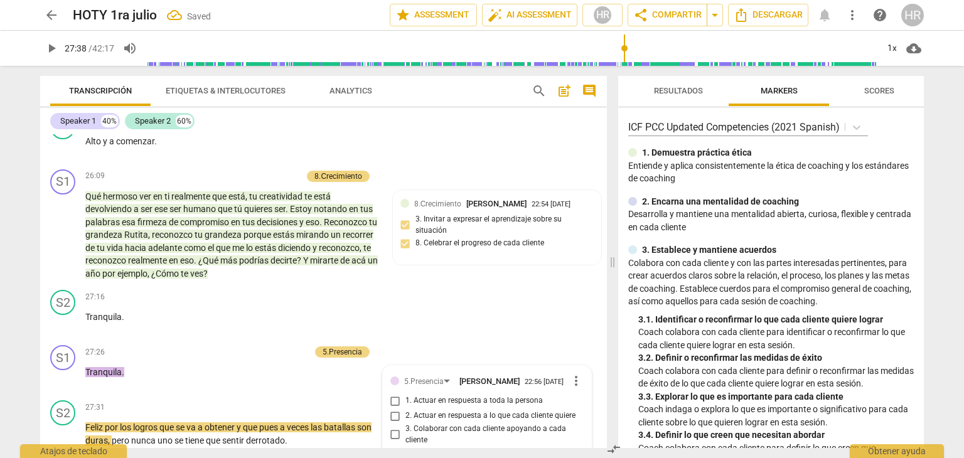
scroll to position [6025, 0]
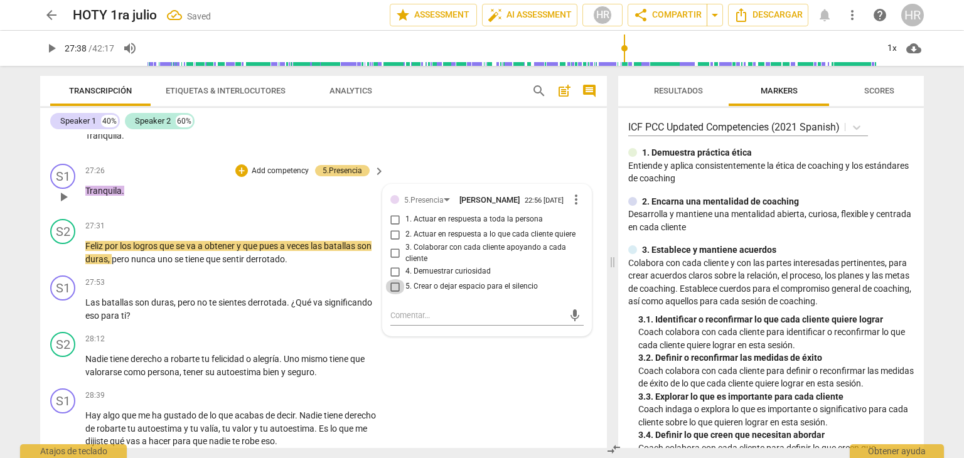
click at [392, 279] on input "5. Crear o dejar espacio para el silencio" at bounding box center [395, 286] width 20 height 15
checkbox input "true"
click at [381, 409] on div "Hay algo que me ha gustado de lo que acabas de decir . Nadie tiene derecho de r…" at bounding box center [235, 428] width 301 height 39
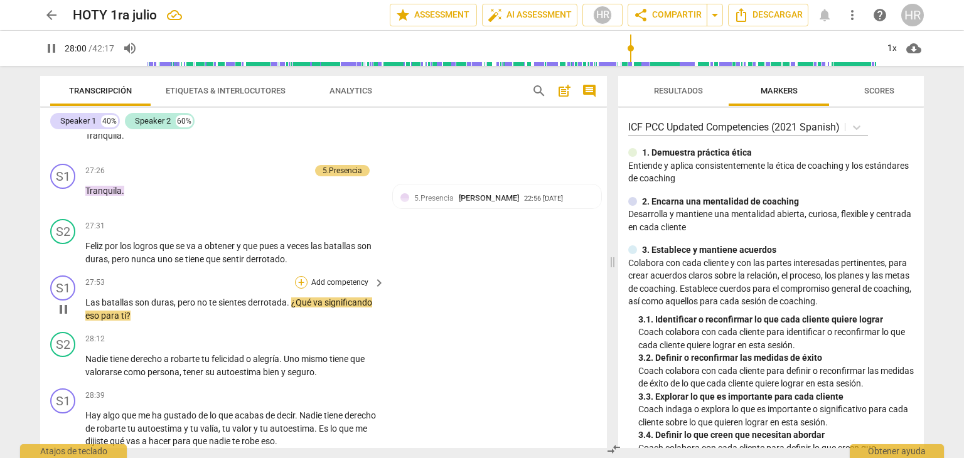
click at [299, 276] on div "+" at bounding box center [301, 282] width 13 height 13
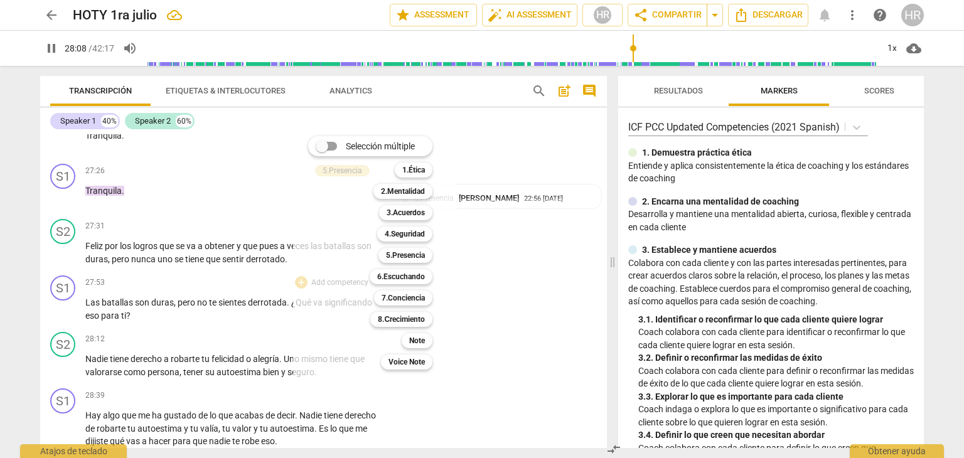
click at [48, 45] on div at bounding box center [482, 229] width 964 height 458
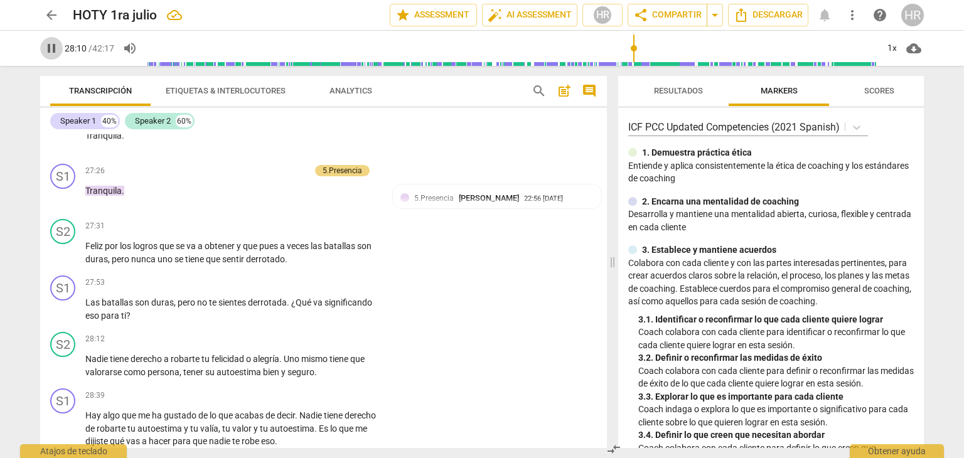
click at [48, 46] on span "pause" at bounding box center [51, 48] width 15 height 15
type input "1691"
click at [299, 276] on div "+" at bounding box center [301, 282] width 13 height 13
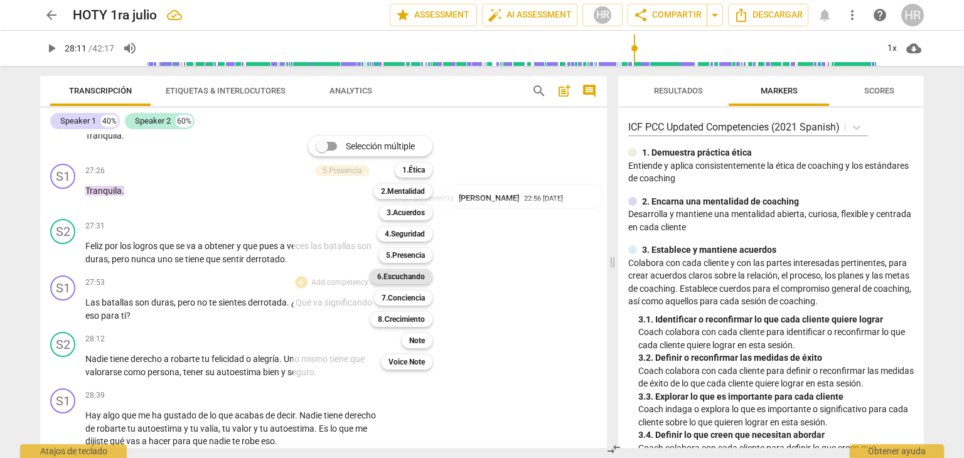
click at [408, 274] on b "6.Escuchando" at bounding box center [401, 276] width 48 height 15
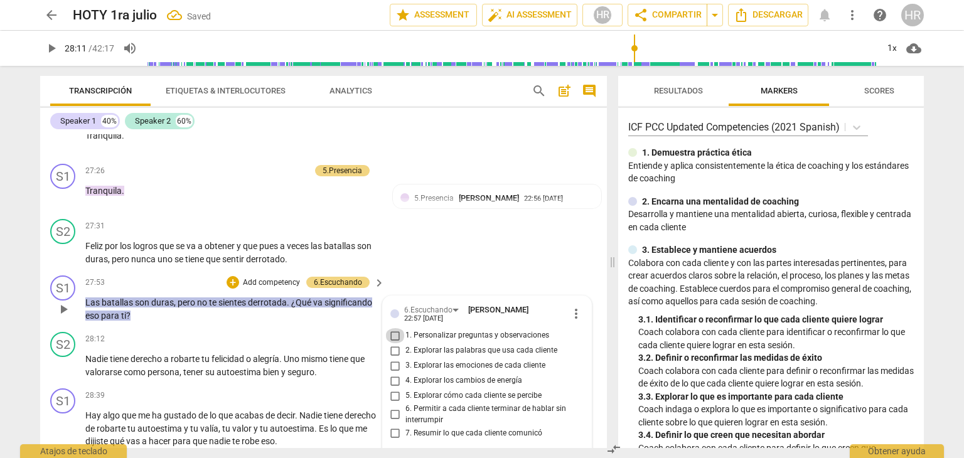
click at [394, 328] on input "1. Personalizar preguntas y observaciones" at bounding box center [395, 335] width 20 height 15
checkbox input "true"
click at [397, 374] on input "4. Explorar los cambios de energía" at bounding box center [395, 381] width 20 height 15
checkbox input "true"
click at [231, 276] on div "+" at bounding box center [233, 282] width 13 height 13
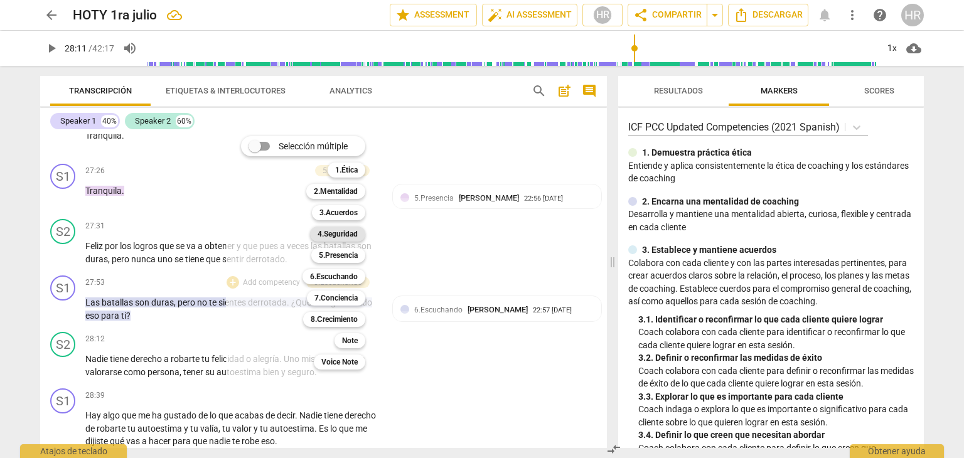
click at [355, 234] on b "4.Seguridad" at bounding box center [338, 234] width 40 height 15
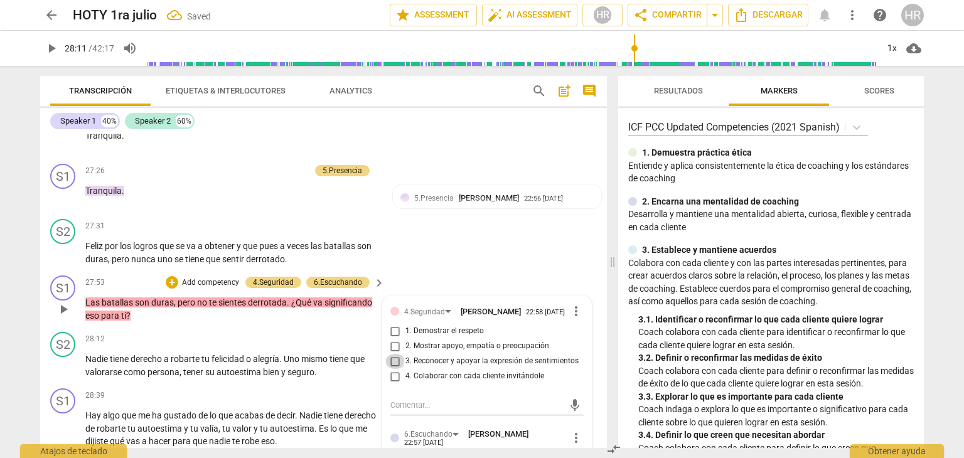
click at [394, 354] on input "3. Reconocer y apoyar la expresión de sentimientos" at bounding box center [395, 361] width 20 height 15
checkbox input "true"
click at [54, 48] on span "play_arrow" at bounding box center [51, 48] width 15 height 15
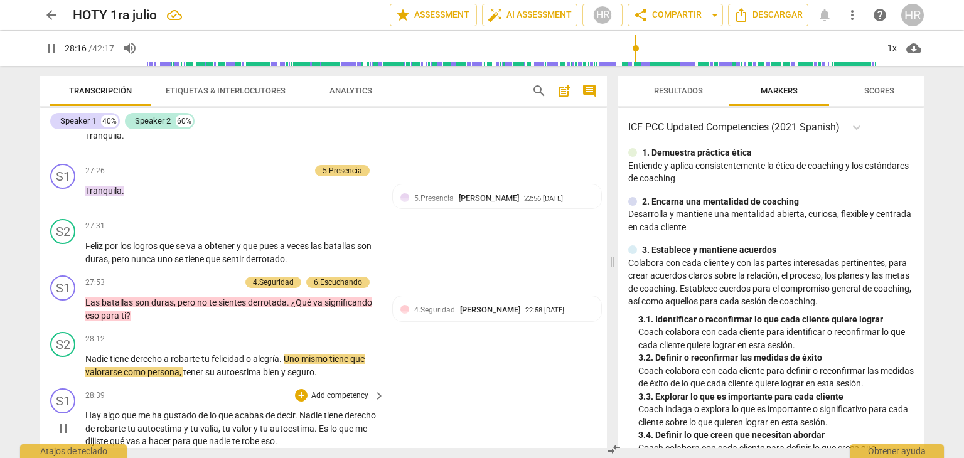
click at [379, 409] on div "Hay algo que me ha gustado de lo que acabas de decir . Nadie tiene derecho de r…" at bounding box center [235, 428] width 301 height 39
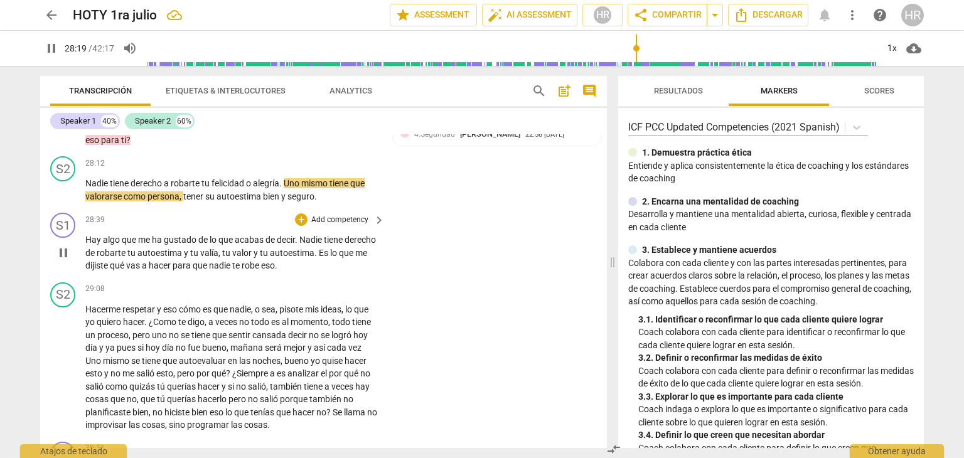
scroll to position [6226, 0]
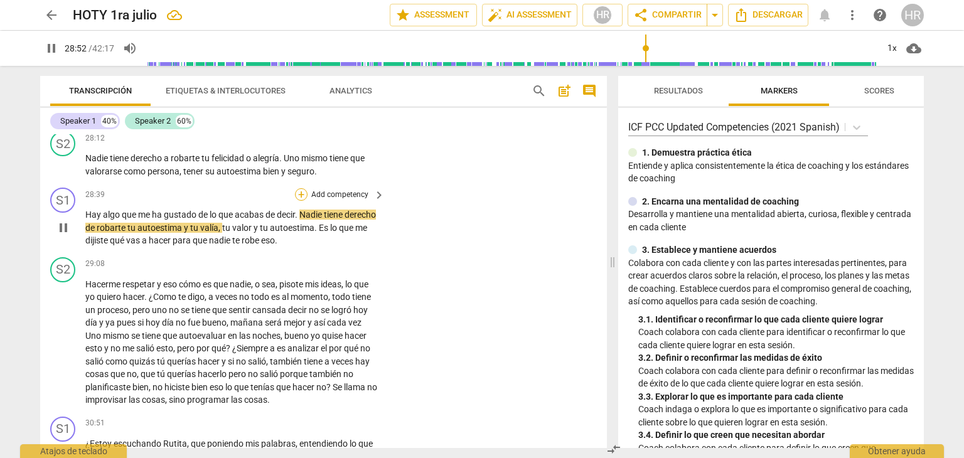
click at [299, 188] on div "+" at bounding box center [301, 194] width 13 height 13
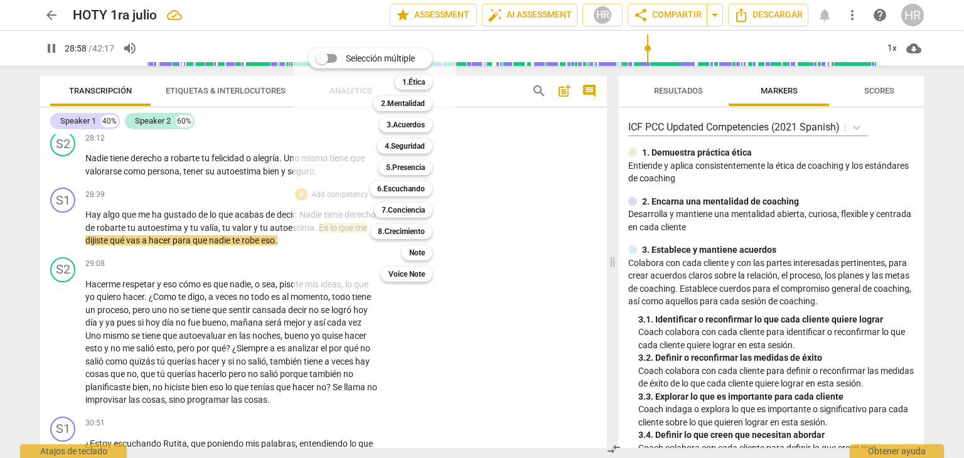
click at [51, 48] on div at bounding box center [482, 229] width 964 height 458
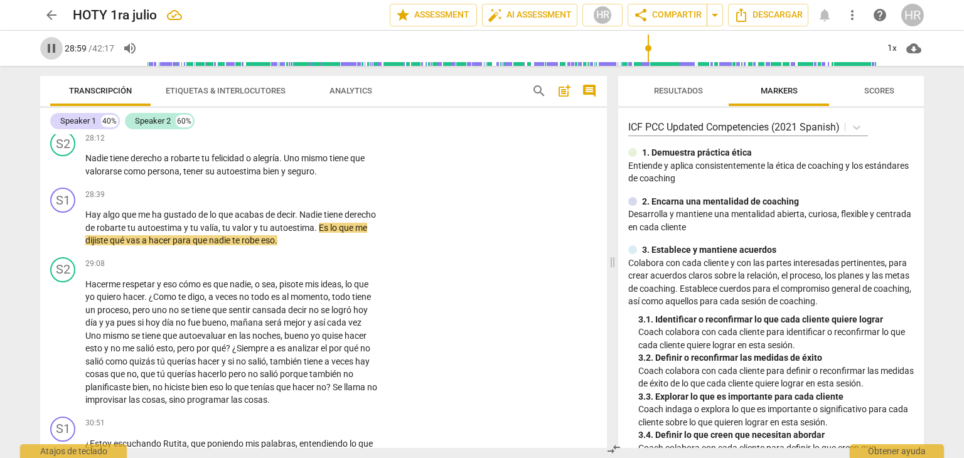
click at [51, 48] on span "pause" at bounding box center [51, 48] width 15 height 15
type input "1740"
click at [299, 188] on div "+" at bounding box center [301, 194] width 13 height 13
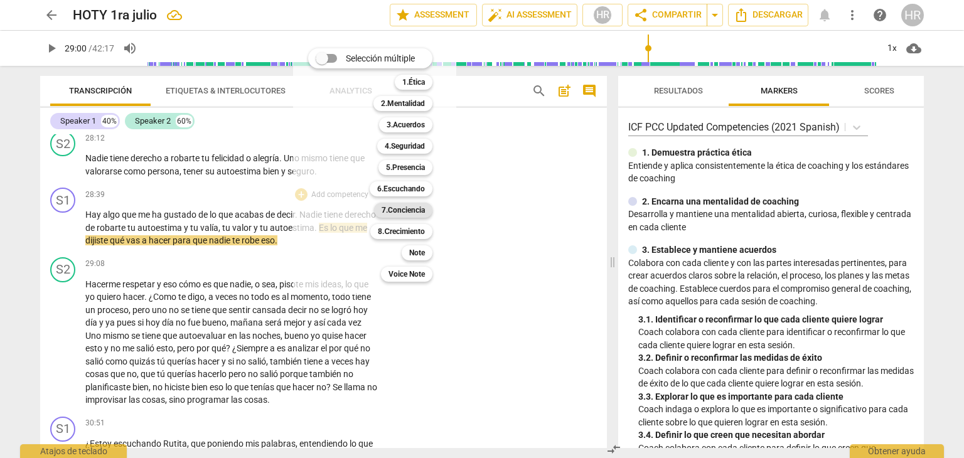
click at [403, 213] on b "7.Conciencia" at bounding box center [403, 210] width 43 height 15
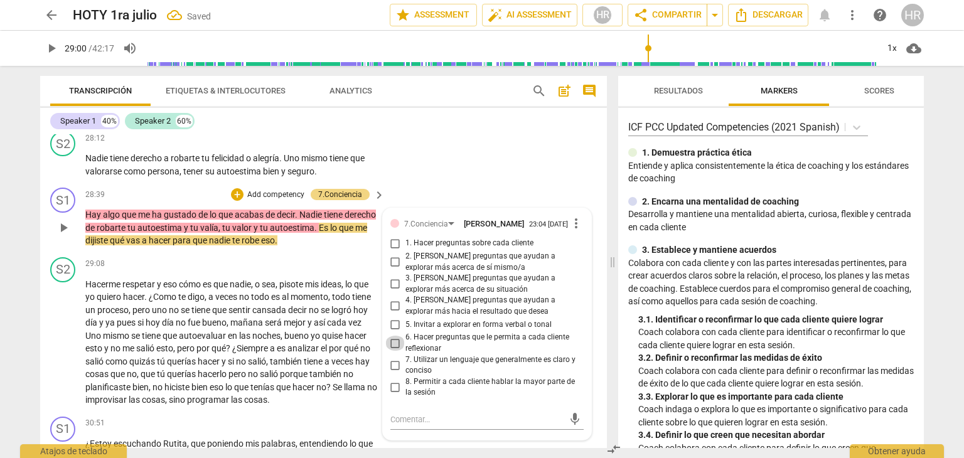
click at [394, 336] on input "6. Hacer preguntas que le permita a cada cliente reflexionar" at bounding box center [395, 343] width 20 height 15
checkbox input "true"
click at [50, 48] on span "play_arrow" at bounding box center [51, 48] width 15 height 15
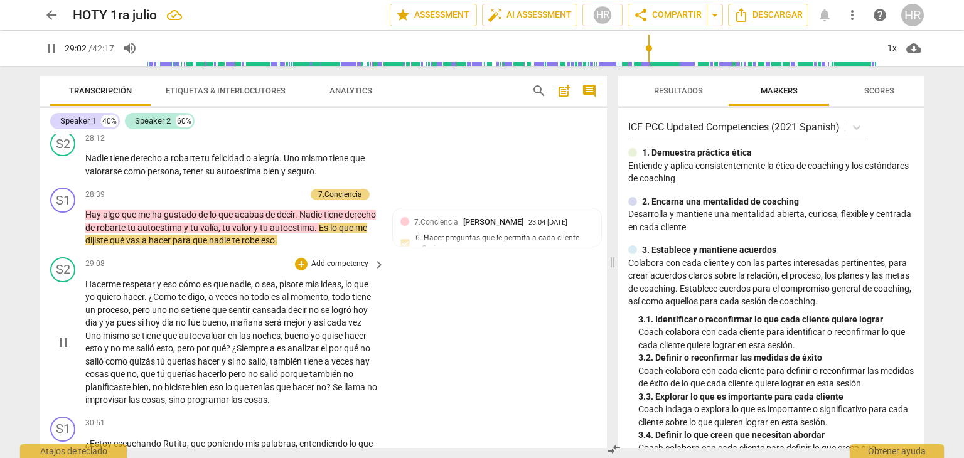
click at [385, 357] on div "S2 play_arrow pause 29:08 + Add competency keyboard_arrow_right Hacerme respeta…" at bounding box center [323, 331] width 567 height 159
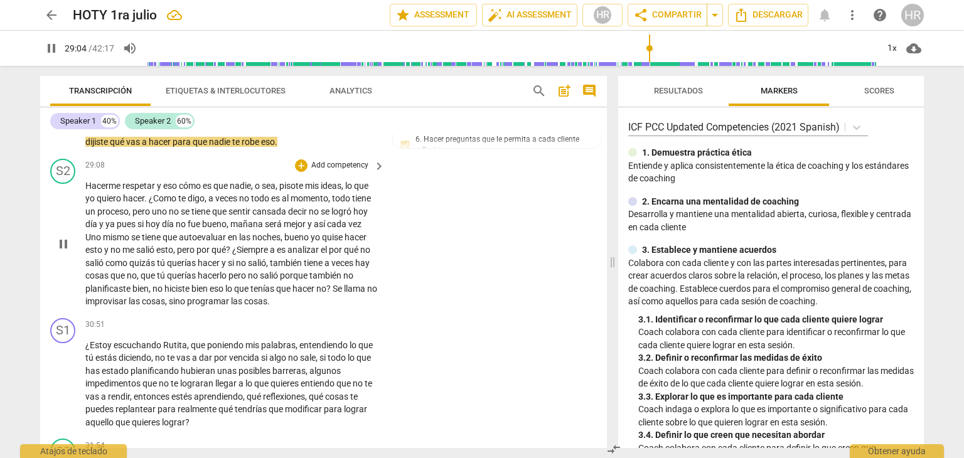
scroll to position [6327, 0]
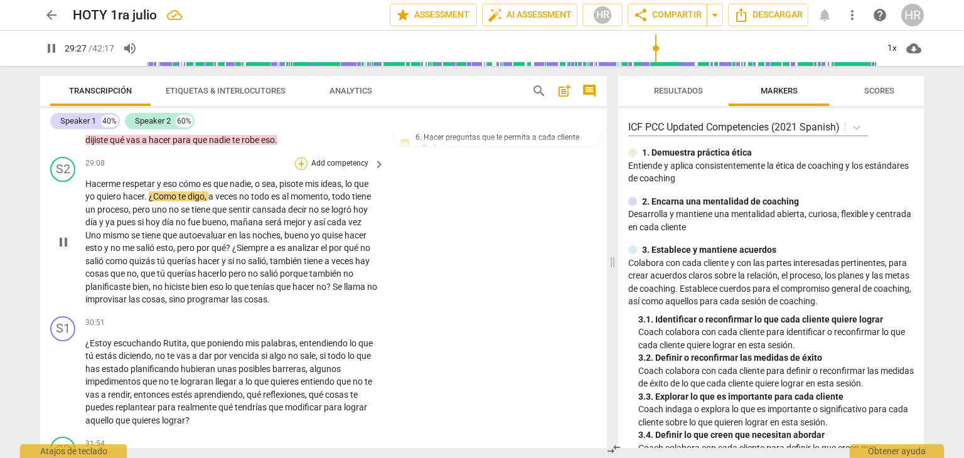
click at [296, 158] on div "+" at bounding box center [301, 164] width 13 height 13
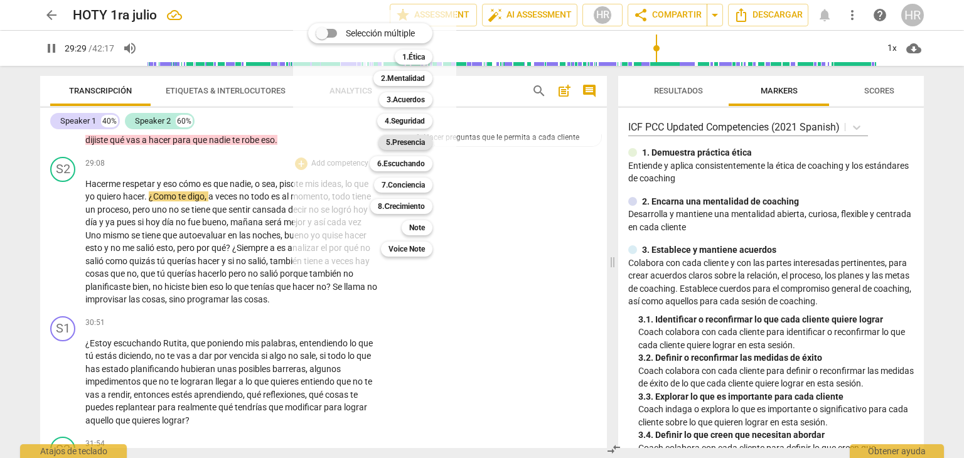
click at [406, 143] on b "5.Presencia" at bounding box center [405, 142] width 39 height 15
type input "1770"
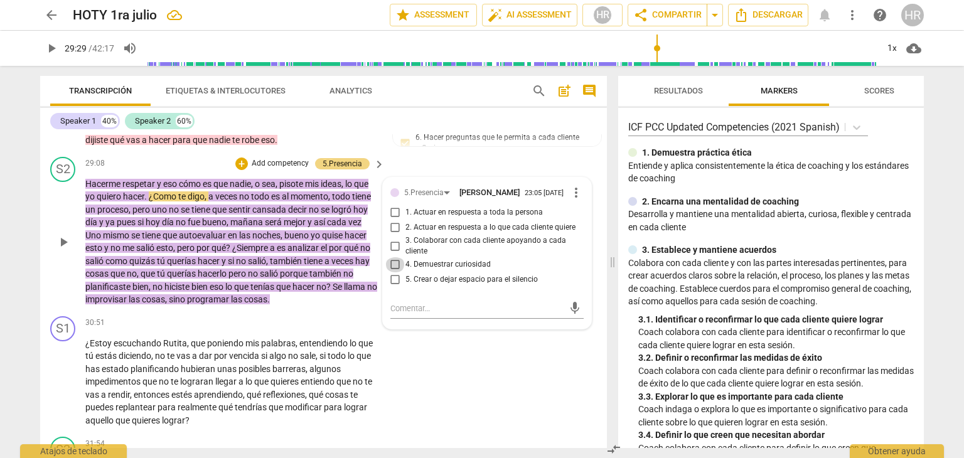
click at [393, 257] on input "4. Demuestrar curiosidad" at bounding box center [395, 264] width 20 height 15
checkbox input "true"
click at [387, 355] on div "S1 play_arrow pause 30:51 + Add competency keyboard_arrow_right ¿Estoy escuchan…" at bounding box center [323, 371] width 567 height 121
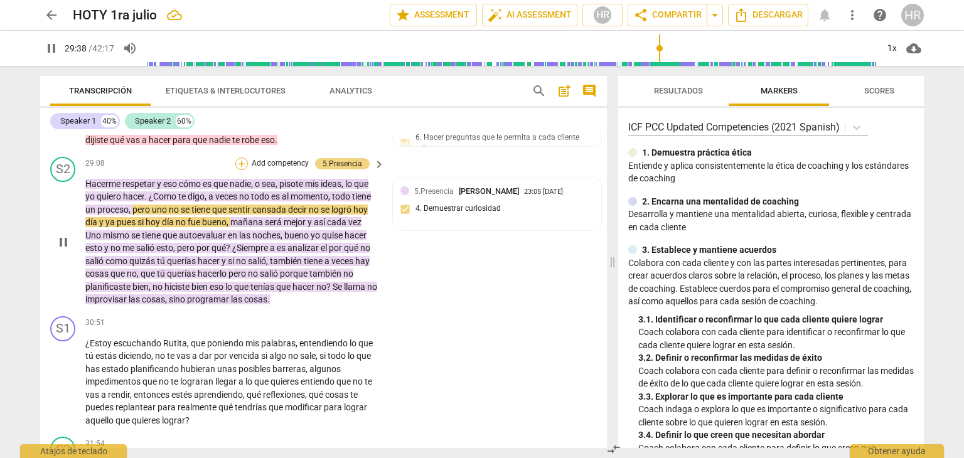
click at [240, 158] on div "+" at bounding box center [241, 164] width 13 height 13
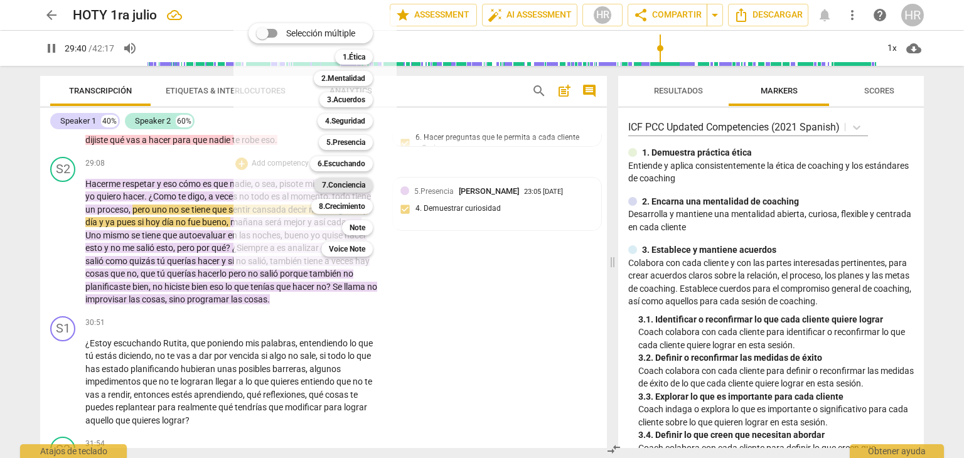
click at [363, 189] on b "7.Conciencia" at bounding box center [343, 185] width 43 height 15
type input "1781"
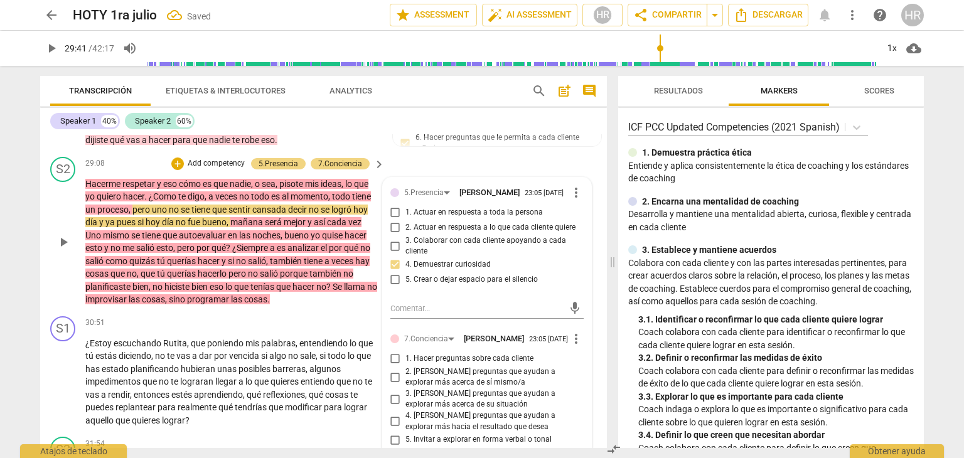
click at [579, 389] on div "3. [PERSON_NAME] preguntas que ayudan a explorar más acerca de su situación" at bounding box center [487, 400] width 193 height 22
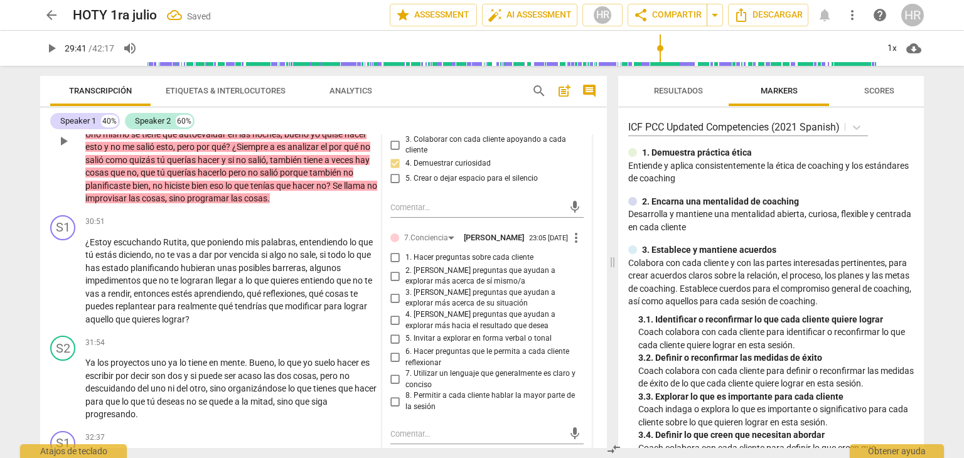
scroll to position [6452, 0]
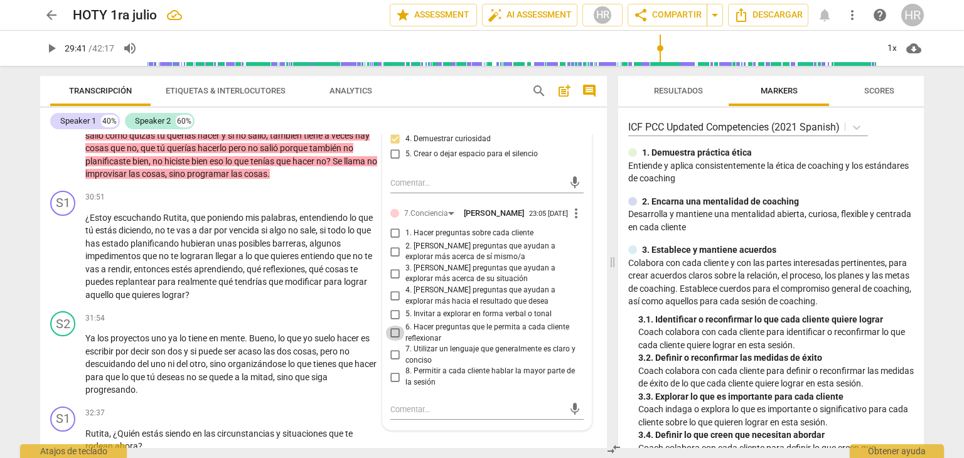
click at [393, 326] on input "6. Hacer preguntas que le permita a cada cliente reflexionar" at bounding box center [395, 333] width 20 height 15
checkbox input "true"
click at [375, 358] on p "Ya los proyectos uno ya lo tiene en mente . Bueno , lo que yo suelo hacer es es…" at bounding box center [231, 364] width 293 height 65
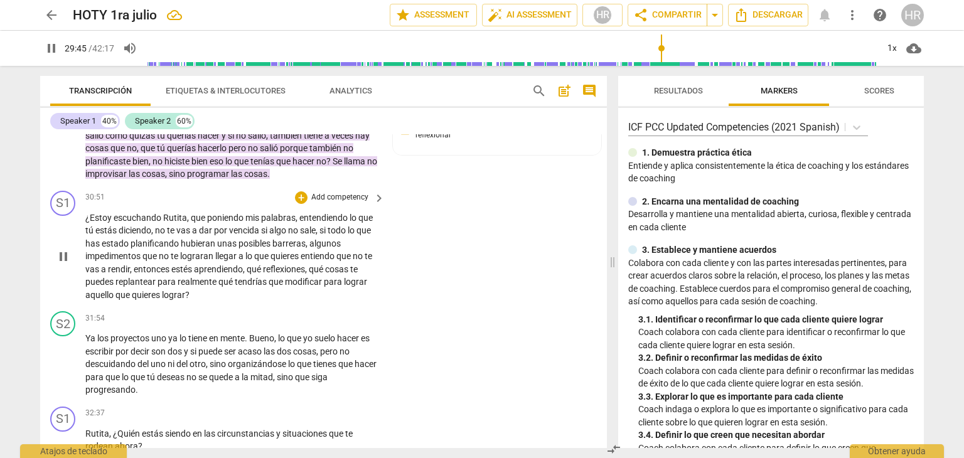
click at [375, 261] on p "¿Estoy escuchando Rutita , que poniendo mis palabras , entendiendo lo que tú es…" at bounding box center [231, 257] width 293 height 90
click at [368, 276] on div "S1 play_arrow pause 30:51 + Add competency keyboard_arrow_right ¿Estoy escuchan…" at bounding box center [323, 246] width 567 height 121
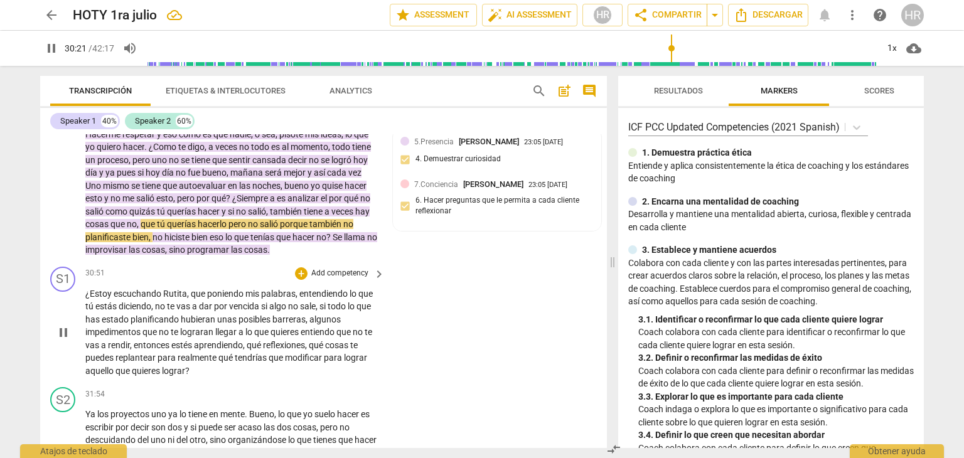
scroll to position [6377, 0]
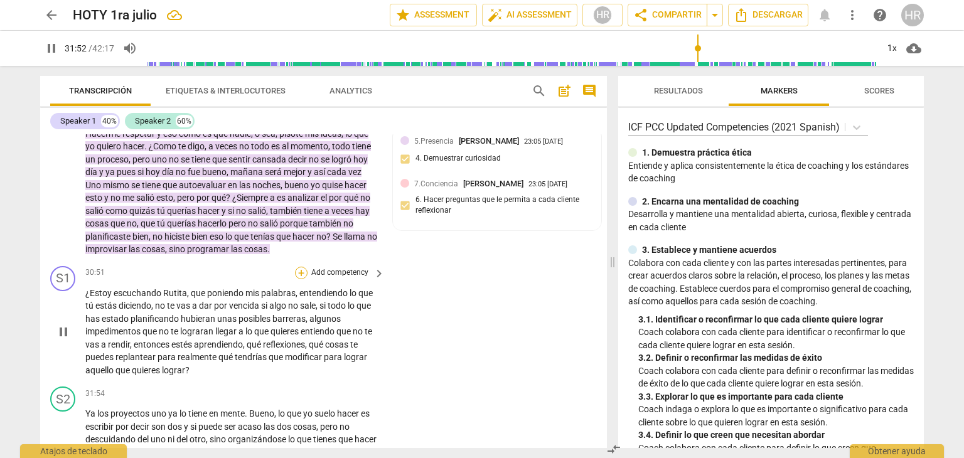
click at [302, 267] on div "+" at bounding box center [301, 273] width 13 height 13
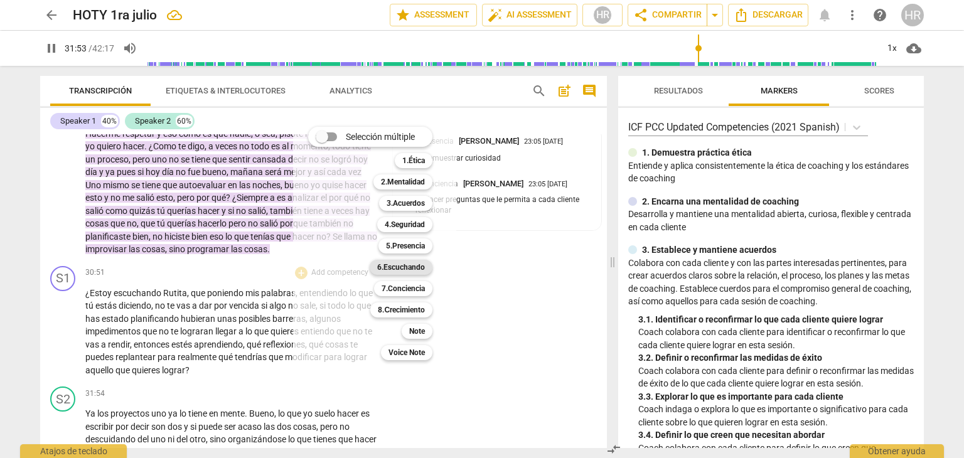
click at [400, 268] on b "6.Escuchando" at bounding box center [401, 267] width 48 height 15
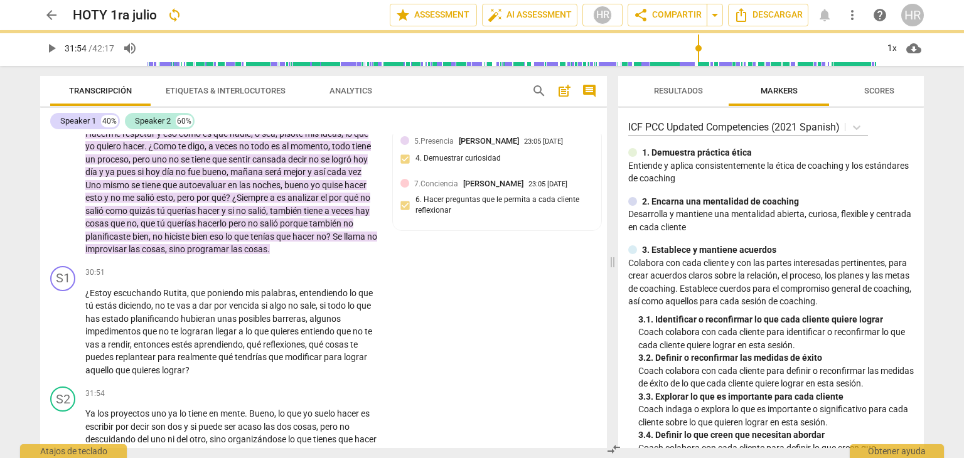
type input "1914"
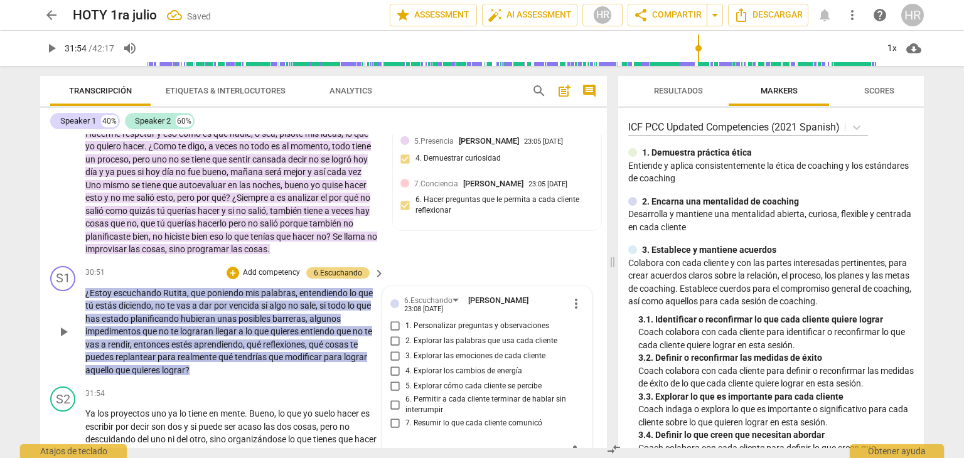
click at [395, 416] on input "7. Resumir lo que cada cliente comunicó" at bounding box center [395, 423] width 20 height 15
checkbox input "true"
click at [234, 267] on div "+" at bounding box center [233, 273] width 13 height 13
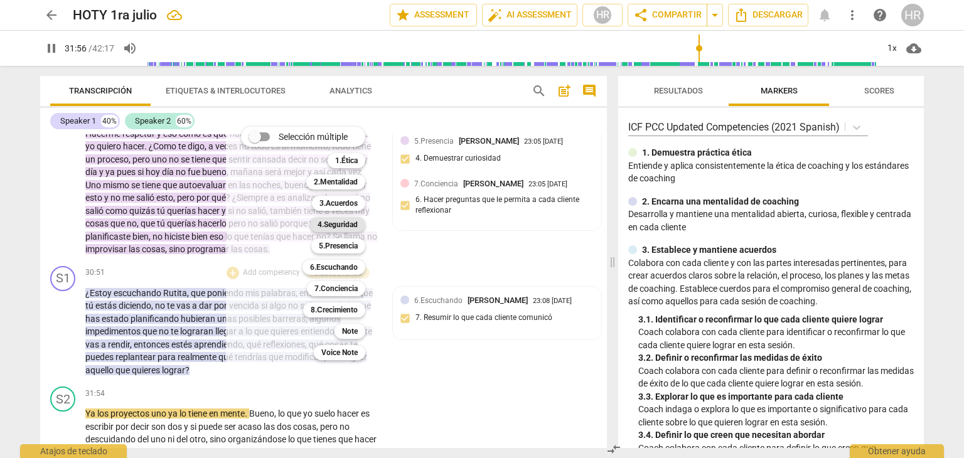
click at [353, 220] on b "4.Seguridad" at bounding box center [338, 224] width 40 height 15
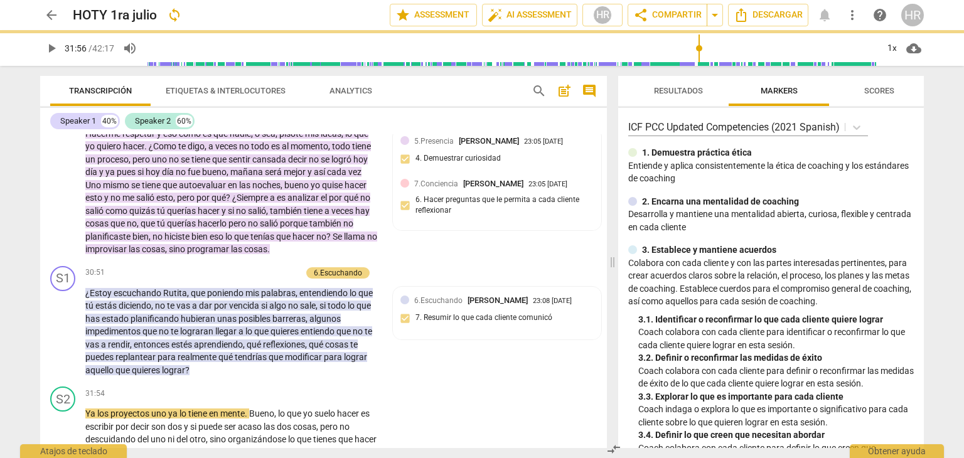
type input "1917"
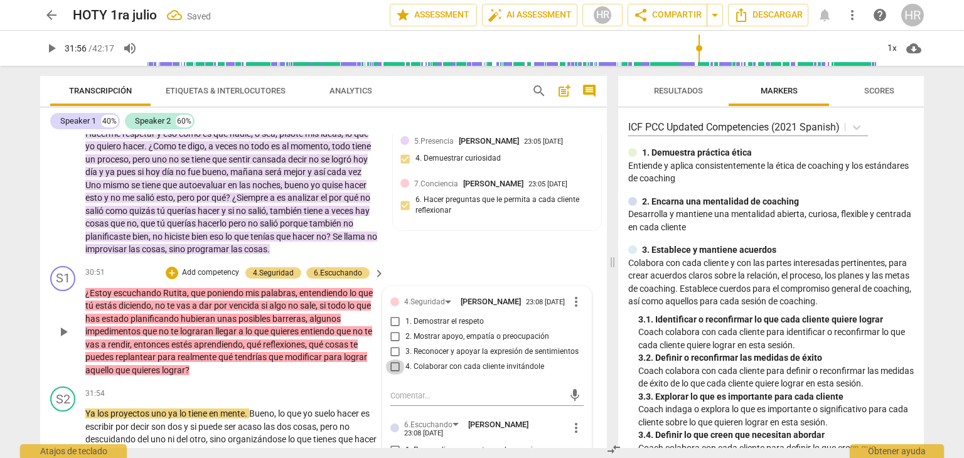
click at [393, 360] on input "4. Colaborar con cada cliente invitándole" at bounding box center [395, 367] width 20 height 15
checkbox input "true"
click at [372, 382] on div "S2 play_arrow pause 31:54 + Add competency keyboard_arrow_right Ya los proyecto…" at bounding box center [323, 429] width 567 height 95
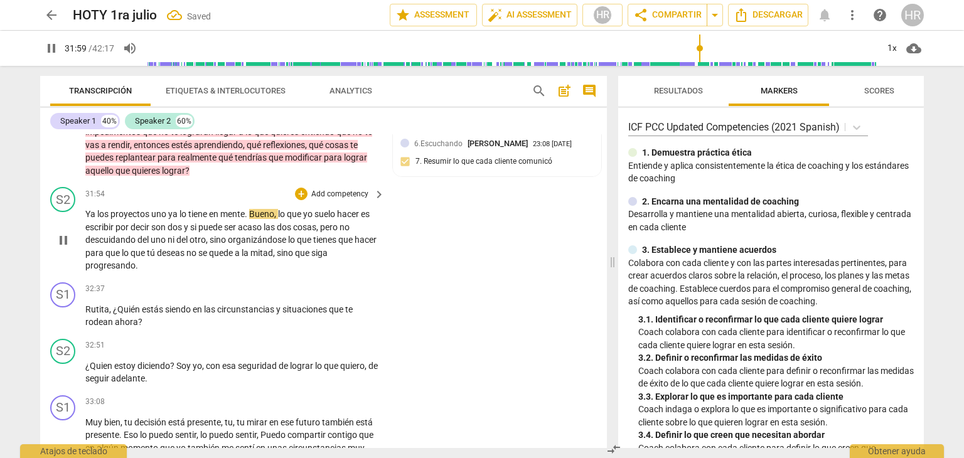
scroll to position [6578, 0]
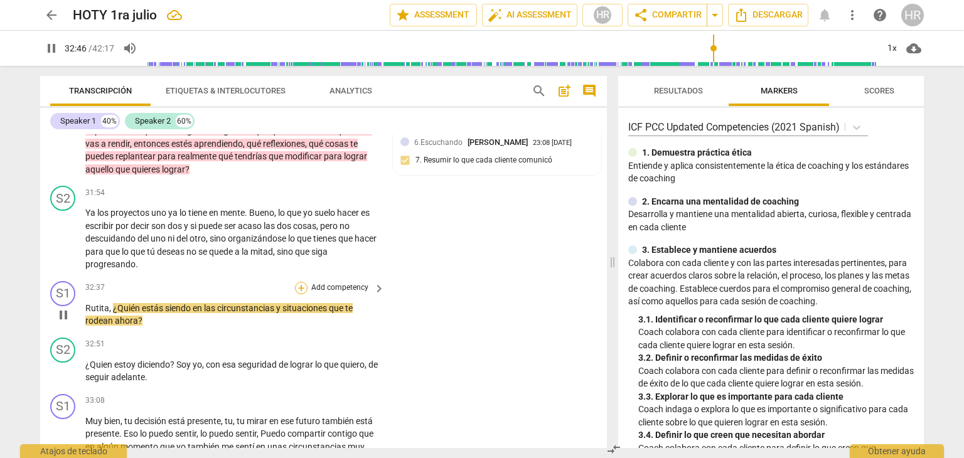
click at [303, 282] on div "+" at bounding box center [301, 288] width 13 height 13
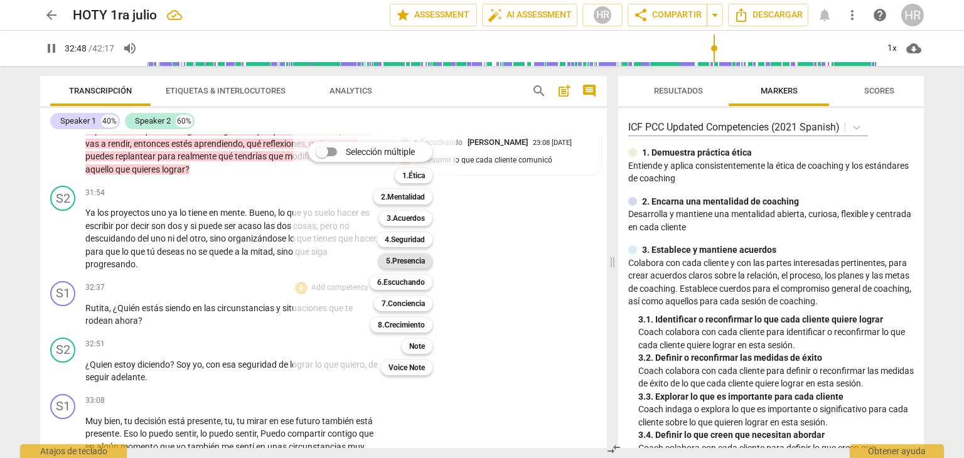
click at [411, 261] on b "5.Presencia" at bounding box center [405, 261] width 39 height 15
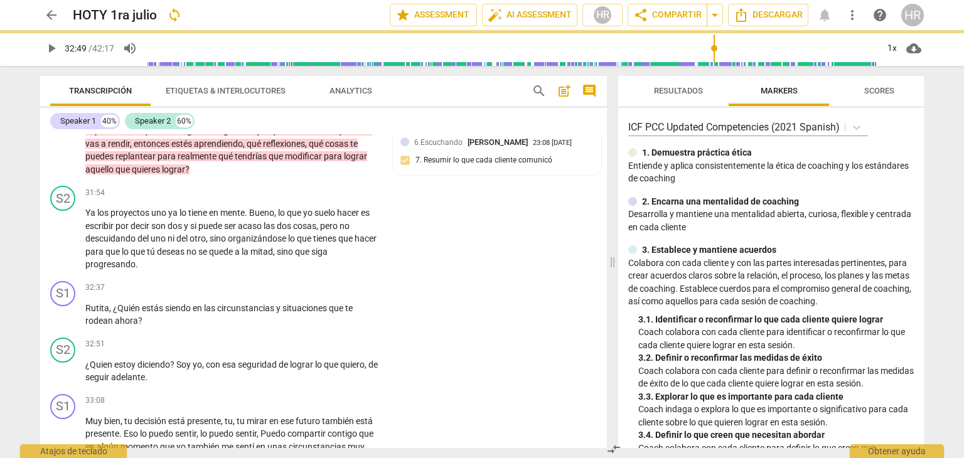
type input "1969"
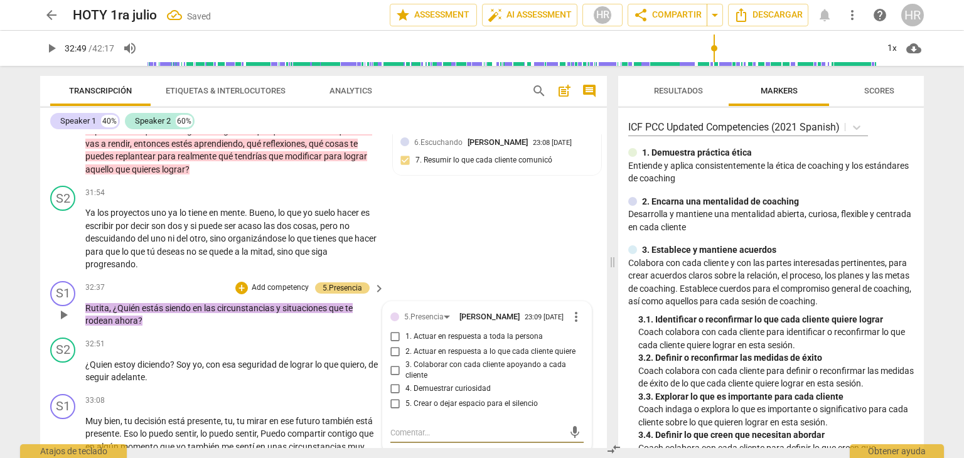
click at [394, 330] on input "1. Actuar en respuesta a toda la persona" at bounding box center [395, 337] width 20 height 15
checkbox input "true"
click at [240, 282] on div "+" at bounding box center [241, 288] width 13 height 13
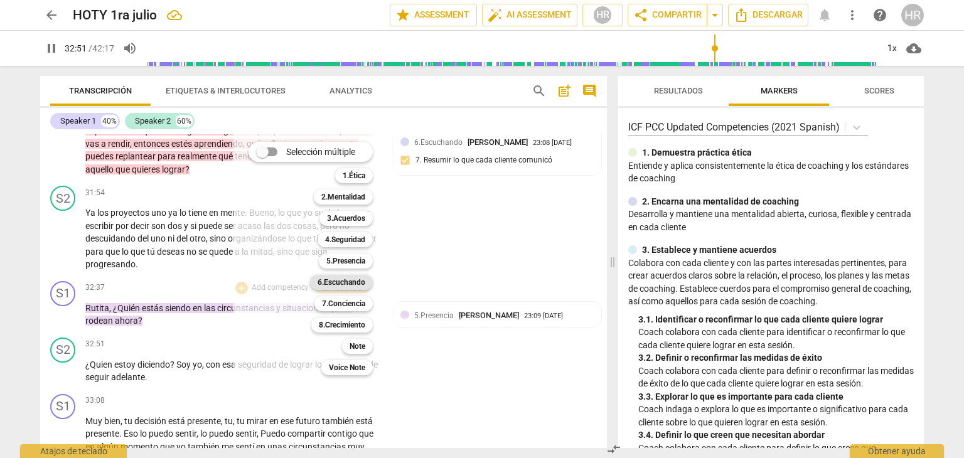
click at [356, 284] on b "6.Escuchando" at bounding box center [342, 282] width 48 height 15
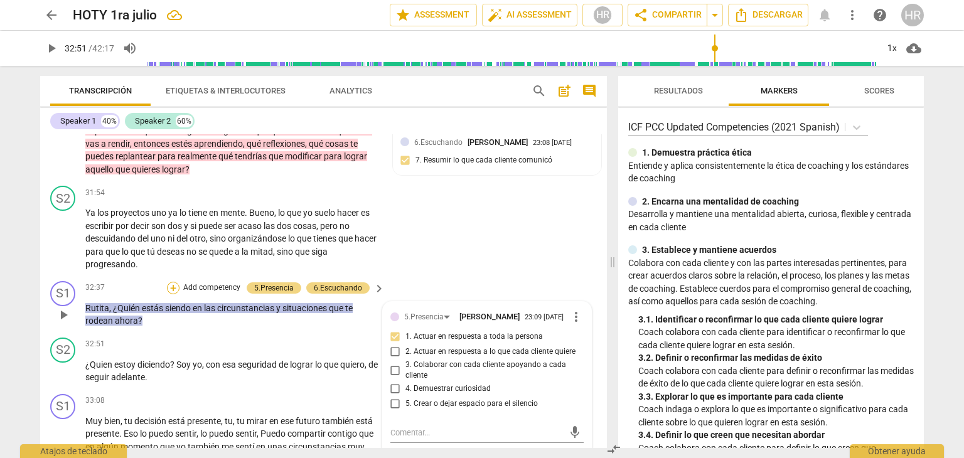
click at [170, 282] on div "+" at bounding box center [173, 288] width 13 height 13
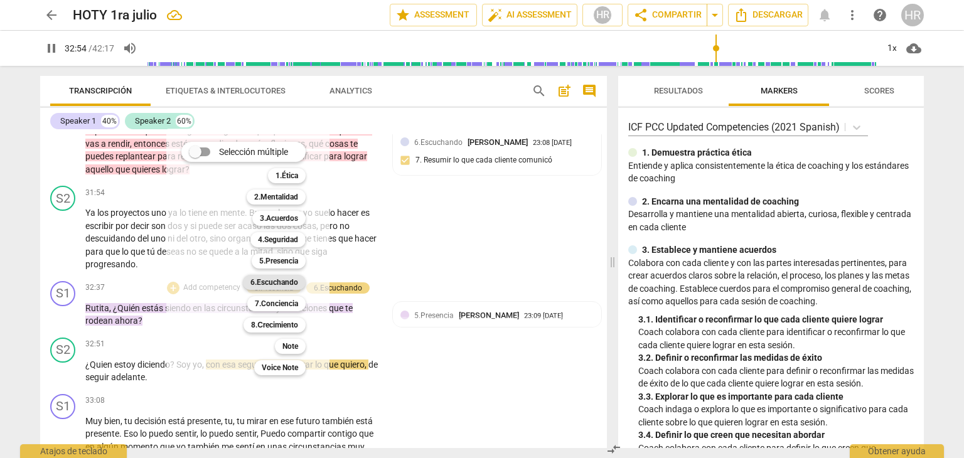
click at [279, 279] on b "6.Escuchando" at bounding box center [275, 282] width 48 height 15
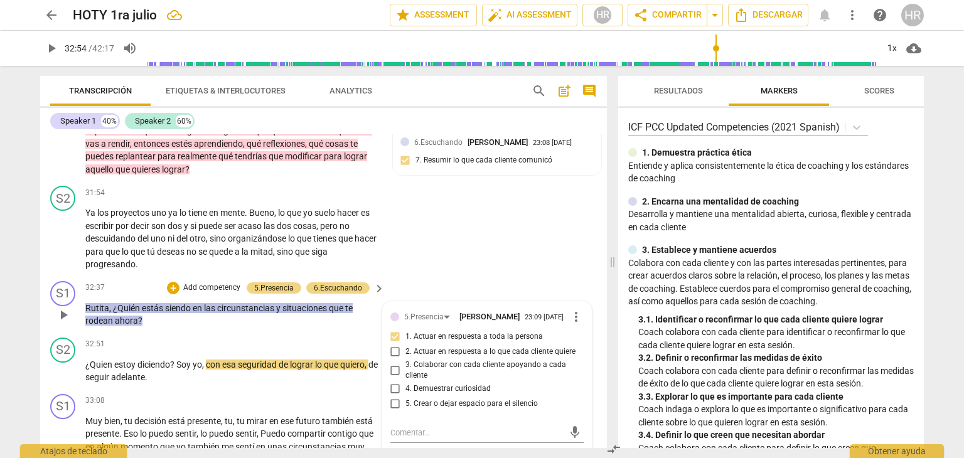
click at [375, 302] on p "Rutita , ¿Quién estás siendo en las circunstancias y situaciones que te rodean …" at bounding box center [231, 315] width 293 height 26
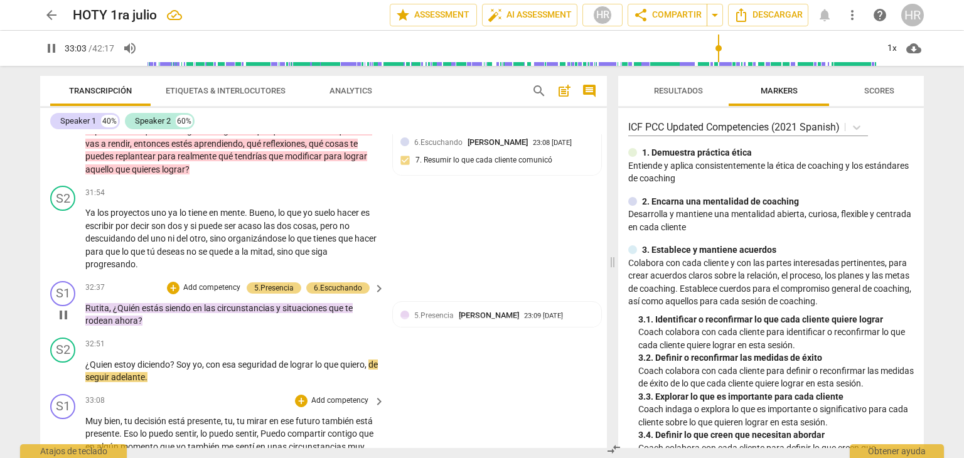
click at [379, 429] on div "Muy bien , tu decisión está presente , tu , tu mirar en ese futuro también está…" at bounding box center [235, 453] width 301 height 77
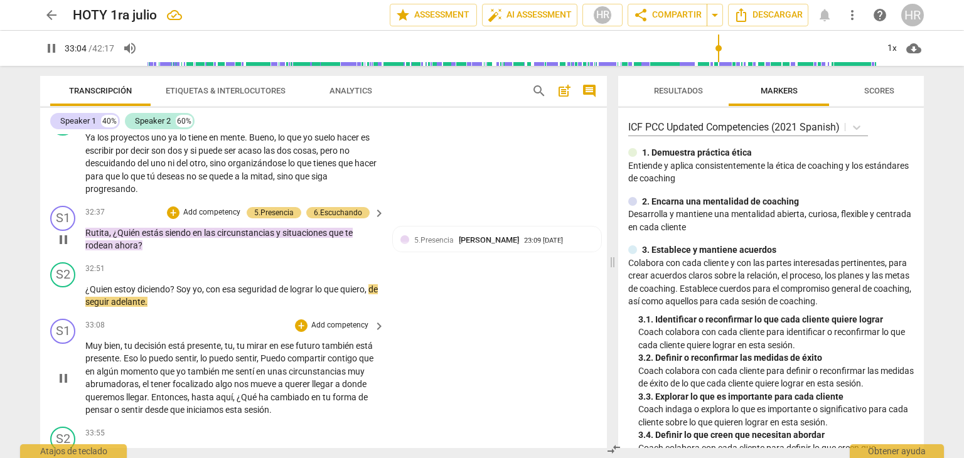
scroll to position [6678, 0]
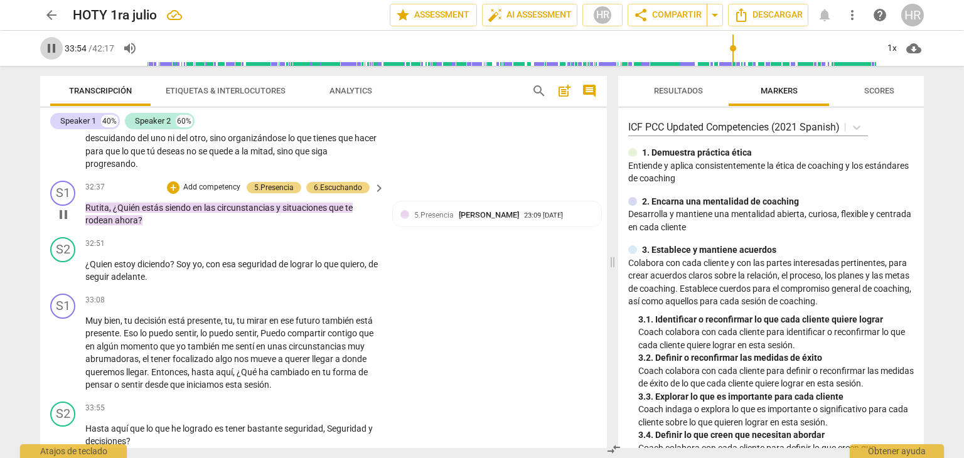
click at [50, 50] on span "pause" at bounding box center [51, 48] width 15 height 15
type input "2035"
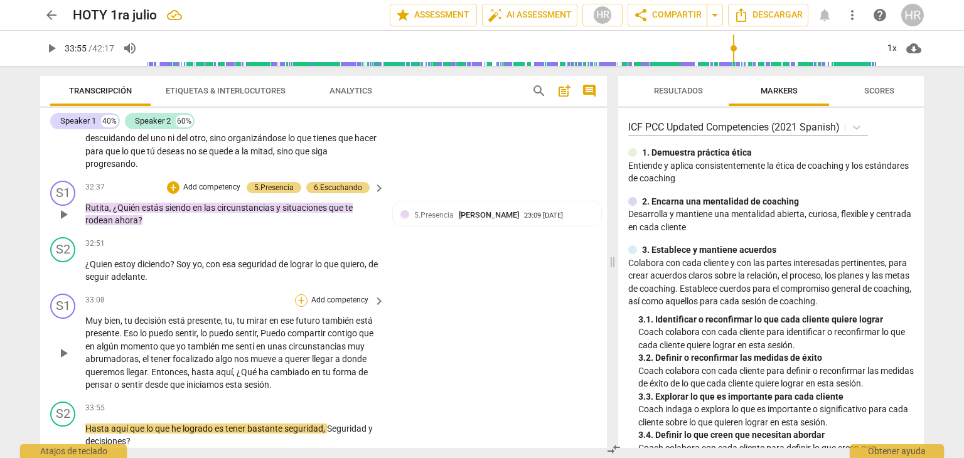
click at [297, 294] on div "+" at bounding box center [301, 300] width 13 height 13
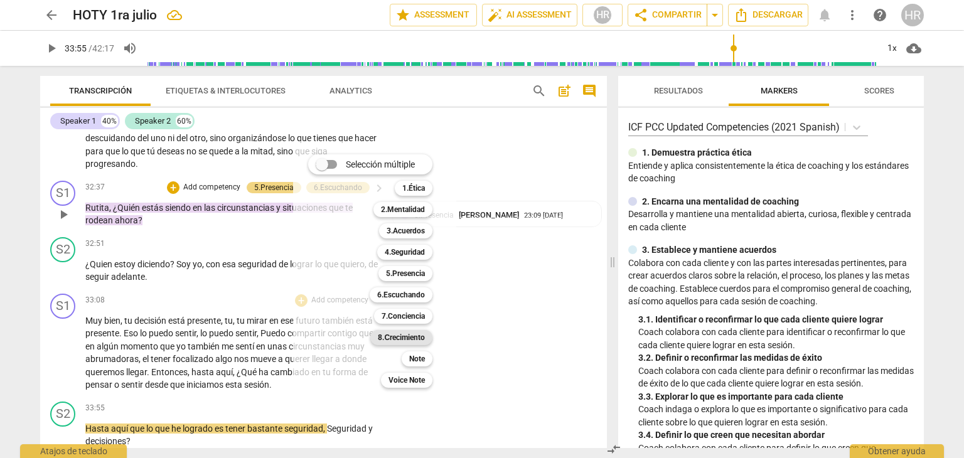
click at [415, 332] on b "8.Сrecimiento" at bounding box center [401, 337] width 47 height 15
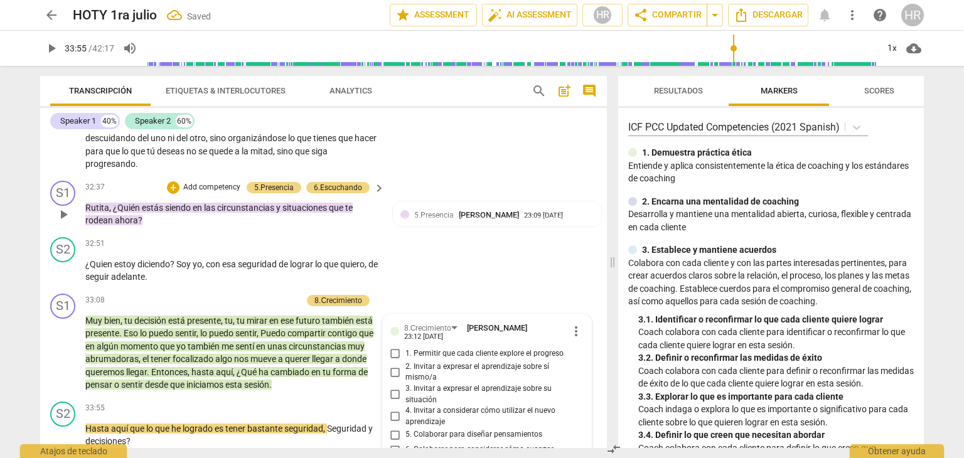
scroll to position [6896, 0]
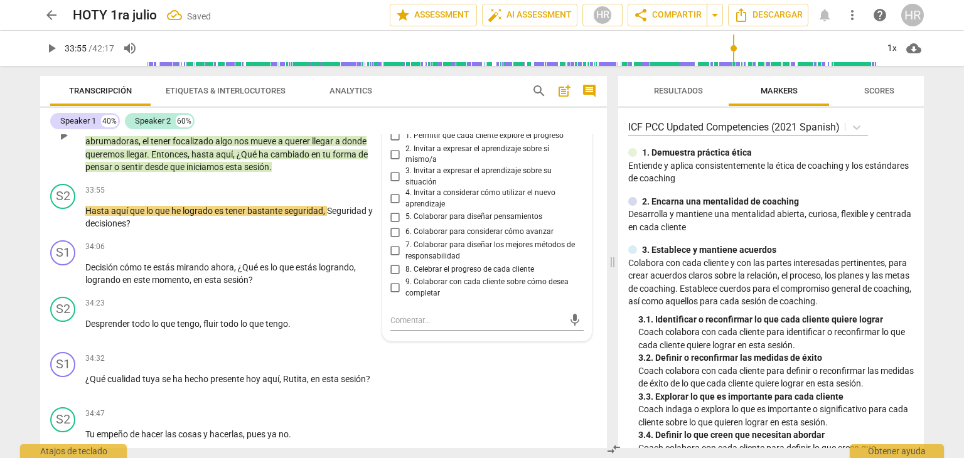
click at [578, 225] on div "6. Colaborar para considerar cómo avanzar" at bounding box center [487, 232] width 193 height 15
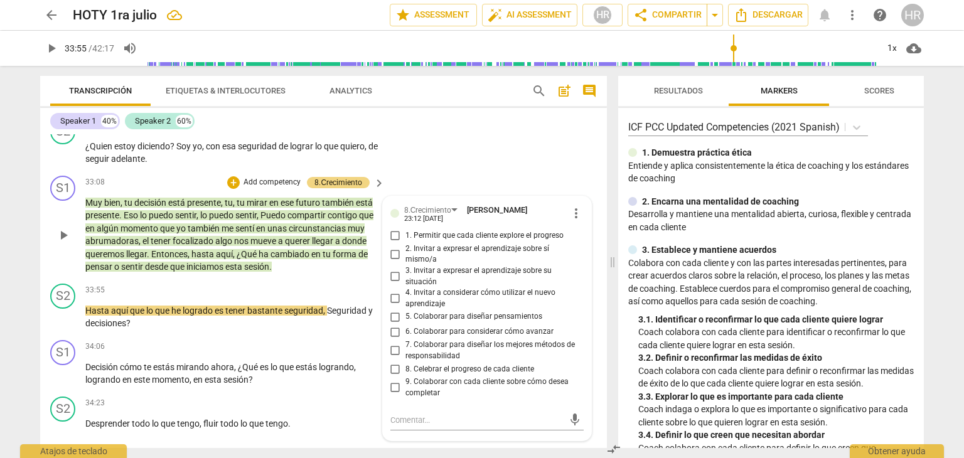
scroll to position [6796, 0]
click at [394, 247] on input "2. Invitar a expresar el aprendizaje sobre sí mismo/a" at bounding box center [395, 254] width 20 height 15
checkbox input "true"
click at [50, 50] on span "play_arrow" at bounding box center [51, 48] width 15 height 15
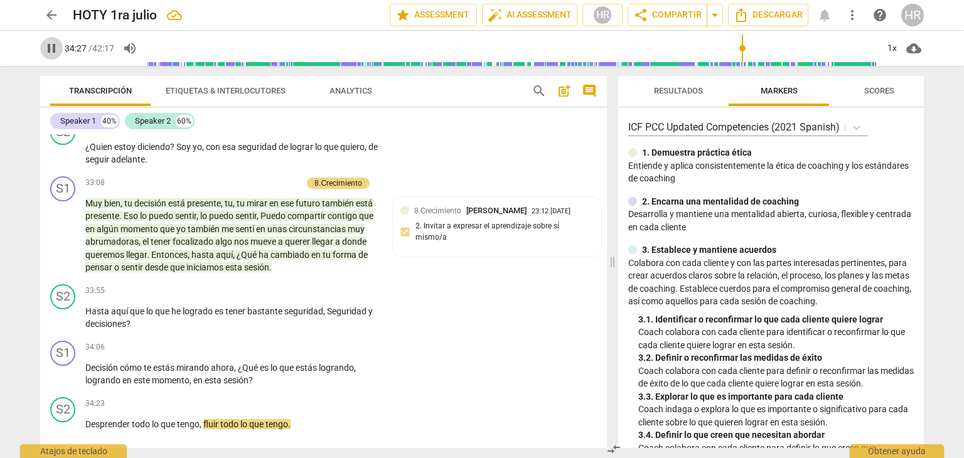
click at [50, 48] on span "pause" at bounding box center [51, 48] width 15 height 15
type input "2067"
click at [303, 342] on div "+" at bounding box center [301, 348] width 13 height 13
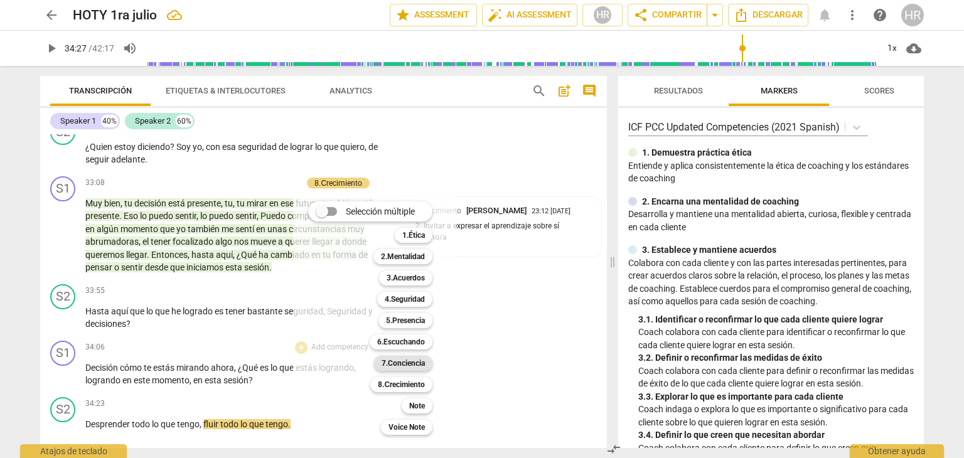
click at [419, 362] on b "7.Conciencia" at bounding box center [403, 363] width 43 height 15
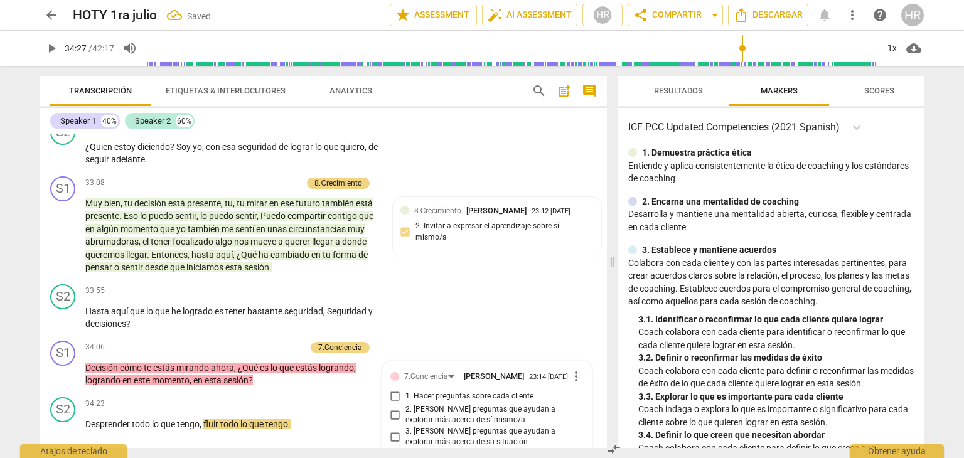
scroll to position [7052, 0]
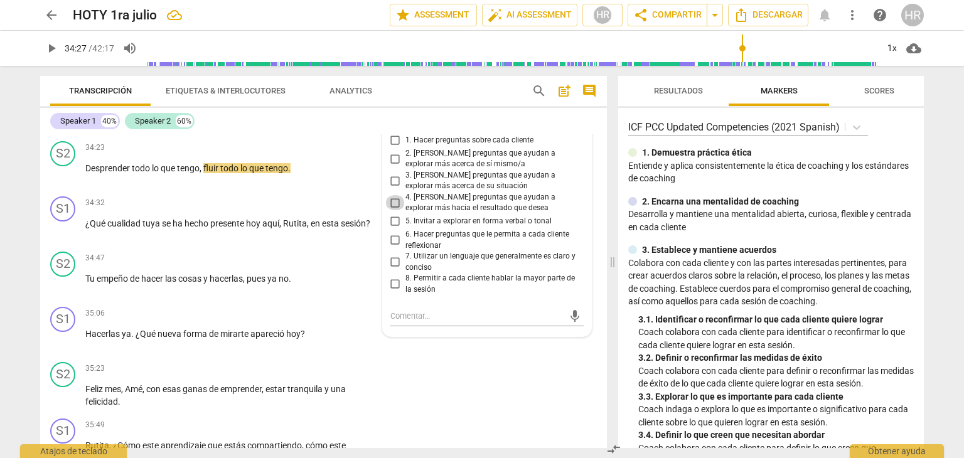
click at [392, 195] on input "4. [PERSON_NAME] preguntas que ayudan a explorar más hacia el resultado que des…" at bounding box center [395, 202] width 20 height 15
checkbox input "true"
click at [49, 50] on span "play_arrow" at bounding box center [51, 48] width 15 height 15
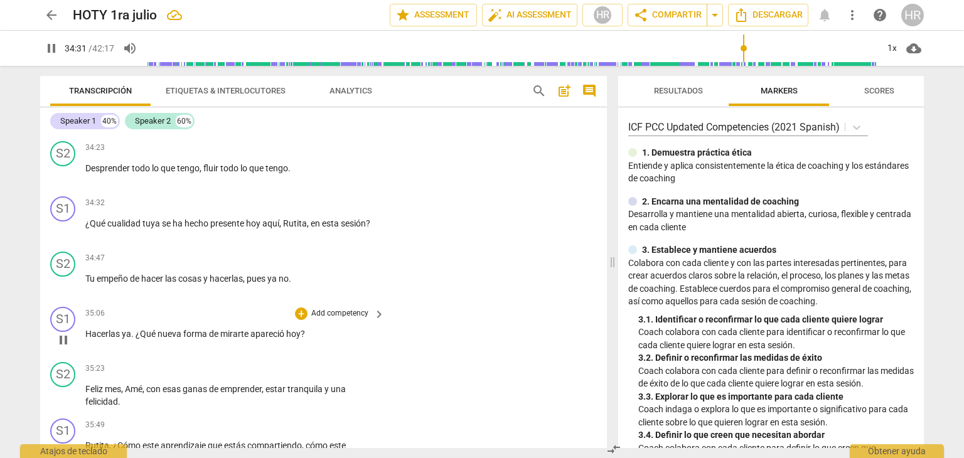
click at [375, 328] on p "Hacerlas ya . ¿Qué nueva forma de mirarte apareció hoy ?" at bounding box center [231, 334] width 293 height 13
click at [367, 310] on div "35:06 + Add competency keyboard_arrow_right Hacerlas ya . ¿Qué nueva forma de m…" at bounding box center [235, 329] width 301 height 45
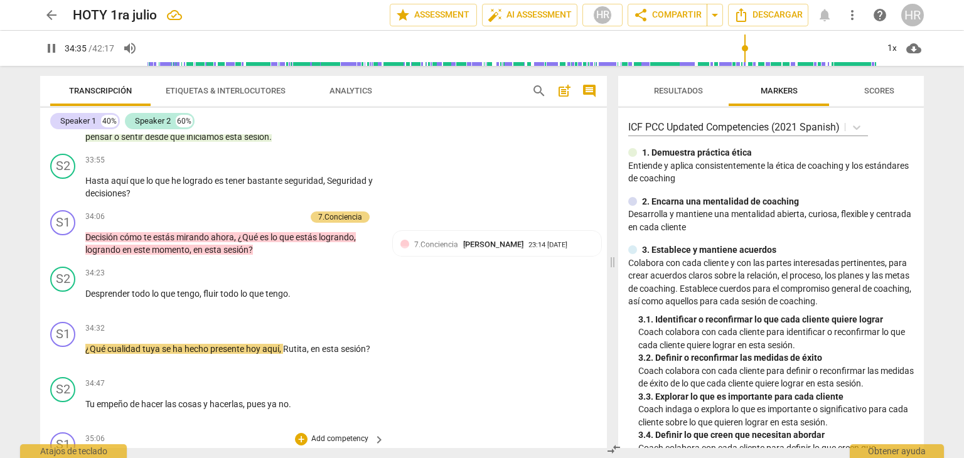
scroll to position [6901, 0]
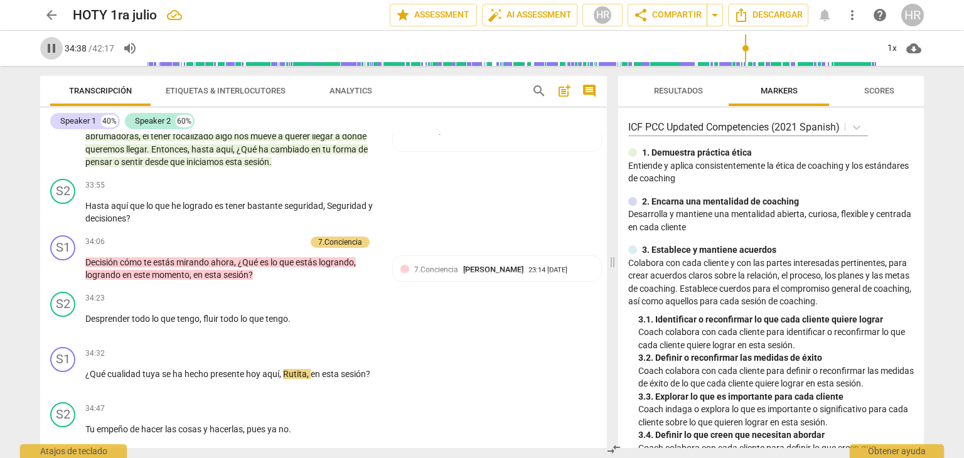
click at [50, 50] on span "pause" at bounding box center [51, 48] width 15 height 15
type input "2078"
click at [300, 348] on div "+" at bounding box center [301, 354] width 13 height 13
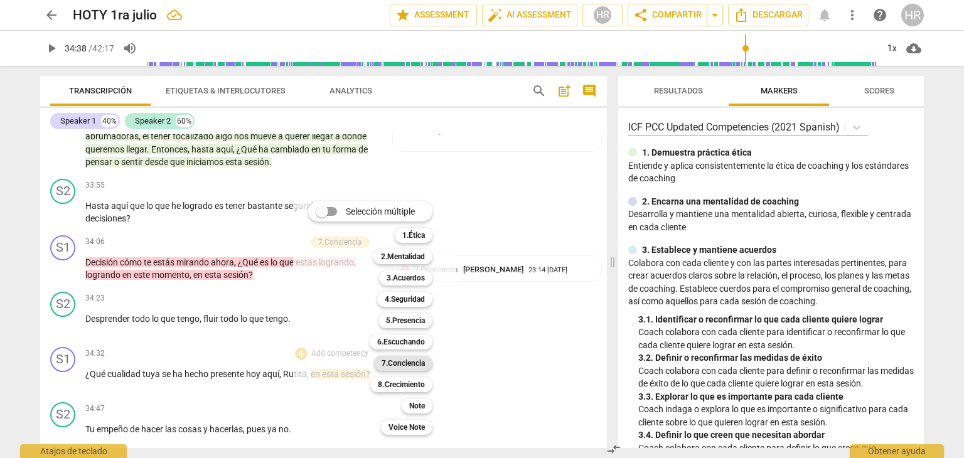
click at [406, 364] on b "7.Conciencia" at bounding box center [403, 363] width 43 height 15
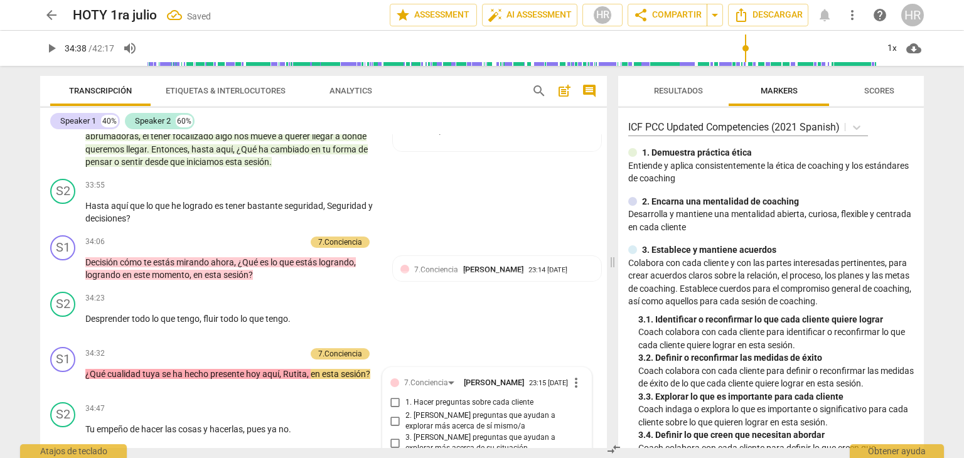
scroll to position [7164, 0]
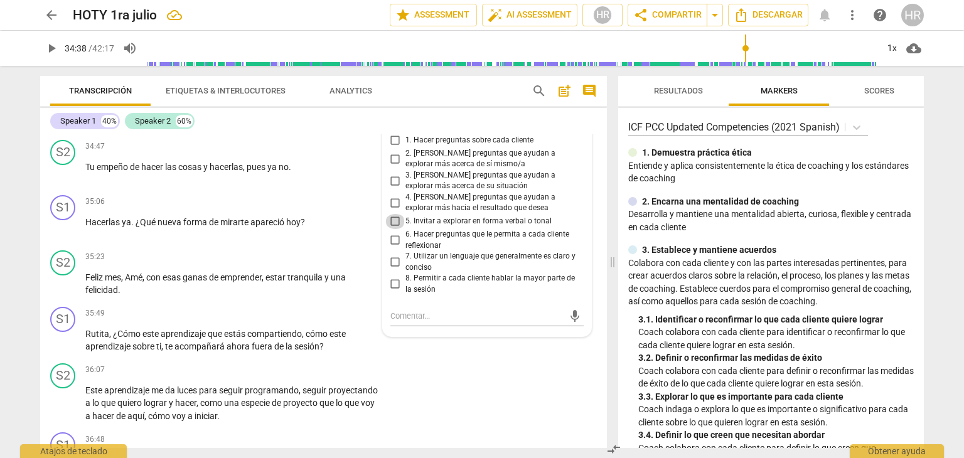
click at [394, 214] on input "5. Invitar a explorar en forma verbal o tonal" at bounding box center [395, 221] width 20 height 15
checkbox input "true"
click at [54, 53] on span "play_arrow" at bounding box center [51, 48] width 15 height 15
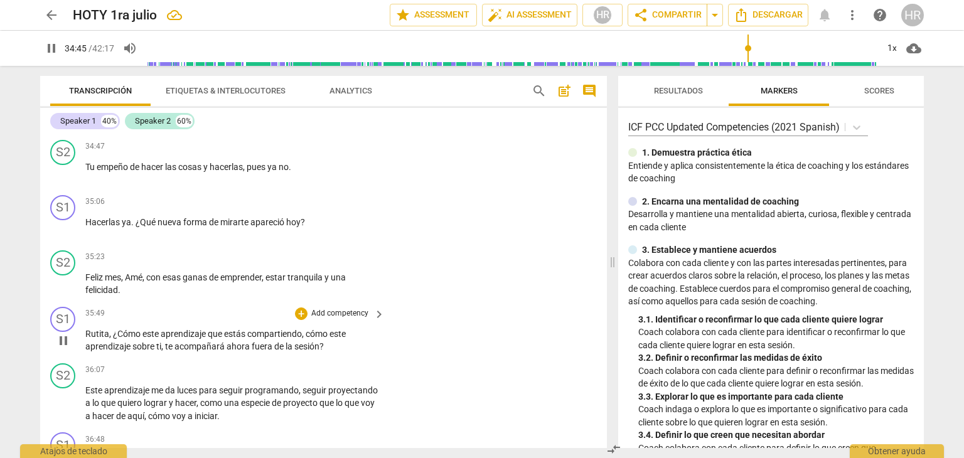
click at [382, 328] on div "Rutita , ¿Cómo este aprendizaje que estás compartiendo , cómo este aprendizaje …" at bounding box center [235, 341] width 301 height 26
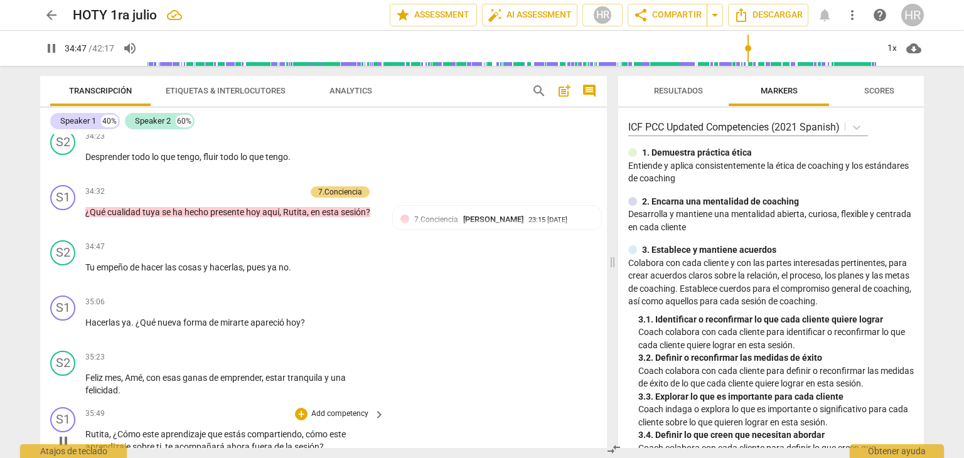
scroll to position [7038, 0]
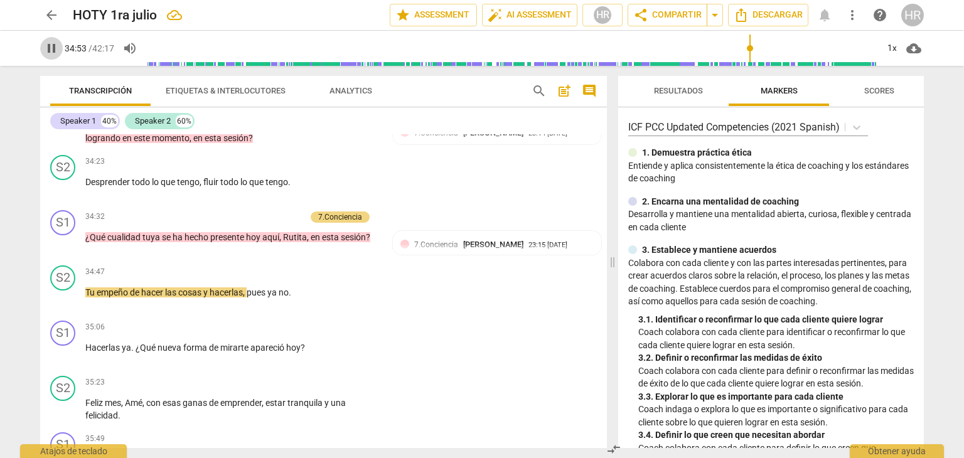
click at [48, 48] on span "pause" at bounding box center [51, 48] width 15 height 15
type input "2093"
click at [237, 211] on div "+" at bounding box center [237, 217] width 13 height 13
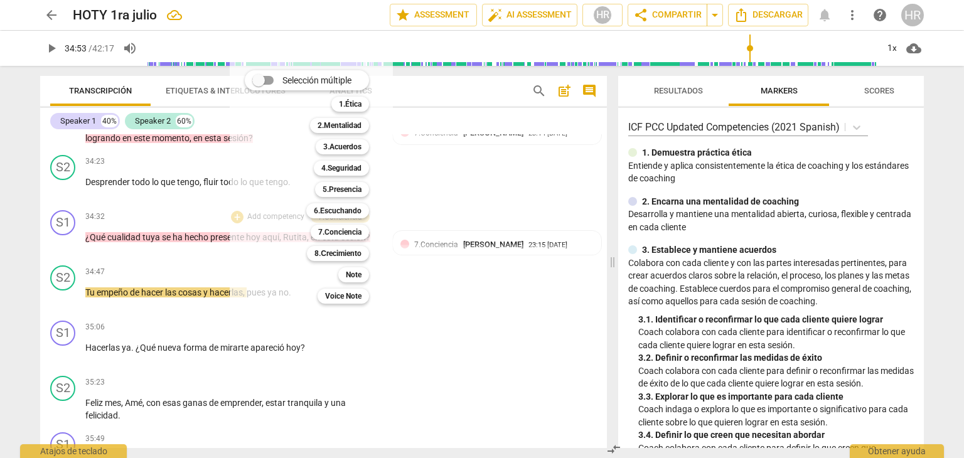
click at [234, 187] on div "Selección múltiple m 1.Ética 1 2.Mentalidad 2 3.Acuerdos 3 4.Seguridad 4 5.Pres…" at bounding box center [311, 187] width 163 height 260
click at [339, 254] on b "8.Сrecimiento" at bounding box center [338, 253] width 47 height 15
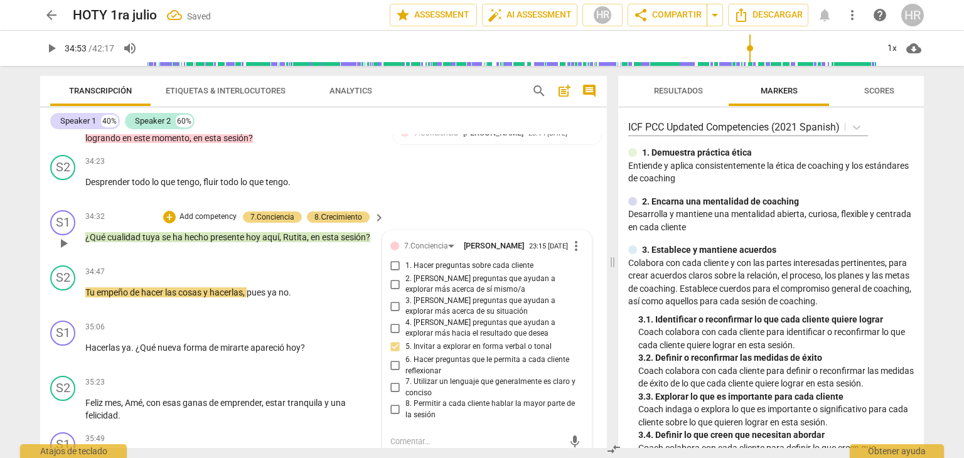
click at [582, 402] on div "7.Conciencia Hortensia Rojas Jaimes 23:15 09-03-2025 more_vert 1. Hacer pregunt…" at bounding box center [487, 466] width 208 height 471
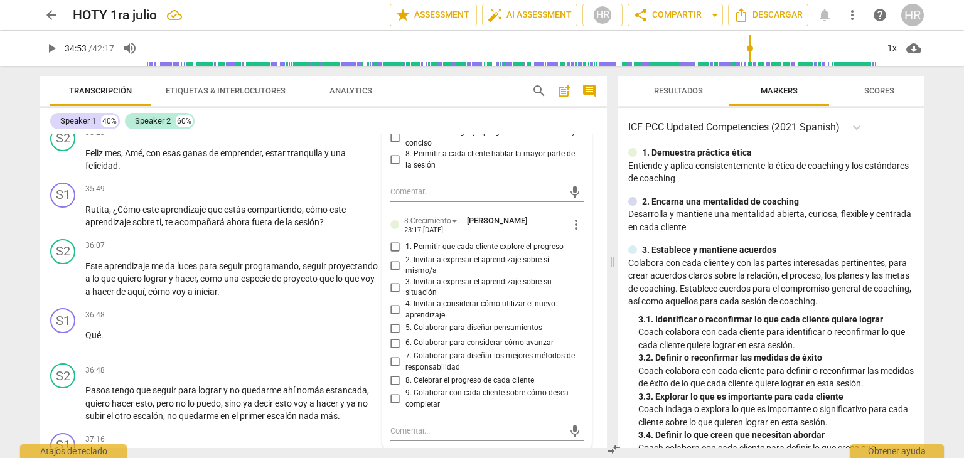
scroll to position [7314, 0]
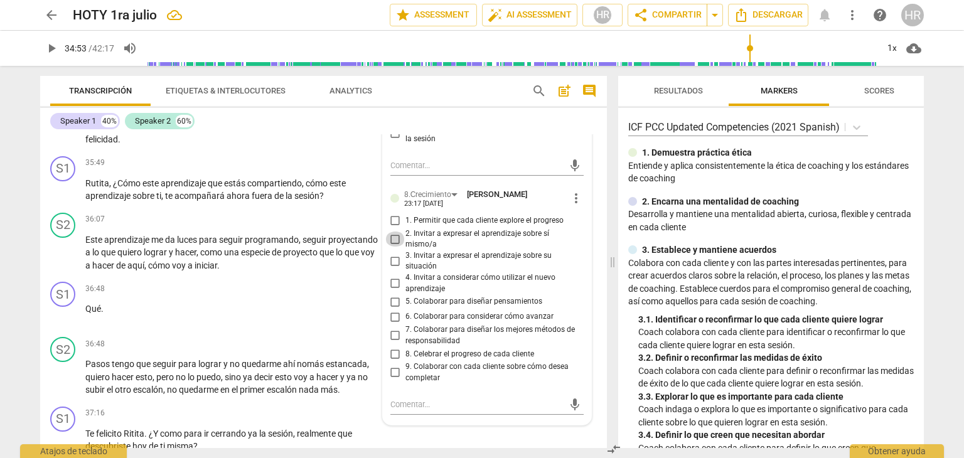
click at [395, 232] on input "2. Invitar a expresar el aprendizaje sobre sí mismo/a" at bounding box center [395, 239] width 20 height 15
checkbox input "true"
click at [358, 291] on div "36:48 + Add competency keyboard_arrow_right Qué ." at bounding box center [235, 304] width 301 height 45
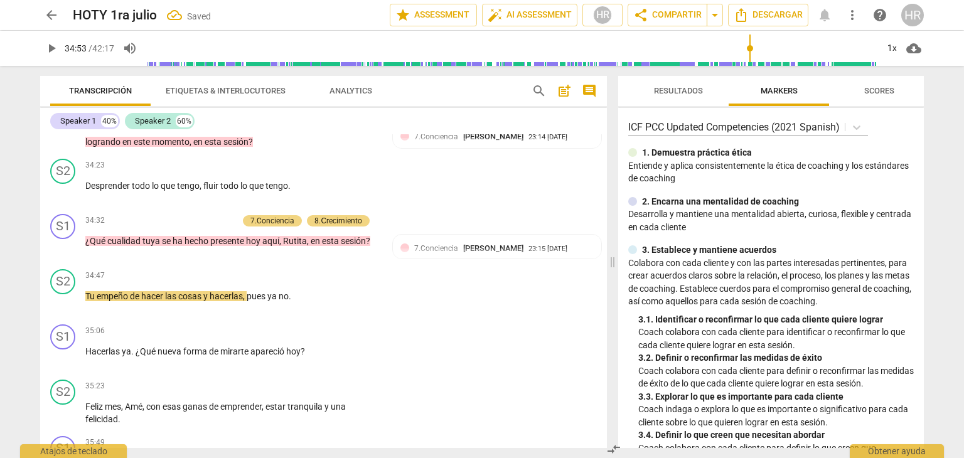
scroll to position [7013, 0]
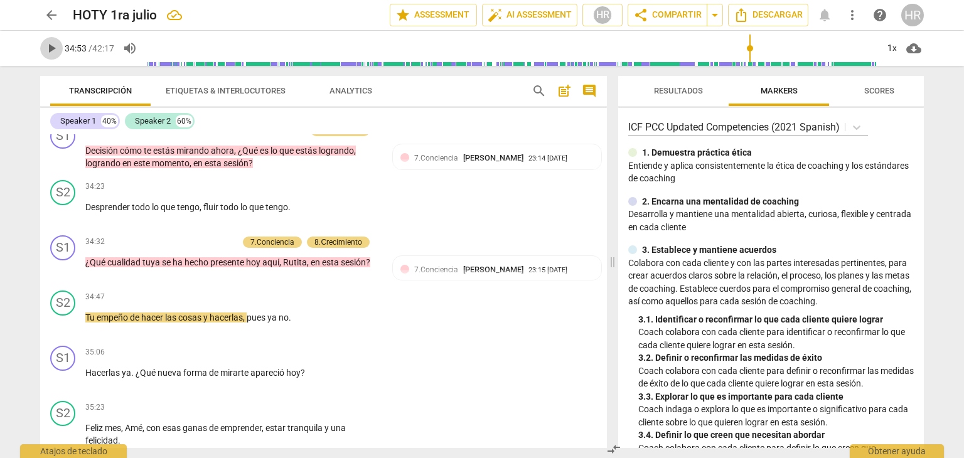
click at [53, 48] on span "play_arrow" at bounding box center [51, 48] width 15 height 15
click at [56, 50] on span "pause" at bounding box center [51, 48] width 15 height 15
type input "2117"
click at [298, 347] on div "+" at bounding box center [301, 353] width 13 height 13
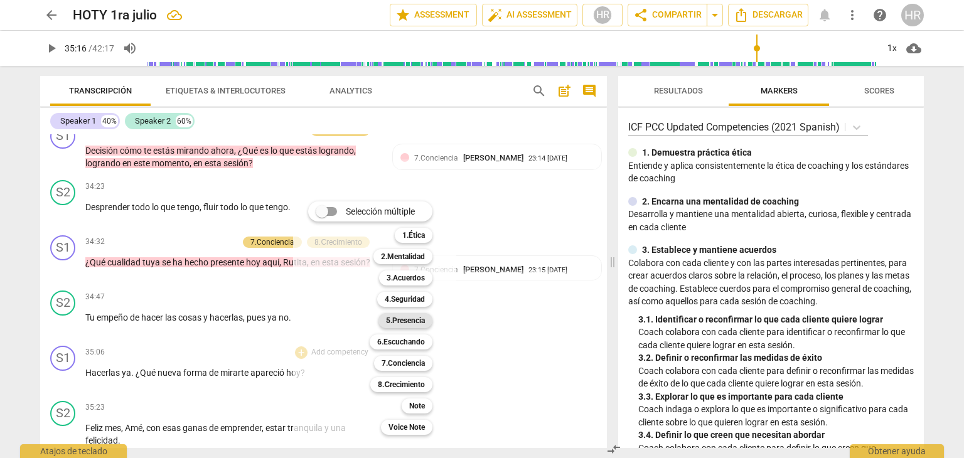
click at [409, 320] on b "5.Presencia" at bounding box center [405, 320] width 39 height 15
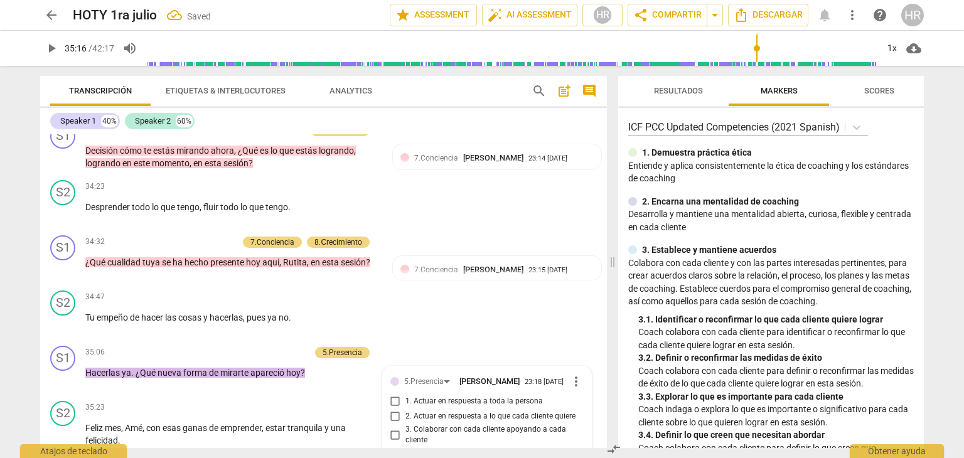
scroll to position [7192, 0]
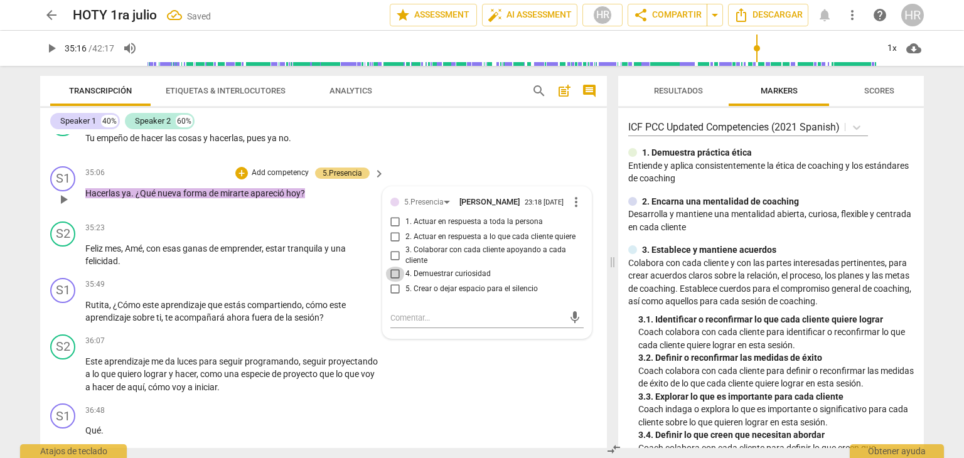
click at [395, 267] on input "4. Demuestrar curiosidad" at bounding box center [395, 274] width 20 height 15
checkbox input "true"
click at [237, 167] on div "+" at bounding box center [241, 173] width 13 height 13
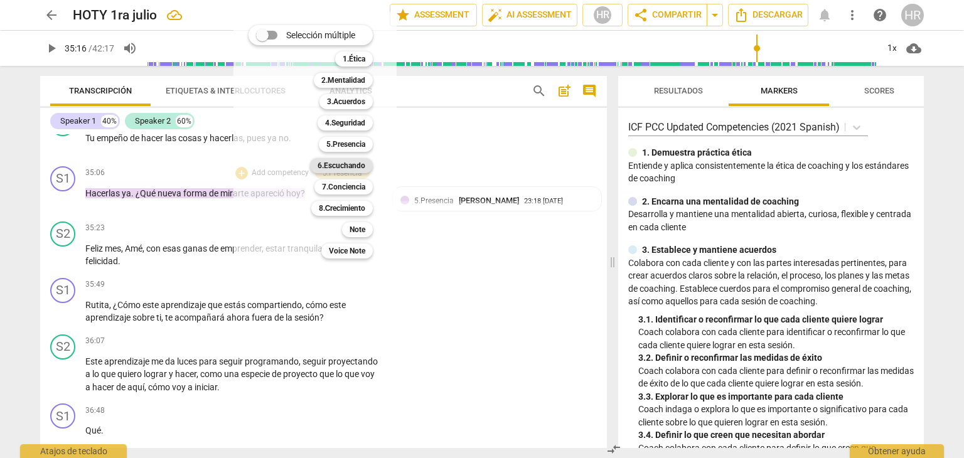
click at [347, 166] on b "6.Escuchando" at bounding box center [342, 165] width 48 height 15
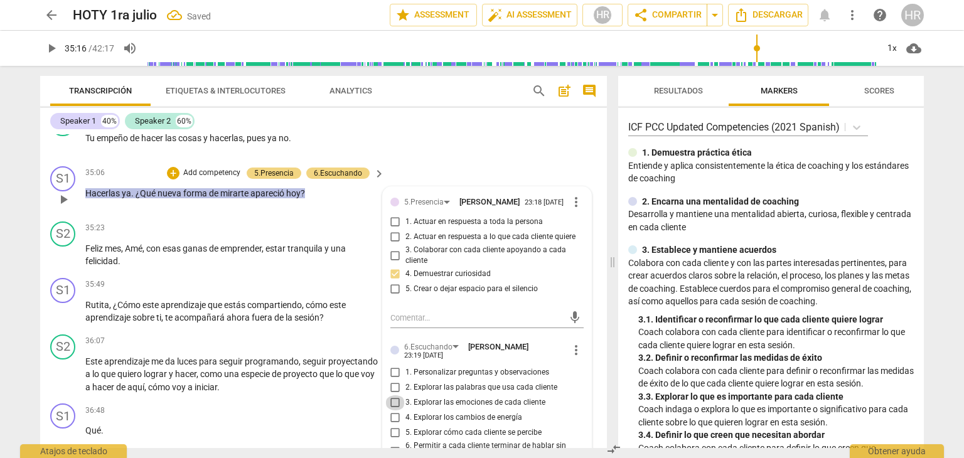
click at [394, 396] on input "3. Explorar las emociones de cada cliente" at bounding box center [395, 403] width 20 height 15
checkbox input "true"
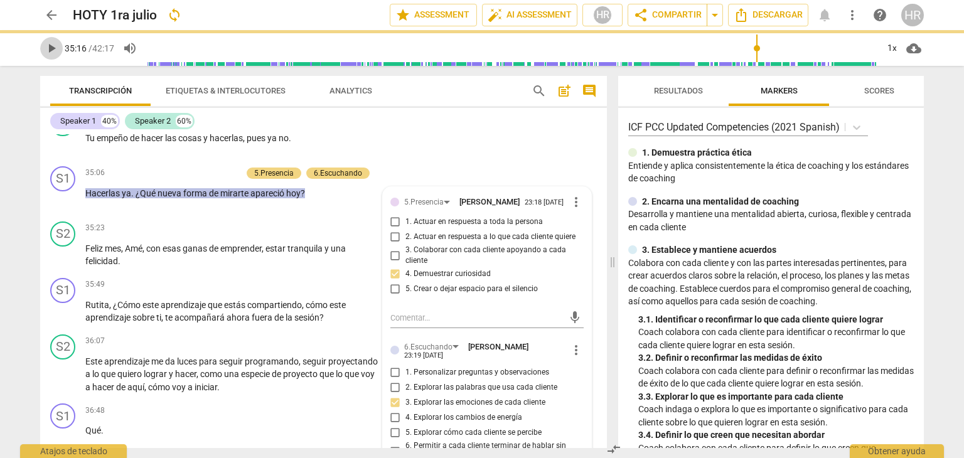
click at [58, 48] on span "play_arrow" at bounding box center [51, 48] width 15 height 15
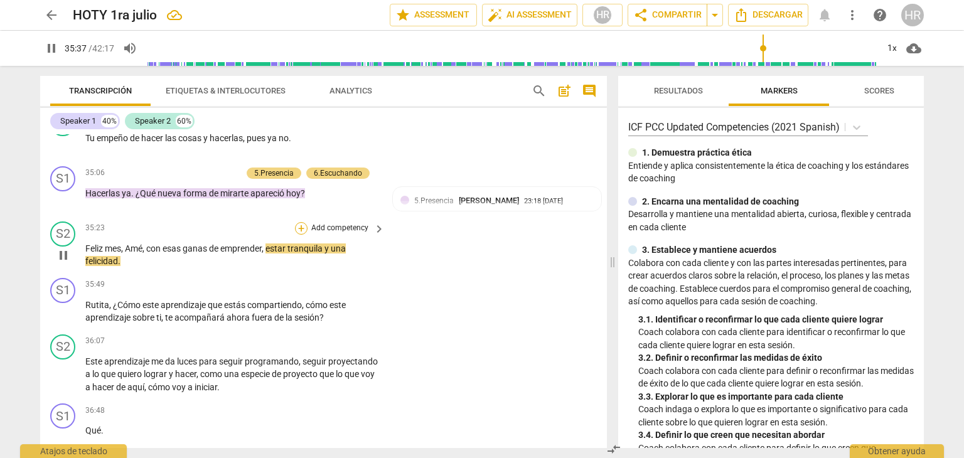
click at [301, 222] on div "+" at bounding box center [301, 228] width 13 height 13
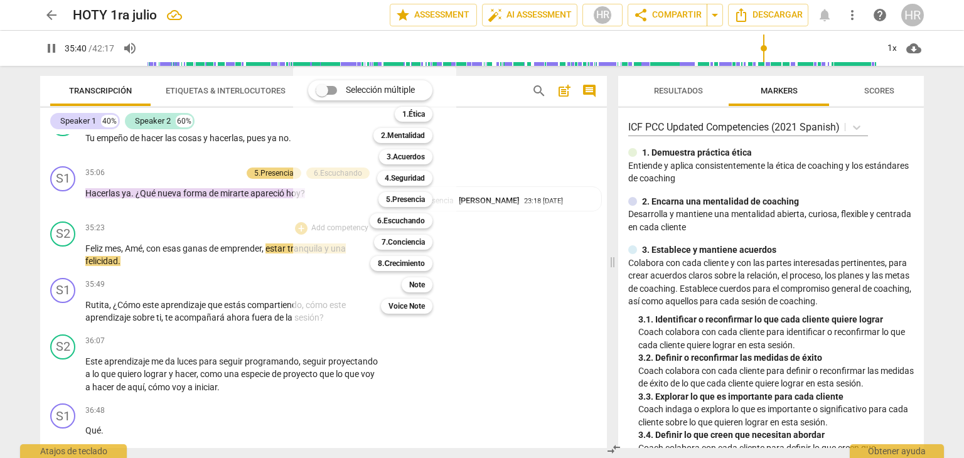
click at [48, 46] on div at bounding box center [482, 229] width 964 height 458
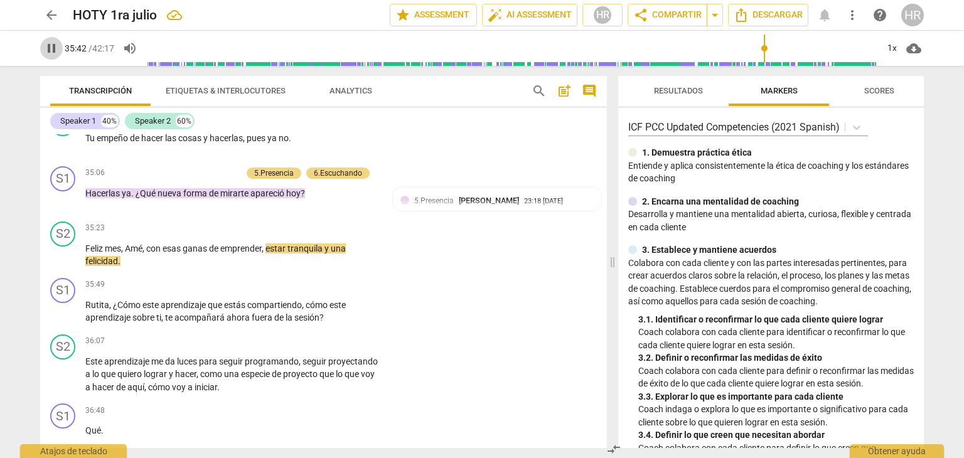
click at [48, 46] on span "pause" at bounding box center [51, 48] width 15 height 15
type input "2142"
click at [295, 279] on div "+" at bounding box center [301, 285] width 13 height 13
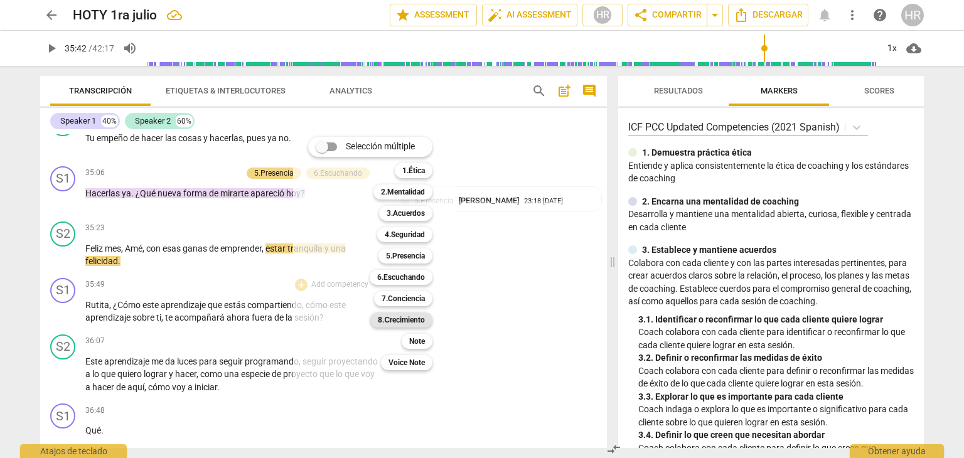
click at [407, 320] on b "8.Сrecimiento" at bounding box center [401, 320] width 47 height 15
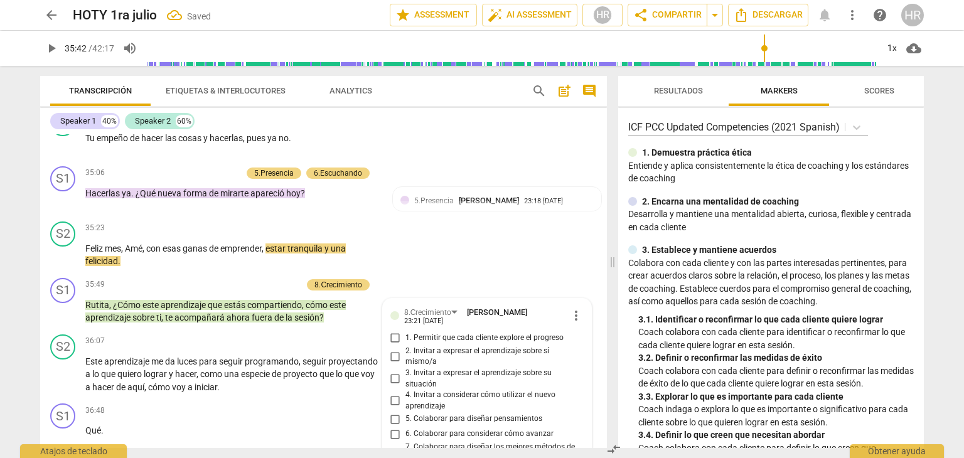
scroll to position [7393, 0]
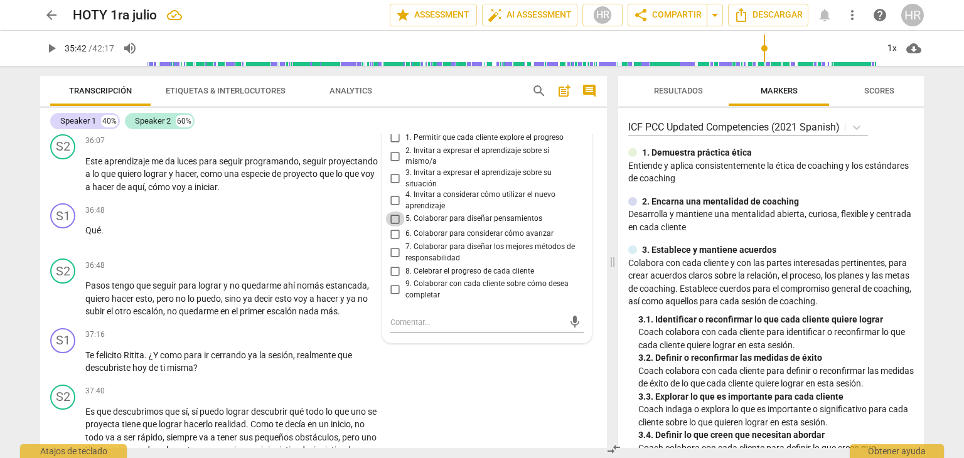
click at [394, 212] on input "5. Colaborar para diseñar pensamientos" at bounding box center [395, 219] width 20 height 15
checkbox input "true"
click at [361, 385] on div "37:40 + Add competency keyboard_arrow_right Es que descubrimos que sí , sí pued…" at bounding box center [235, 427] width 301 height 85
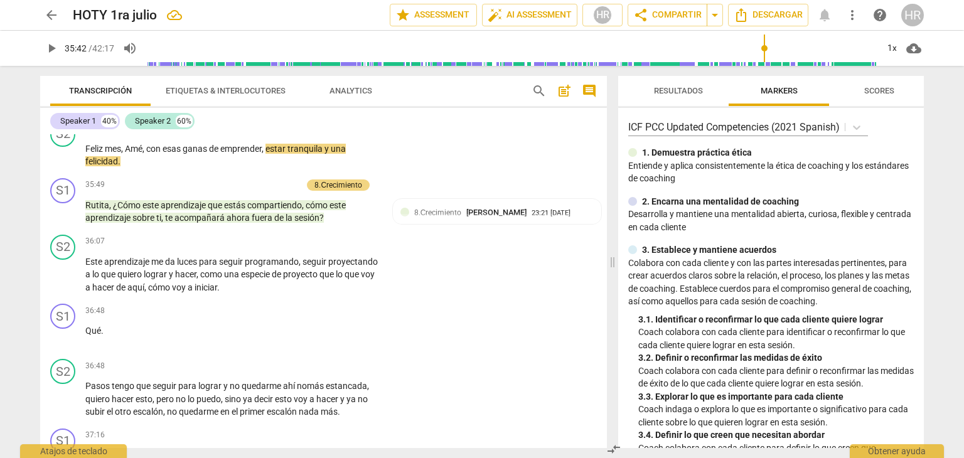
scroll to position [7267, 0]
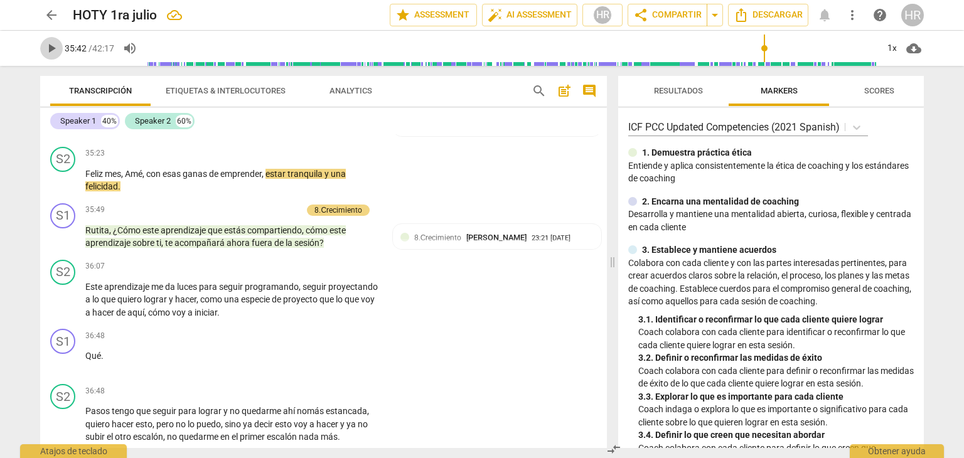
click at [53, 51] on span "play_arrow" at bounding box center [51, 48] width 15 height 15
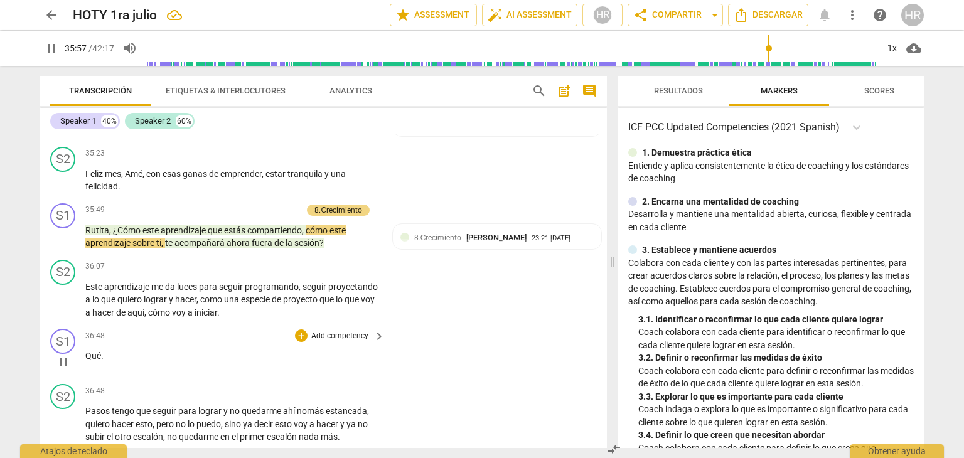
click at [355, 338] on div "36:48 + Add competency keyboard_arrow_right Qué ." at bounding box center [235, 351] width 301 height 45
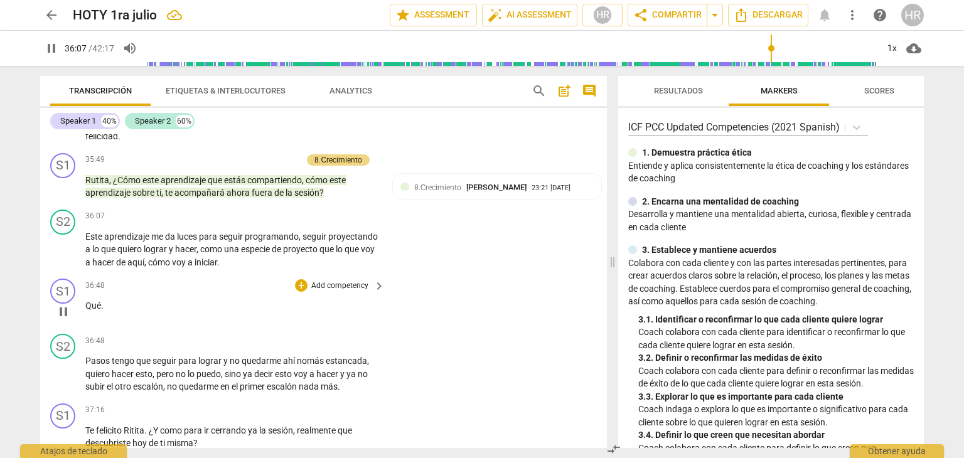
scroll to position [7343, 0]
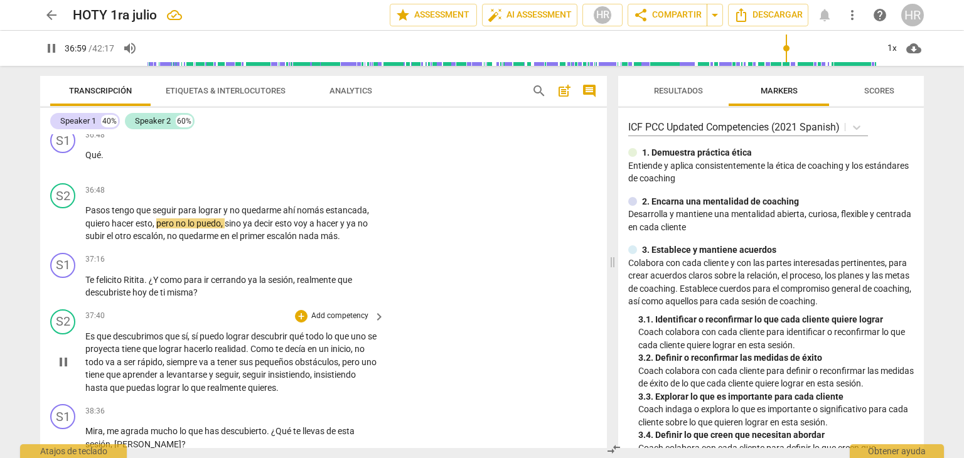
scroll to position [7493, 0]
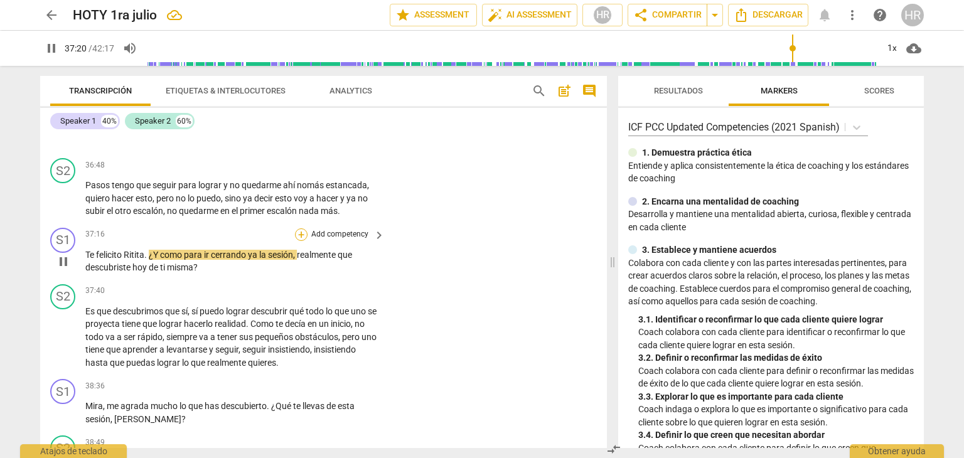
click at [298, 229] on div "+" at bounding box center [301, 235] width 13 height 13
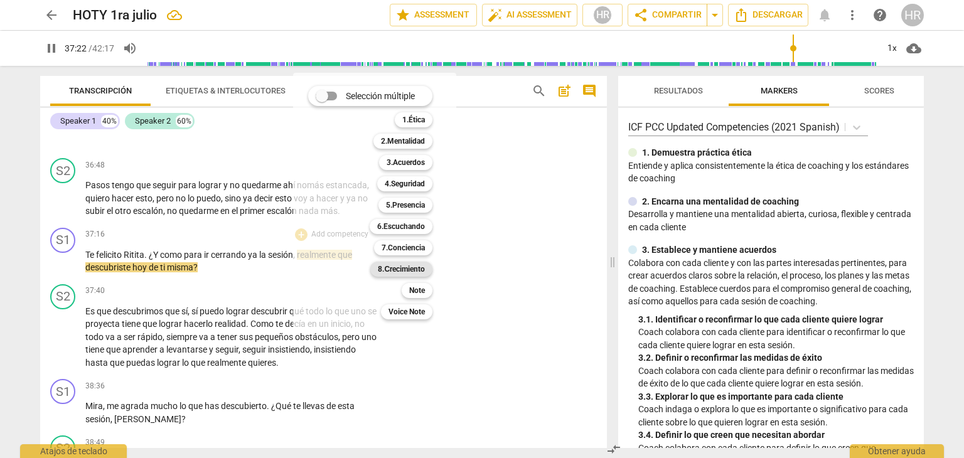
click at [408, 267] on b "8.Сrecimiento" at bounding box center [401, 269] width 47 height 15
type input "2242"
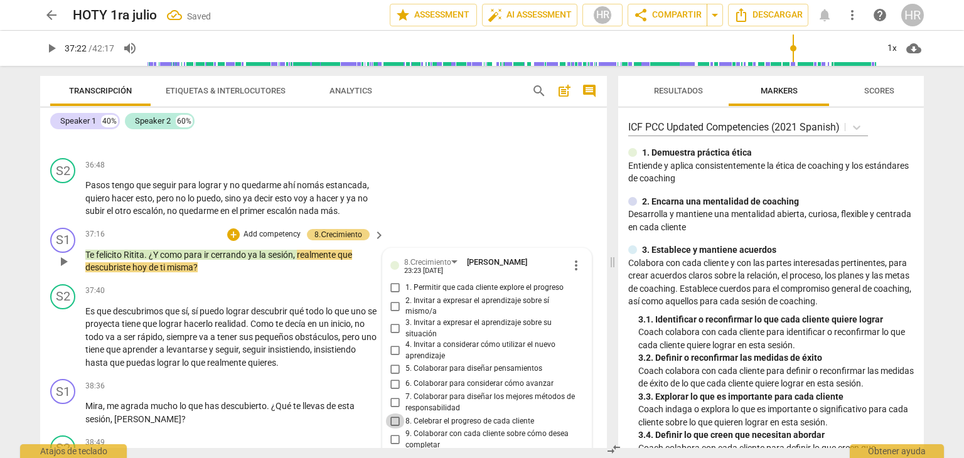
click at [395, 414] on input "8. Celebrar el progreso de cada cliente" at bounding box center [395, 421] width 20 height 15
checkbox input "true"
click at [52, 50] on span "play_arrow" at bounding box center [51, 48] width 15 height 15
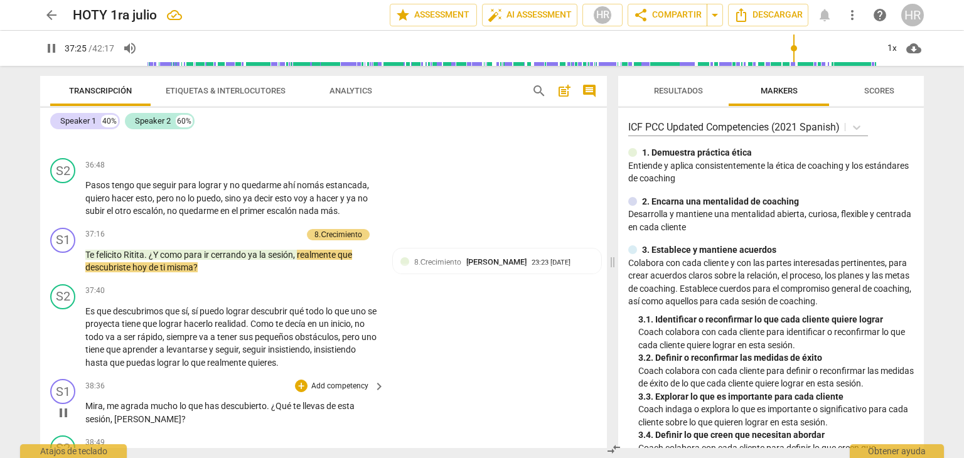
click at [375, 398] on div "S1 play_arrow pause 38:36 + Add competency keyboard_arrow_right Mira , me agrad…" at bounding box center [323, 402] width 567 height 57
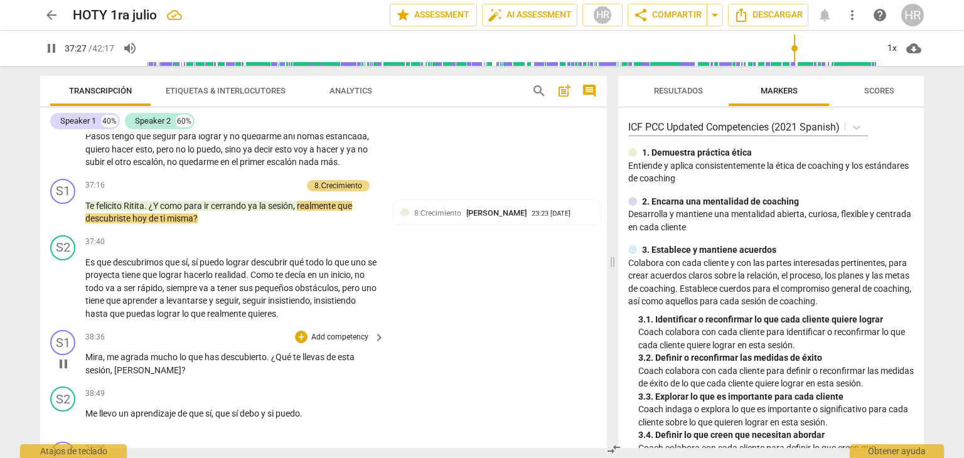
scroll to position [7543, 0]
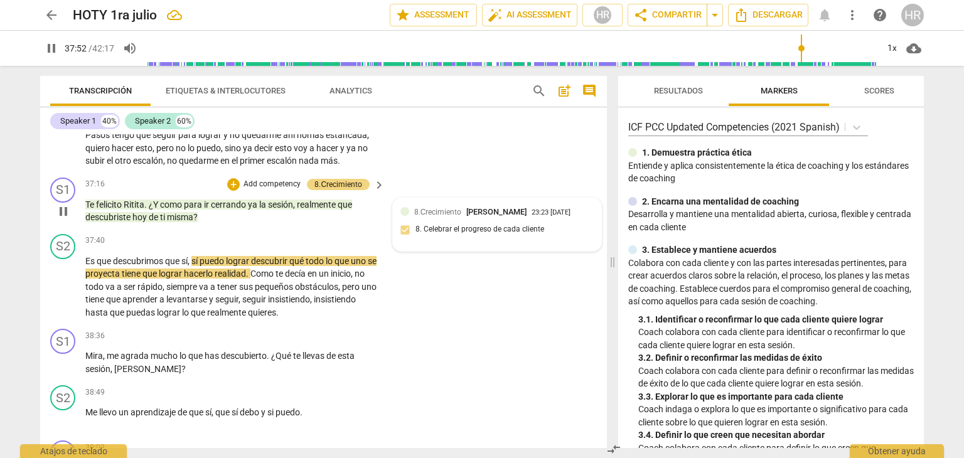
click at [552, 206] on div "8.Сrecimiento Hortensia Rojas Jaimes 23:23 09-03-2025 8. Celebrar el progreso d…" at bounding box center [497, 225] width 193 height 38
type input "2272"
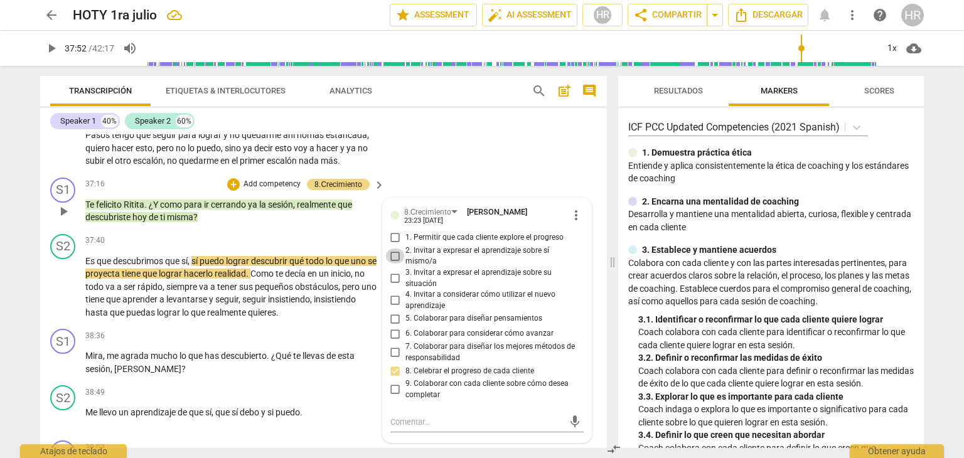
click at [394, 249] on input "2. Invitar a expresar el aprendizaje sobre sí mismo/a" at bounding box center [395, 256] width 20 height 15
checkbox input "true"
click at [54, 48] on span "play_arrow" at bounding box center [51, 48] width 15 height 15
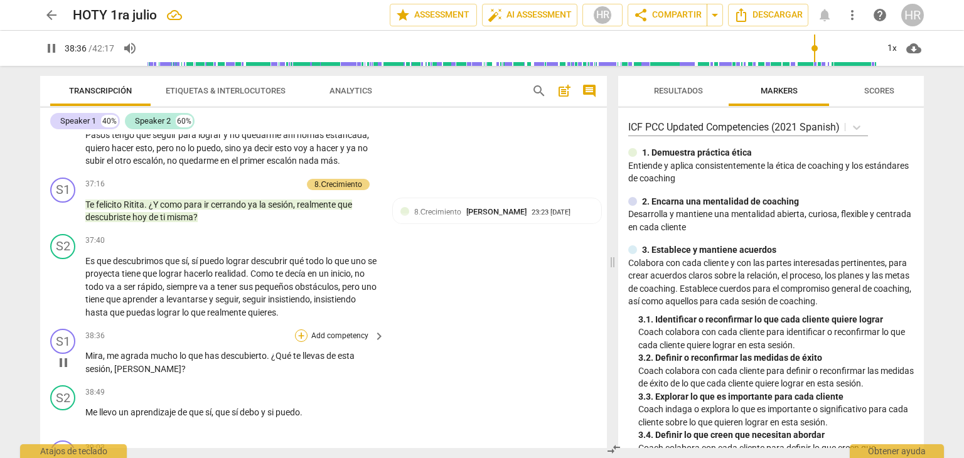
click at [298, 330] on div "+" at bounding box center [301, 336] width 13 height 13
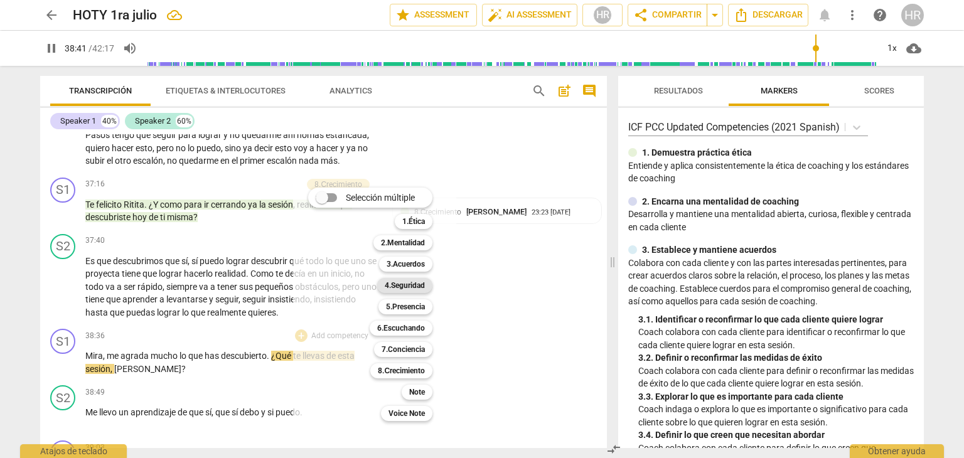
click at [417, 283] on b "4.Seguridad" at bounding box center [405, 285] width 40 height 15
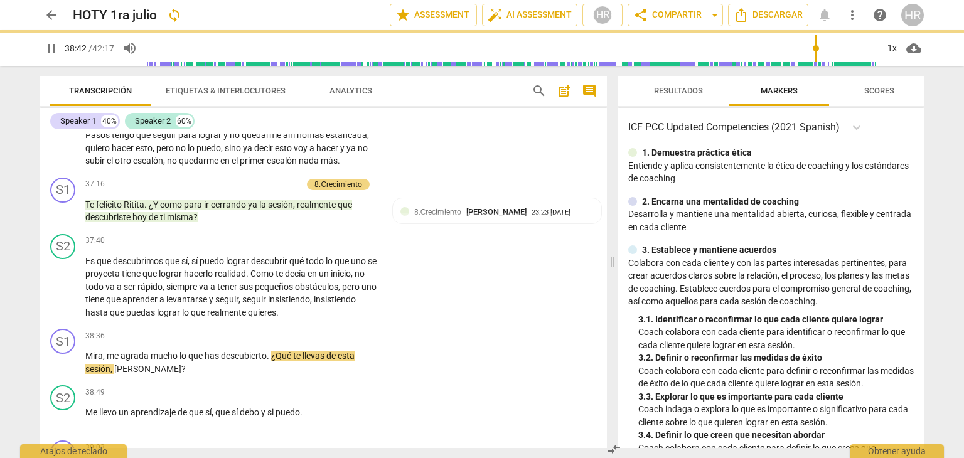
type input "2322"
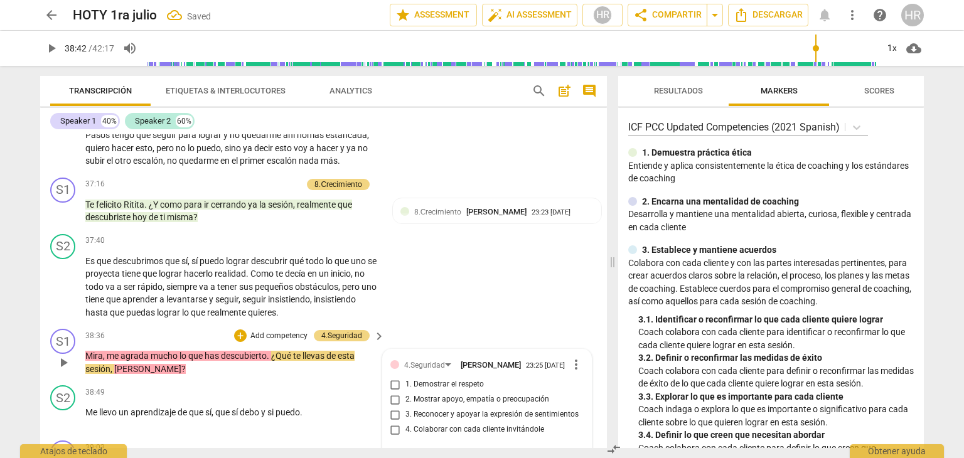
click at [394, 407] on input "3. Reconocer y apoyar la expresión de sentimientos" at bounding box center [395, 414] width 20 height 15
checkbox input "true"
click at [281, 331] on p "Add competency" at bounding box center [279, 336] width 60 height 11
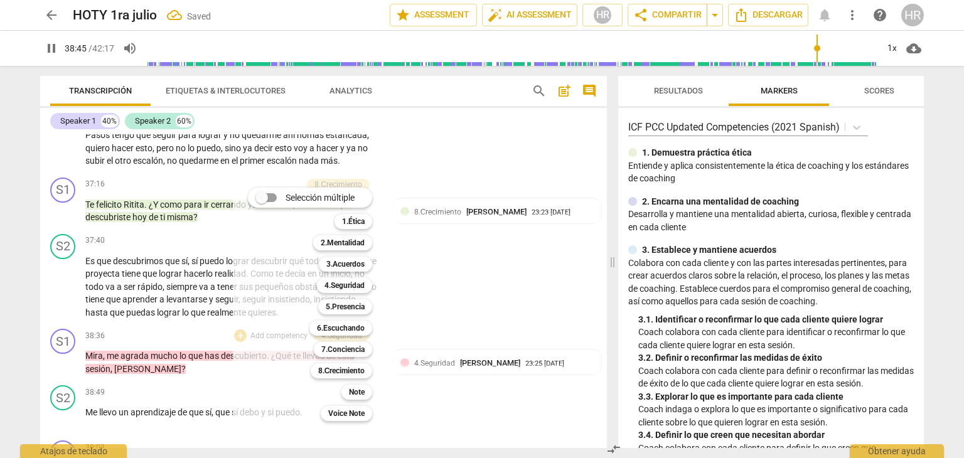
click at [50, 46] on div at bounding box center [482, 229] width 964 height 458
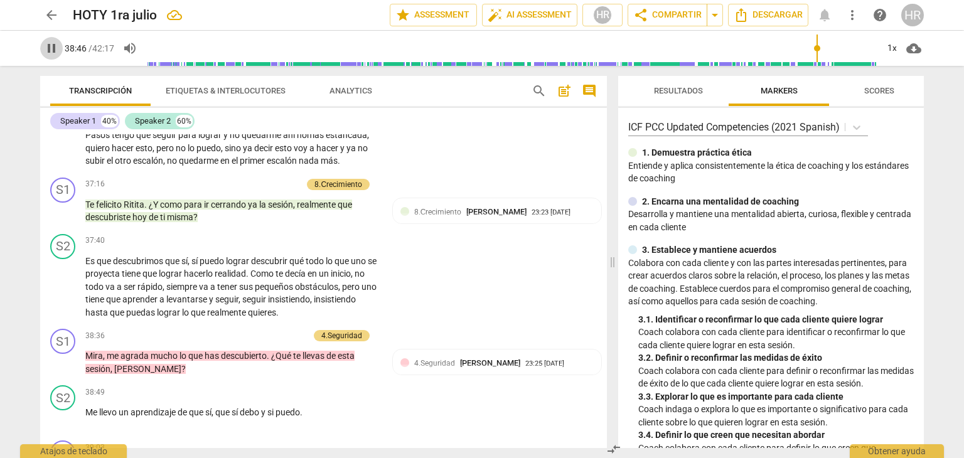
click at [50, 46] on span "pause" at bounding box center [51, 48] width 15 height 15
type input "2327"
click at [239, 330] on div "+" at bounding box center [240, 336] width 13 height 13
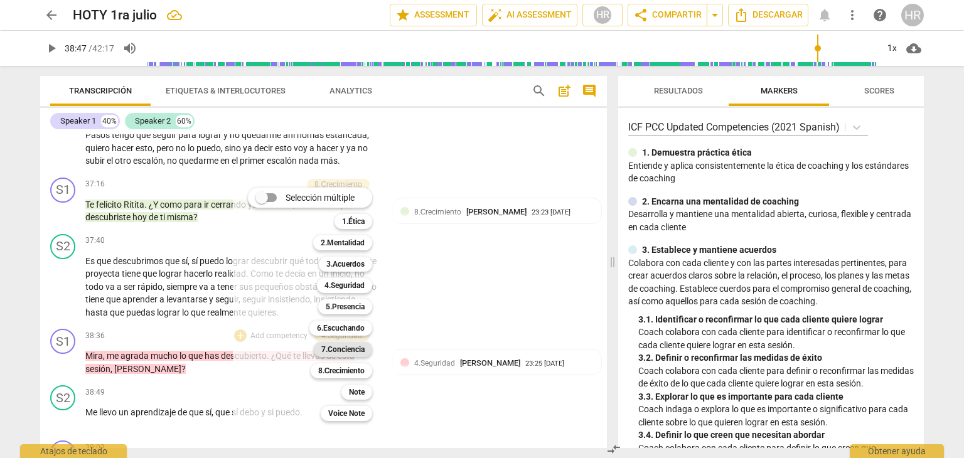
click at [348, 347] on b "7.Conciencia" at bounding box center [342, 349] width 43 height 15
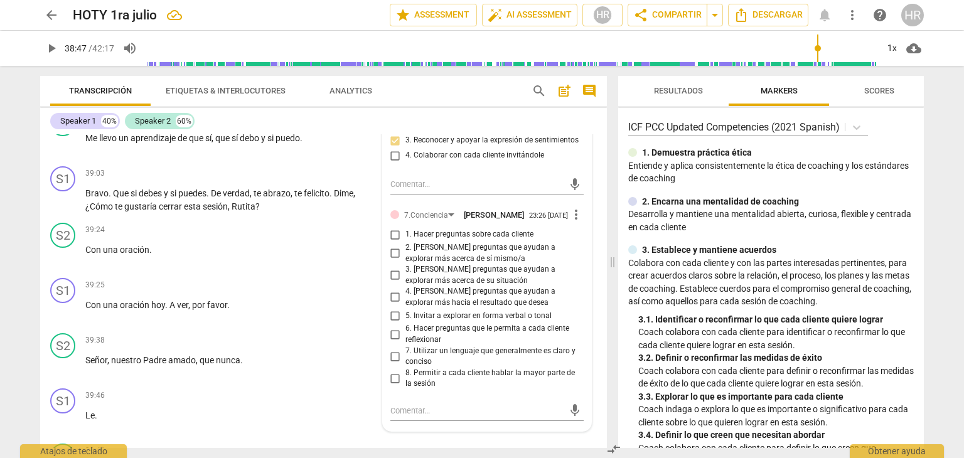
scroll to position [7820, 0]
click at [397, 266] on input "3. [PERSON_NAME] preguntas que ayudan a explorar más acerca de su situación" at bounding box center [395, 273] width 20 height 15
checkbox input "true"
click at [50, 51] on span "play_arrow" at bounding box center [51, 48] width 15 height 15
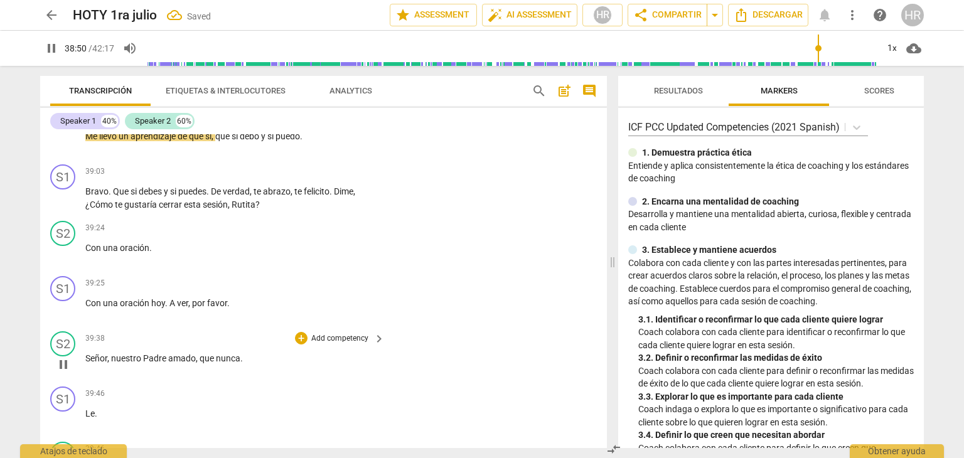
click at [373, 352] on p "Señor , nuestro Padre amado , que nunca ." at bounding box center [231, 358] width 293 height 13
click at [375, 342] on div "39:38 + Add competency keyboard_arrow_right Señor , nuestro Padre amado , que n…" at bounding box center [235, 353] width 301 height 45
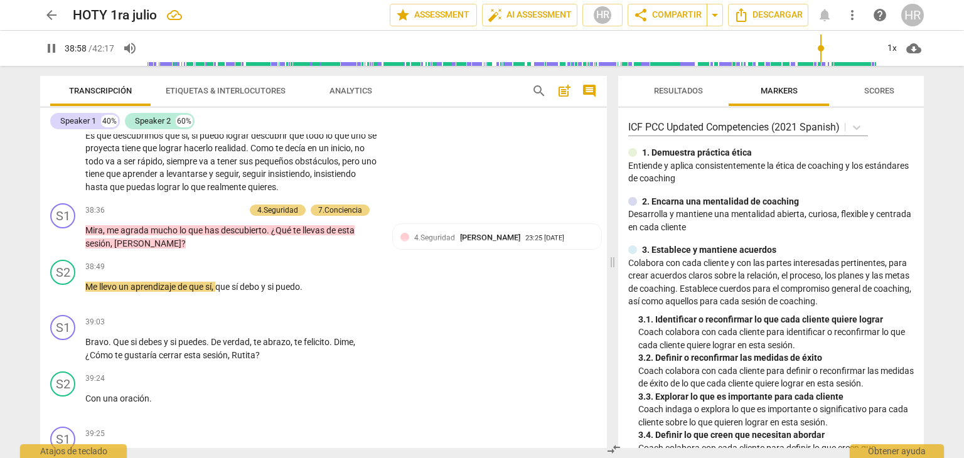
scroll to position [7694, 0]
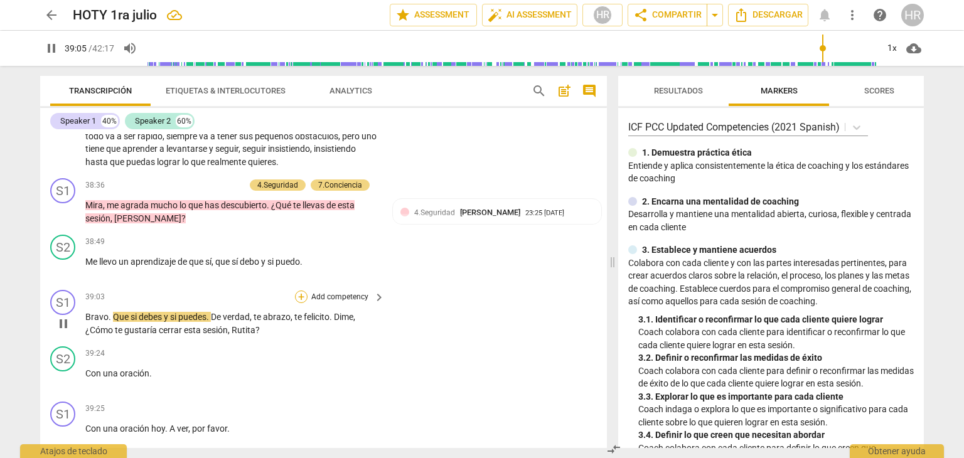
click at [302, 291] on div "+" at bounding box center [301, 297] width 13 height 13
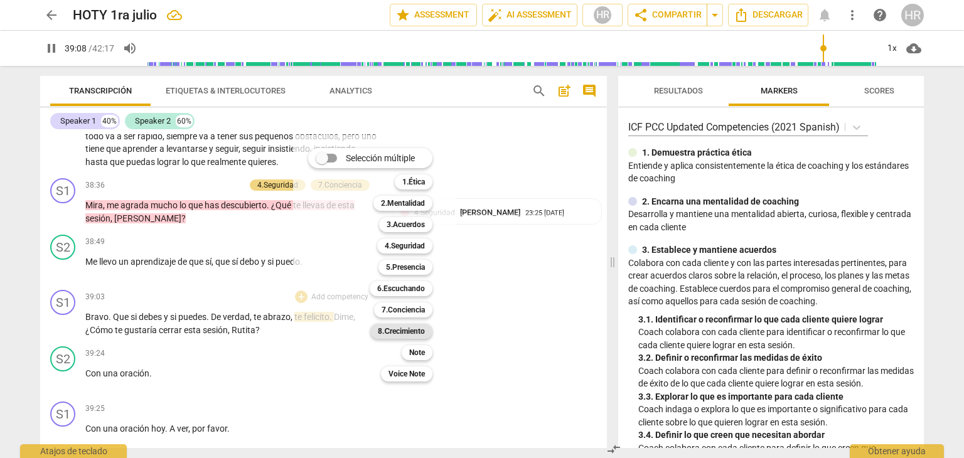
click at [418, 331] on b "8.Сrecimiento" at bounding box center [401, 331] width 47 height 15
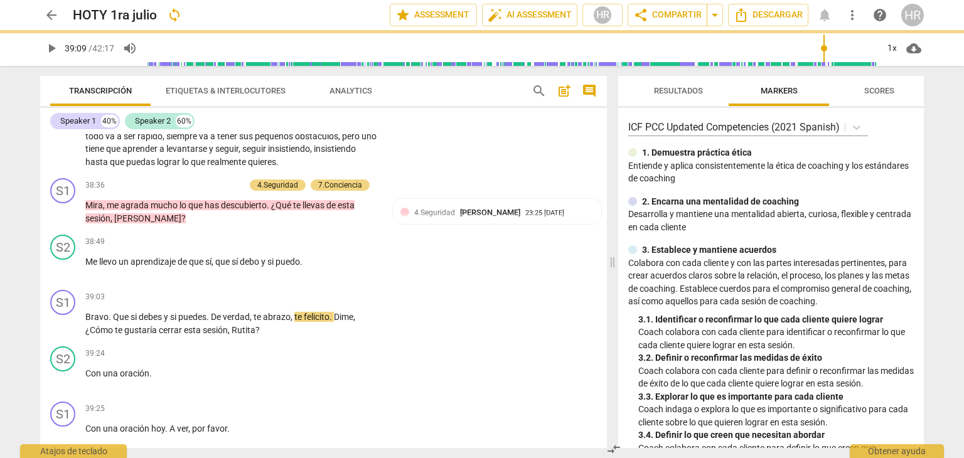
type input "2349"
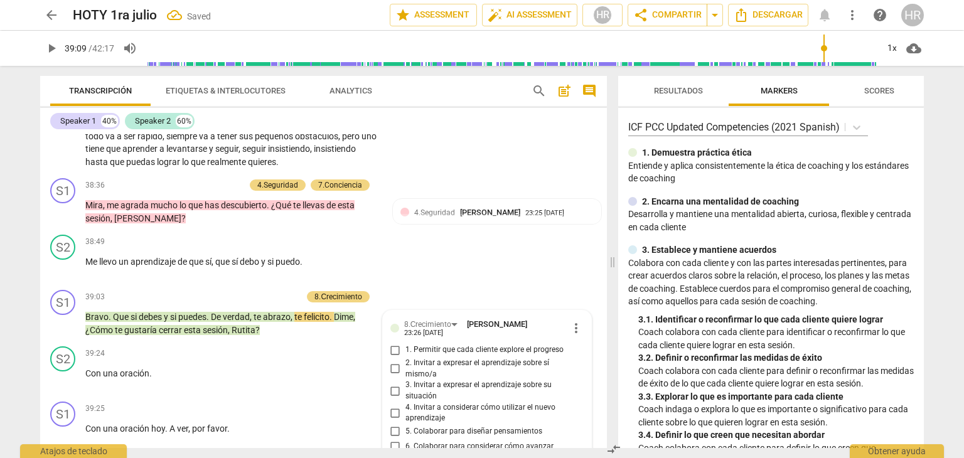
scroll to position [7906, 0]
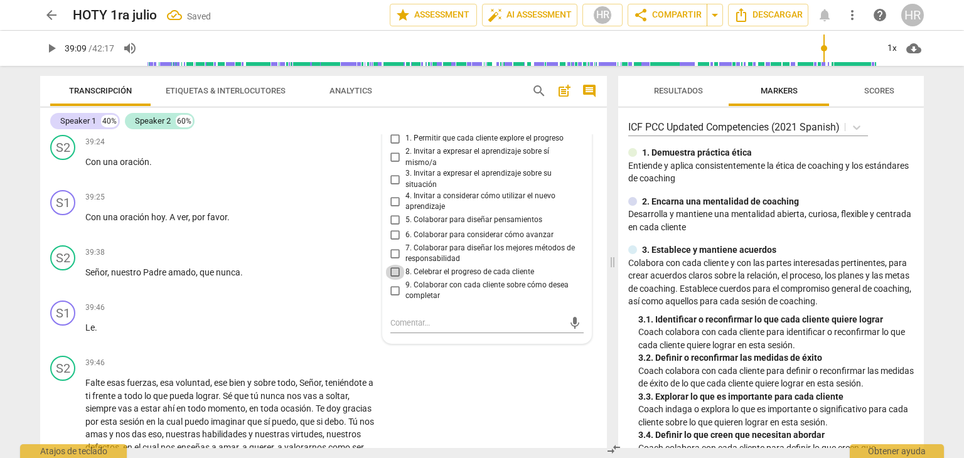
click at [392, 265] on input "8. Celebrar el progreso de cada cliente" at bounding box center [395, 272] width 20 height 15
checkbox input "true"
click at [393, 194] on input "4. Invitar a considerar cómo utilizar el nuevo aprendizaje" at bounding box center [395, 201] width 20 height 15
checkbox input "true"
click at [52, 43] on span "play_arrow" at bounding box center [51, 48] width 15 height 15
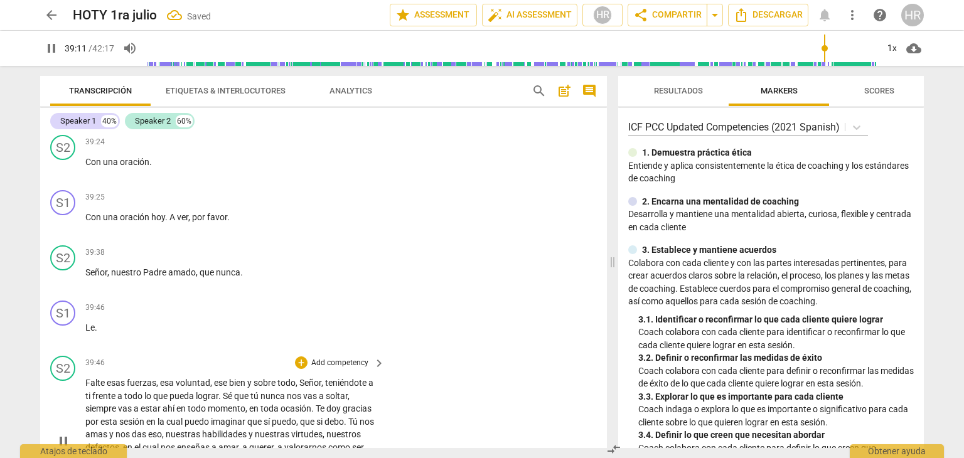
click at [364, 356] on div "39:46 + Add competency keyboard_arrow_right Falte esas fuerzas , esa voluntad ,…" at bounding box center [235, 430] width 301 height 149
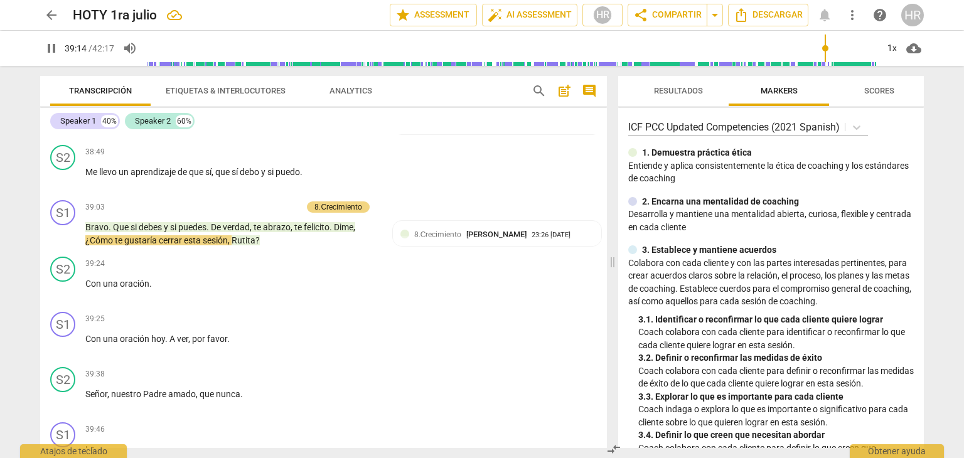
scroll to position [7755, 0]
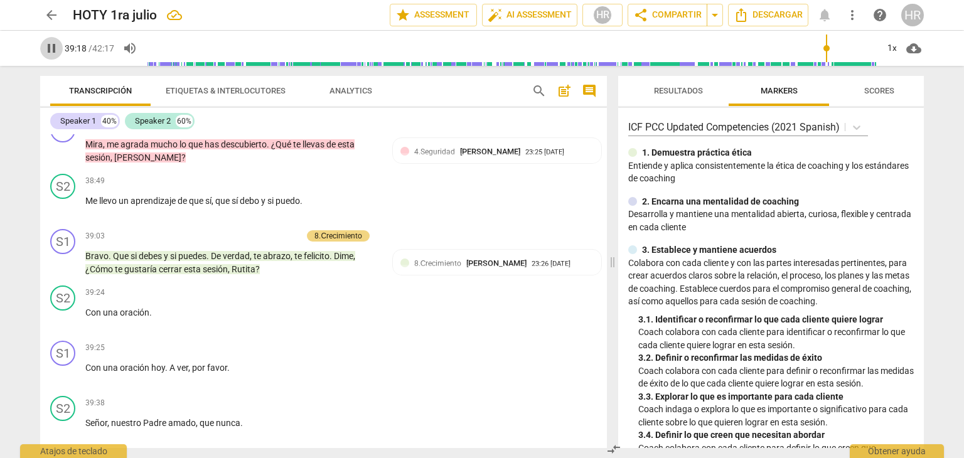
click at [51, 51] on span "pause" at bounding box center [51, 48] width 15 height 15
type input "2358"
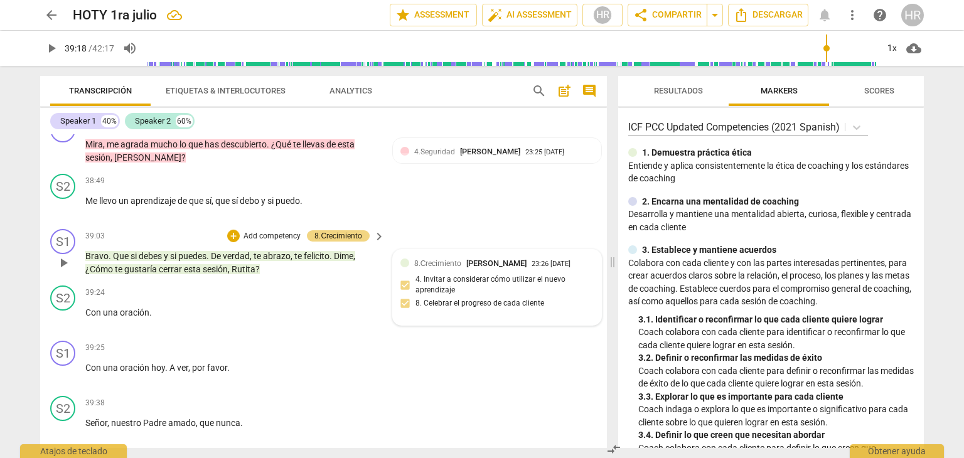
click at [557, 271] on div "8.Сrecimiento Hortensia Rojas Jaimes 23:26 09-03-2025 4. Invitar a considerar c…" at bounding box center [497, 287] width 193 height 60
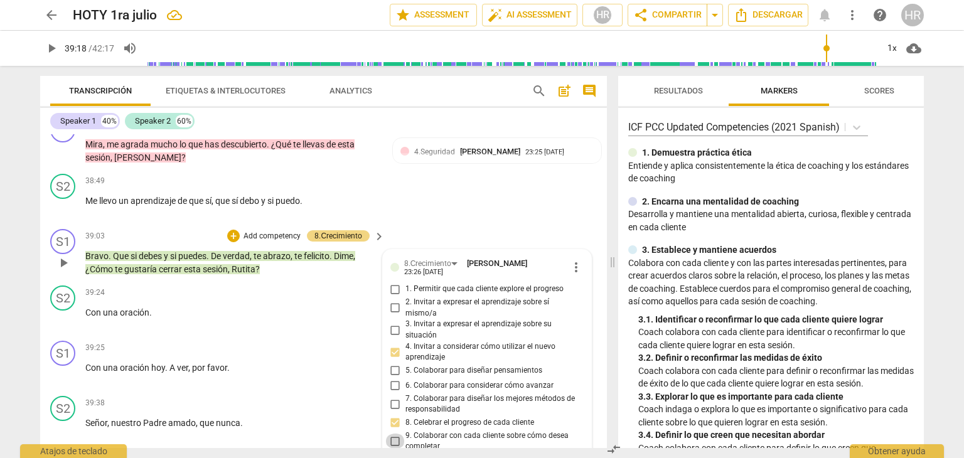
click at [394, 434] on input "9. Colaborar con cada cliente sobre cómo desea completar" at bounding box center [395, 441] width 20 height 15
checkbox input "true"
click at [53, 50] on span "play_arrow" at bounding box center [51, 48] width 15 height 15
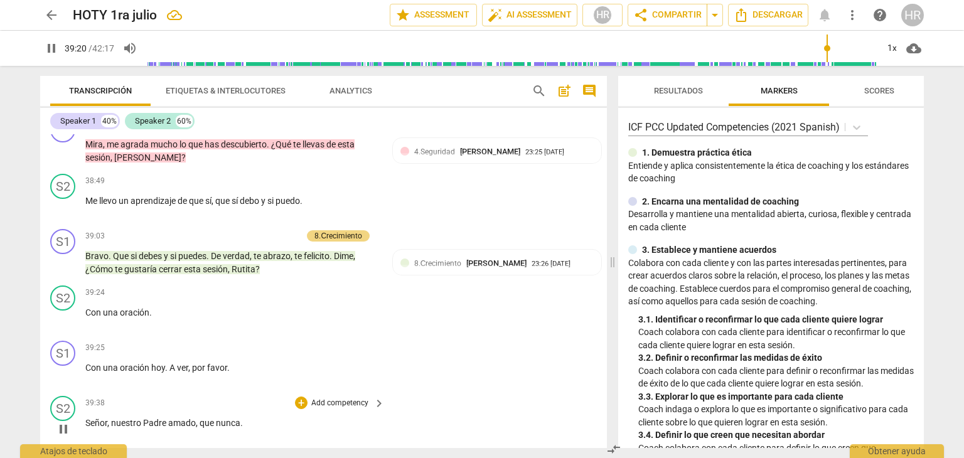
click at [358, 410] on div "S2 play_arrow pause 39:38 + Add competency keyboard_arrow_right Señor , nuestro…" at bounding box center [323, 418] width 567 height 55
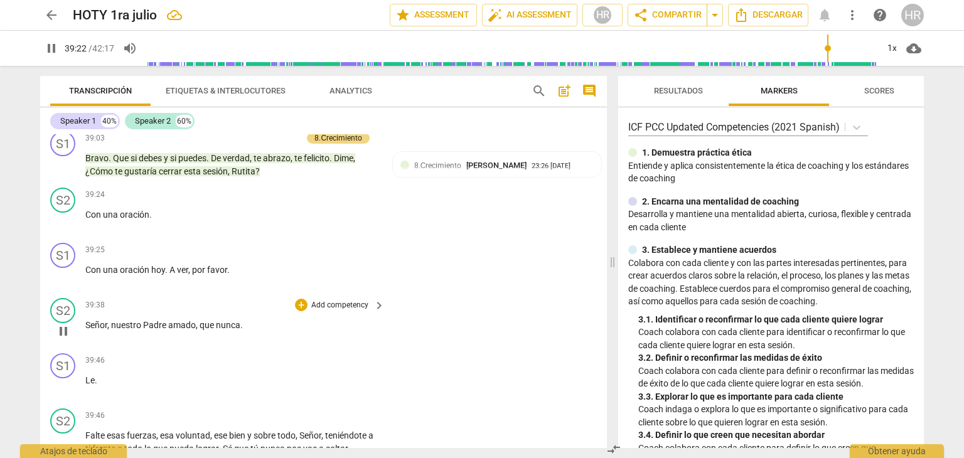
scroll to position [7855, 0]
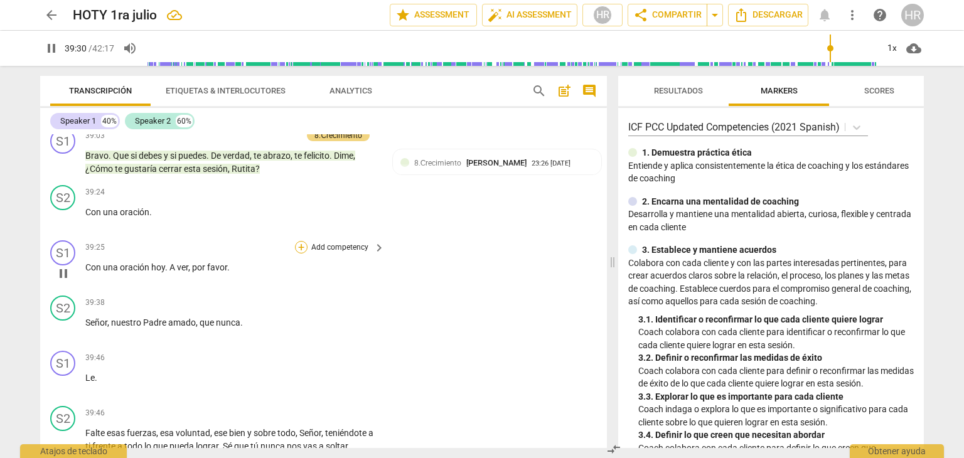
click at [301, 241] on div "+" at bounding box center [301, 247] width 13 height 13
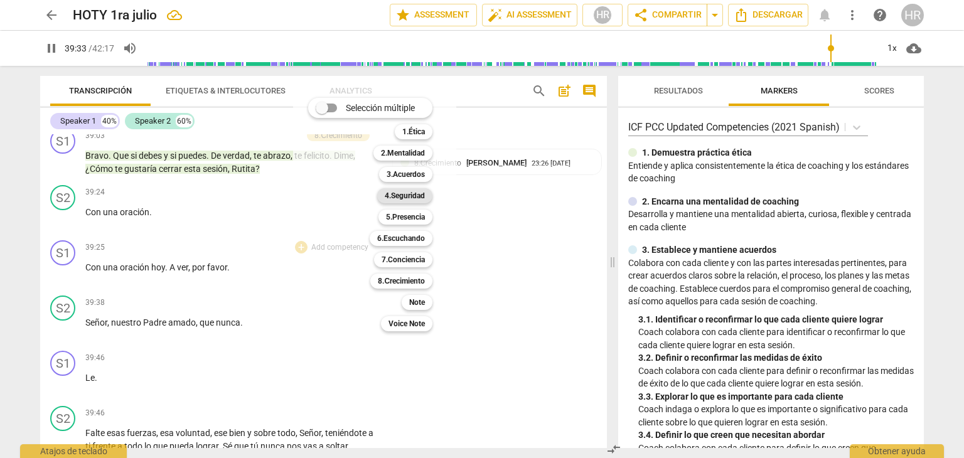
click at [425, 193] on b "4.Seguridad" at bounding box center [405, 195] width 40 height 15
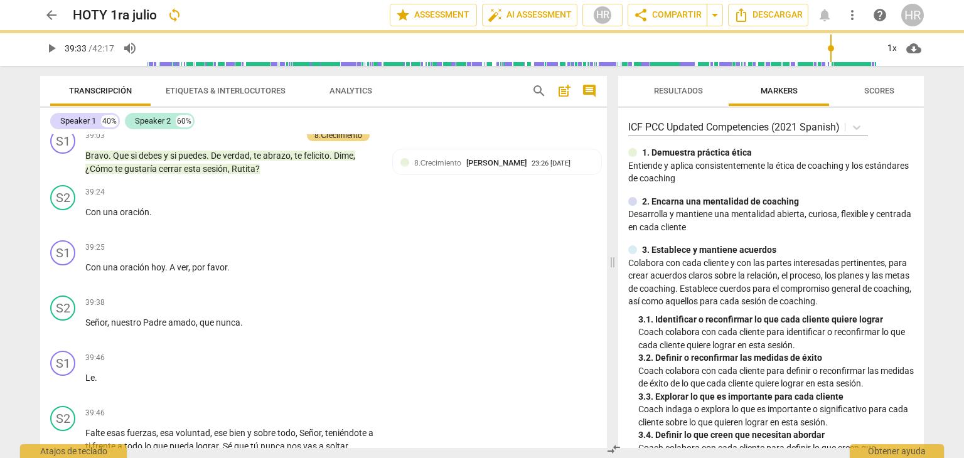
type input "2374"
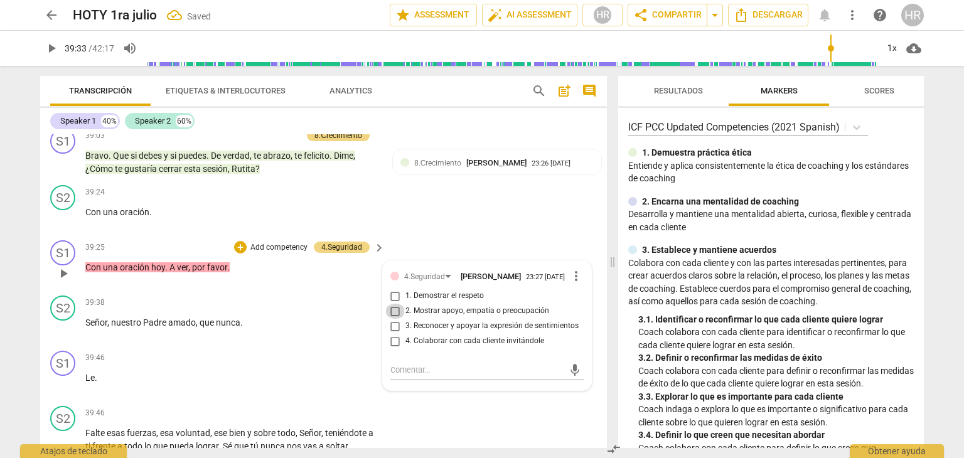
click at [392, 304] on input "2. Mostrar apoyo, empatía o preocupación" at bounding box center [395, 311] width 20 height 15
checkbox input "true"
click at [50, 49] on span "play_arrow" at bounding box center [51, 48] width 15 height 15
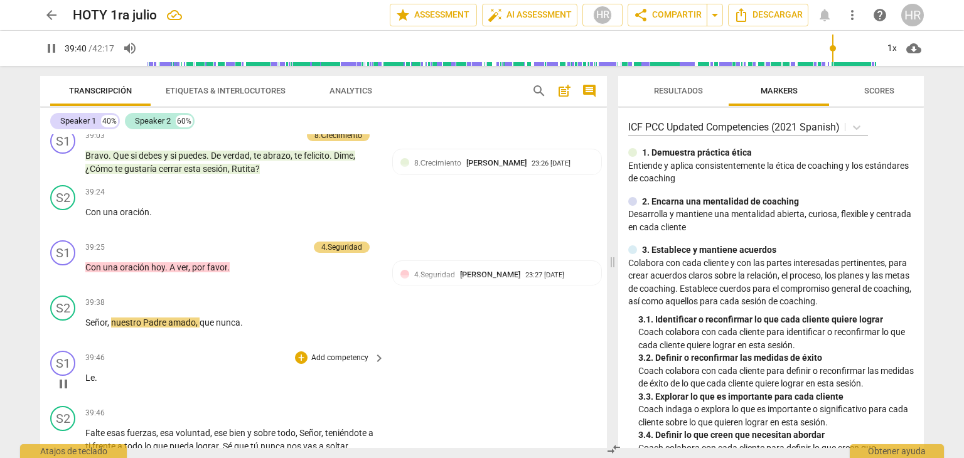
click at [364, 362] on div "S1 play_arrow pause 39:46 + Add competency keyboard_arrow_right Le ." at bounding box center [323, 373] width 567 height 55
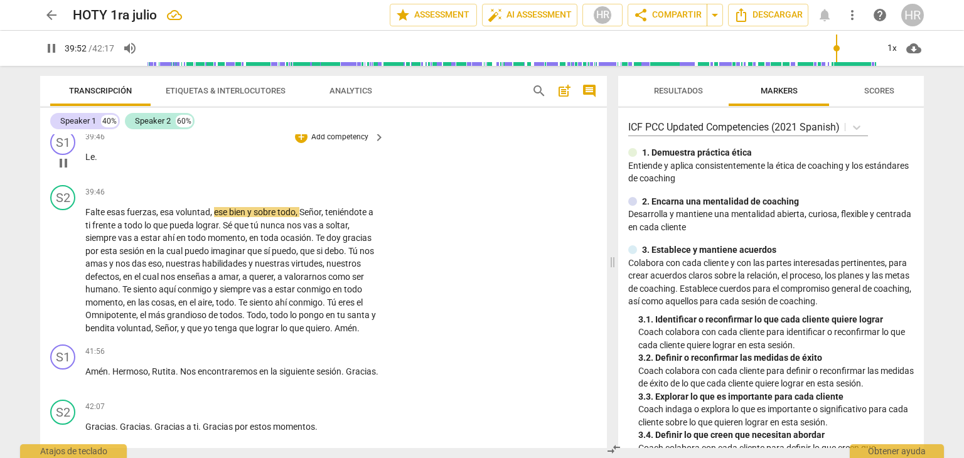
scroll to position [8079, 0]
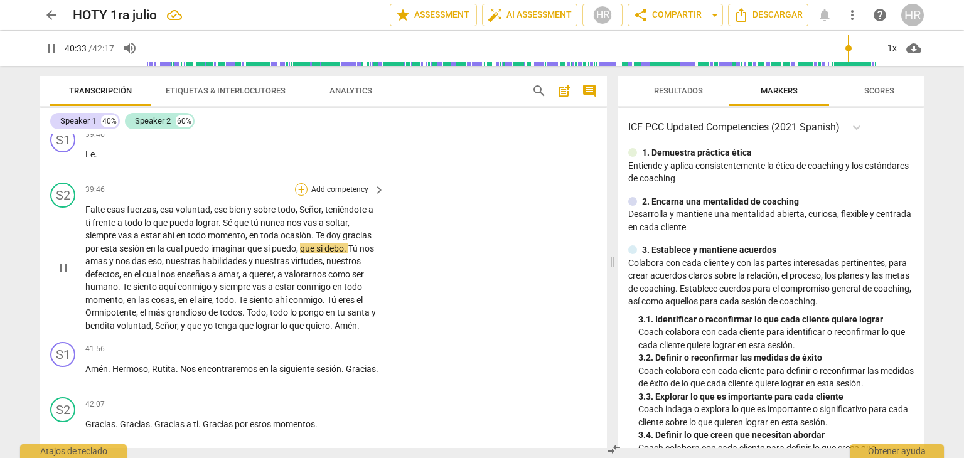
click at [297, 183] on div "+" at bounding box center [301, 189] width 13 height 13
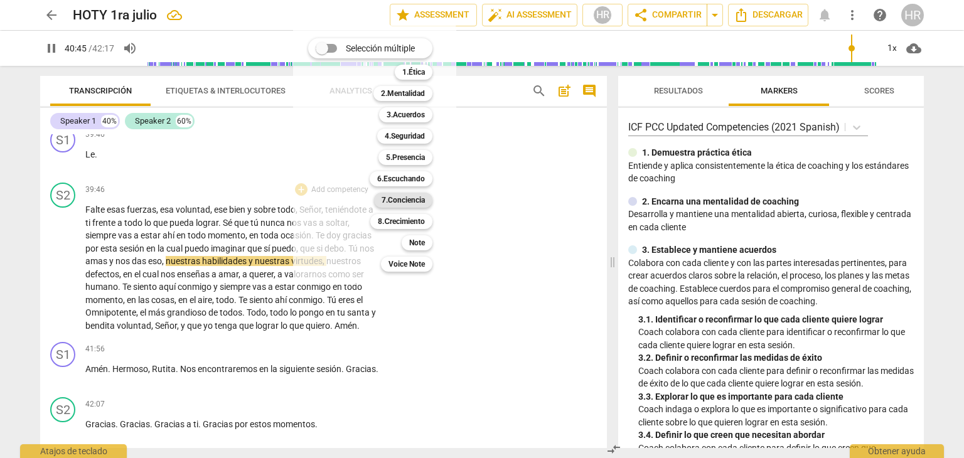
click at [412, 202] on b "7.Conciencia" at bounding box center [403, 200] width 43 height 15
type input "2446"
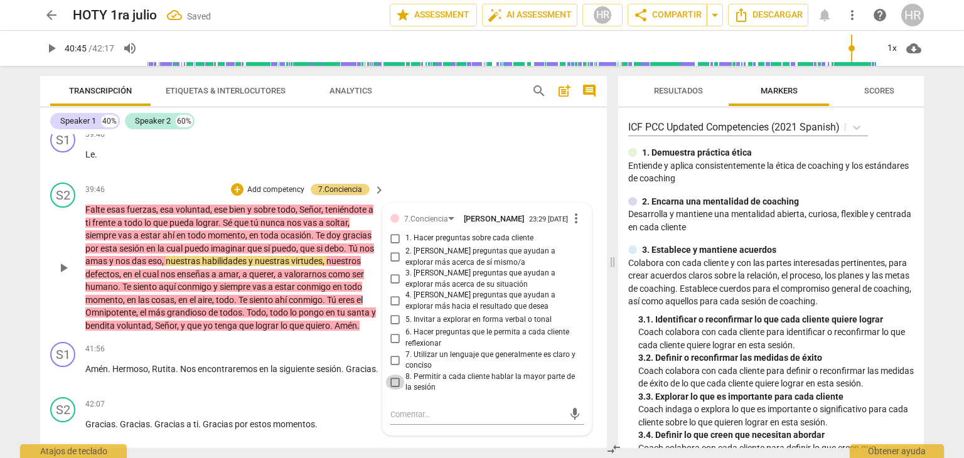
click at [391, 375] on input "8. Permitir a cada cliente hablar la mayor parte de la sesión" at bounding box center [395, 382] width 20 height 15
checkbox input "true"
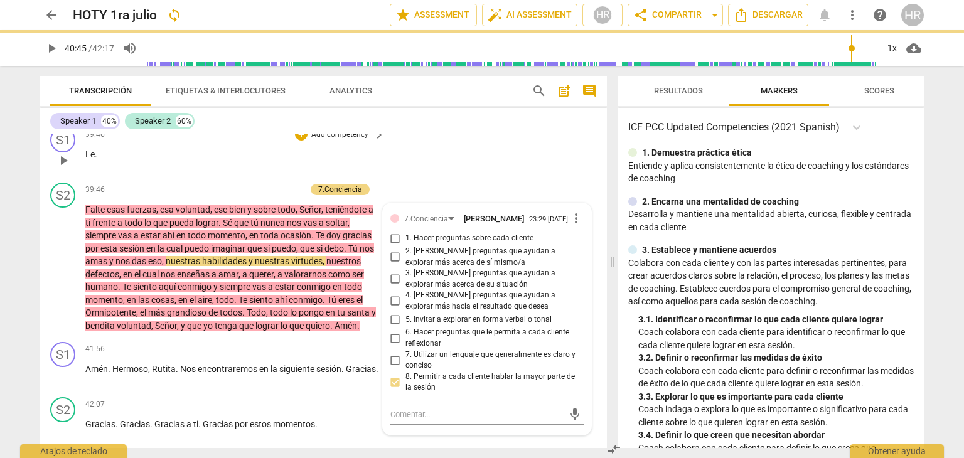
click at [173, 143] on div "S1 play_arrow pause 39:46 + Add competency keyboard_arrow_right Le ." at bounding box center [323, 149] width 567 height 55
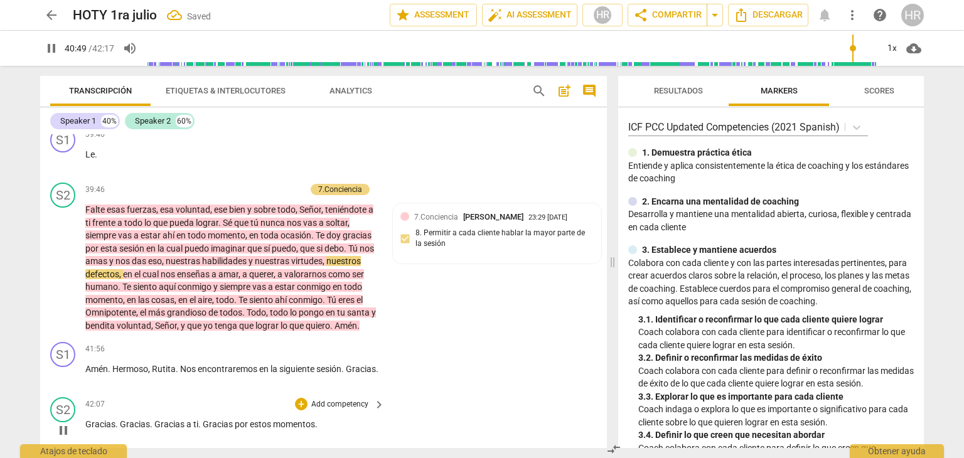
click at [381, 412] on div "42:07 + Add competency keyboard_arrow_right Gracias . Gracias . Gracias a ti . …" at bounding box center [235, 419] width 301 height 45
click at [369, 412] on div "42:07 + Add competency keyboard_arrow_right Gracias . Gracias . Gracias a ti . …" at bounding box center [235, 419] width 301 height 45
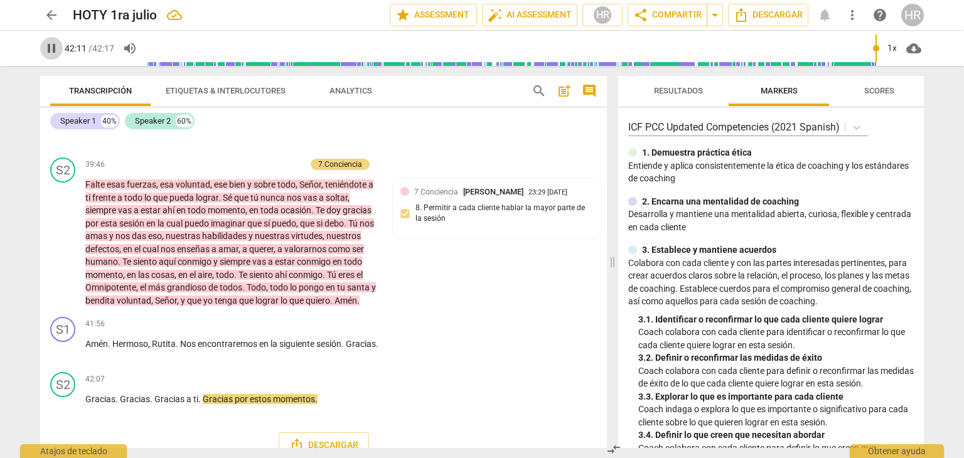
click at [50, 50] on span "pause" at bounding box center [51, 48] width 15 height 15
click at [55, 46] on span "play_arrow" at bounding box center [51, 48] width 15 height 15
type input "2537"
drag, startPoint x: 606, startPoint y: 444, endPoint x: 600, endPoint y: 340, distance: 104.4
click at [600, 340] on div "Transcripción Etiquetas & Interlocutores Analytics search post_add comment Spea…" at bounding box center [482, 262] width 904 height 392
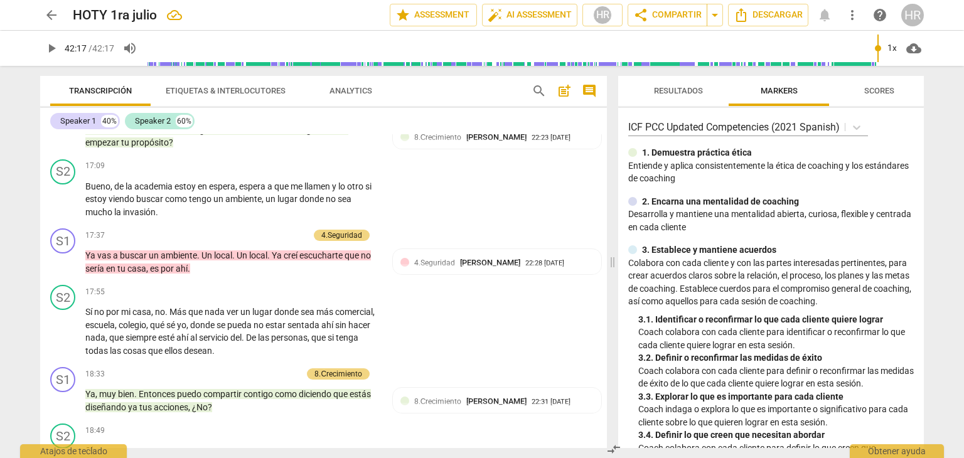
scroll to position [0, 0]
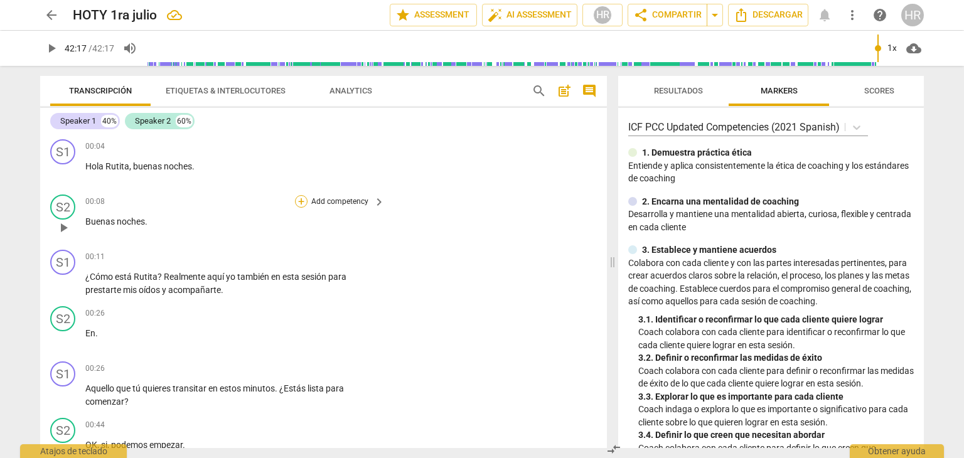
click at [302, 198] on div "+" at bounding box center [301, 201] width 13 height 13
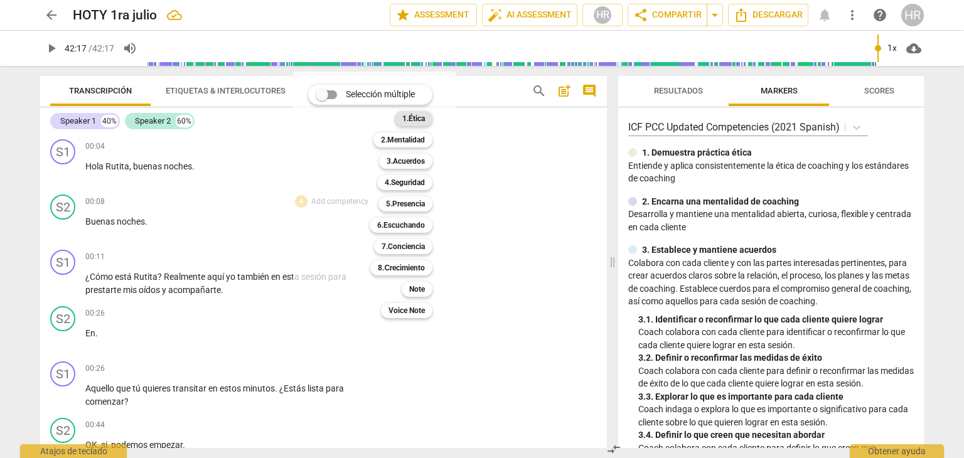
click at [429, 116] on div "1.Ética" at bounding box center [414, 118] width 38 height 15
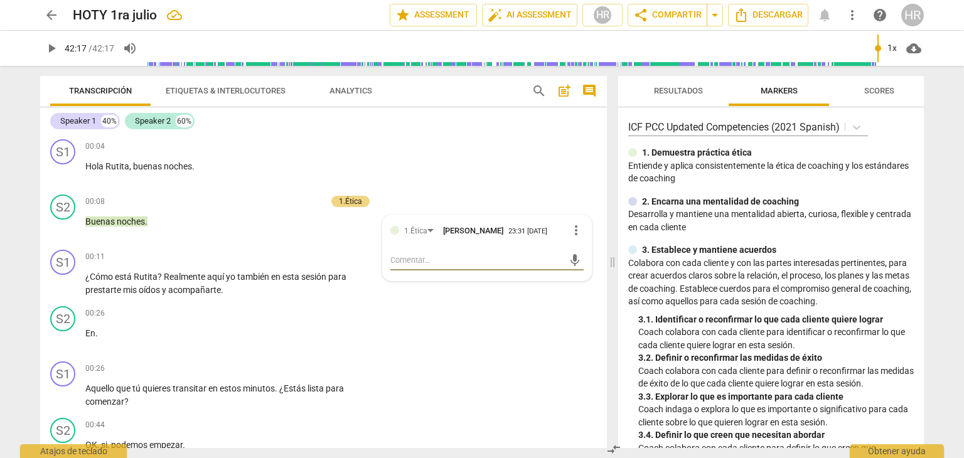
type textarea "H"
type textarea "He"
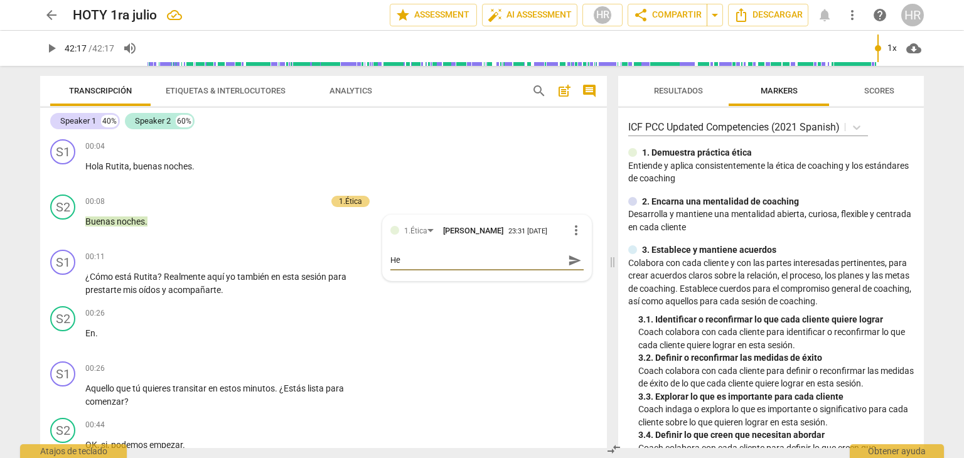
type textarea "He"
type textarea "He s"
type textarea "He si"
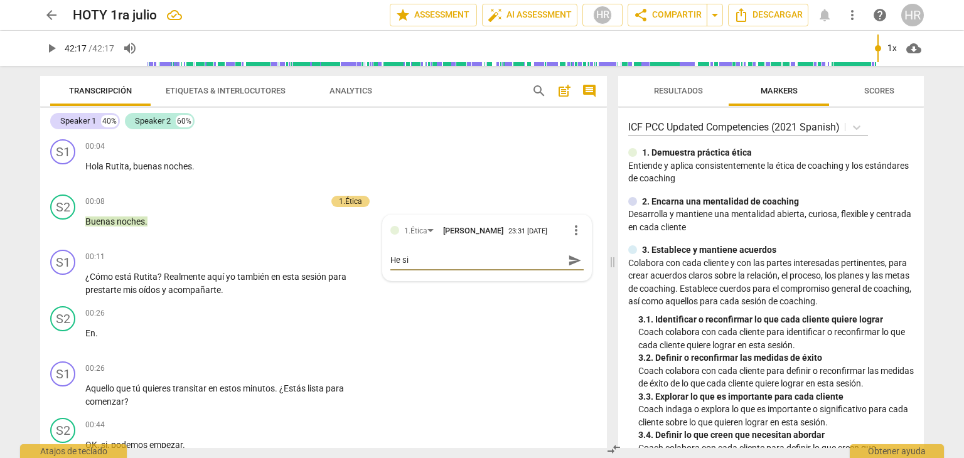
type textarea "He sid"
type textarea "He sido"
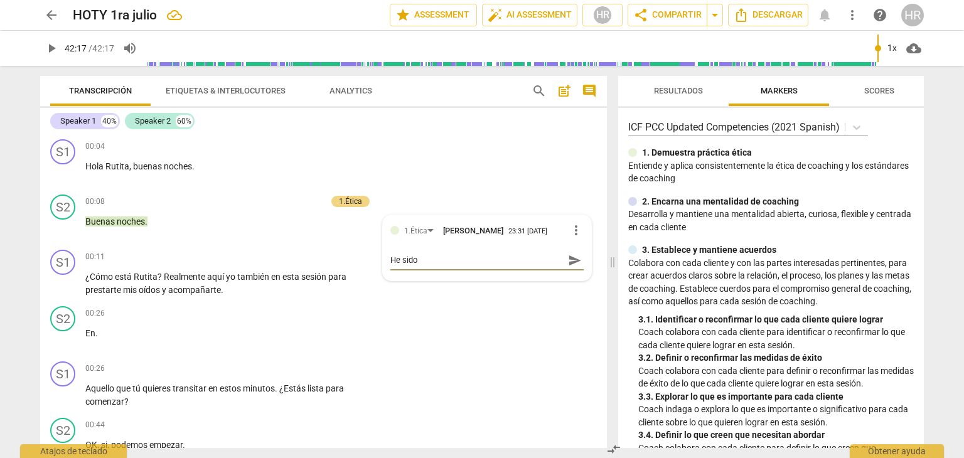
type textarea "He sido"
type textarea "He sido e"
type textarea "He sido ef"
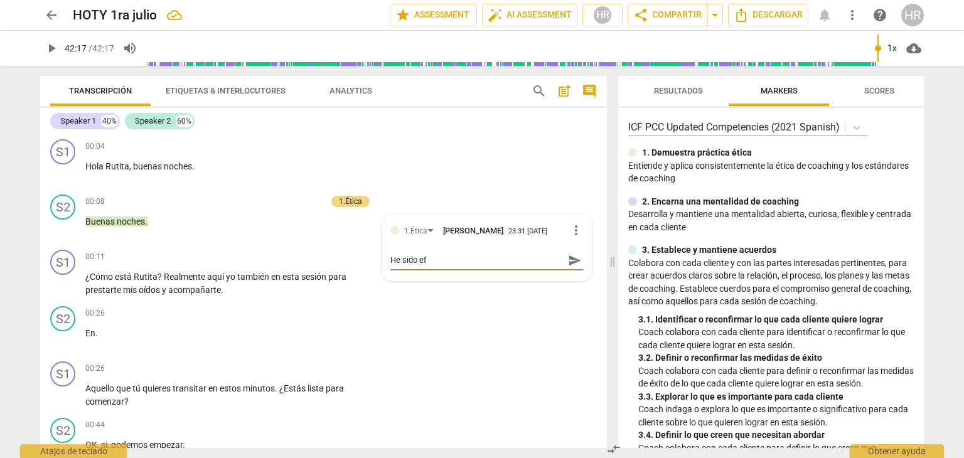
type textarea "He sido efe"
type textarea "He sido efec"
type textarea "He sido efect"
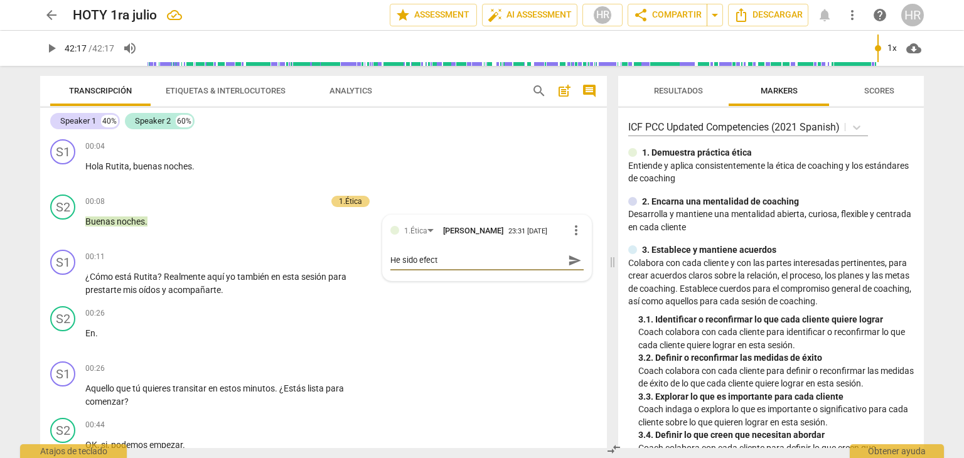
type textarea "He sido efecti"
type textarea "He sido efectiv"
type textarea "He sido efectiva"
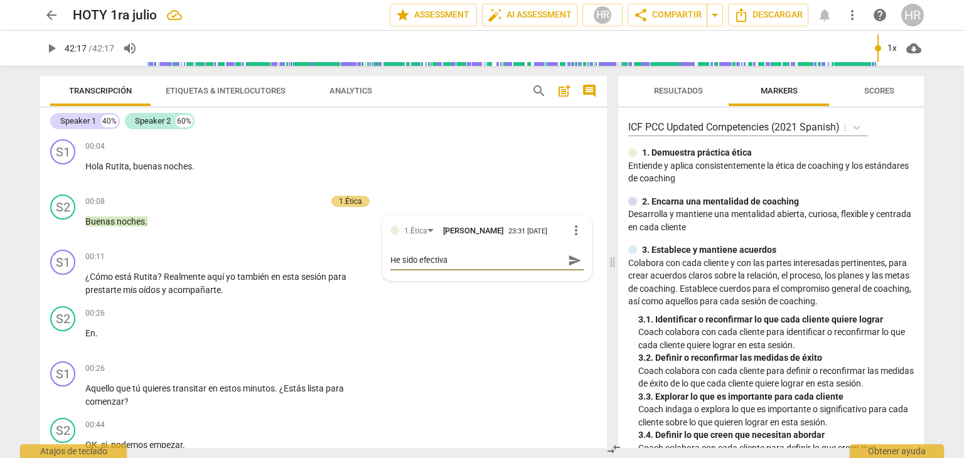
type textarea "He sido efectiva"
type textarea "He sido efectiva e"
type textarea "He sido efectiva en"
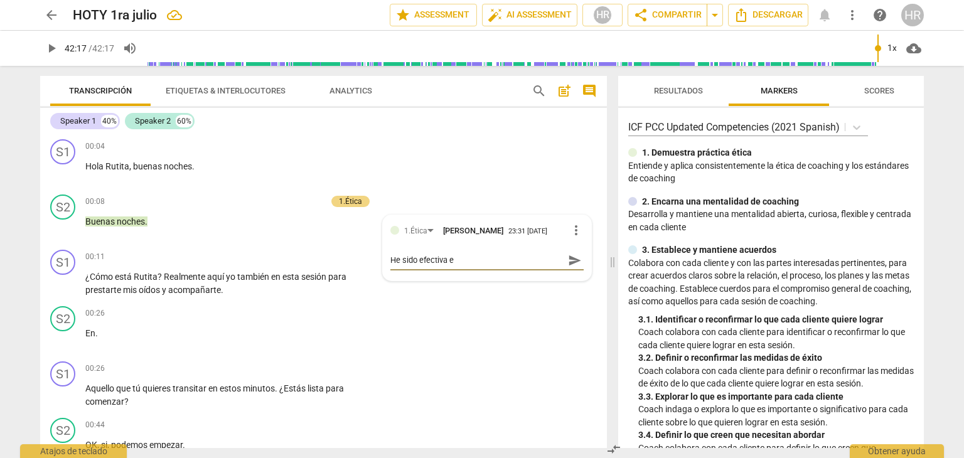
type textarea "He sido efectiva en"
type textarea "He sido efectiva en m"
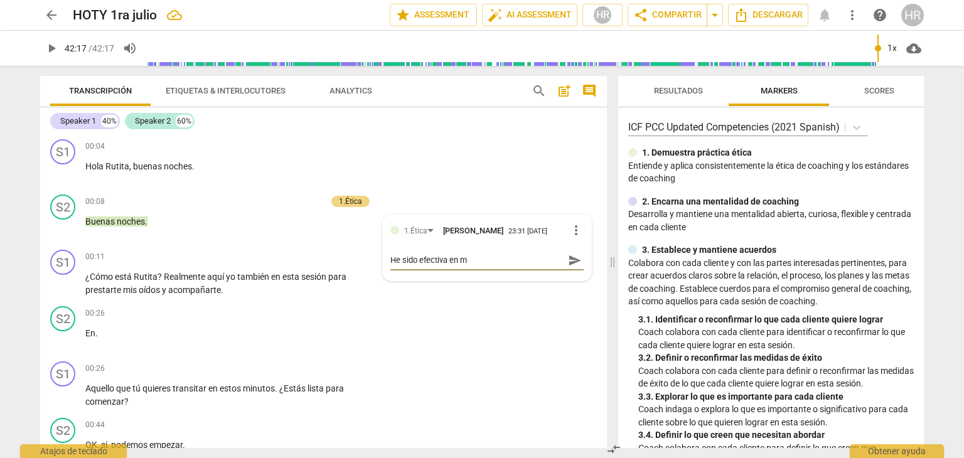
type textarea "He sido efectiva en ma"
type textarea "He sido efectiva en man"
type textarea "He sido efectiva en mant"
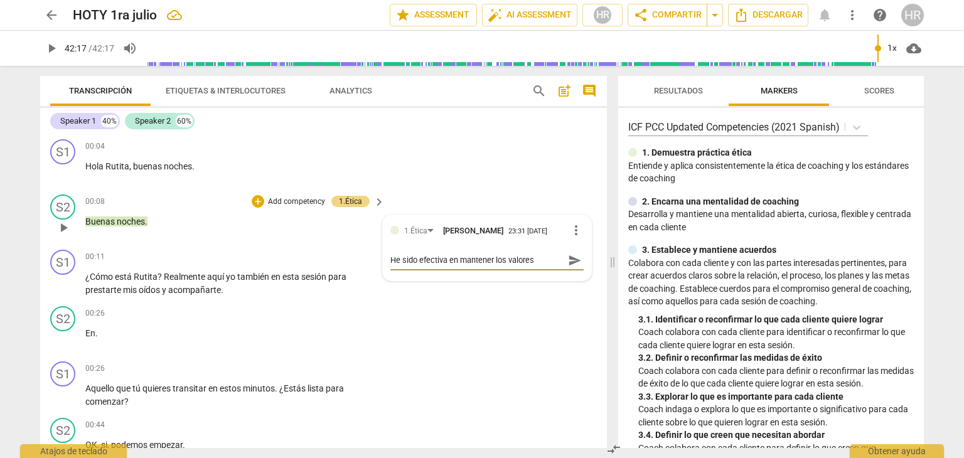
click at [536, 261] on textarea "He sido efectiva en mantener los valores" at bounding box center [477, 260] width 173 height 12
click at [463, 277] on textarea "He sido efectiva en mantener los valores los Valores Éticos y Prinicipios" at bounding box center [477, 266] width 173 height 24
click at [485, 277] on textarea "He sido efectiva en mantener los valores los Valores Éticos y Principios" at bounding box center [477, 266] width 173 height 24
click at [465, 290] on textarea "He sido efectiva en mantener los valores los Valores Éticos y Principios de la …" at bounding box center [477, 272] width 173 height 36
click at [517, 290] on textarea "He sido efectiva en mantener los valores los Valores Éticos y Principios de la …" at bounding box center [477, 272] width 173 height 36
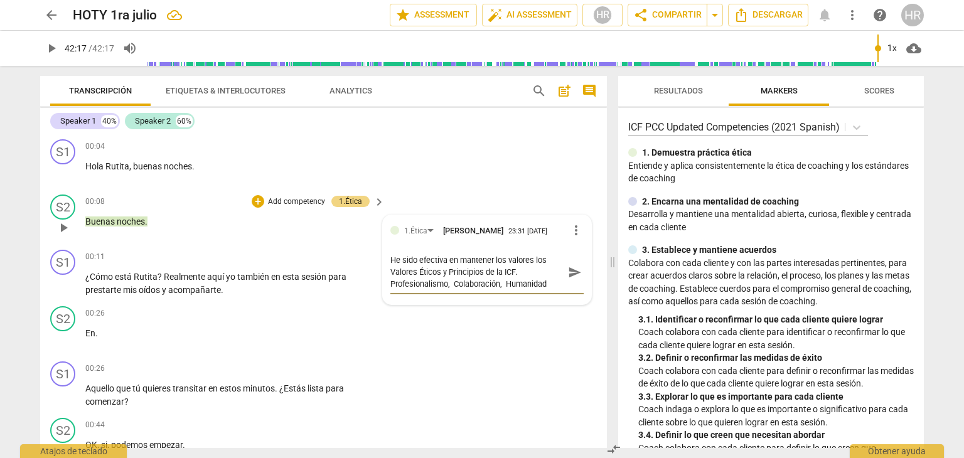
click at [543, 288] on textarea "He sido efectiva en mantener los valores los Valores Éticos y Principios de la …" at bounding box center [477, 272] width 173 height 36
click at [256, 202] on div "+" at bounding box center [258, 201] width 13 height 13
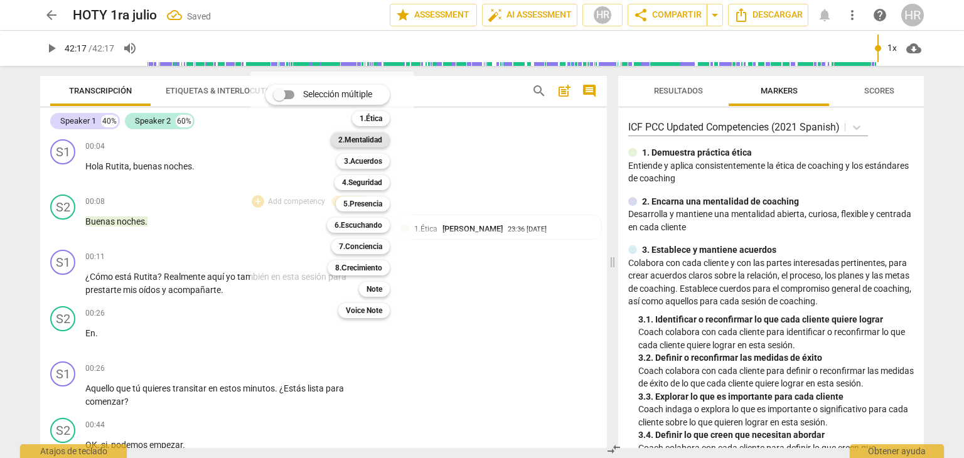
click at [367, 137] on b "2.Mentalidad" at bounding box center [360, 139] width 44 height 15
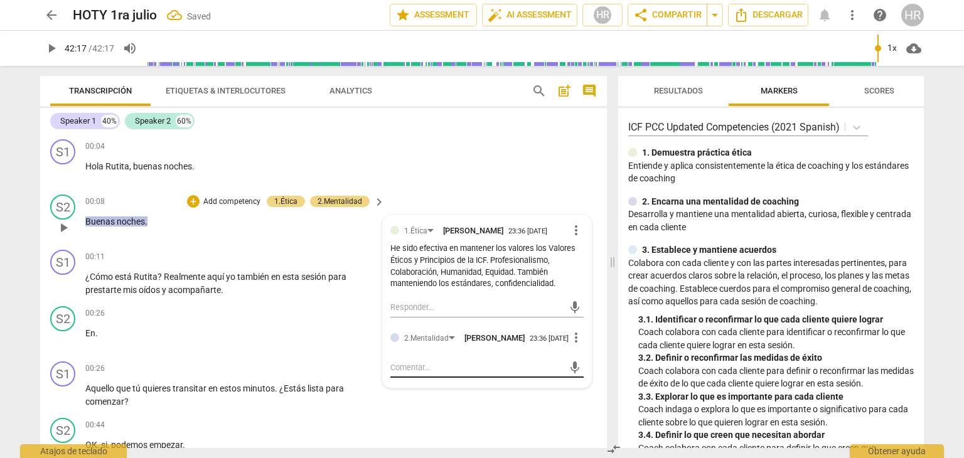
click at [430, 370] on div "mic" at bounding box center [487, 368] width 193 height 20
click at [419, 374] on textarea at bounding box center [477, 368] width 173 height 12
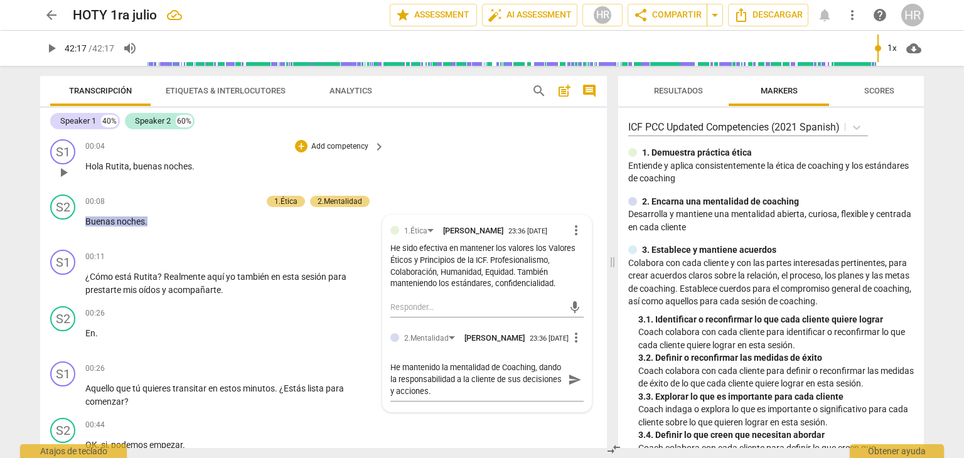
click at [239, 176] on div "00:04 + Add competency keyboard_arrow_right Hola Rutita , buenas noches ." at bounding box center [235, 161] width 301 height 45
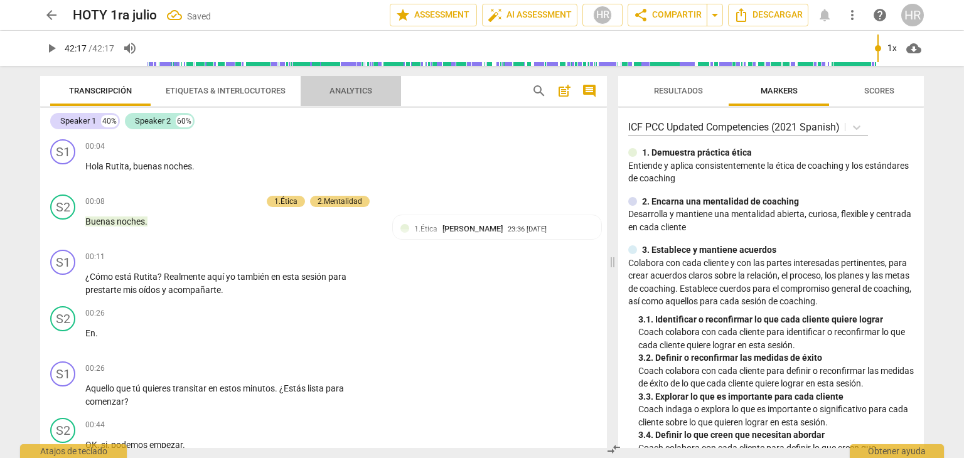
click at [356, 90] on span "Analytics" at bounding box center [351, 90] width 43 height 9
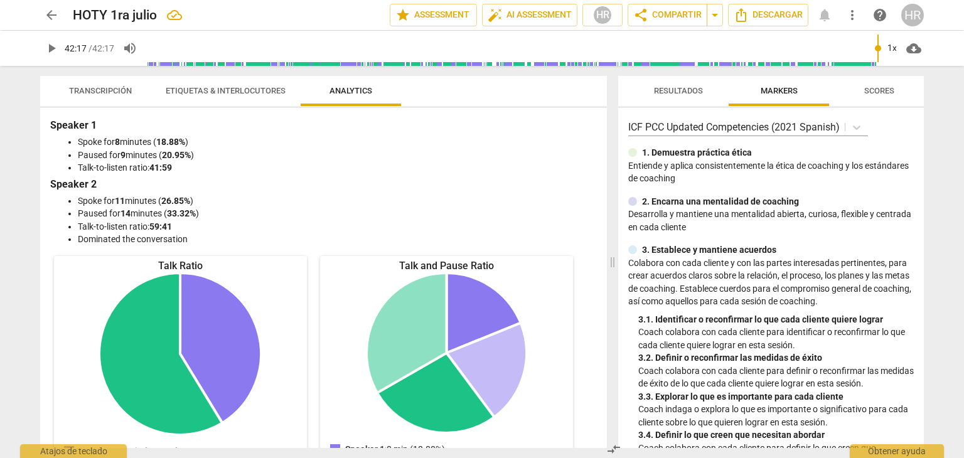
click at [581, 351] on div "Speaker 1 Spoke for 8 minutes ( 18.88% ) Paused for 9 minutes ( 20.95% ) Talk-t…" at bounding box center [323, 278] width 567 height 340
click at [249, 92] on span "Etiquetas & Interlocutores" at bounding box center [226, 90] width 120 height 9
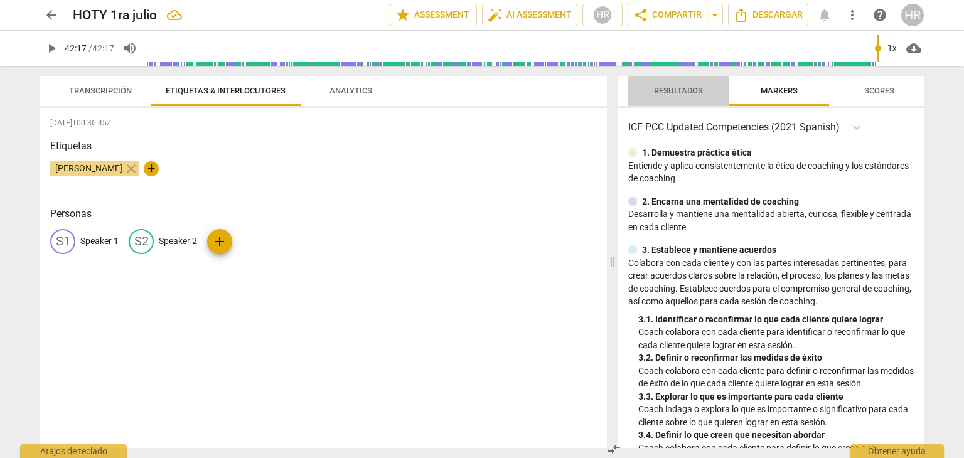
click at [674, 86] on span "Resultados" at bounding box center [678, 90] width 49 height 9
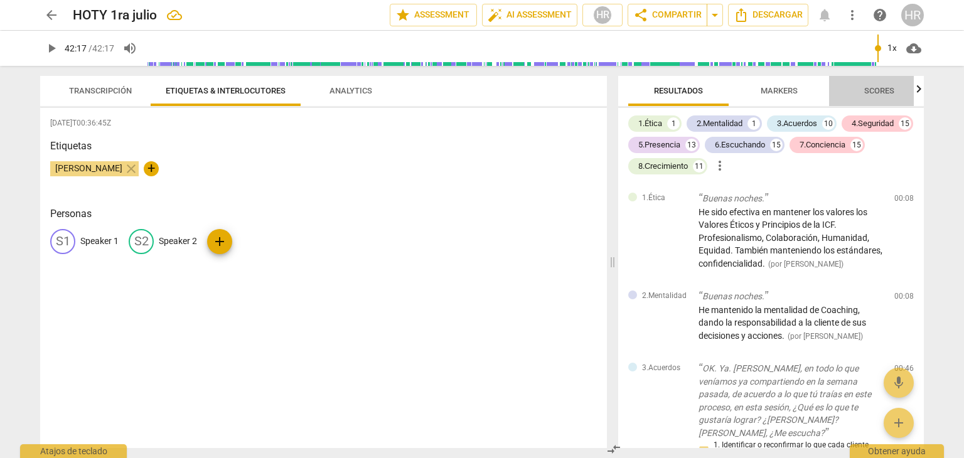
click at [883, 88] on span "Scores" at bounding box center [880, 90] width 30 height 9
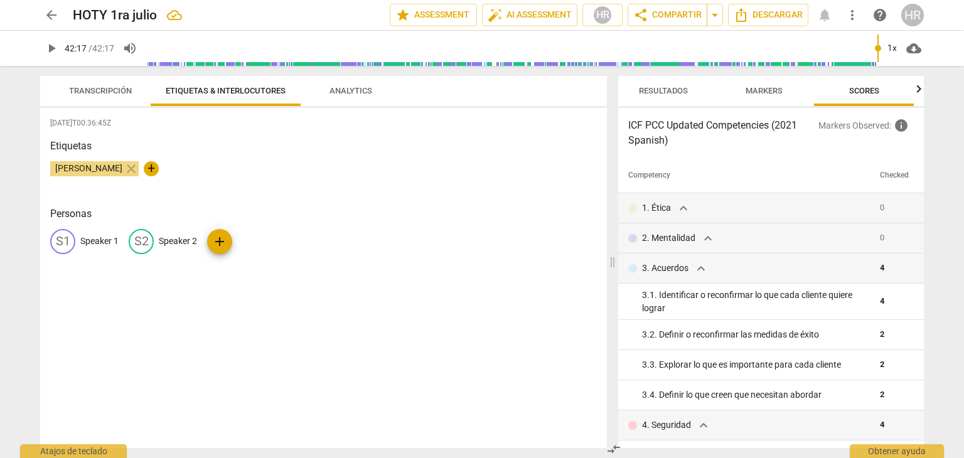
scroll to position [0, 15]
click at [834, 183] on th "Competency" at bounding box center [746, 175] width 257 height 35
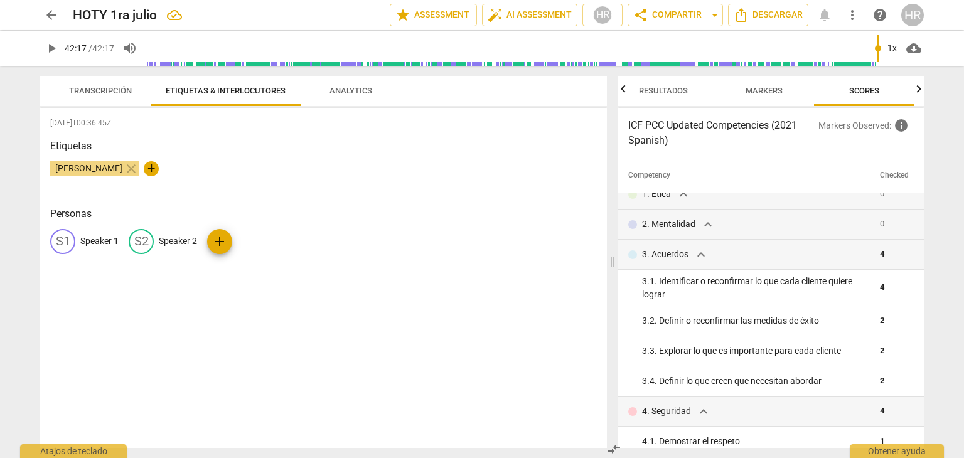
scroll to position [0, 0]
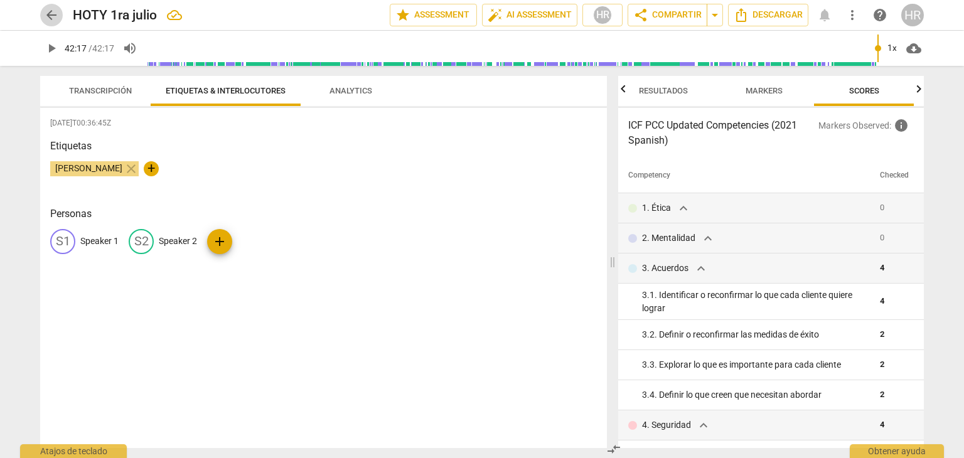
click at [54, 18] on span "arrow_back" at bounding box center [51, 15] width 15 height 15
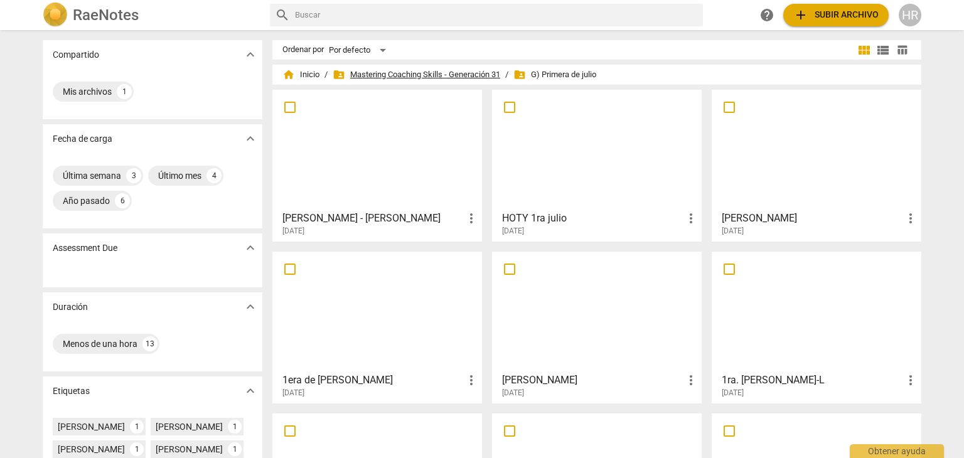
click at [438, 73] on span "folder_shared Mastering Coaching Skills - Generación 31" at bounding box center [417, 74] width 168 height 13
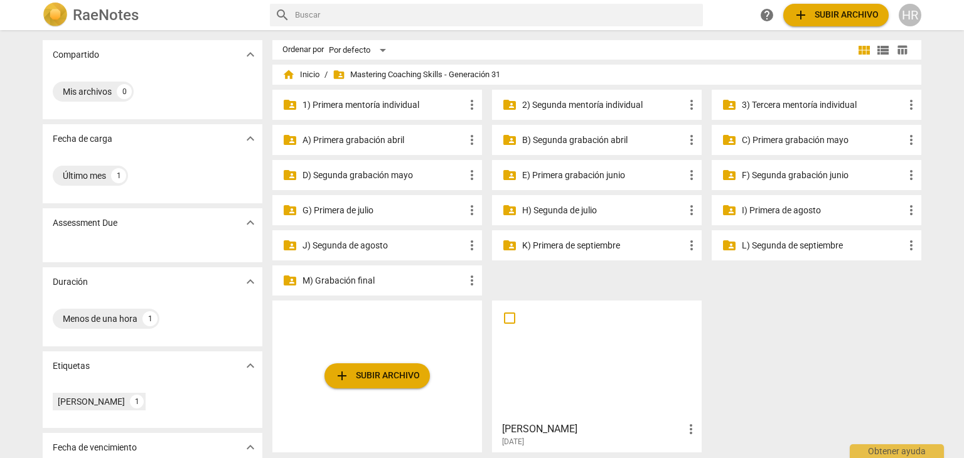
click at [590, 209] on p "H) Segunda de julio" at bounding box center [603, 210] width 162 height 13
